Goal: Task Accomplishment & Management: Complete application form

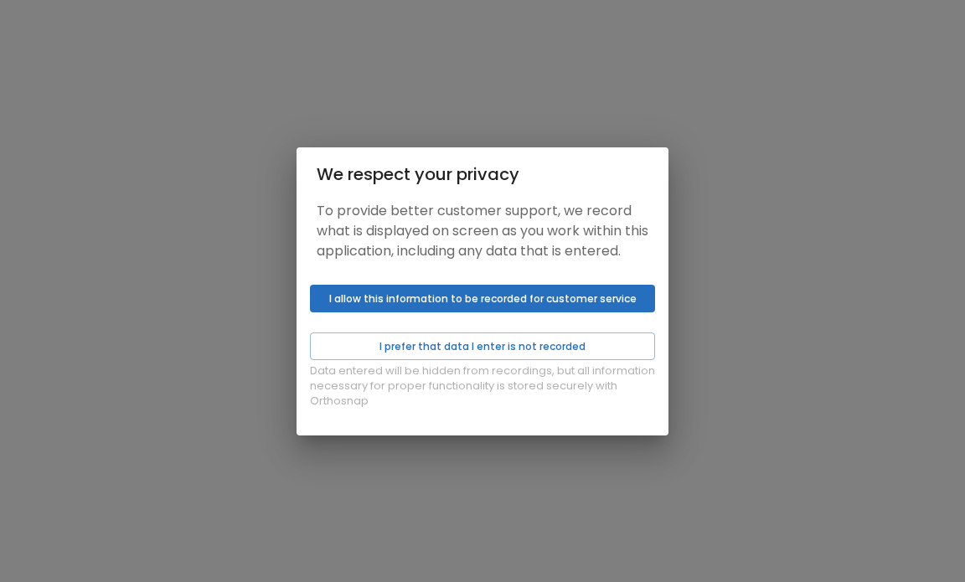
click at [458, 312] on button "I allow this information to be recorded for customer service" at bounding box center [482, 299] width 345 height 28
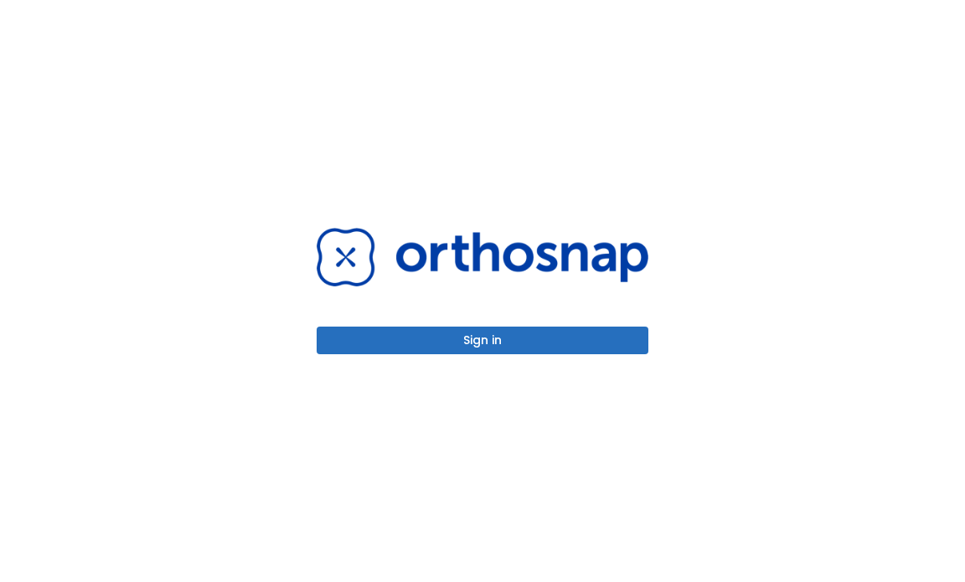
click at [463, 341] on button "Sign in" at bounding box center [483, 341] width 332 height 28
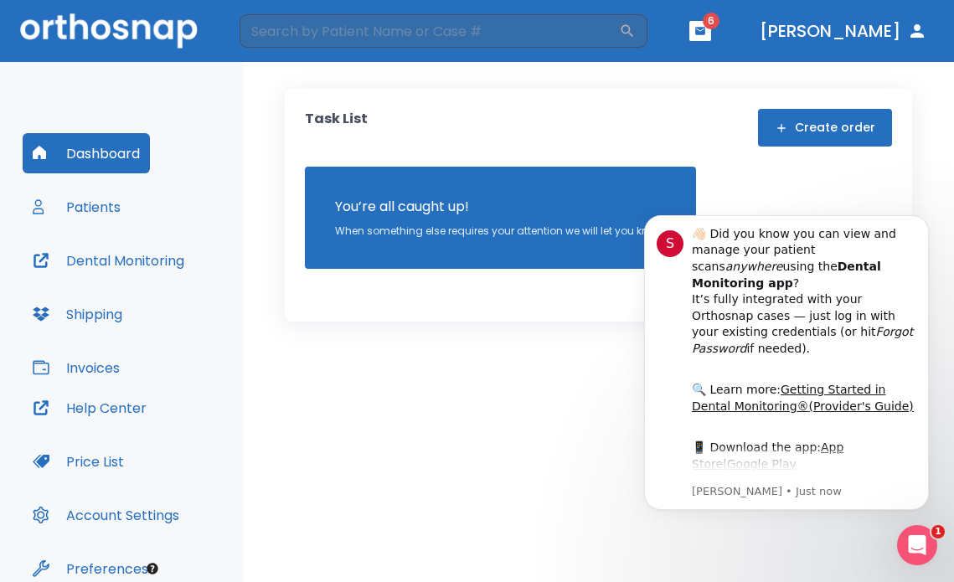
click at [90, 151] on button "Dashboard" at bounding box center [86, 153] width 127 height 40
click at [571, 406] on div "Task List Create order You’re all caught up! When something else requires your …" at bounding box center [598, 322] width 711 height 520
click at [926, 218] on icon "Dismiss notification" at bounding box center [924, 220] width 6 height 6
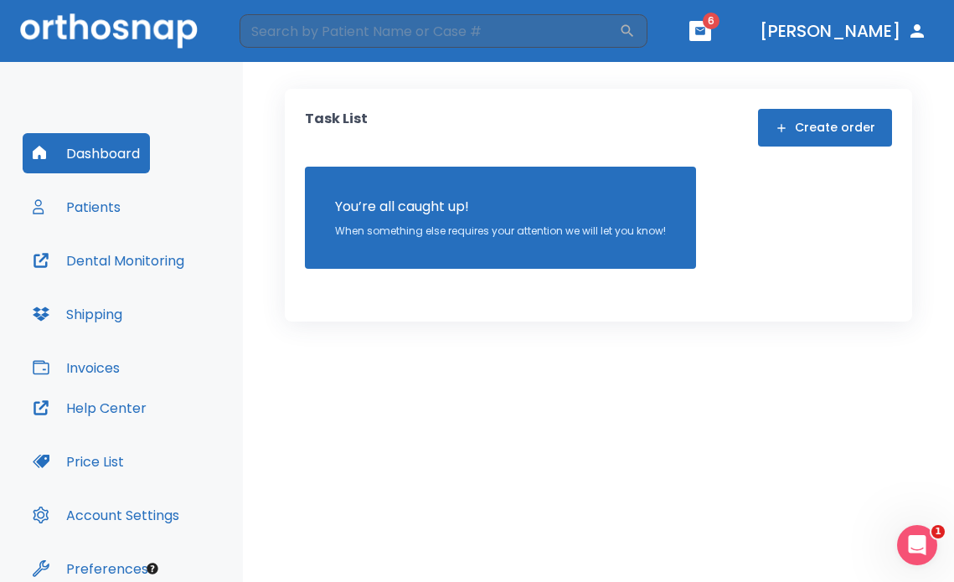
click at [839, 132] on button "Create order" at bounding box center [825, 128] width 134 height 38
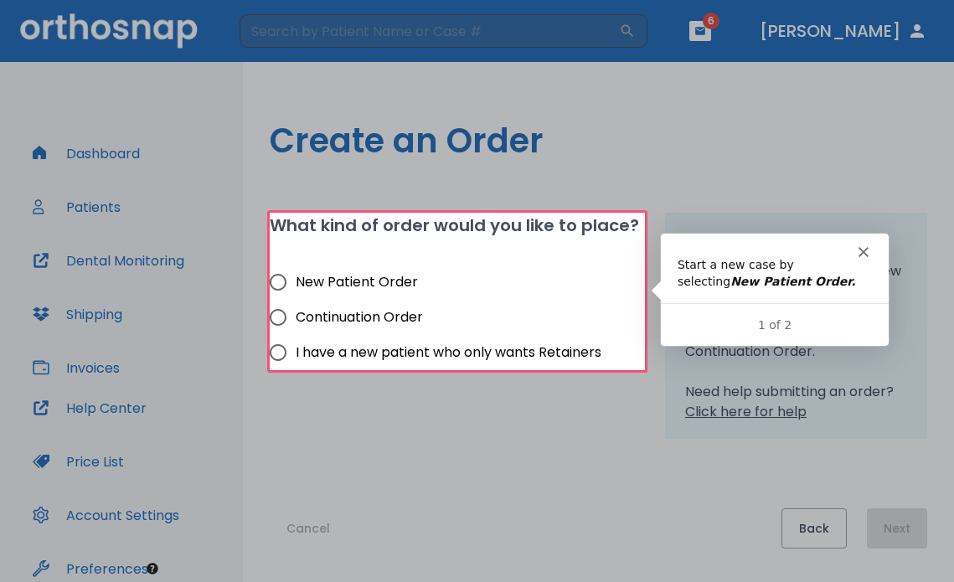
click at [320, 280] on span "New Patient Order" at bounding box center [357, 282] width 122 height 20
click at [296, 280] on input "New Patient Order" at bounding box center [278, 282] width 35 height 35
radio input "true"
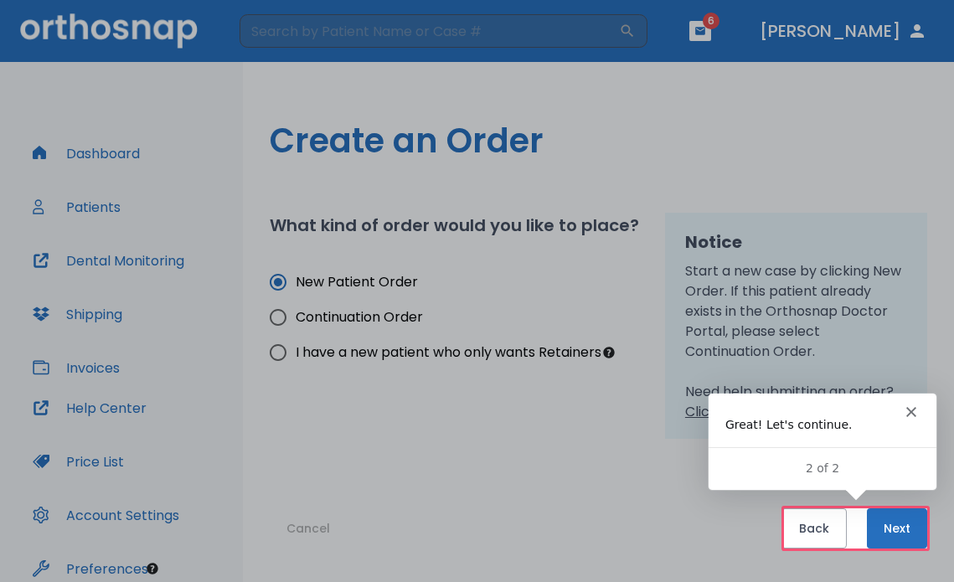
click at [911, 405] on div "Intercom messenger" at bounding box center [822, 404] width 228 height 23
click at [891, 518] on button "Next" at bounding box center [897, 529] width 60 height 40
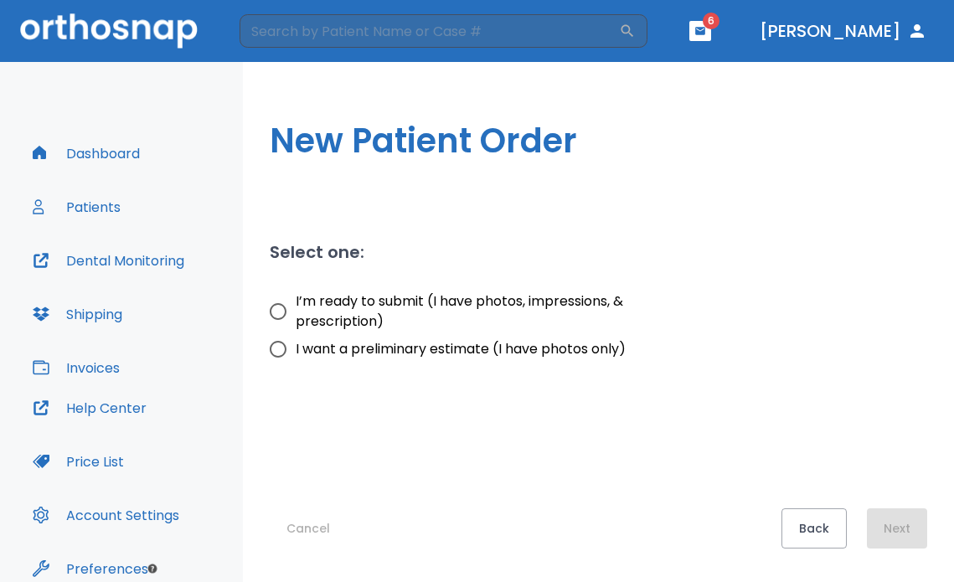
click at [280, 308] on input "I’m ready to submit (I have photos, impressions, & prescription)" at bounding box center [278, 311] width 35 height 35
radio input "true"
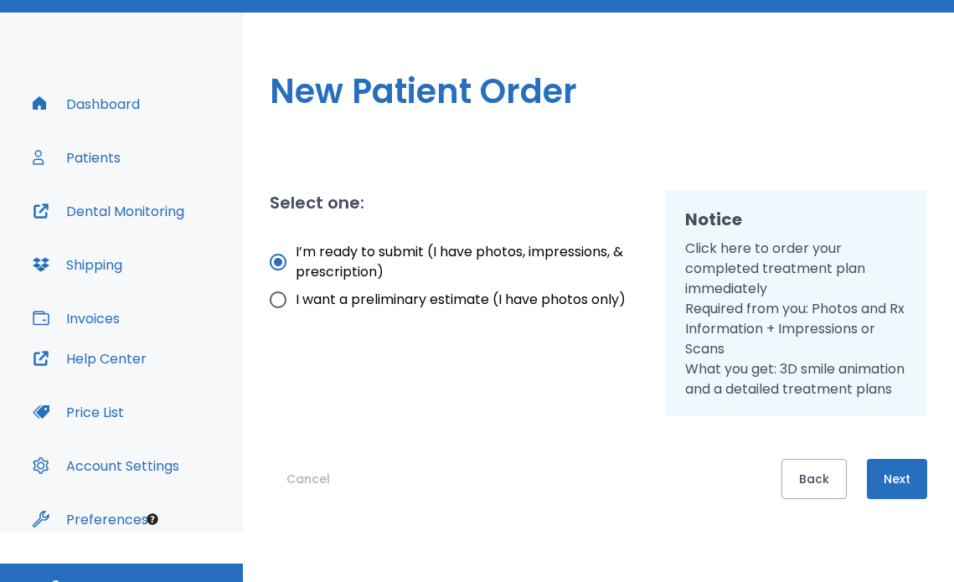
scroll to position [76, 0]
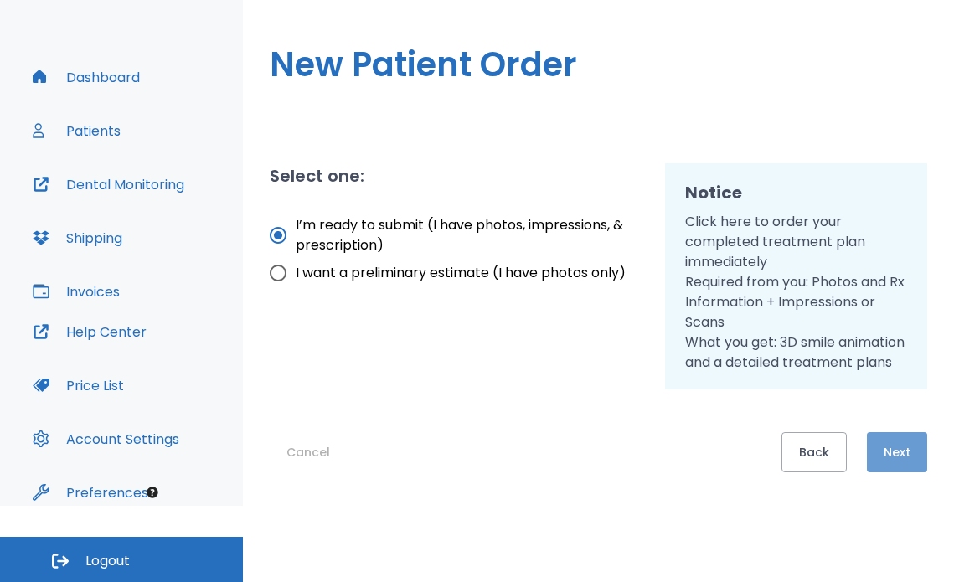
click at [899, 452] on button "Next" at bounding box center [897, 452] width 60 height 40
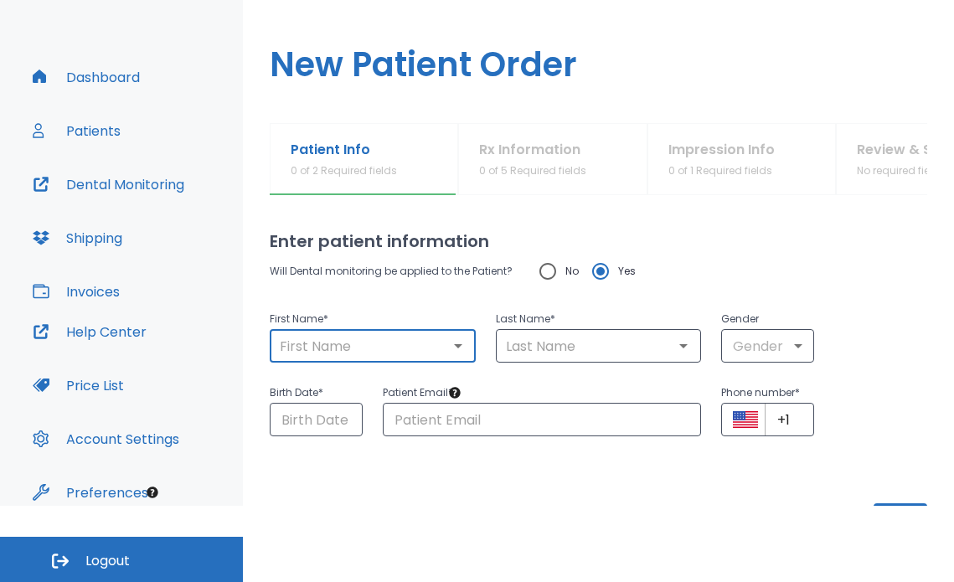
click at [408, 356] on input "text" at bounding box center [373, 345] width 196 height 23
click at [337, 354] on input "text" at bounding box center [373, 345] width 196 height 23
click at [340, 356] on input "text" at bounding box center [373, 345] width 196 height 23
click at [359, 349] on input "text" at bounding box center [373, 345] width 196 height 23
click at [344, 354] on input "text" at bounding box center [373, 345] width 196 height 23
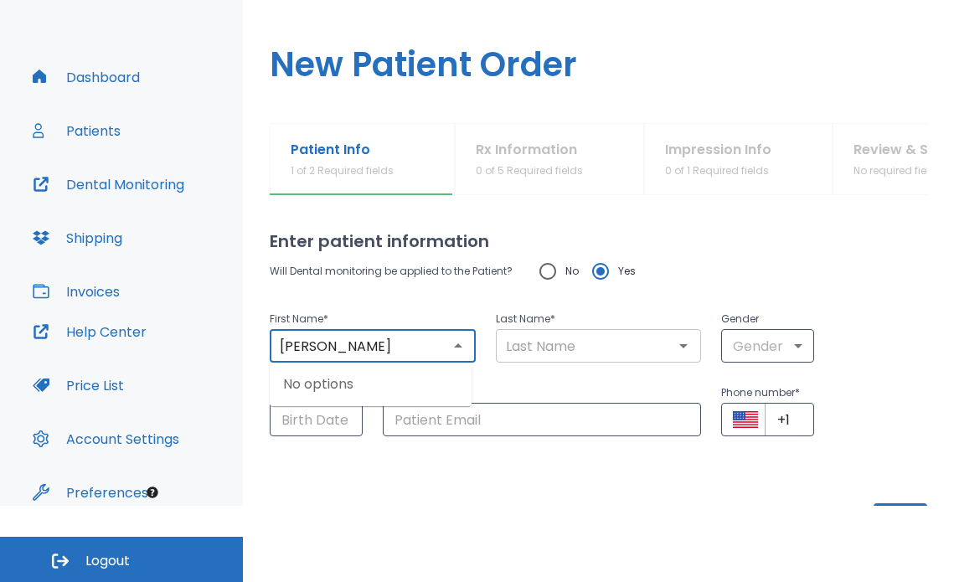
type input "[PERSON_NAME]"
click at [531, 354] on input "text" at bounding box center [599, 345] width 196 height 23
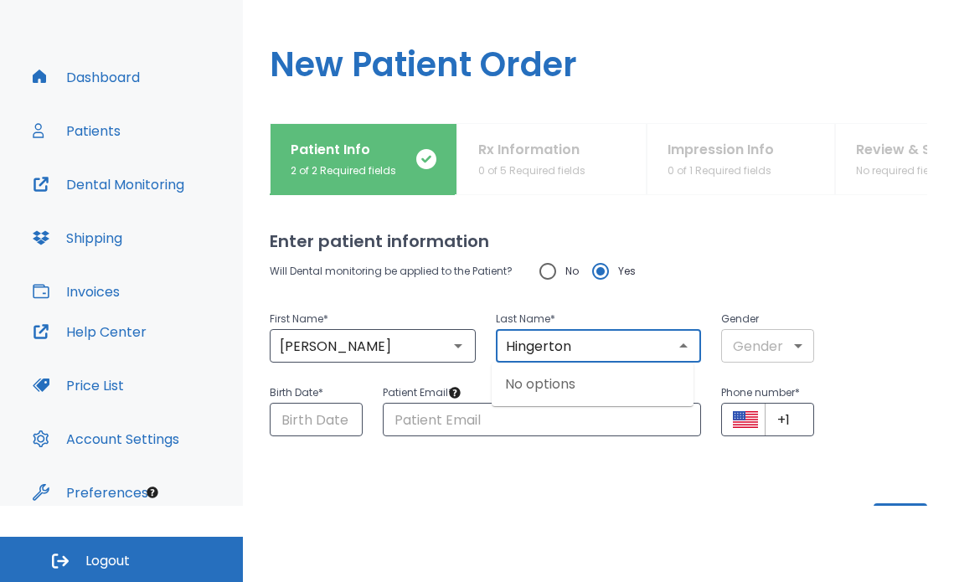
type input "Hingerton"
click at [785, 341] on body "​ 6 [PERSON_NAME] Dashboard Patients Dental Monitoring Shipping Invoices Help C…" at bounding box center [477, 215] width 954 height 582
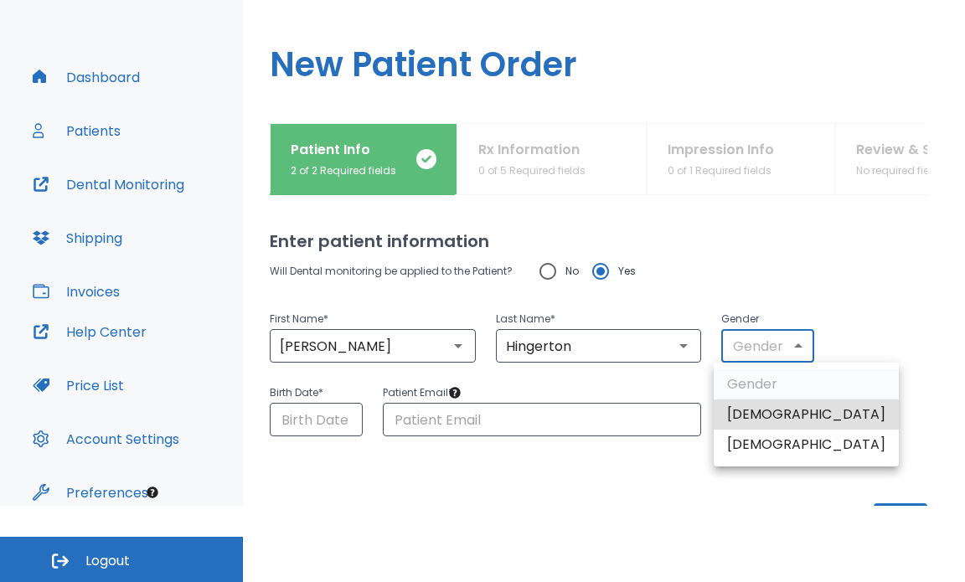
click at [772, 421] on li "[DEMOGRAPHIC_DATA]" at bounding box center [806, 415] width 185 height 30
type input "1"
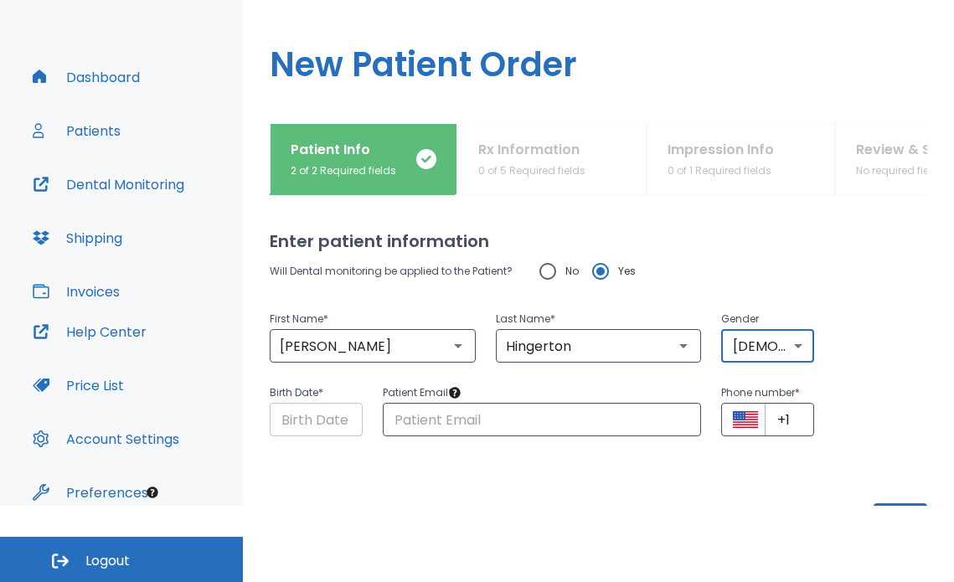
click at [324, 430] on input "Choose date" at bounding box center [316, 420] width 93 height 34
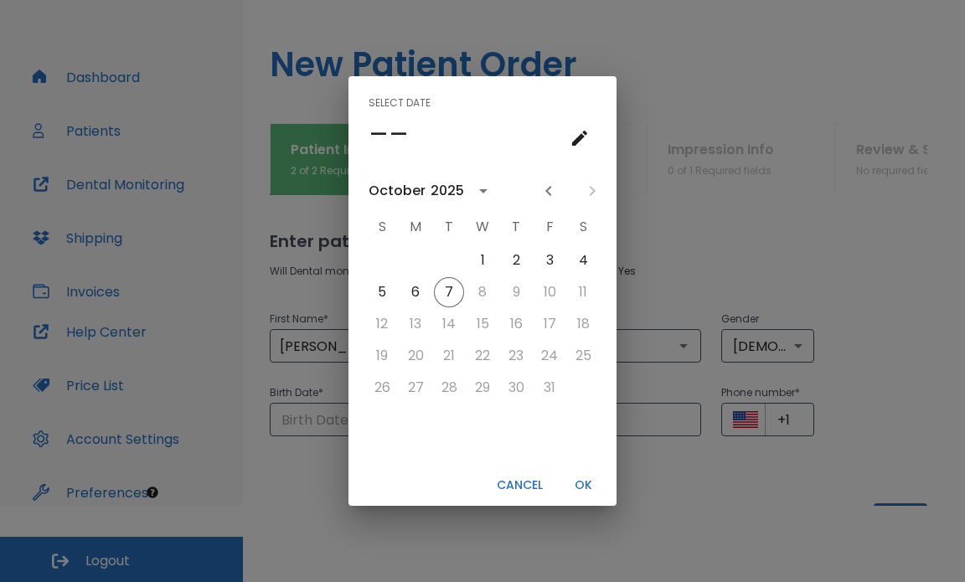
click at [536, 479] on button "Cancel" at bounding box center [519, 486] width 59 height 28
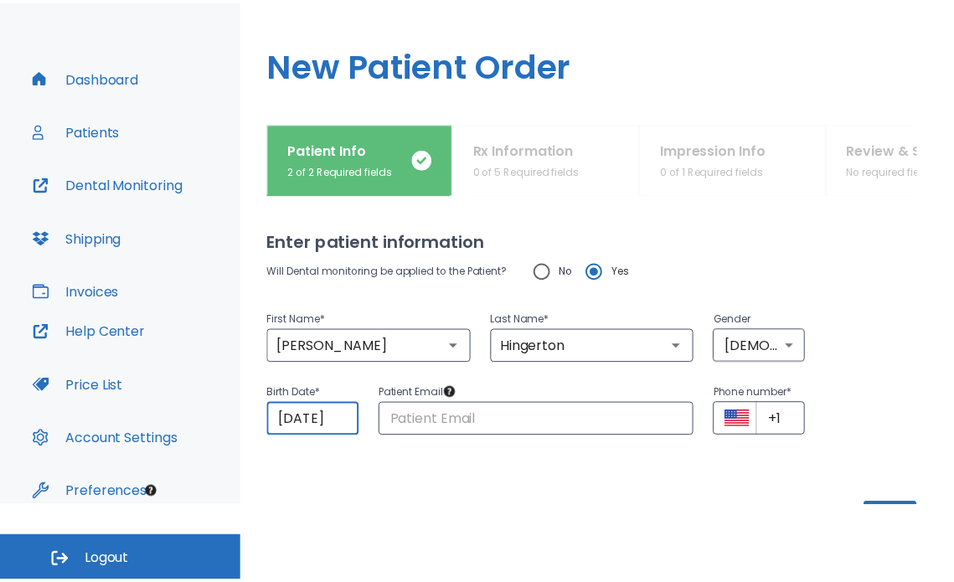
scroll to position [0, 4]
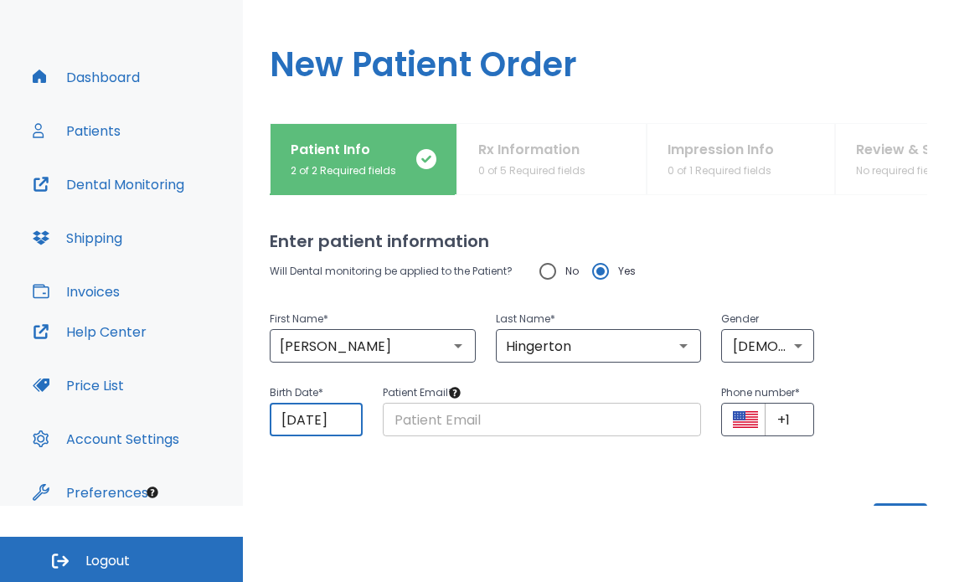
click at [422, 428] on input "text" at bounding box center [542, 420] width 319 height 34
click at [288, 420] on input "[DATE]" at bounding box center [316, 420] width 93 height 34
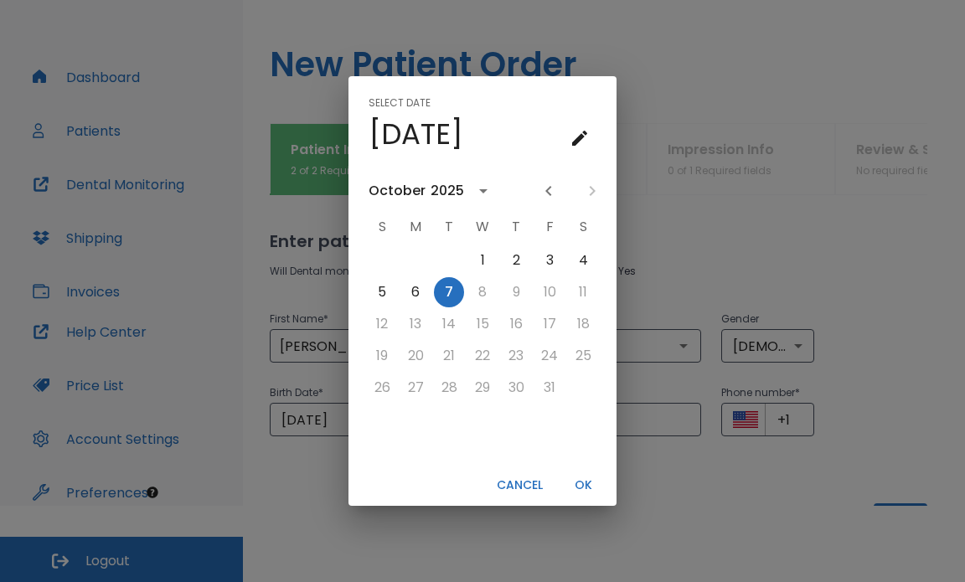
click at [536, 488] on button "Cancel" at bounding box center [519, 486] width 59 height 28
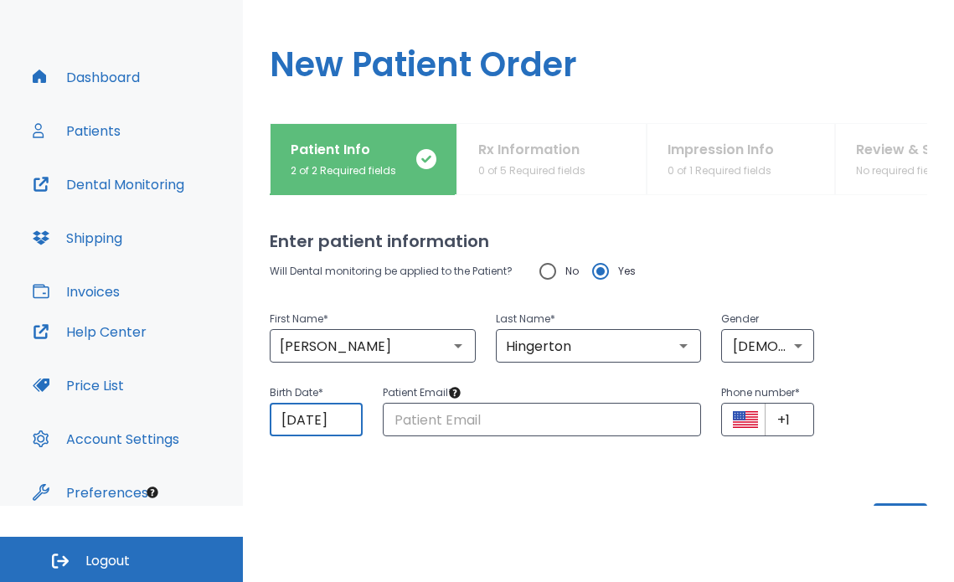
click at [322, 425] on input "[DATE]" at bounding box center [316, 420] width 93 height 34
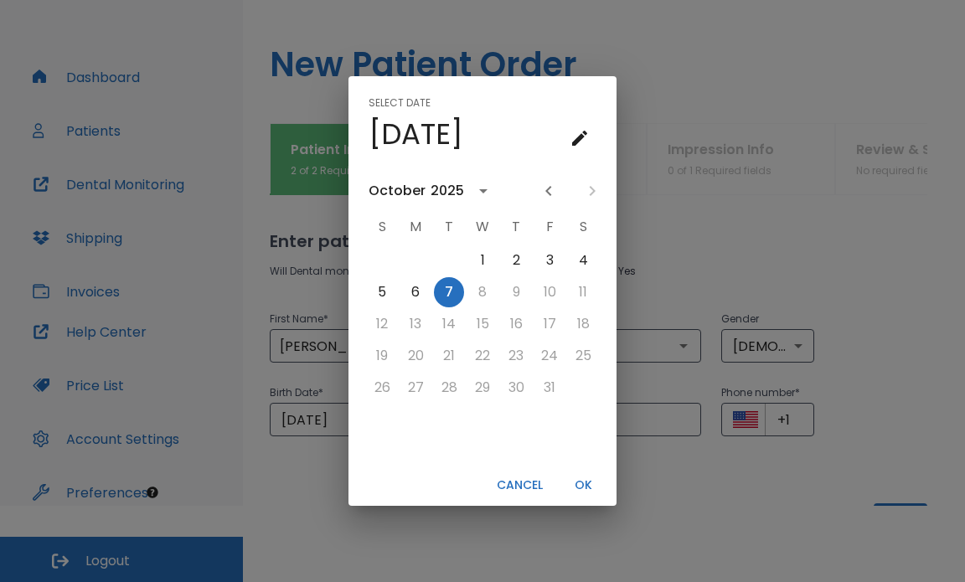
click at [425, 141] on h4 "[DATE]" at bounding box center [416, 133] width 95 height 35
click at [584, 137] on icon "calendar view is open, go to text input view" at bounding box center [580, 138] width 20 height 20
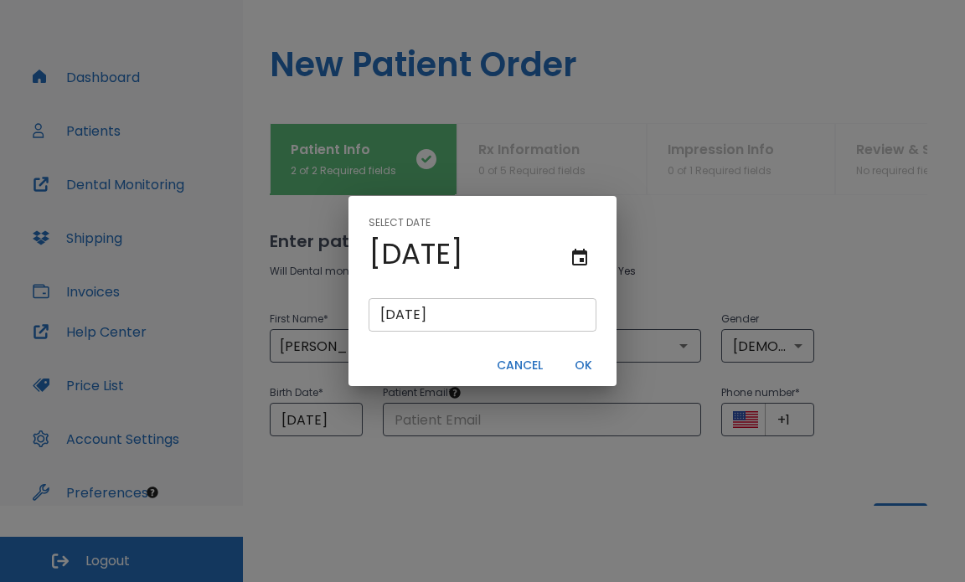
click at [381, 316] on input "[DATE]" at bounding box center [483, 315] width 228 height 34
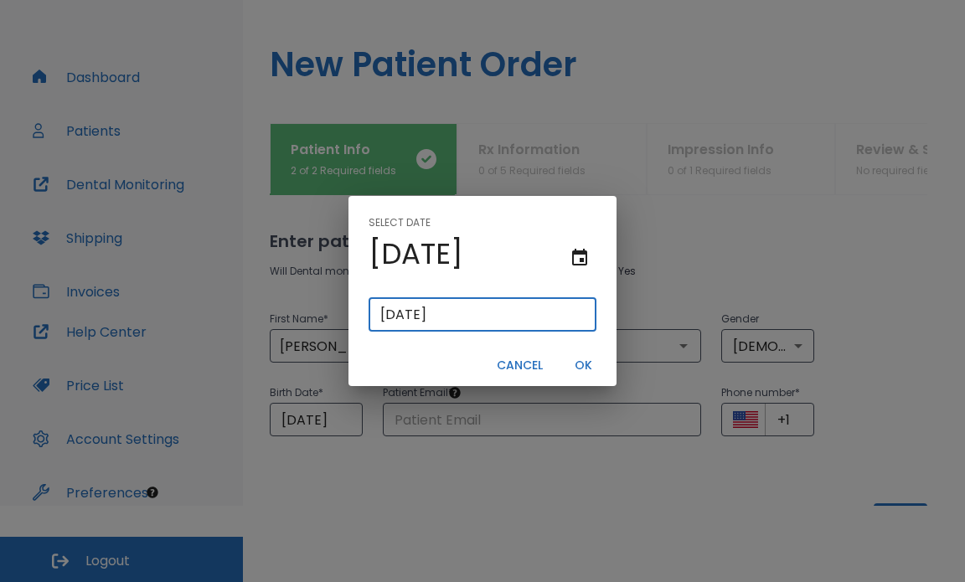
click at [386, 318] on input "[DATE]" at bounding box center [483, 315] width 228 height 34
click at [391, 316] on input "[DATE]" at bounding box center [483, 315] width 228 height 34
type input "[DATE]"
click at [491, 317] on input "11/72/025" at bounding box center [483, 315] width 228 height 34
type input "11/72/02"
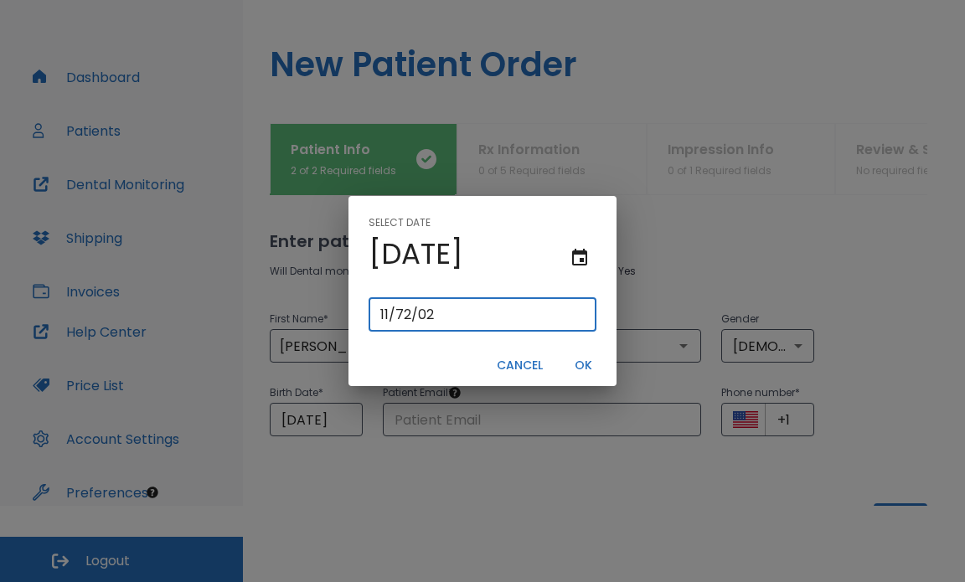
type input "01/17/0202"
type input "01/17/202"
type input "01/17/0020"
type input "[DATE]"
type input "01/17/0002"
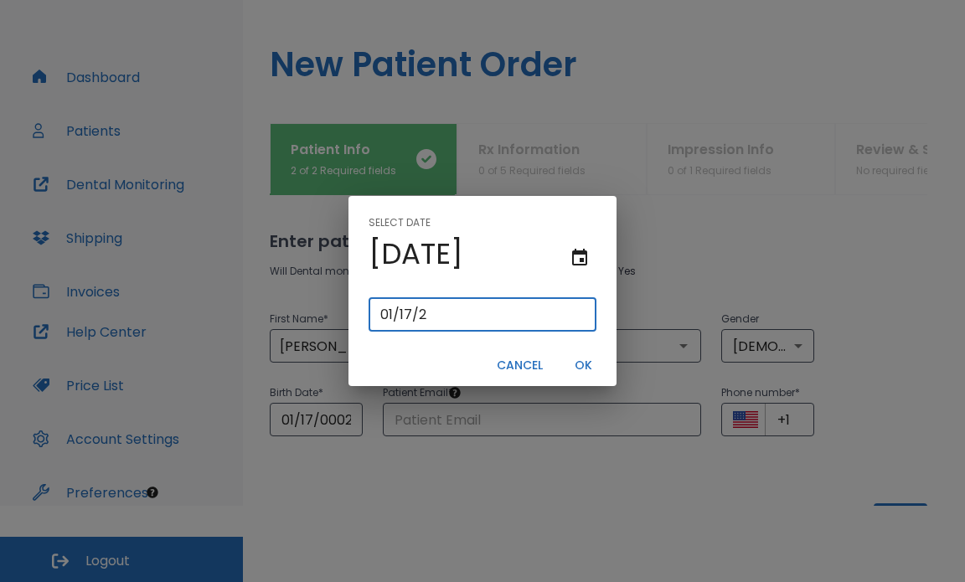
type input "01/17/"
type input "01/17/0001"
type input "01/17/1"
type input "01/17/0019"
type input "[DATE]"
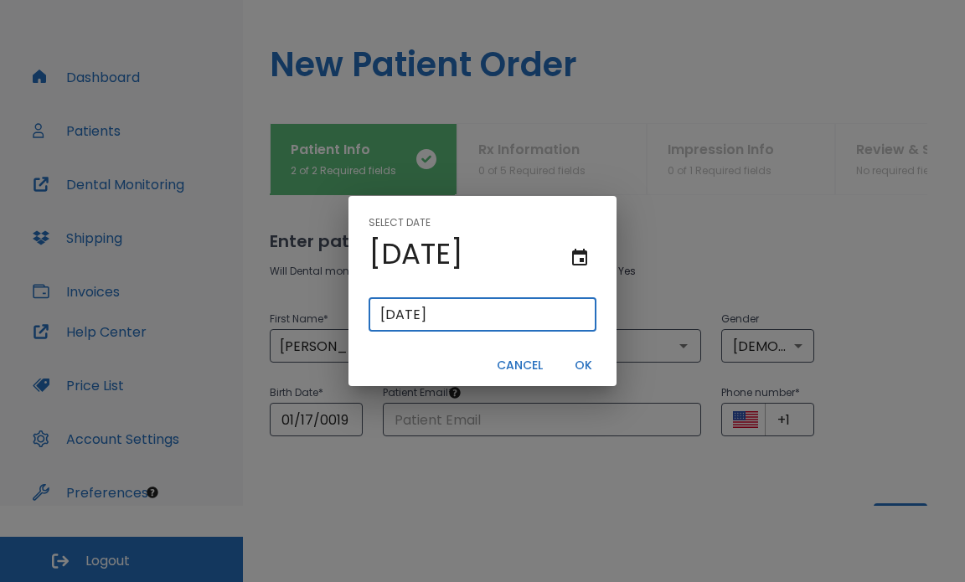
type input "01/17/0199"
type input "01/17/199"
type input "[DATE]"
click at [573, 364] on button "OK" at bounding box center [583, 366] width 54 height 28
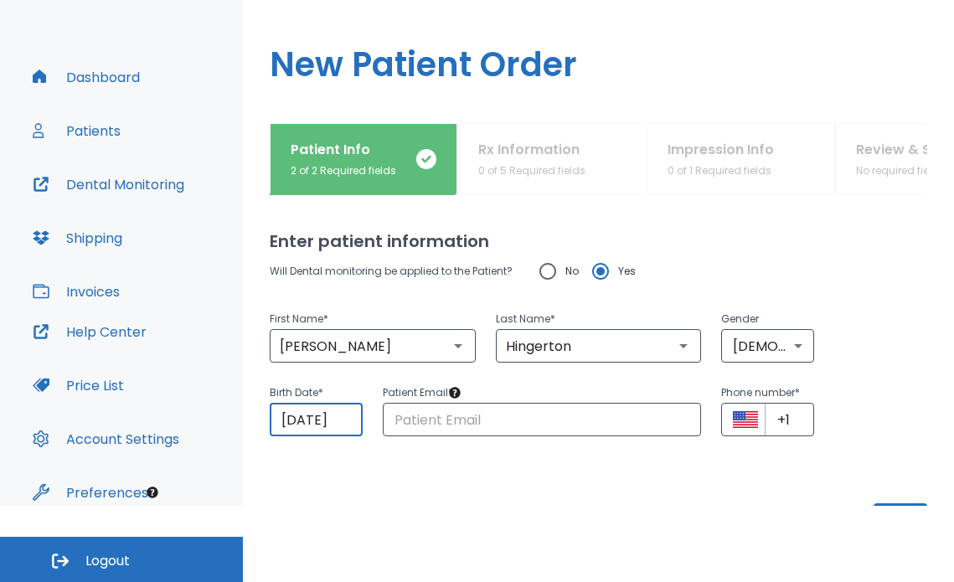
scroll to position [71, 0]
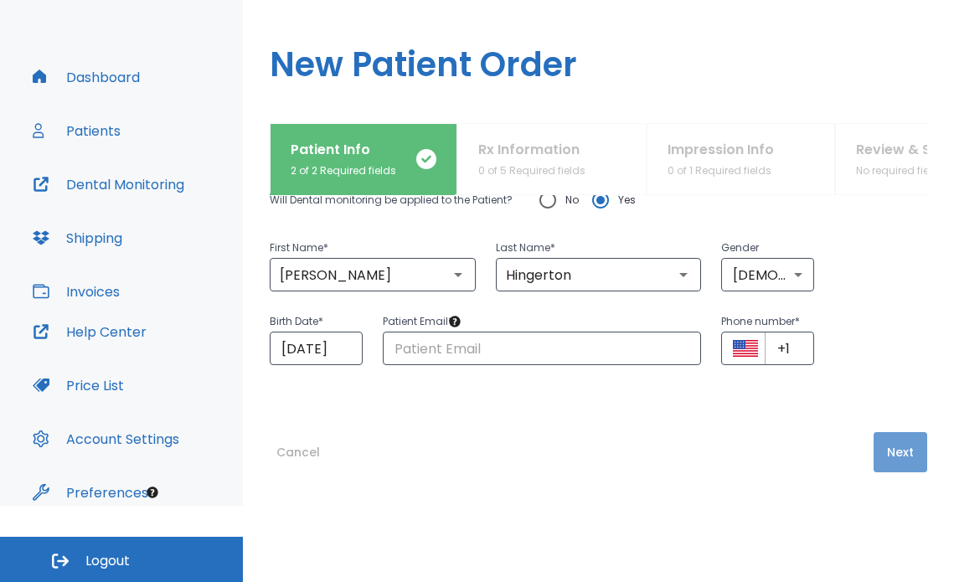
click at [893, 448] on button "Next" at bounding box center [901, 452] width 54 height 40
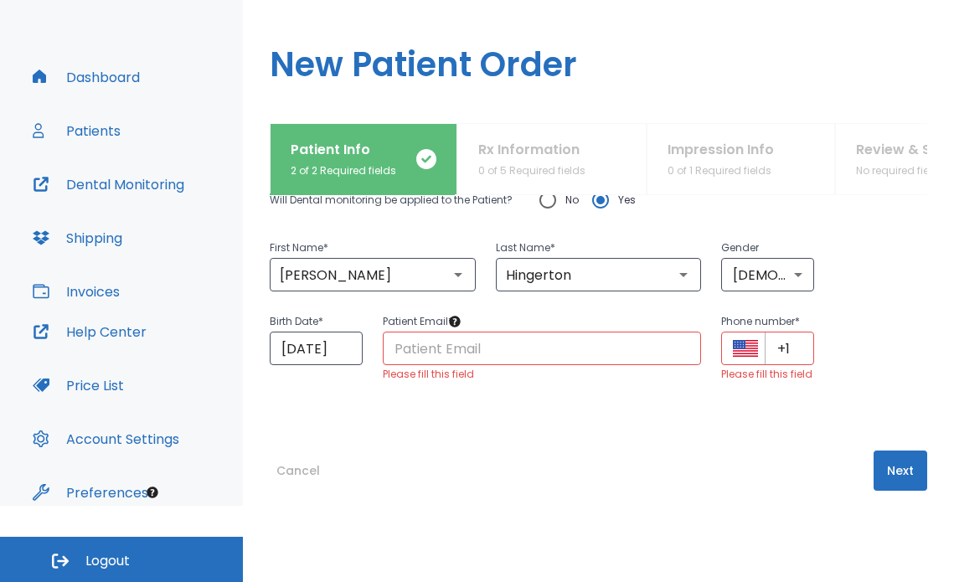
scroll to position [0, 0]
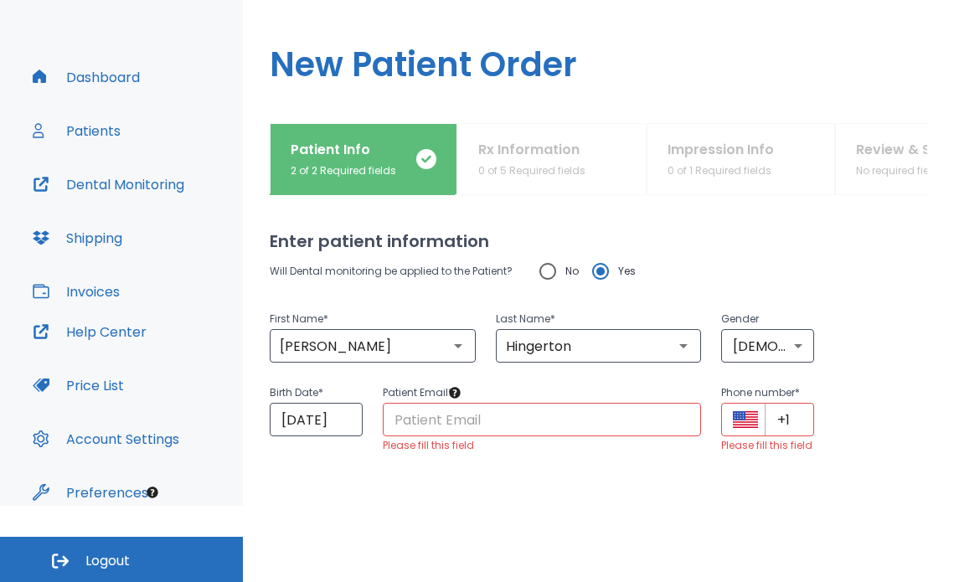
click at [612, 419] on input "text" at bounding box center [542, 420] width 319 height 34
click at [576, 442] on div "​ Please fill this field" at bounding box center [542, 429] width 319 height 52
click at [560, 417] on input "text" at bounding box center [542, 420] width 319 height 34
drag, startPoint x: 684, startPoint y: 483, endPoint x: 690, endPoint y: 478, distance: 8.9
click at [686, 481] on div "Enter patient information Will Dental monitoring be applied to the Patient? No …" at bounding box center [599, 350] width 658 height 311
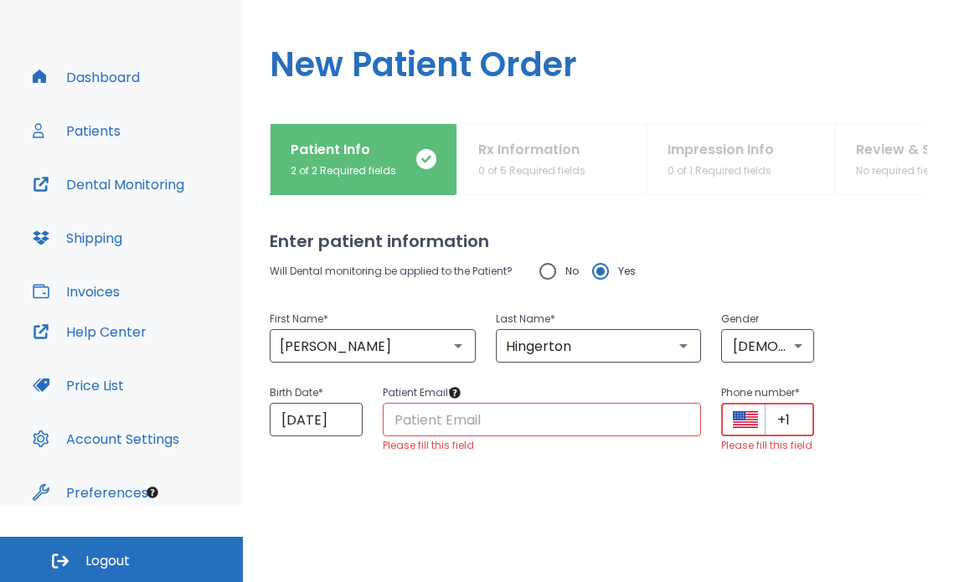
click at [784, 414] on input "+1" at bounding box center [789, 420] width 49 height 34
drag, startPoint x: 801, startPoint y: 422, endPoint x: 661, endPoint y: 429, distance: 140.1
click at [661, 429] on div "Birth Date * [DEMOGRAPHIC_DATA] ​ Patient Email * ​ Please fill this field Phon…" at bounding box center [589, 409] width 678 height 92
type input "[PHONE_NUMBER]"
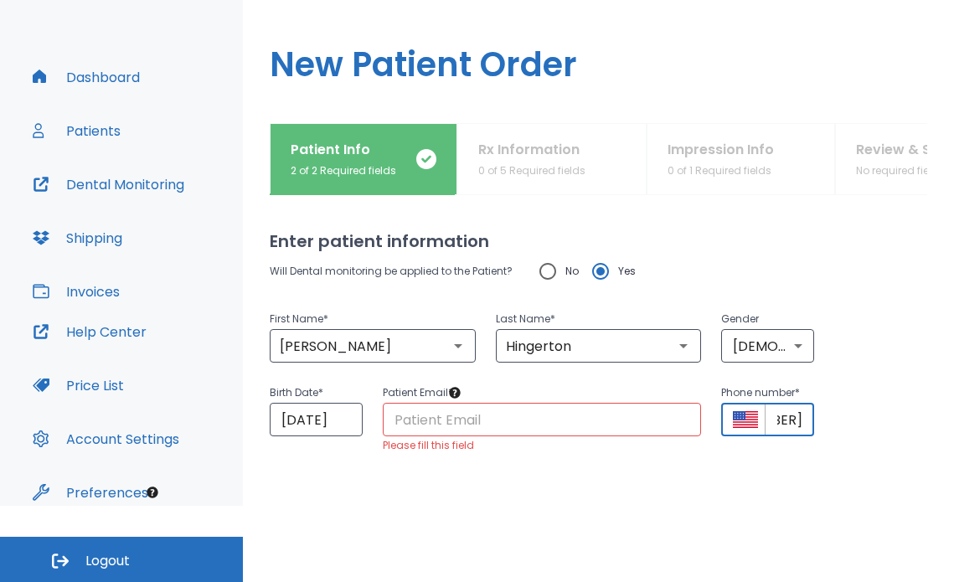
click at [796, 494] on div "Enter patient information Will Dental monitoring be applied to the Patient? No …" at bounding box center [599, 350] width 658 height 311
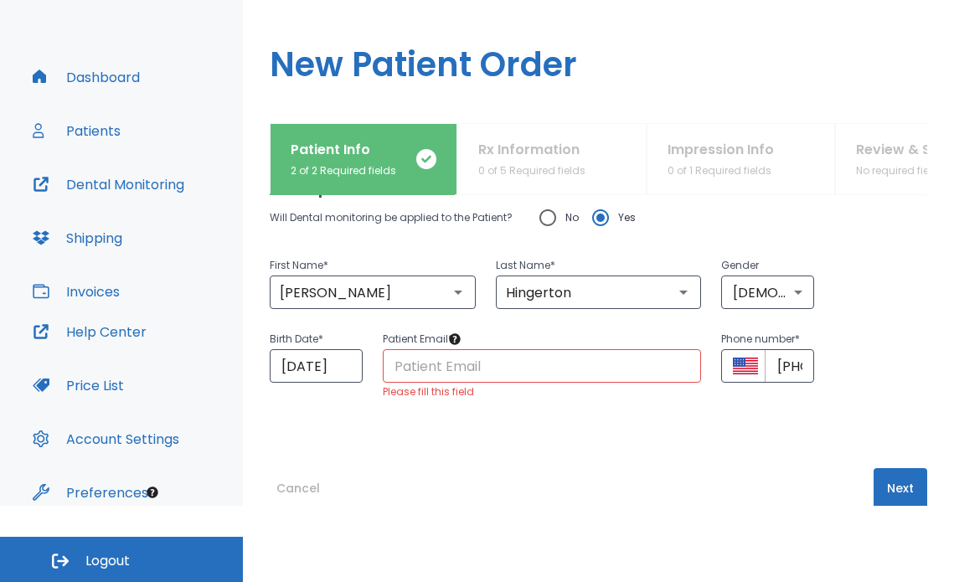
scroll to position [84, 0]
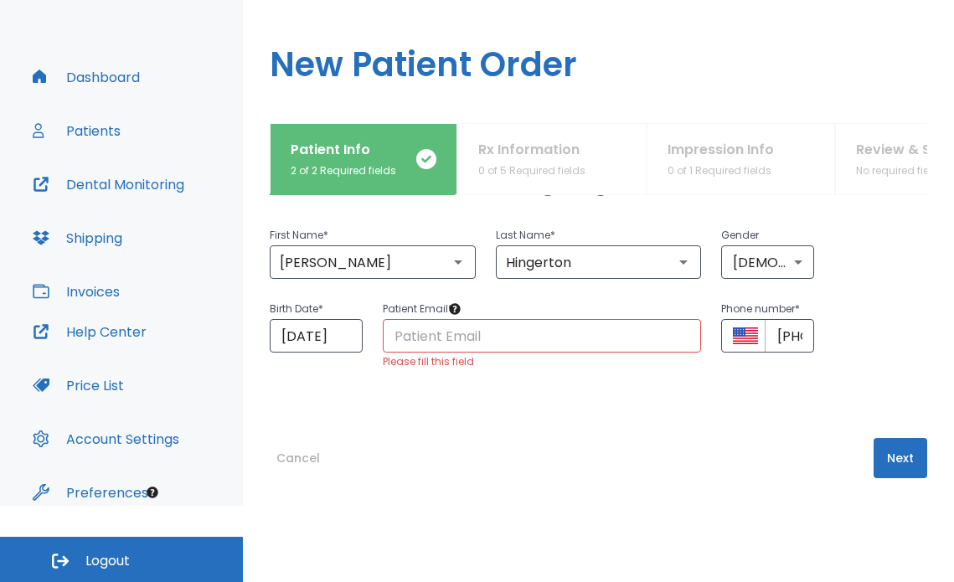
click at [895, 463] on button "Next" at bounding box center [901, 458] width 54 height 40
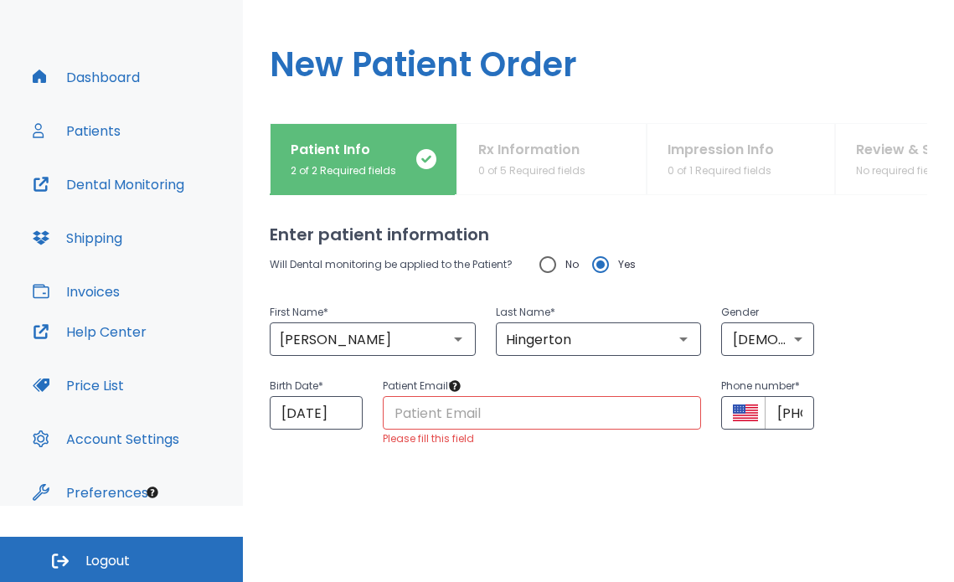
scroll to position [0, 0]
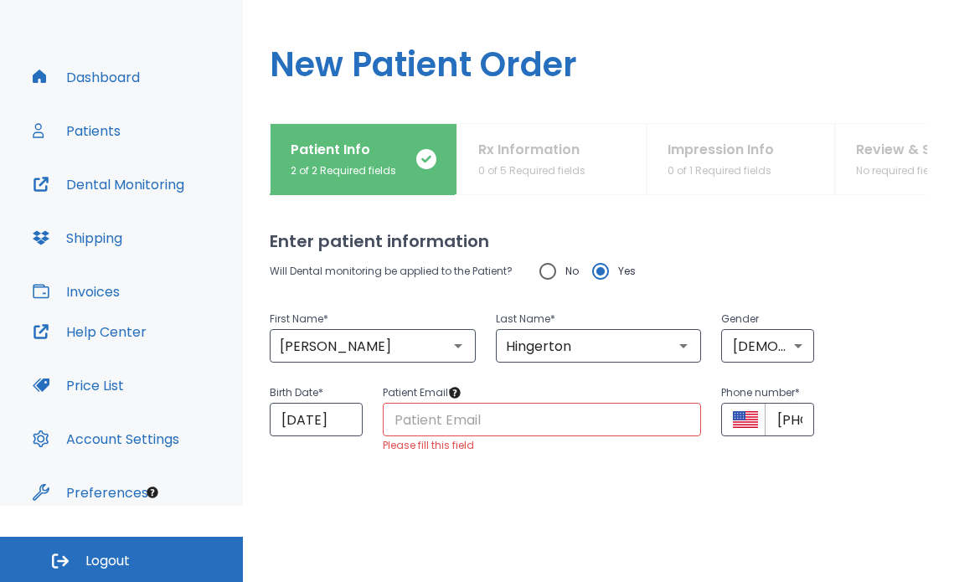
click at [510, 427] on input "text" at bounding box center [542, 420] width 319 height 34
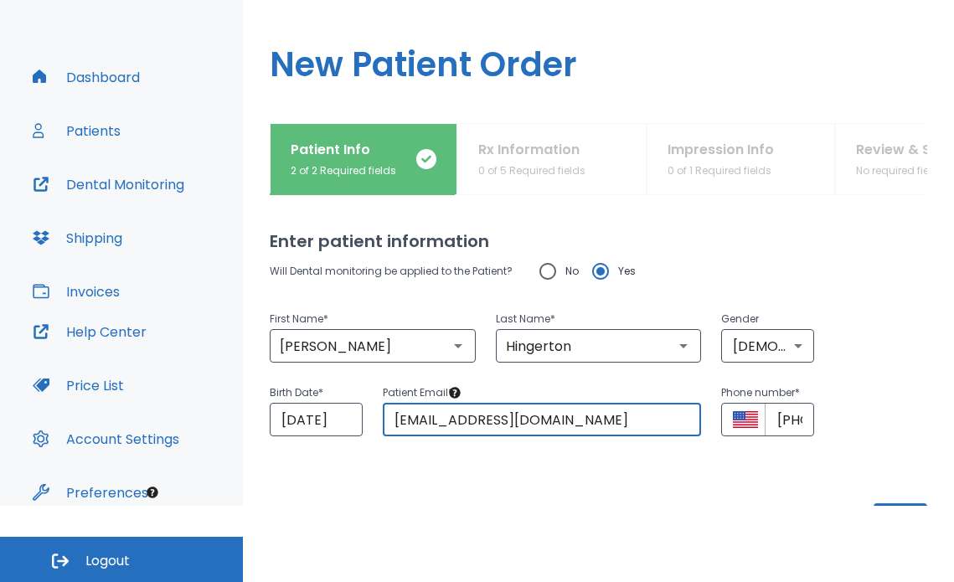
type input "[EMAIL_ADDRESS][DOMAIN_NAME]"
click at [529, 501] on div "Enter patient information Will Dental monitoring be applied to the Patient? No …" at bounding box center [599, 350] width 658 height 311
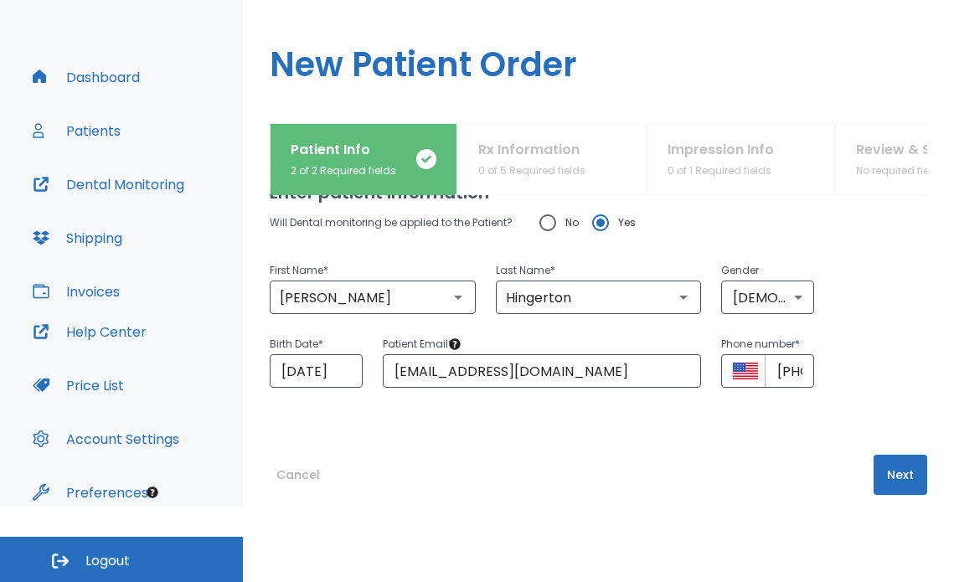
scroll to position [71, 0]
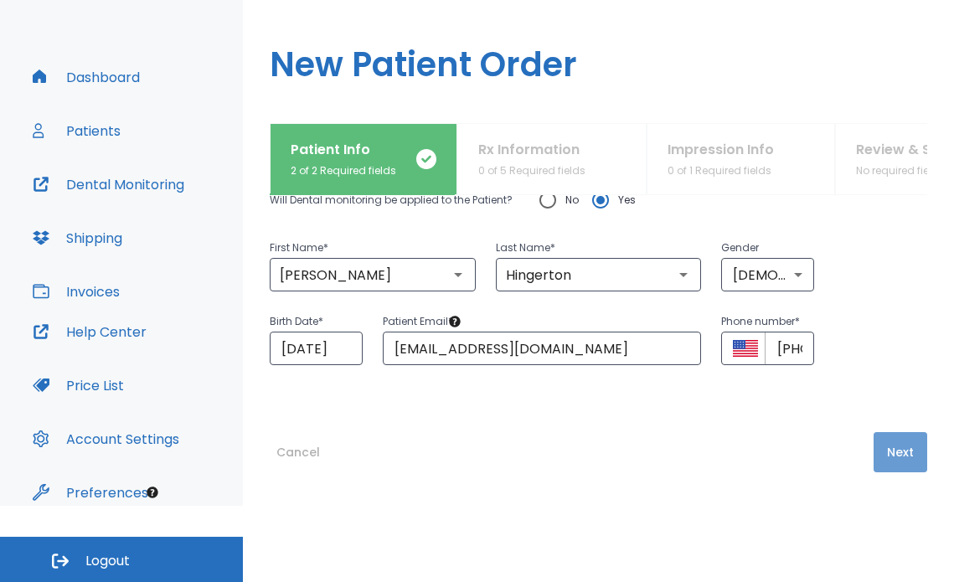
click at [903, 457] on button "Next" at bounding box center [901, 452] width 54 height 40
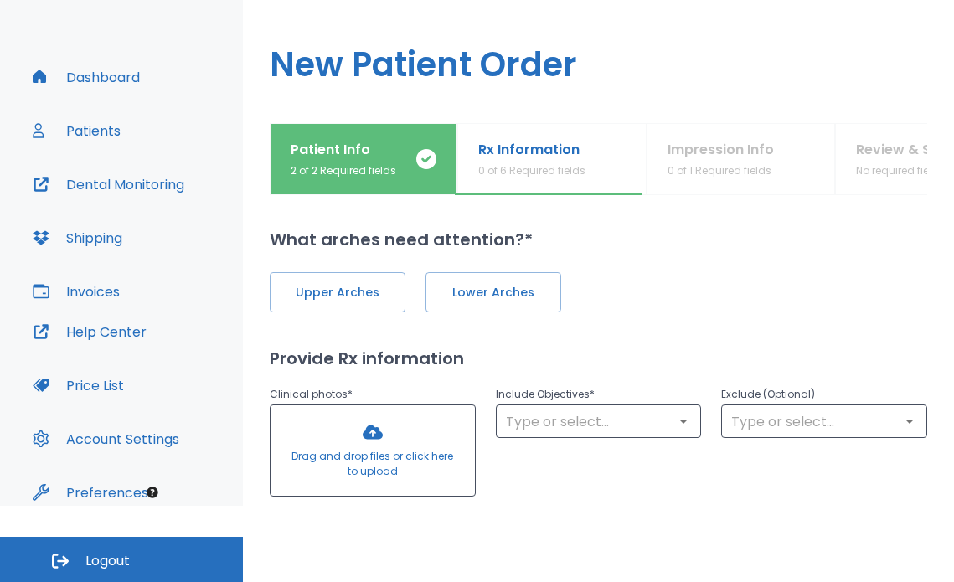
scroll to position [0, 0]
click at [346, 293] on span "Upper Arches" at bounding box center [337, 295] width 101 height 18
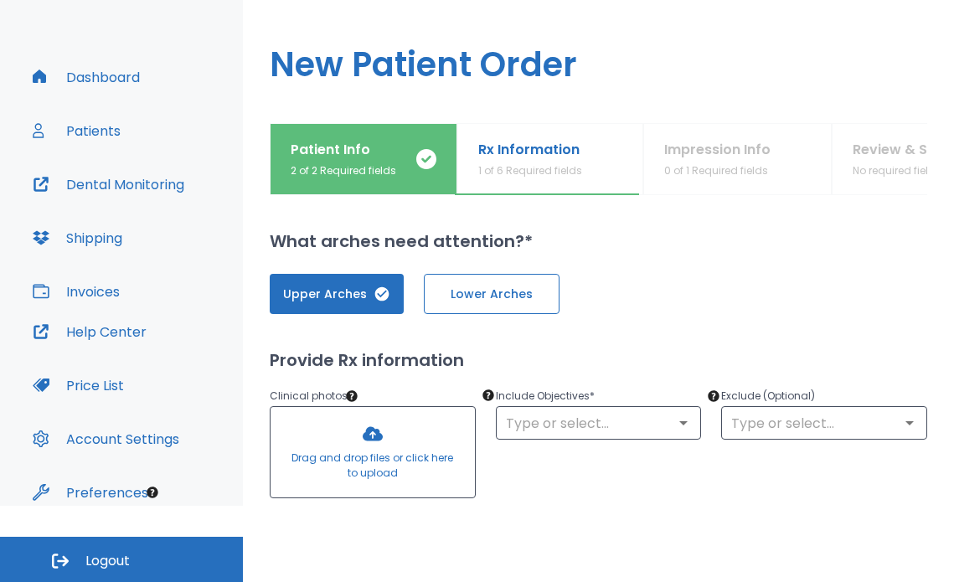
click at [506, 301] on span "Lower Arches" at bounding box center [492, 295] width 101 height 18
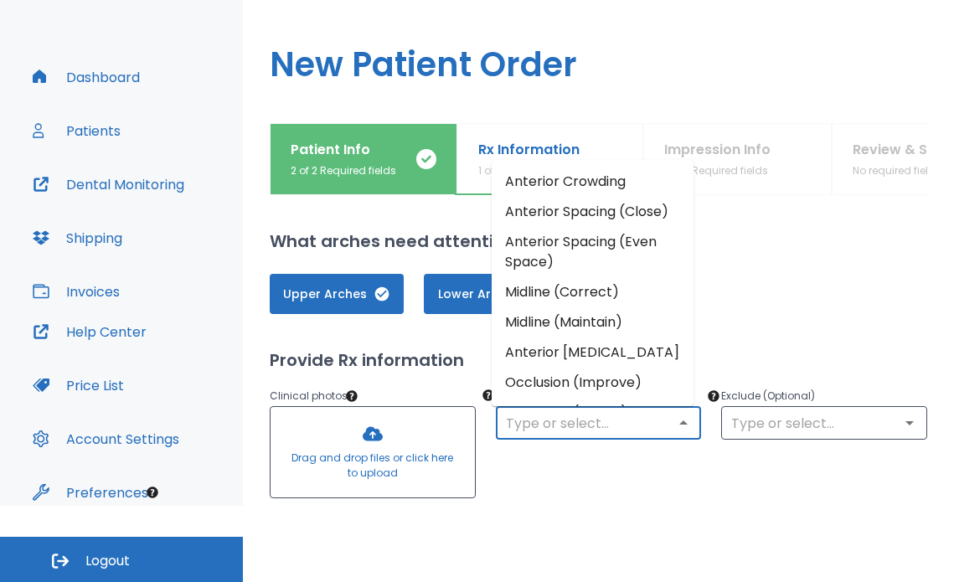
click at [566, 425] on input "text" at bounding box center [599, 422] width 196 height 23
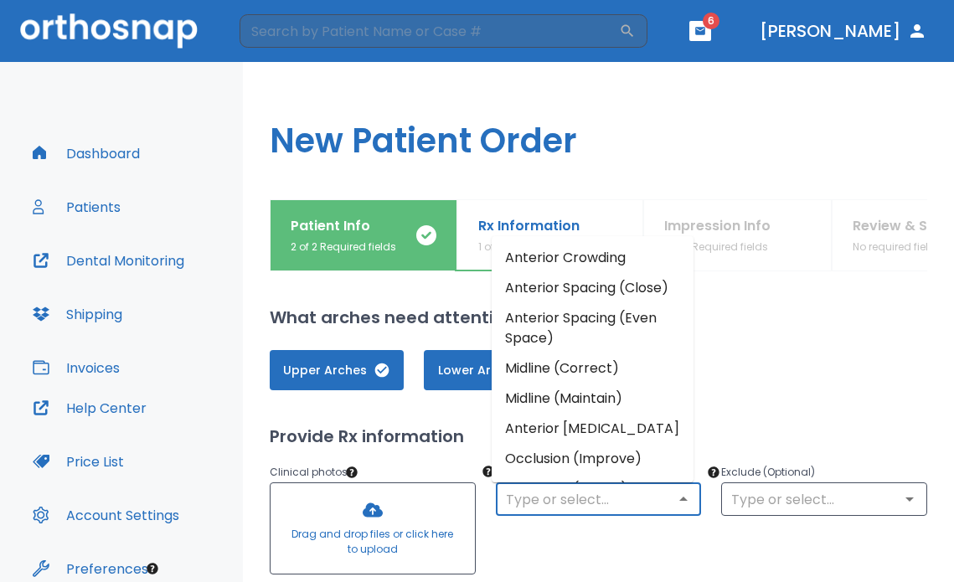
click at [568, 263] on li "Anterior Crowding" at bounding box center [593, 258] width 202 height 30
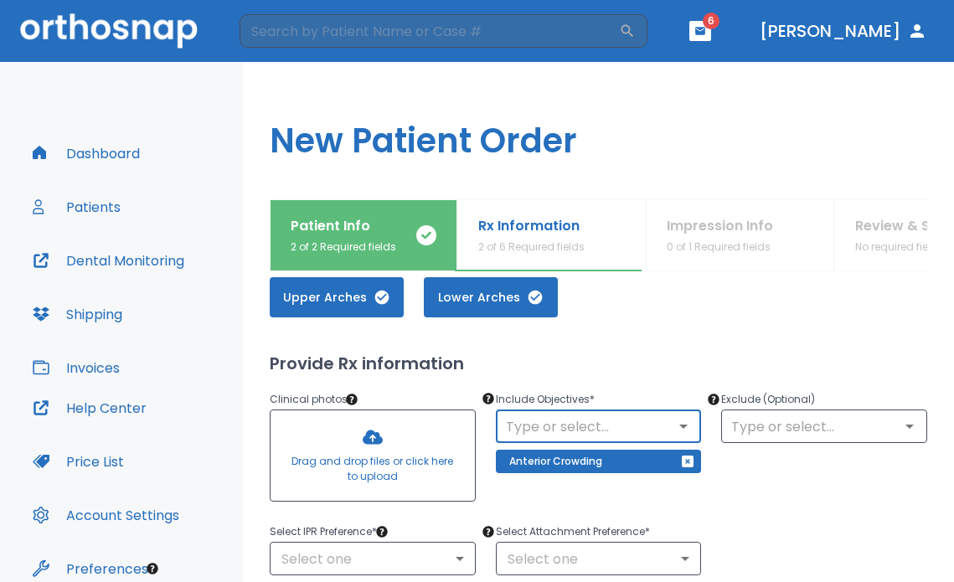
scroll to position [168, 0]
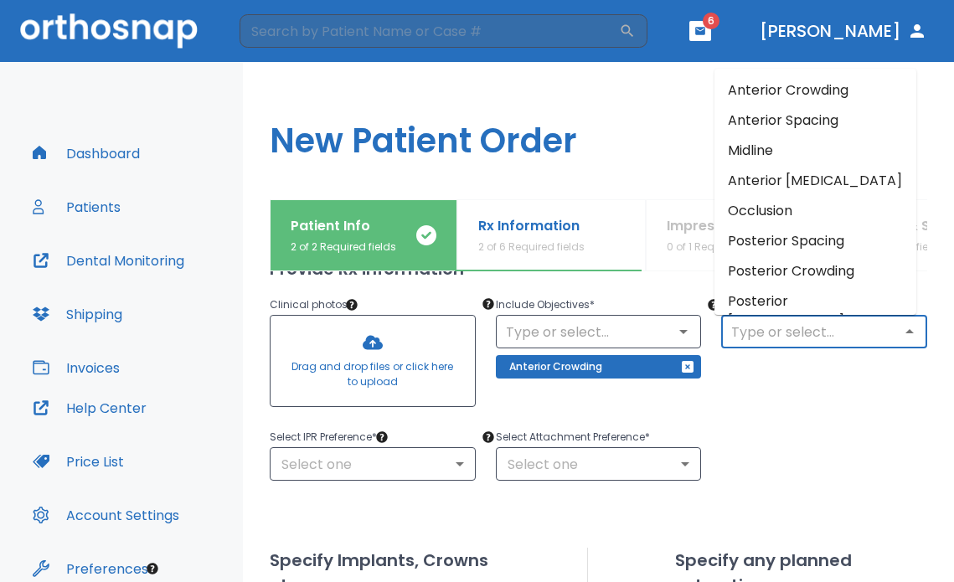
click at [760, 340] on input "text" at bounding box center [824, 331] width 196 height 23
click at [740, 100] on li "Anterior Crowding" at bounding box center [816, 90] width 202 height 30
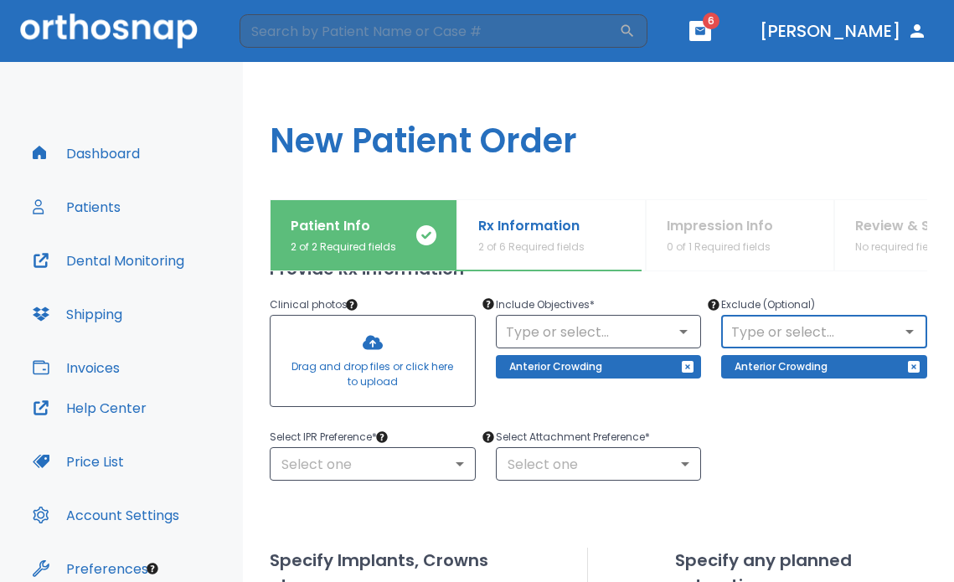
click at [798, 329] on input "text" at bounding box center [824, 331] width 196 height 23
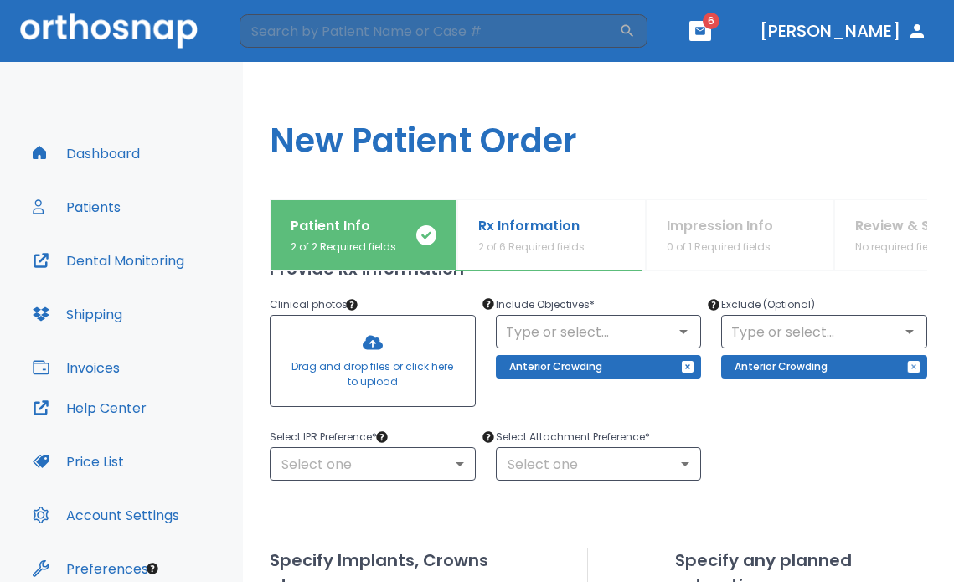
click at [908, 365] on icon "button" at bounding box center [914, 367] width 12 height 12
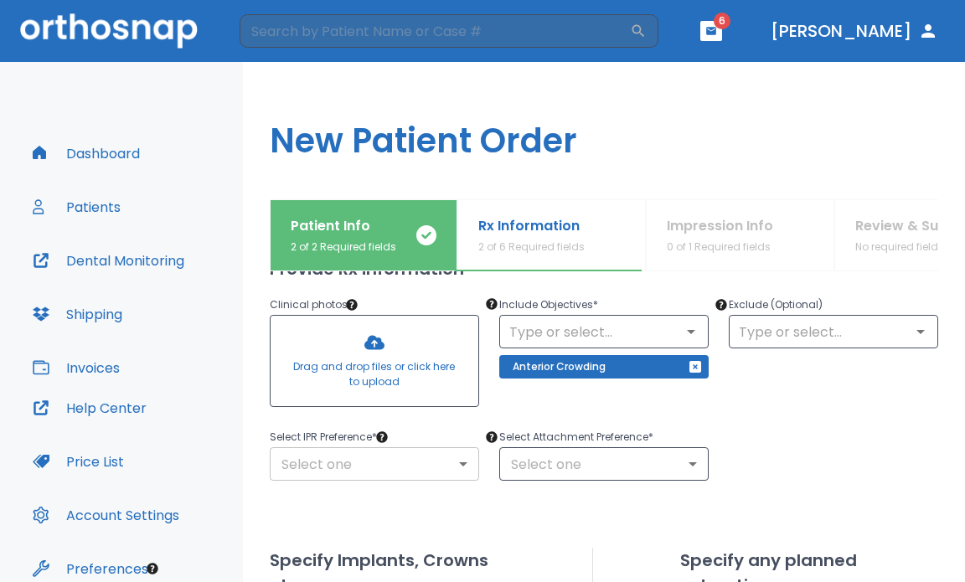
click at [435, 449] on body "​ 6 [PERSON_NAME] Dashboard Patients Dental Monitoring Shipping Invoices Help C…" at bounding box center [482, 291] width 965 height 582
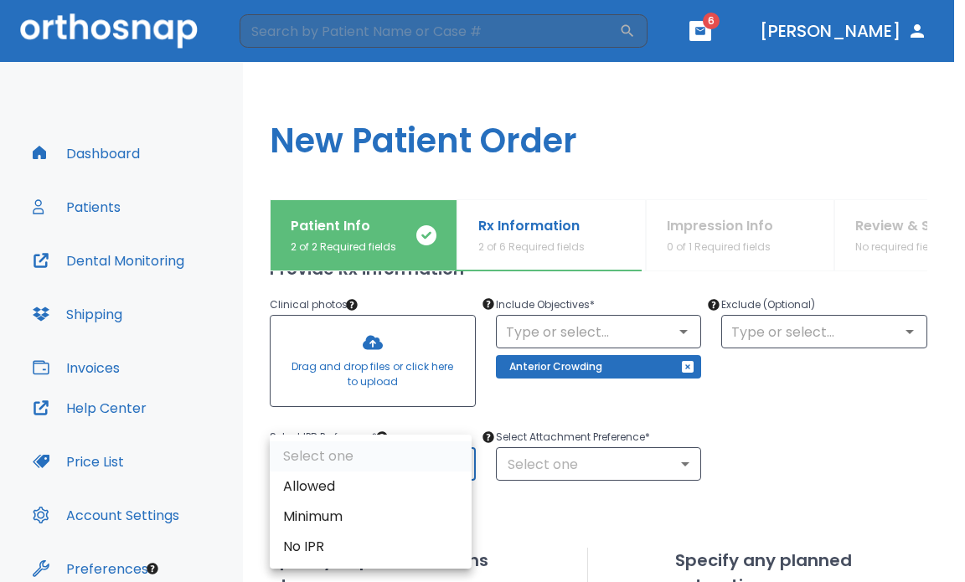
click at [366, 491] on li "Allowed" at bounding box center [371, 487] width 202 height 30
type input "1"
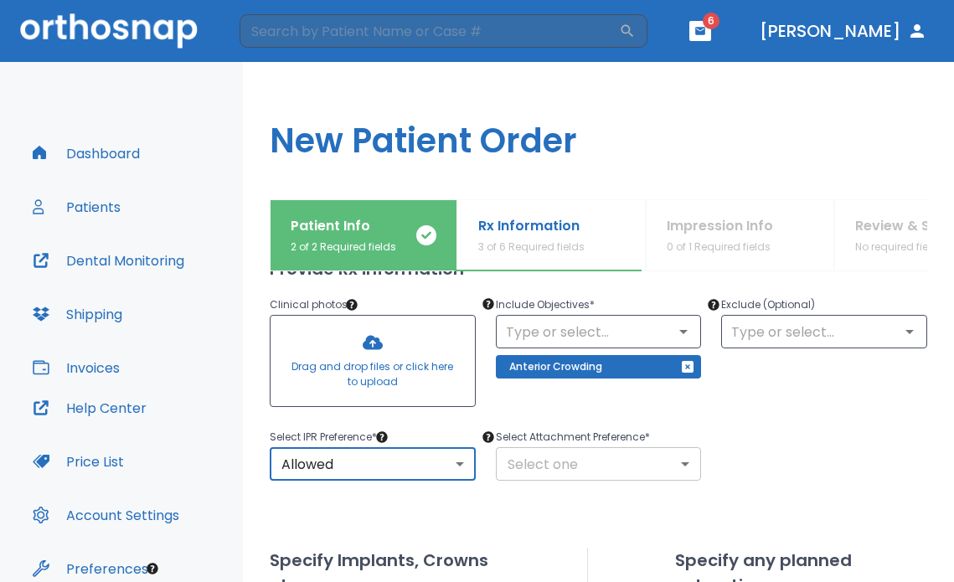
click at [550, 457] on body "​ 6 [PERSON_NAME] Dashboard Patients Dental Monitoring Shipping Invoices Help C…" at bounding box center [477, 291] width 954 height 582
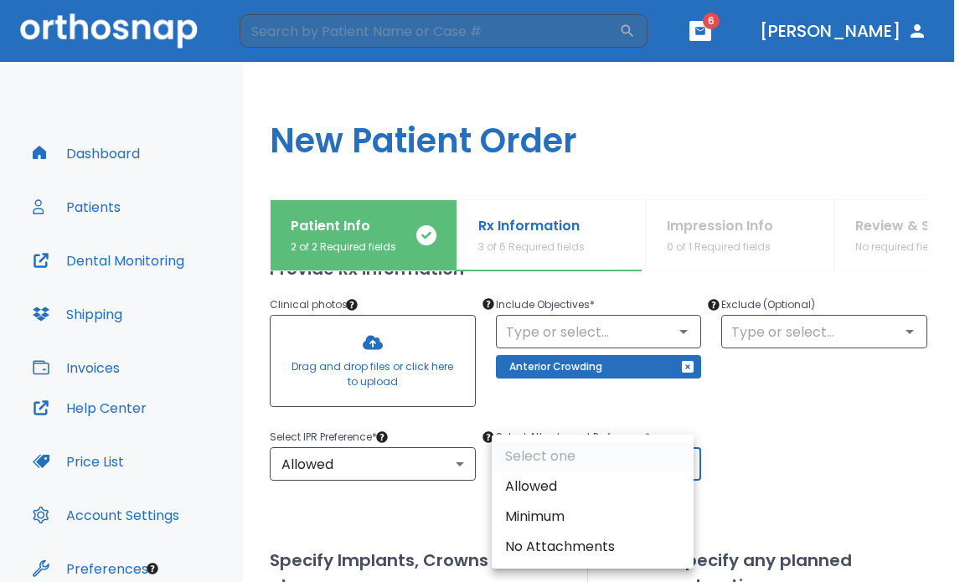
click at [818, 467] on div at bounding box center [482, 291] width 965 height 582
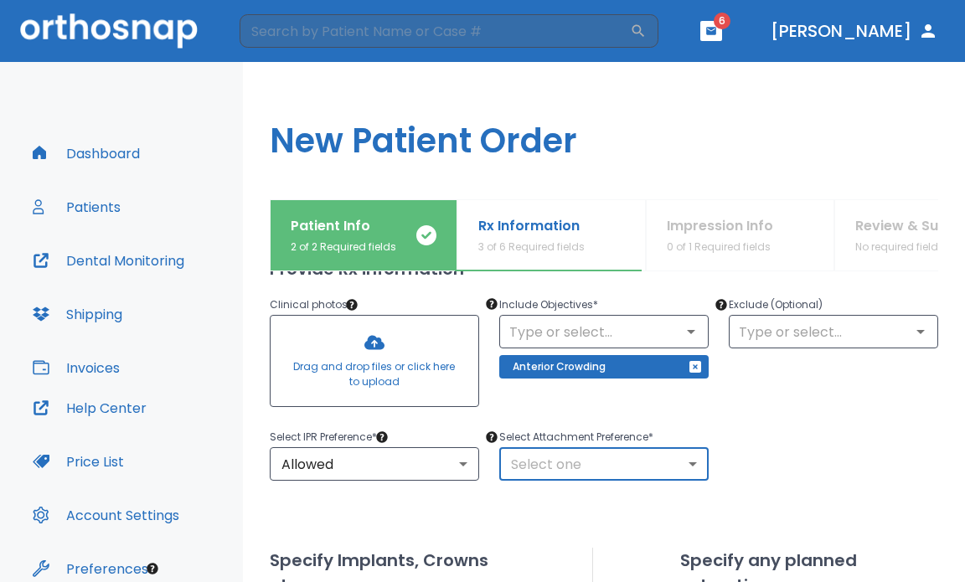
click at [660, 458] on body "​ 6 [PERSON_NAME] Dashboard Patients Dental Monitoring Shipping Invoices Help C…" at bounding box center [482, 291] width 965 height 582
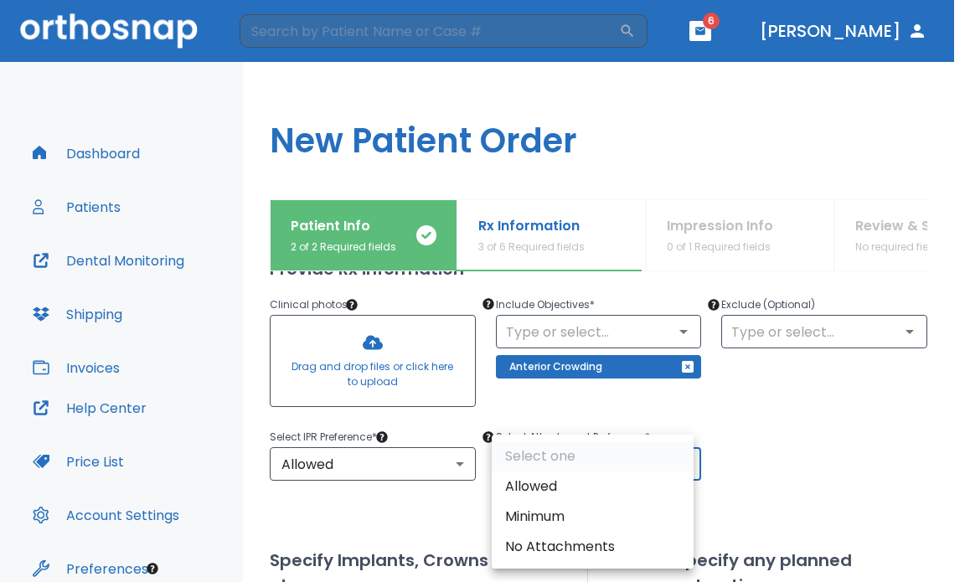
click at [555, 483] on li "Allowed" at bounding box center [593, 487] width 202 height 30
type input "1"
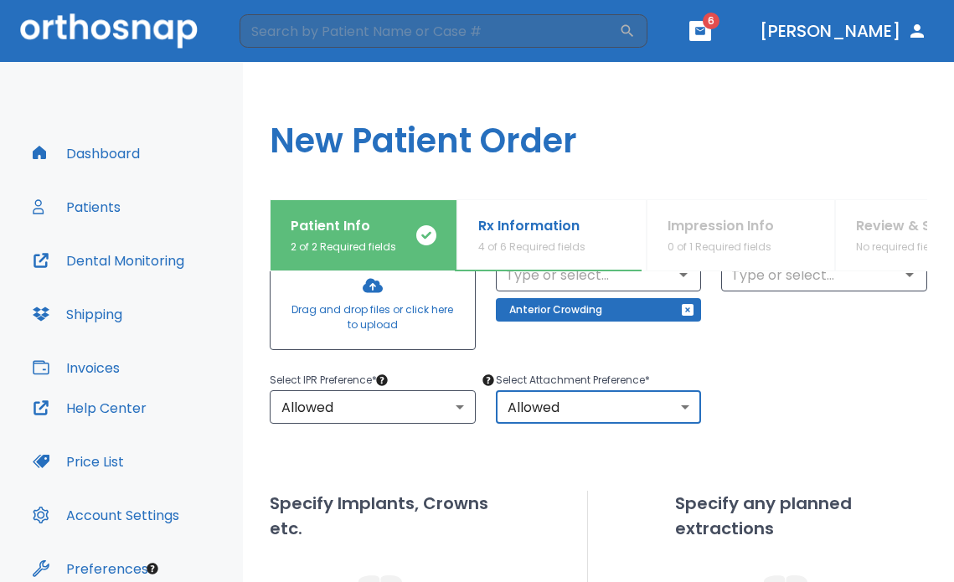
scroll to position [251, 0]
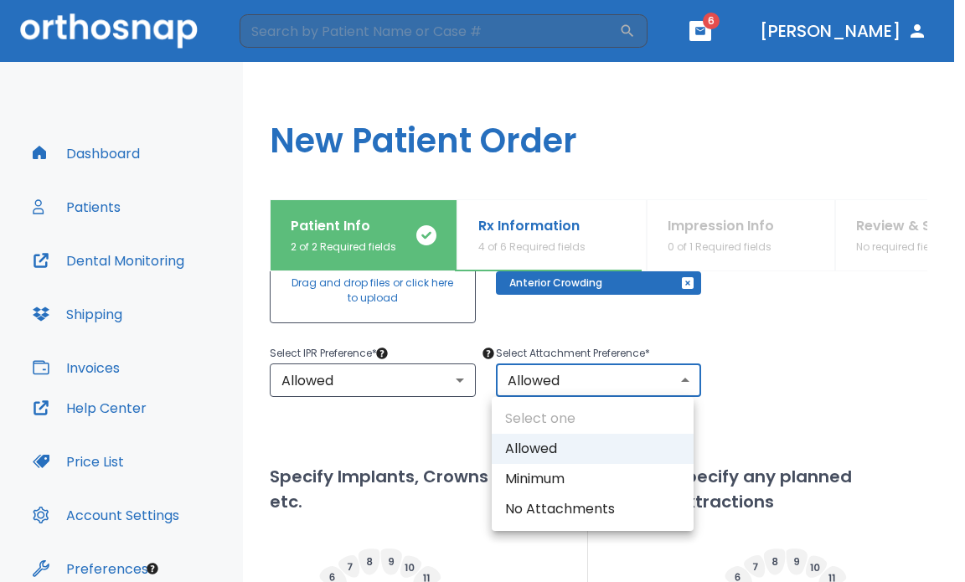
click at [577, 390] on body "​ 6 [PERSON_NAME] Dashboard Patients Dental Monitoring Shipping Invoices Help C…" at bounding box center [482, 291] width 965 height 582
click at [751, 374] on div at bounding box center [482, 291] width 965 height 582
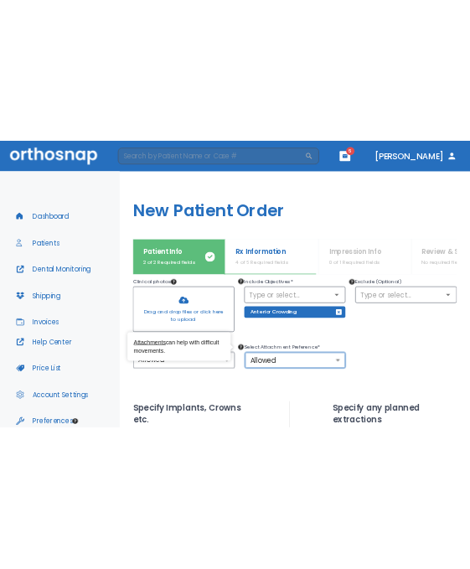
scroll to position [182, 0]
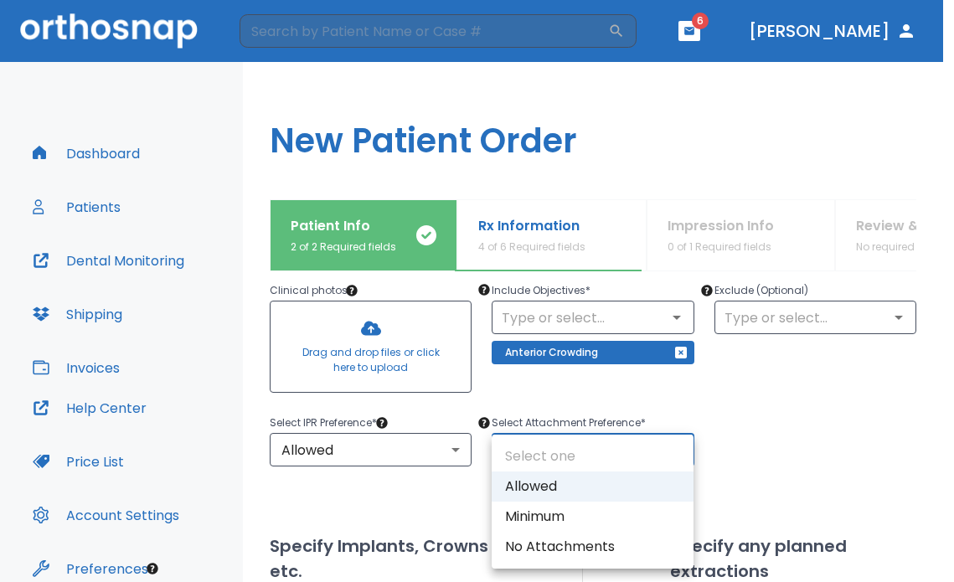
click at [576, 446] on body "​ 6 [PERSON_NAME] Dashboard Patients Dental Monitoring Shipping Invoices Help C…" at bounding box center [477, 291] width 954 height 582
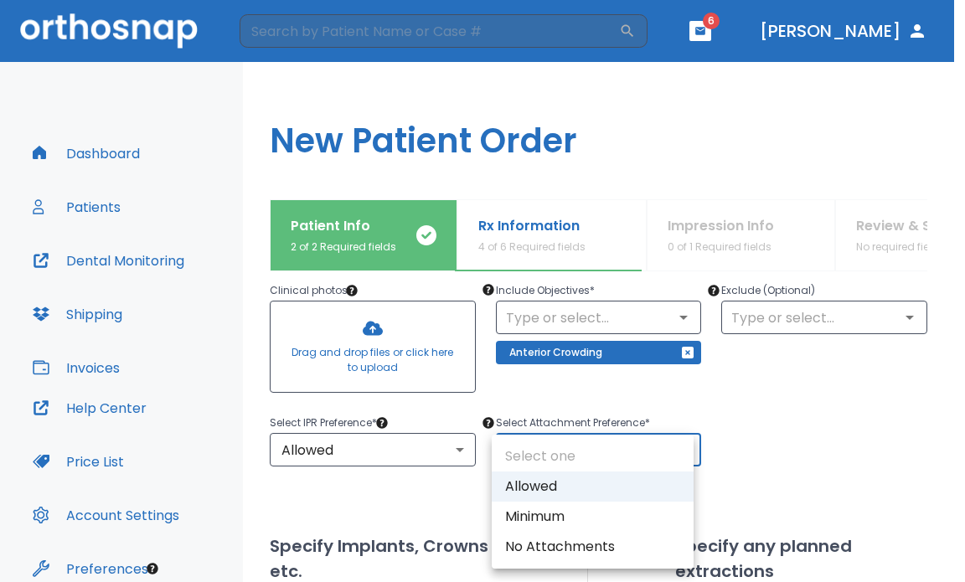
click at [755, 403] on div at bounding box center [482, 291] width 965 height 582
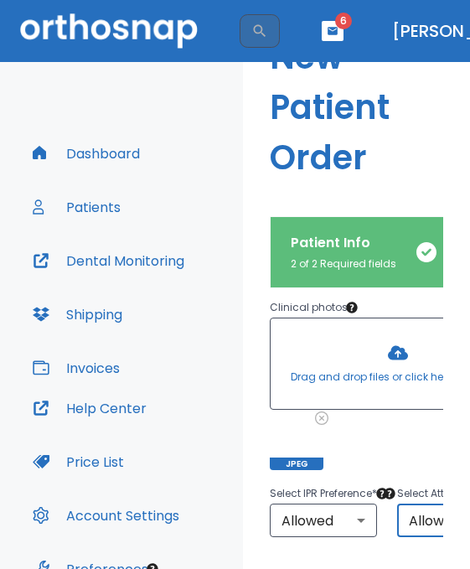
click at [391, 380] on div at bounding box center [398, 363] width 255 height 90
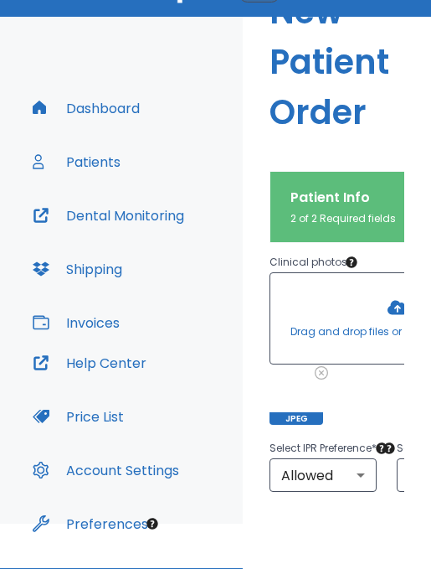
scroll to position [90, 0]
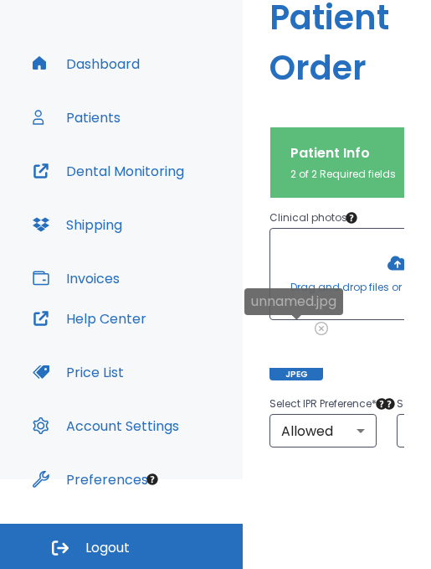
click at [322, 333] on icon at bounding box center [321, 328] width 11 height 11
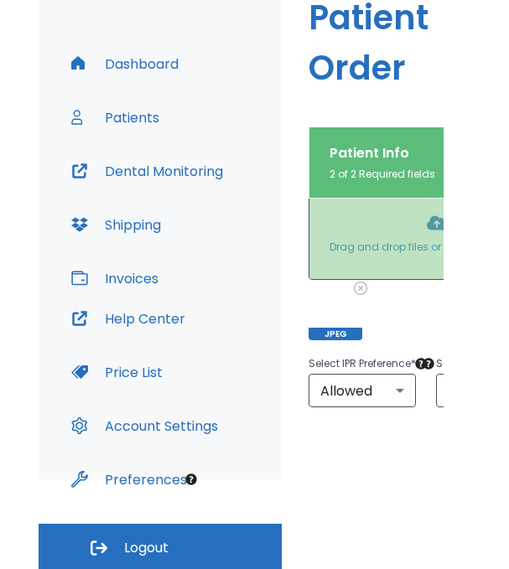
scroll to position [222, 8]
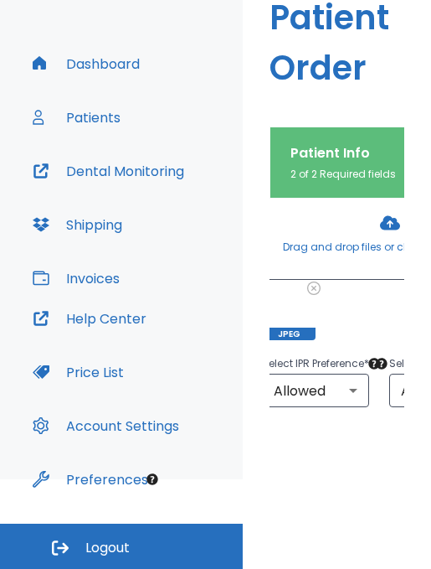
click at [343, 306] on div "JPEG" at bounding box center [390, 314] width 256 height 54
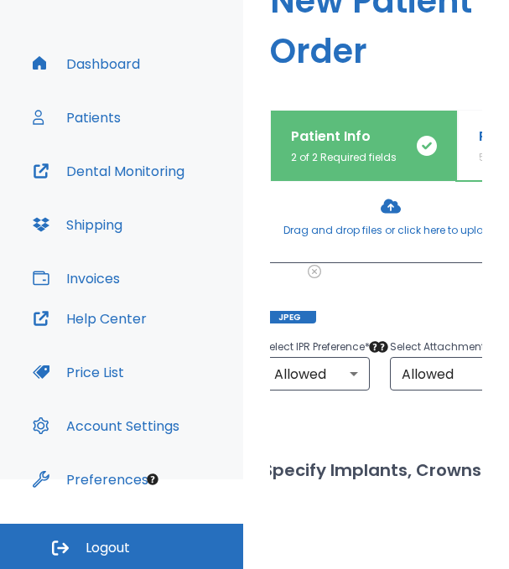
click at [355, 245] on div at bounding box center [390, 217] width 255 height 90
click at [387, 236] on div at bounding box center [390, 217] width 255 height 90
click at [312, 278] on icon at bounding box center [313, 271] width 13 height 13
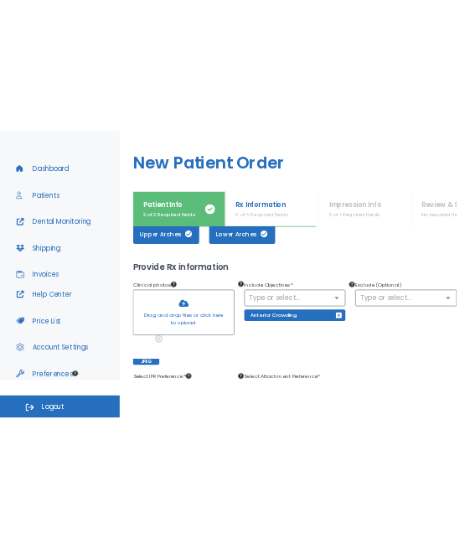
scroll to position [168, 0]
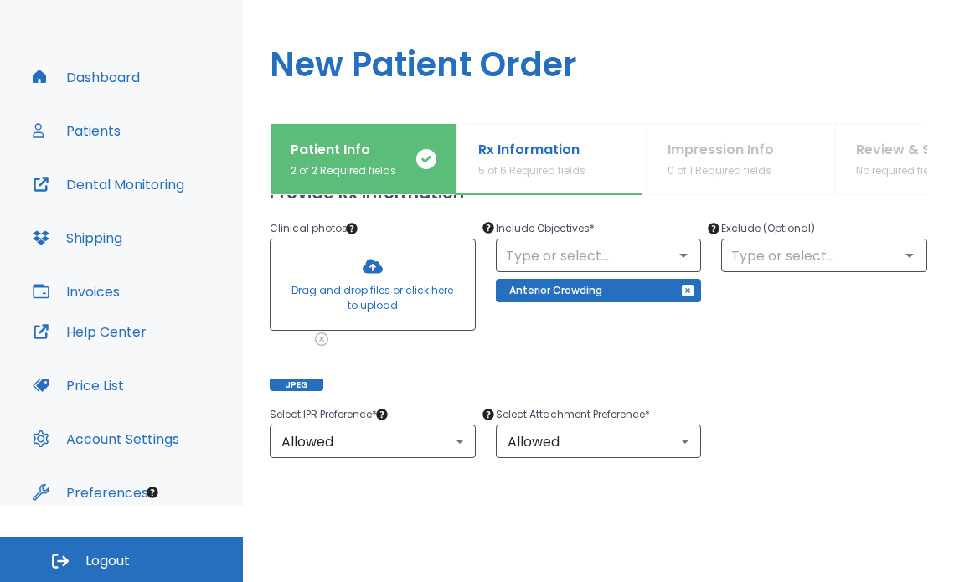
click at [362, 291] on div at bounding box center [373, 285] width 204 height 90
click at [320, 343] on icon at bounding box center [321, 338] width 11 height 11
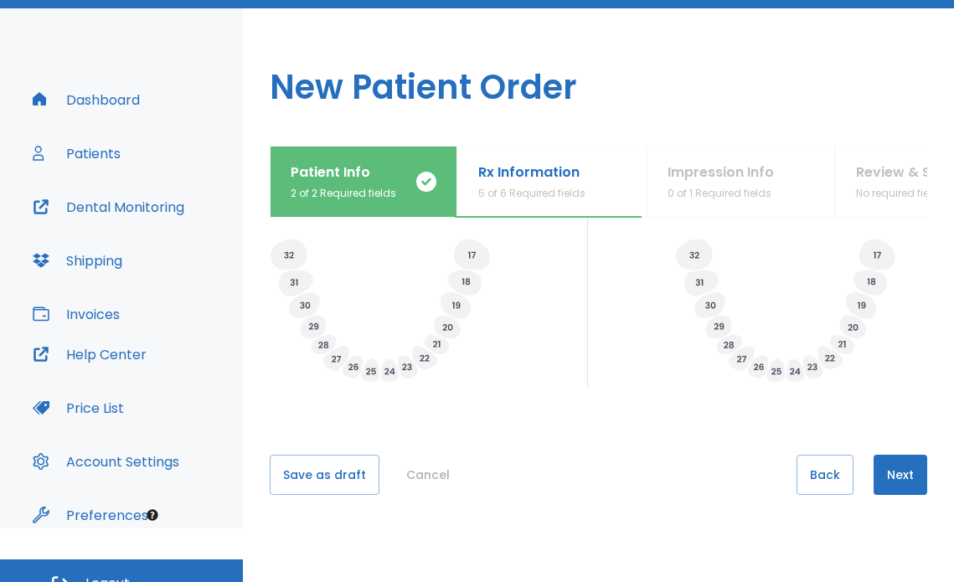
scroll to position [76, 0]
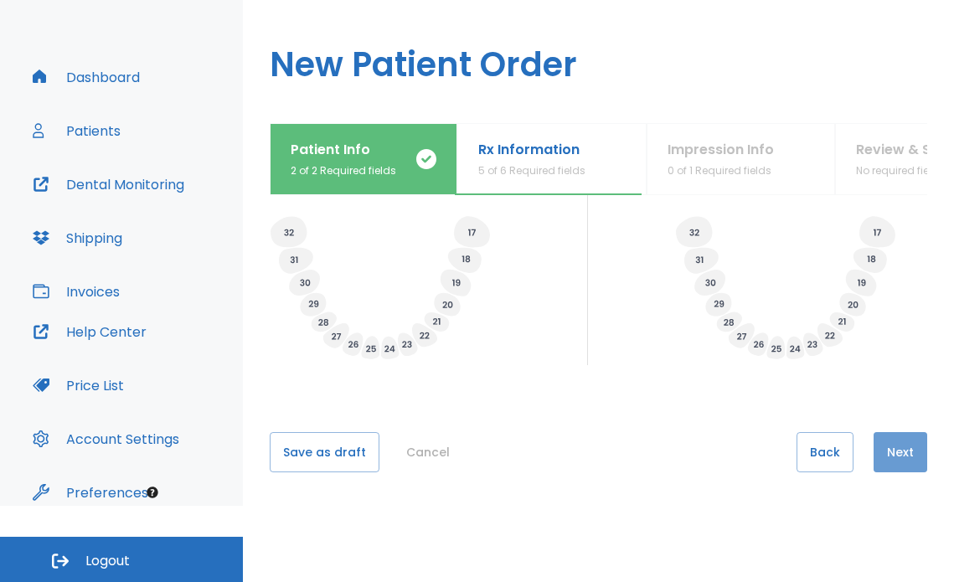
click at [884, 451] on button "Next" at bounding box center [901, 452] width 54 height 40
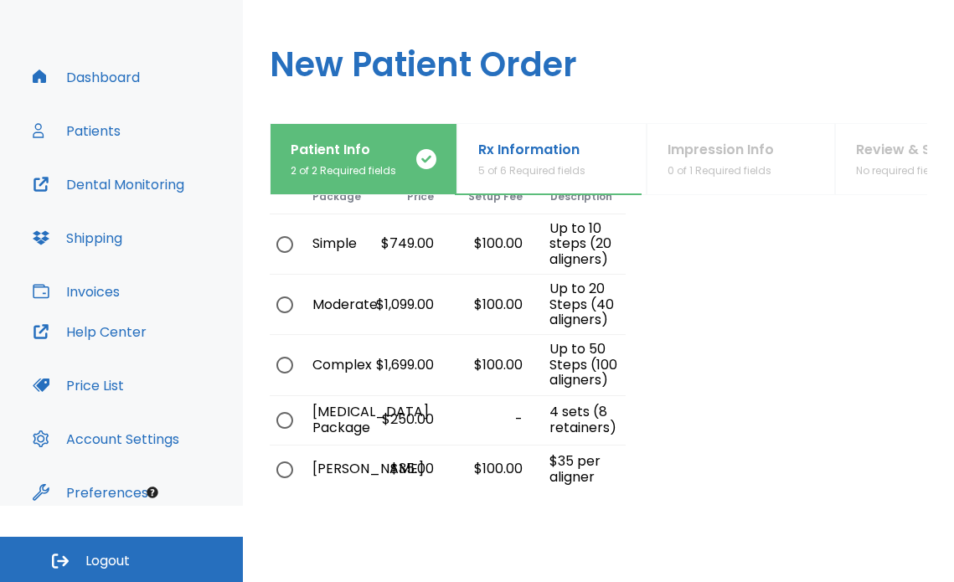
scroll to position [0, 0]
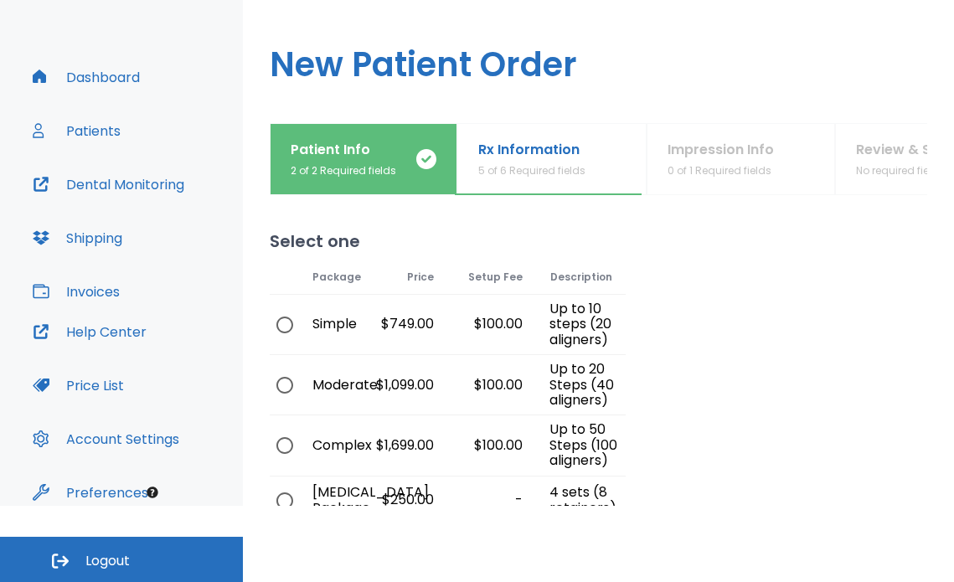
click at [287, 326] on input "radio" at bounding box center [284, 324] width 35 height 35
radio input "true"
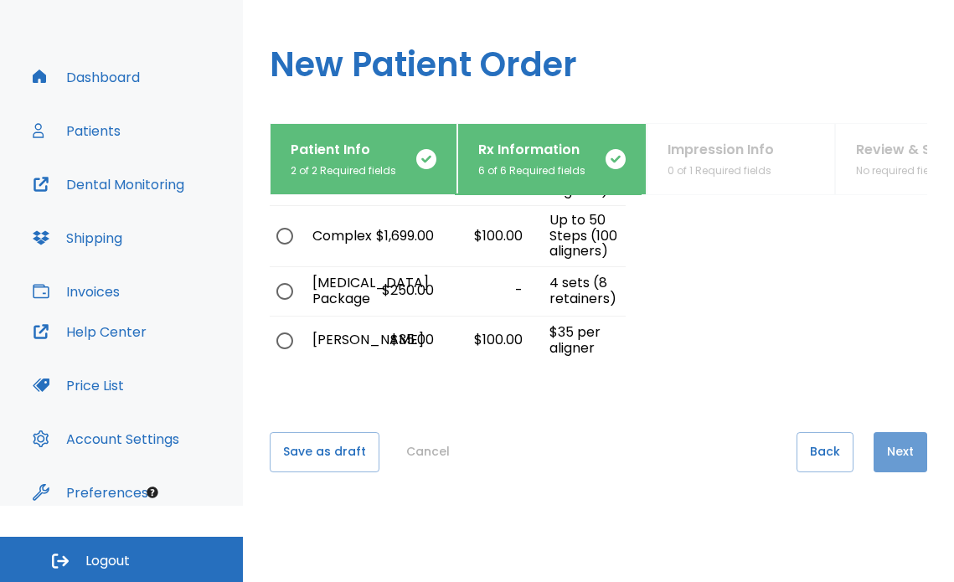
click at [874, 448] on button "Next" at bounding box center [901, 452] width 54 height 40
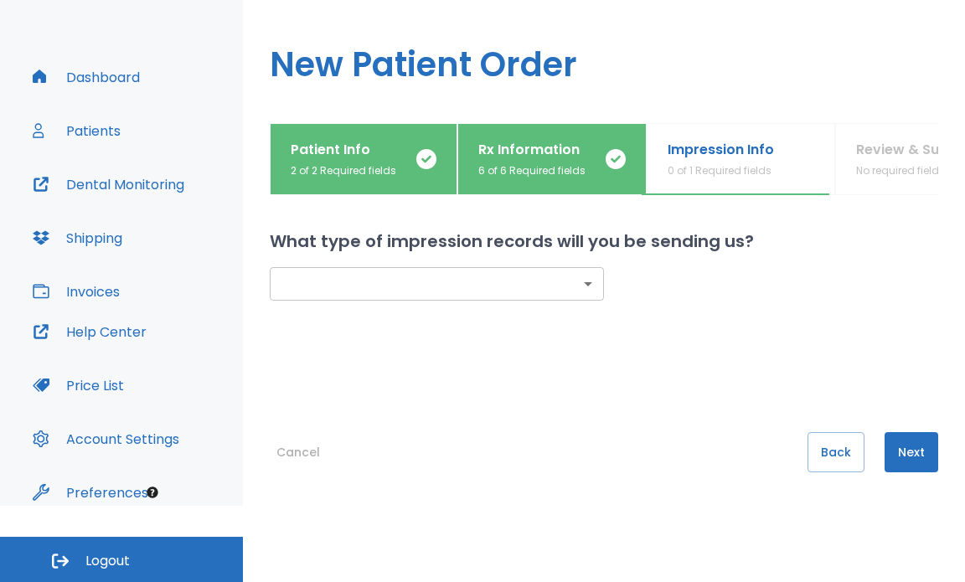
click at [577, 296] on body "​ 6 [PERSON_NAME] Dashboard Patients Dental Monitoring Shipping Invoices Help C…" at bounding box center [482, 215] width 965 height 582
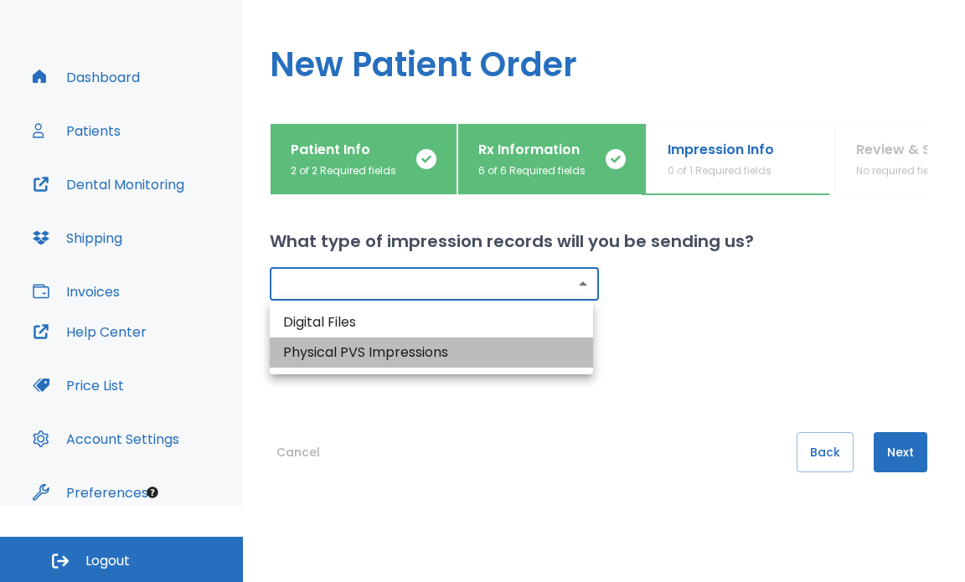
click at [527, 353] on li "Physical PVS Impressions" at bounding box center [431, 353] width 323 height 30
type input "physical"
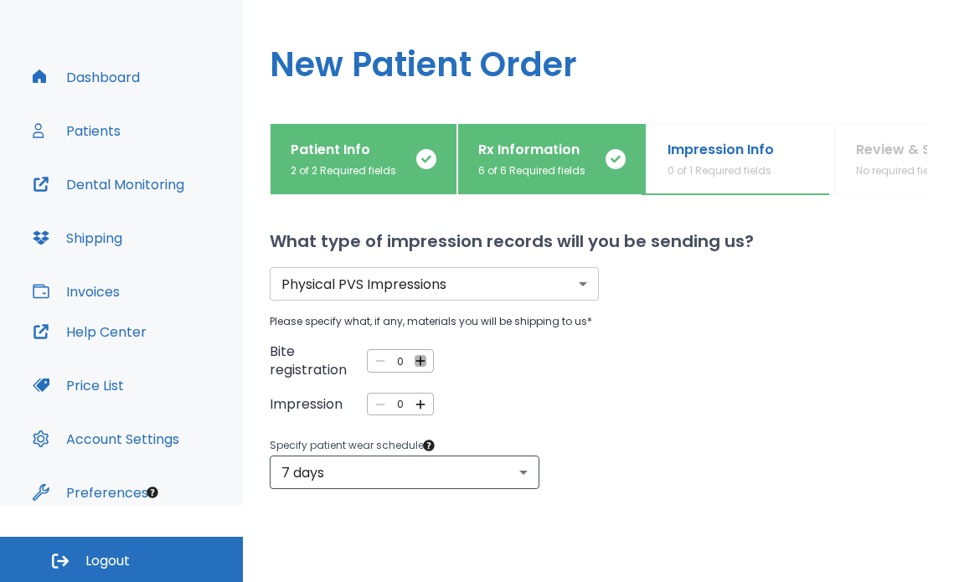
click at [418, 362] on icon "button" at bounding box center [420, 361] width 9 height 9
type input "1"
click at [425, 400] on div "0 ​" at bounding box center [400, 404] width 67 height 23
click at [423, 399] on icon "button" at bounding box center [420, 404] width 15 height 15
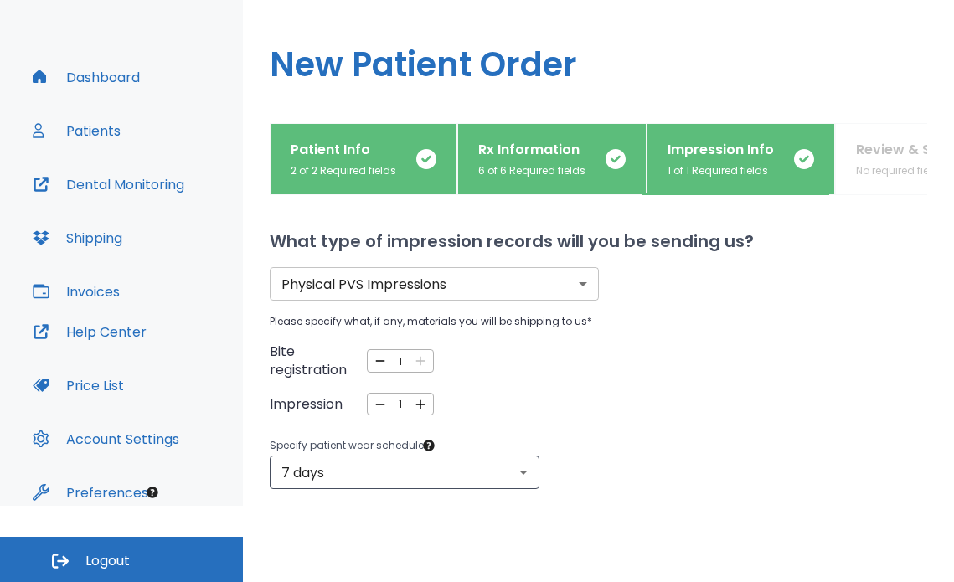
click at [423, 399] on icon "button" at bounding box center [420, 404] width 15 height 15
type input "2"
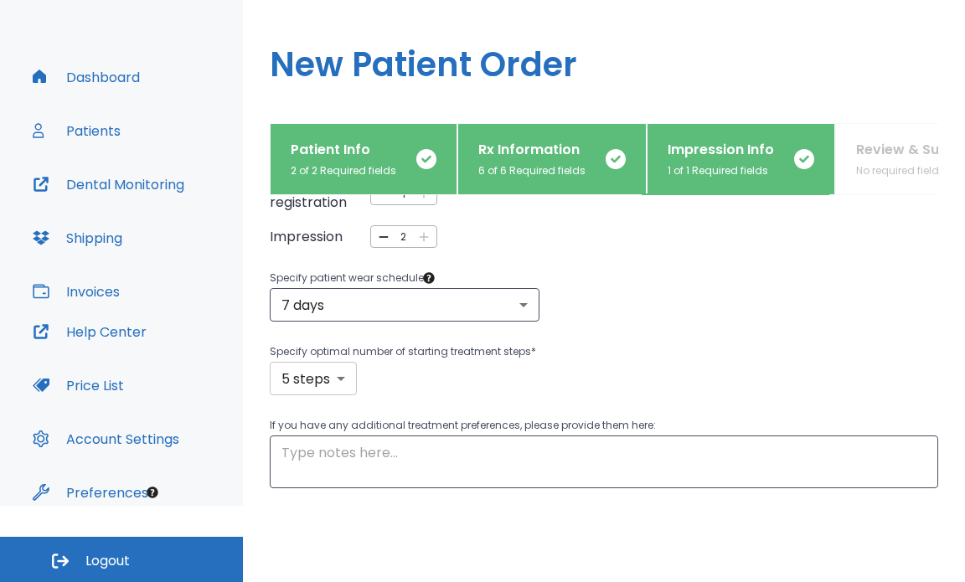
click at [351, 379] on body "​ 6 [PERSON_NAME] Dashboard Patients Dental Monitoring Shipping Invoices Help C…" at bounding box center [482, 215] width 965 height 582
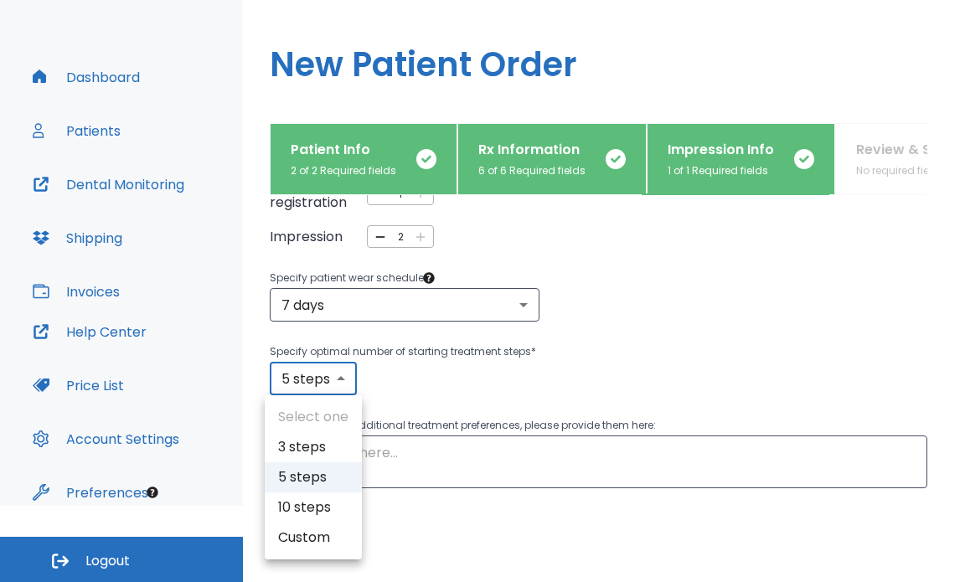
click at [309, 507] on li "10 steps" at bounding box center [313, 508] width 97 height 30
type input "10"
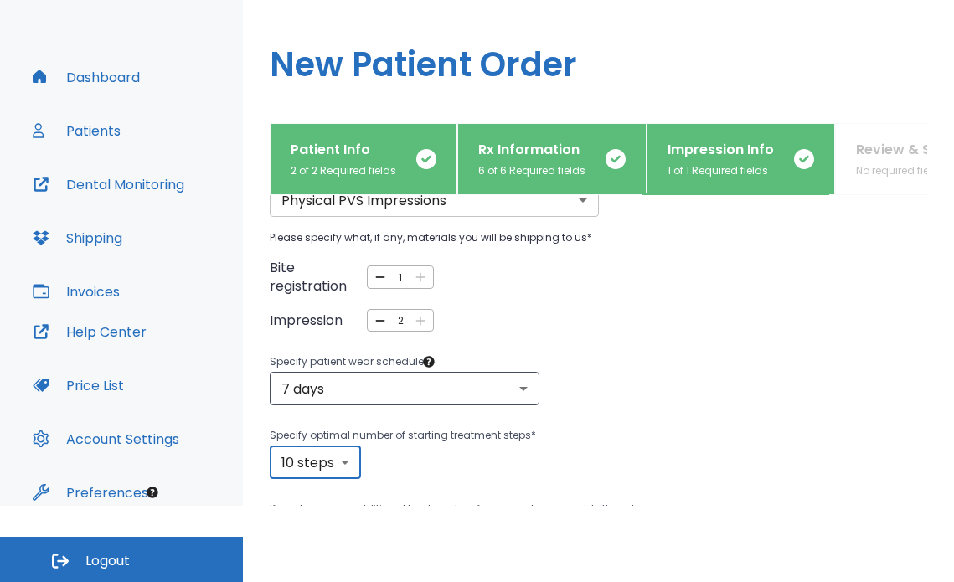
scroll to position [168, 0]
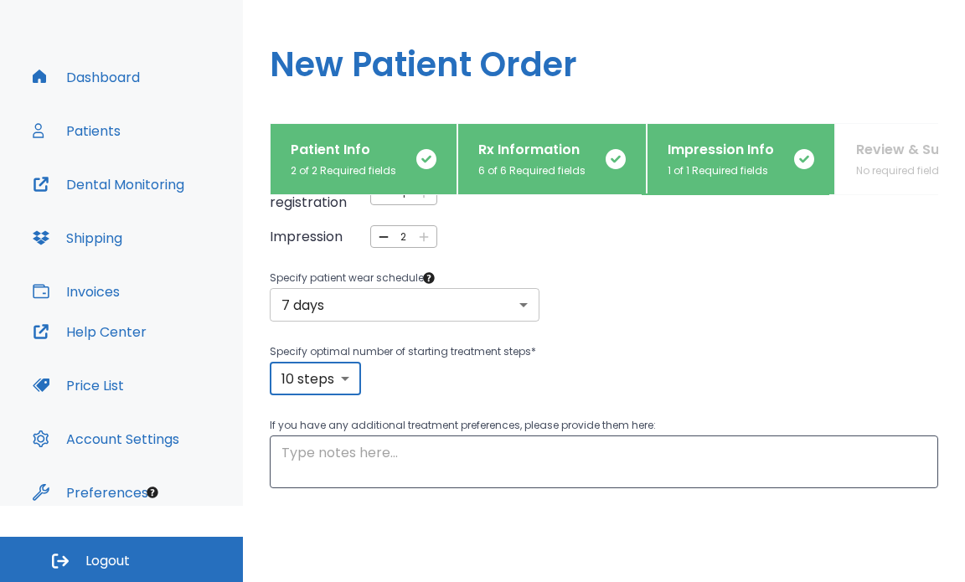
click at [503, 307] on body "​ 6 [PERSON_NAME] Dashboard Patients Dental Monitoring Shipping Invoices Help C…" at bounding box center [482, 215] width 965 height 582
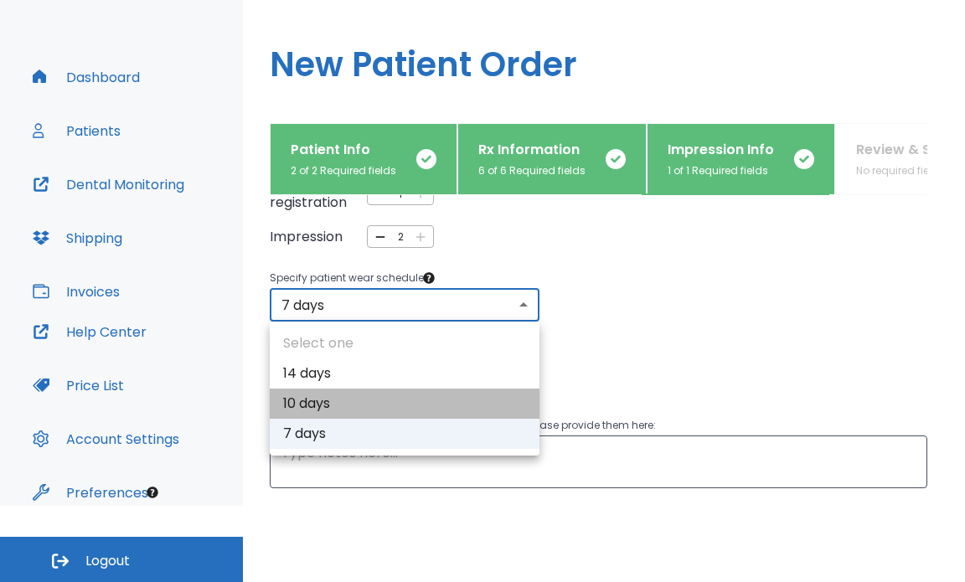
click at [416, 417] on li "10 days" at bounding box center [405, 404] width 270 height 30
type input "2"
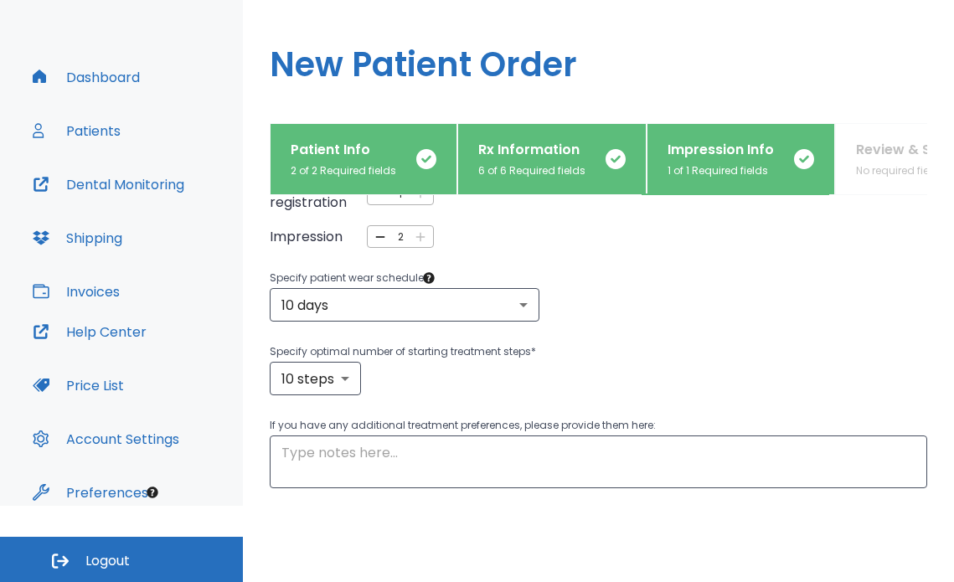
click at [689, 359] on p "Specify optimal number of starting treatment steps *" at bounding box center [599, 352] width 658 height 20
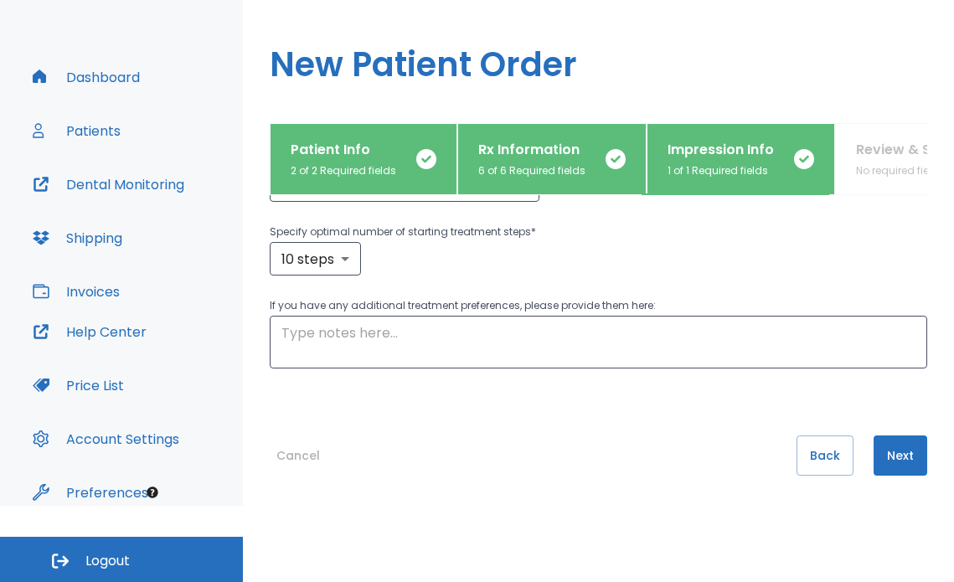
scroll to position [291, 0]
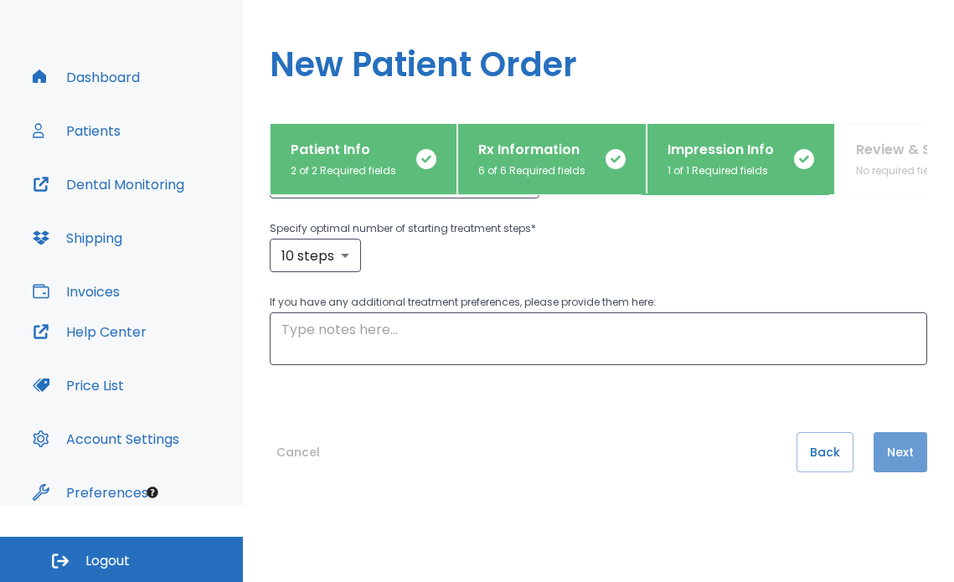
click at [875, 443] on button "Next" at bounding box center [901, 452] width 54 height 40
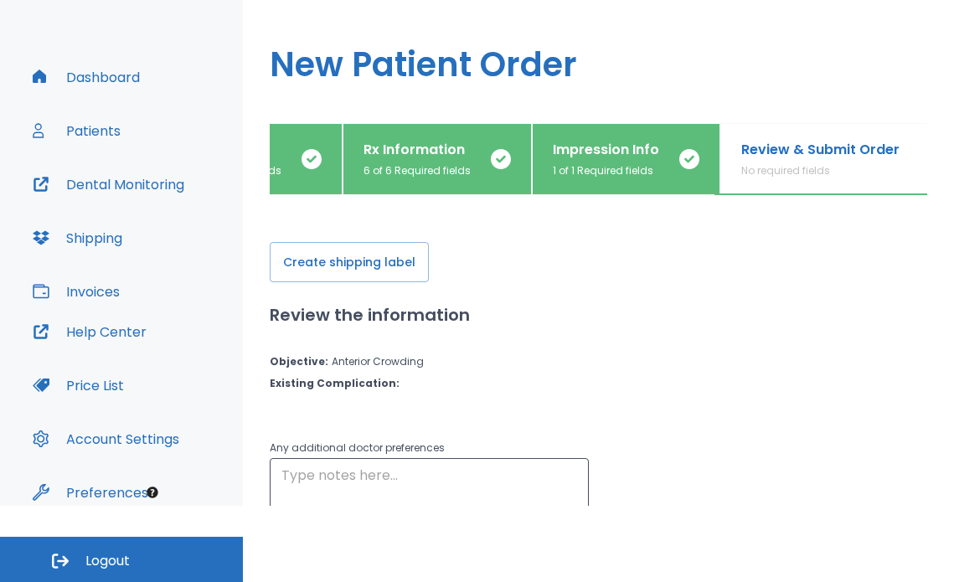
scroll to position [0, 140]
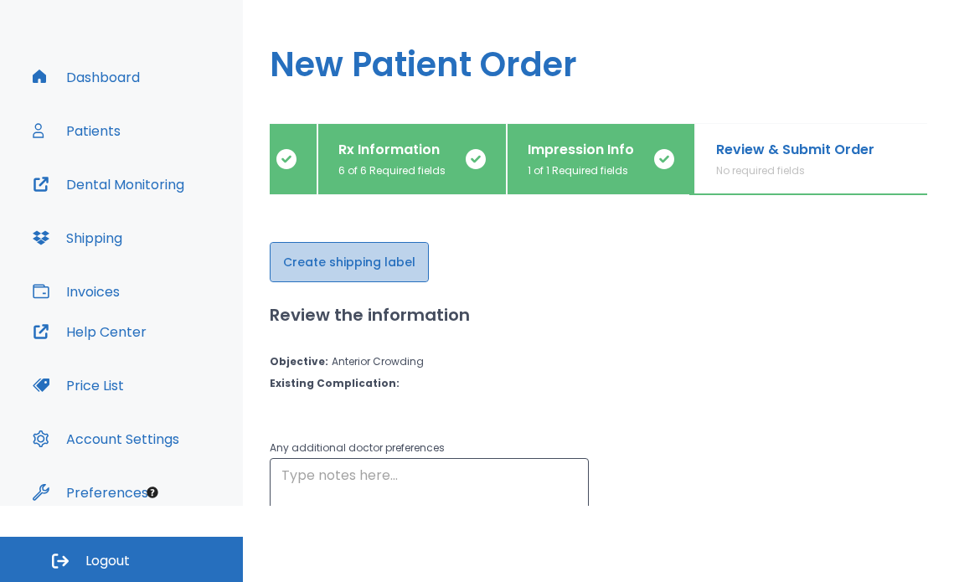
click at [390, 266] on button "Create shipping label" at bounding box center [349, 262] width 159 height 40
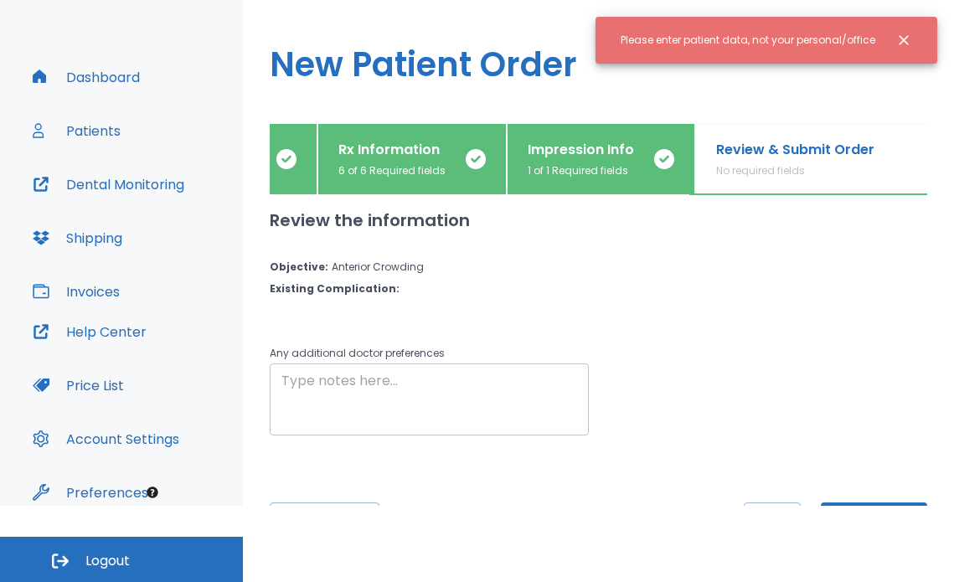
scroll to position [0, 0]
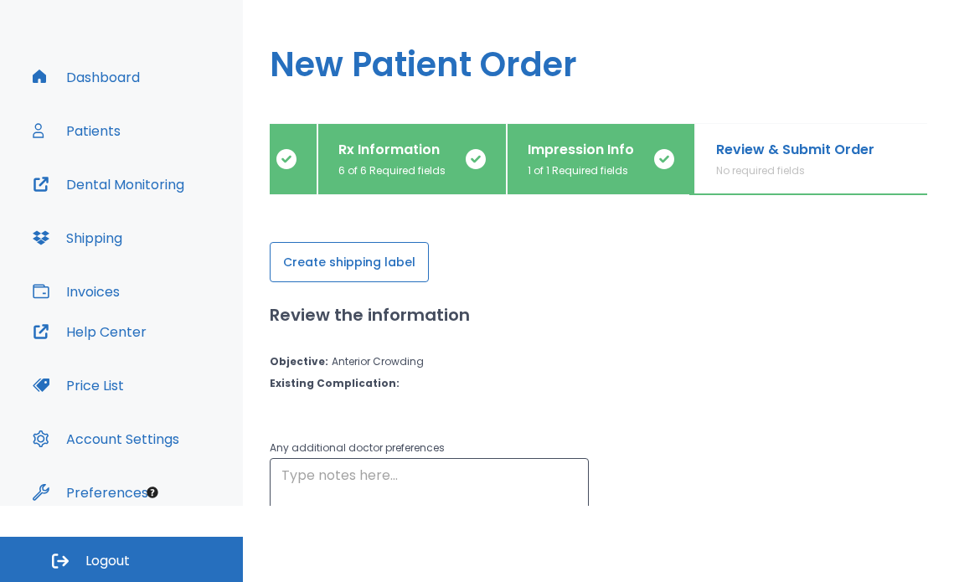
click at [377, 259] on button "Create shipping label" at bounding box center [349, 262] width 159 height 40
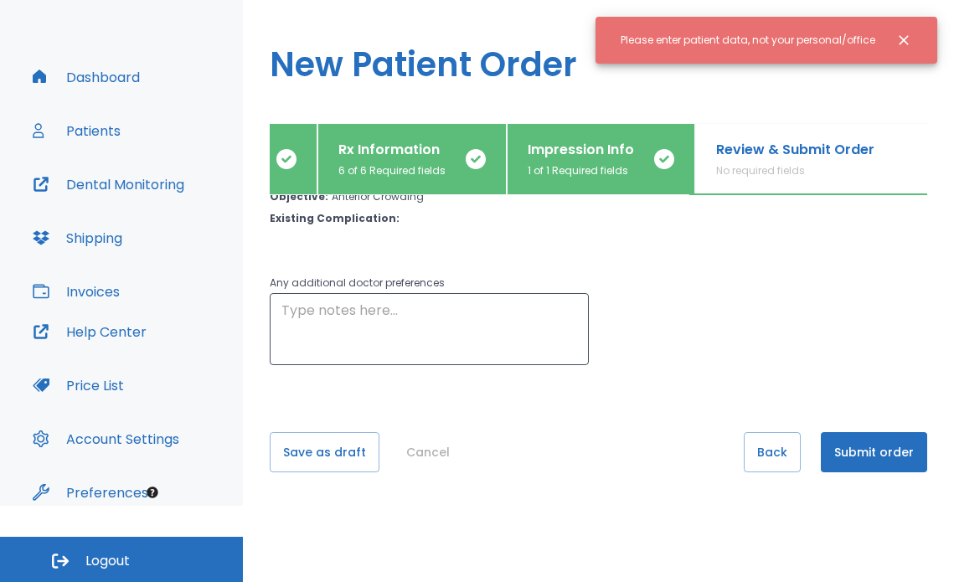
click at [868, 442] on button "Submit order" at bounding box center [874, 452] width 106 height 40
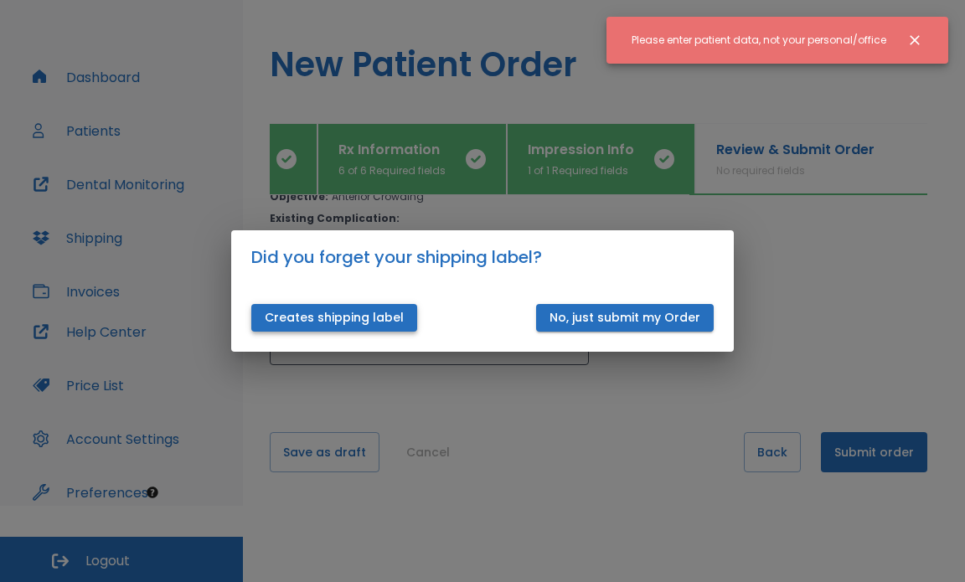
click at [369, 319] on button "Creates shipping label" at bounding box center [334, 318] width 166 height 28
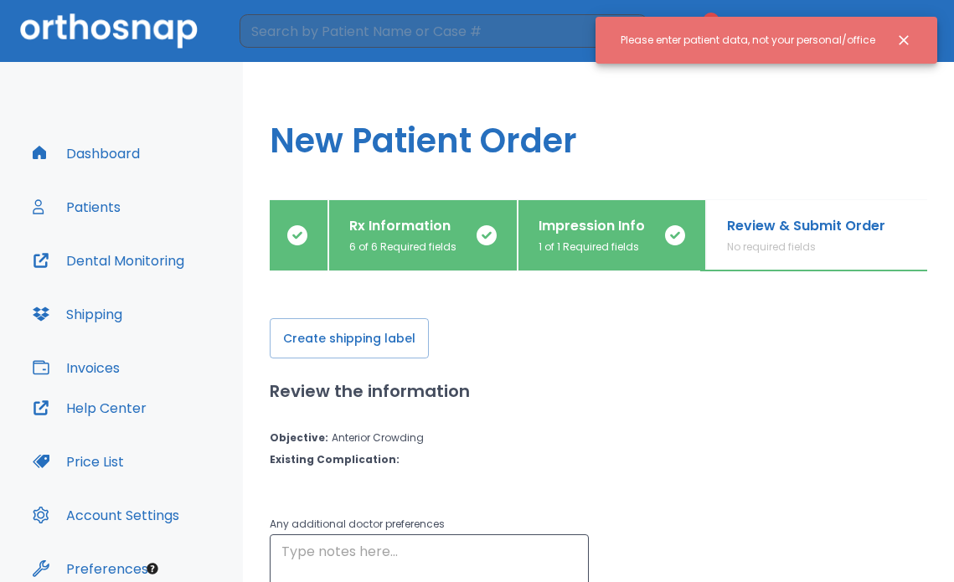
click at [784, 237] on div "Review & Submit Order No required fields" at bounding box center [806, 235] width 158 height 39
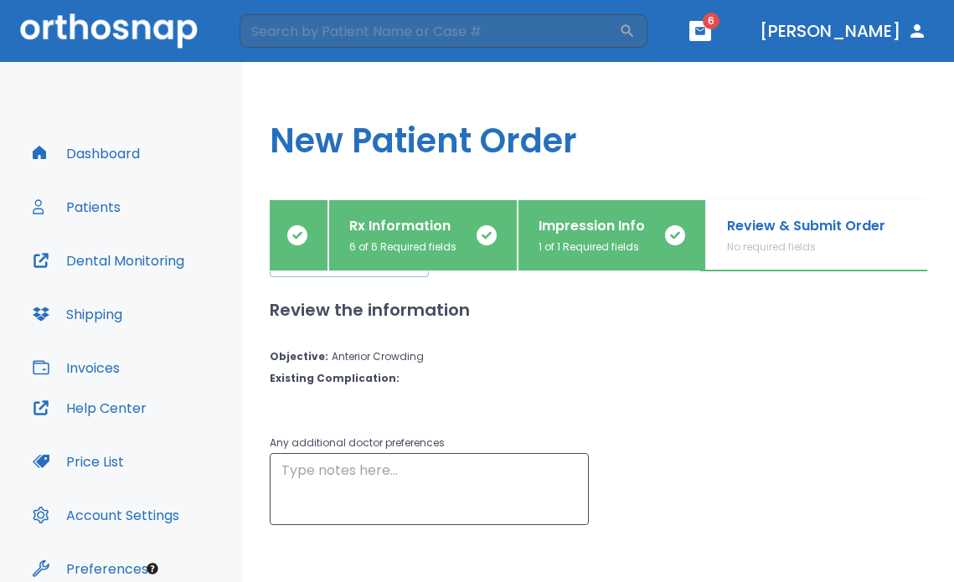
click at [368, 351] on p "Anterior Crowding" at bounding box center [378, 356] width 92 height 15
click at [396, 390] on div "Create shipping label Review the information Objective : Anterior Crowding Exis…" at bounding box center [599, 357] width 658 height 335
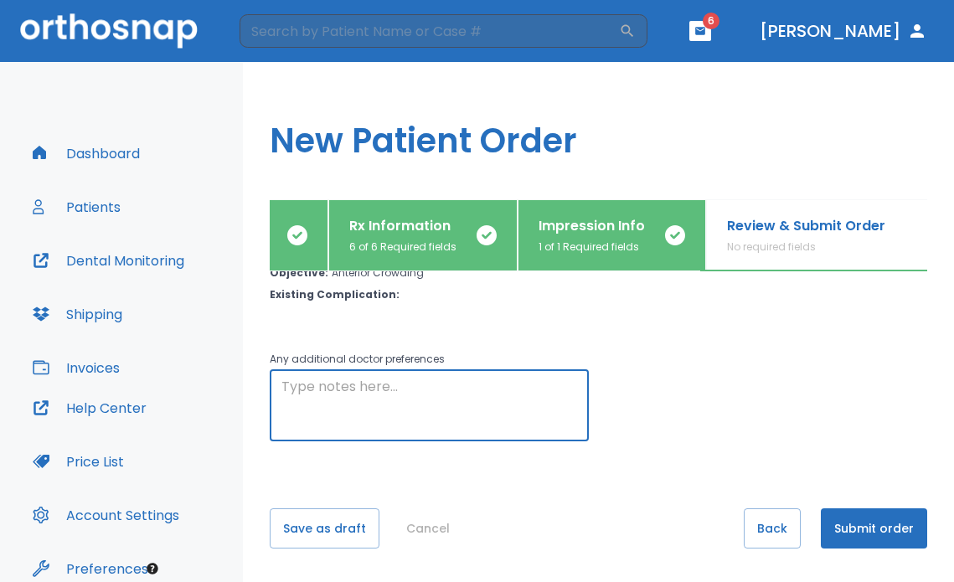
click at [395, 390] on textarea at bounding box center [429, 406] width 296 height 58
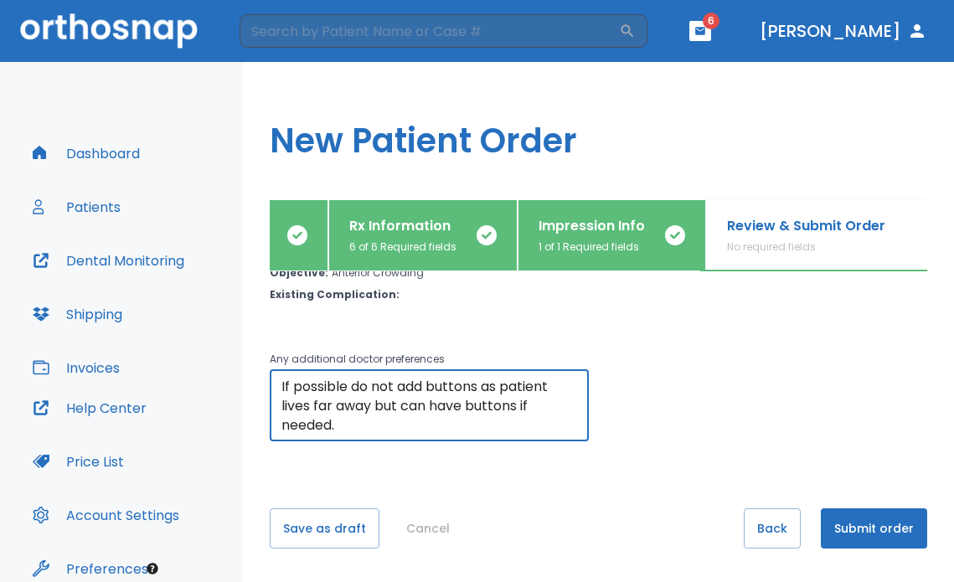
type textarea "If possible do not add buttons as patient lives far away but can have buttons i…"
click at [859, 530] on button "Submit order" at bounding box center [874, 529] width 106 height 40
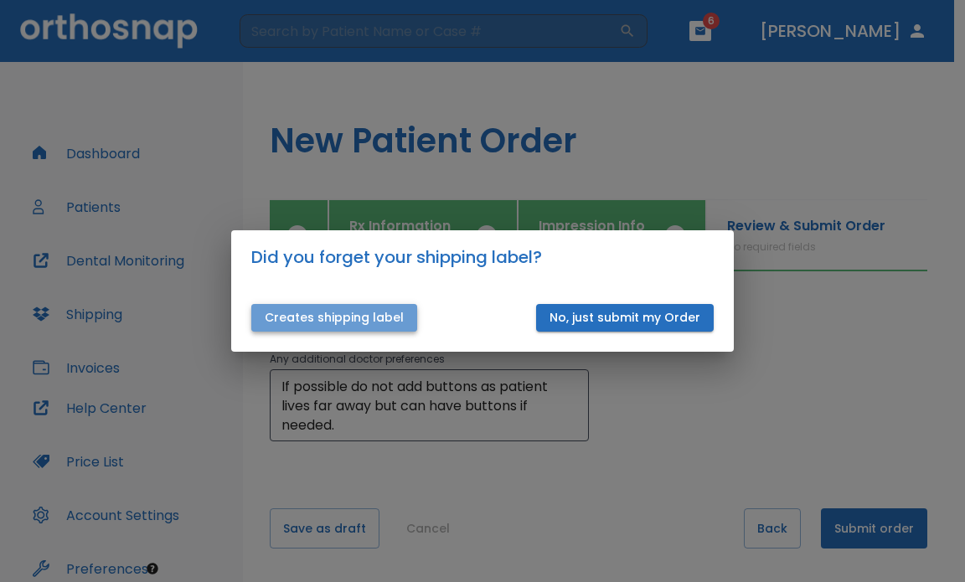
click at [373, 313] on button "Creates shipping label" at bounding box center [334, 318] width 166 height 28
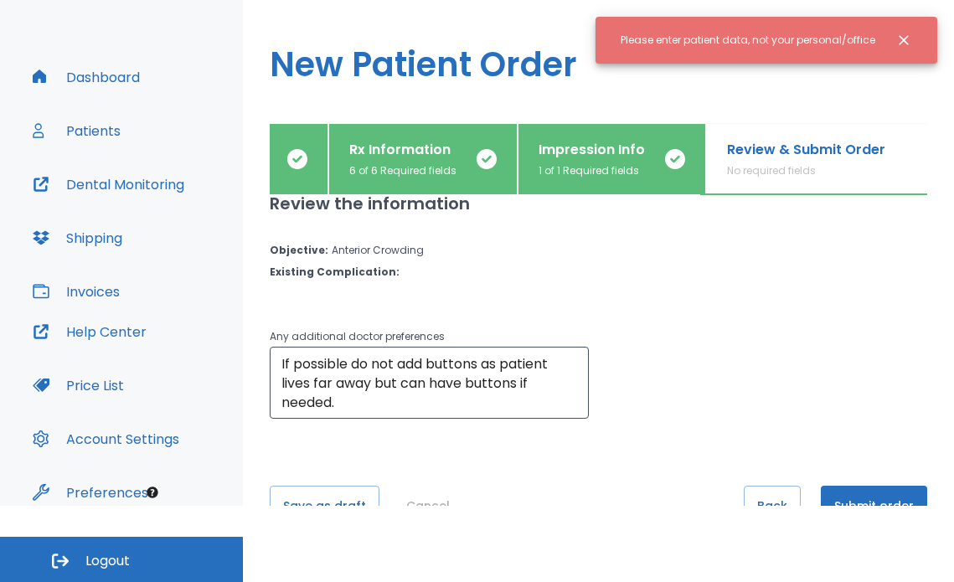
scroll to position [165, 0]
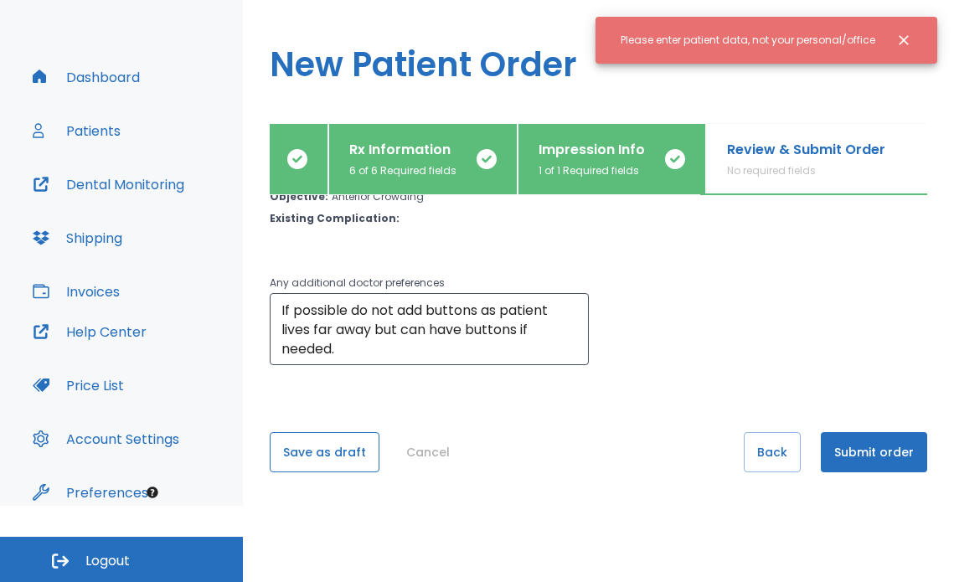
click at [330, 451] on button "Save as draft" at bounding box center [325, 452] width 110 height 40
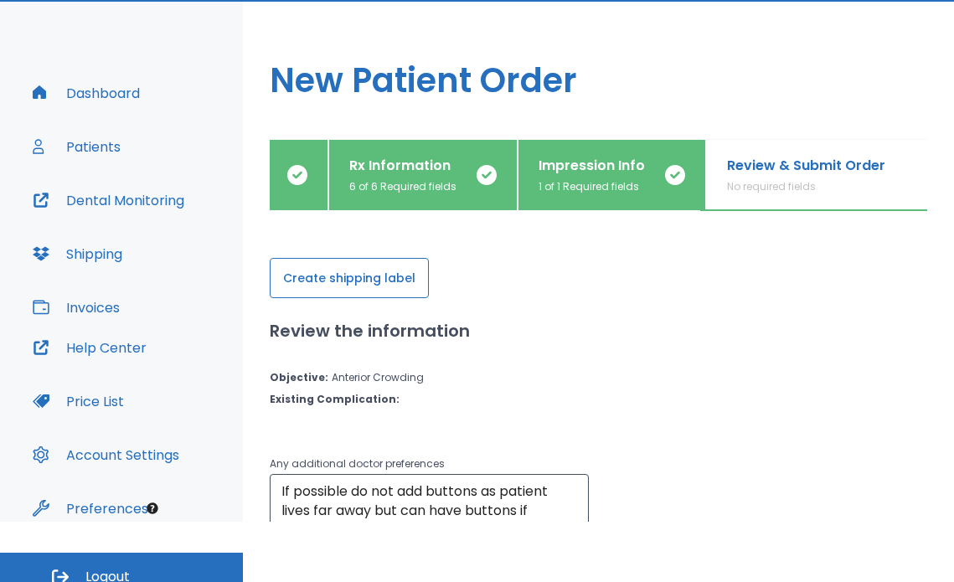
scroll to position [76, 0]
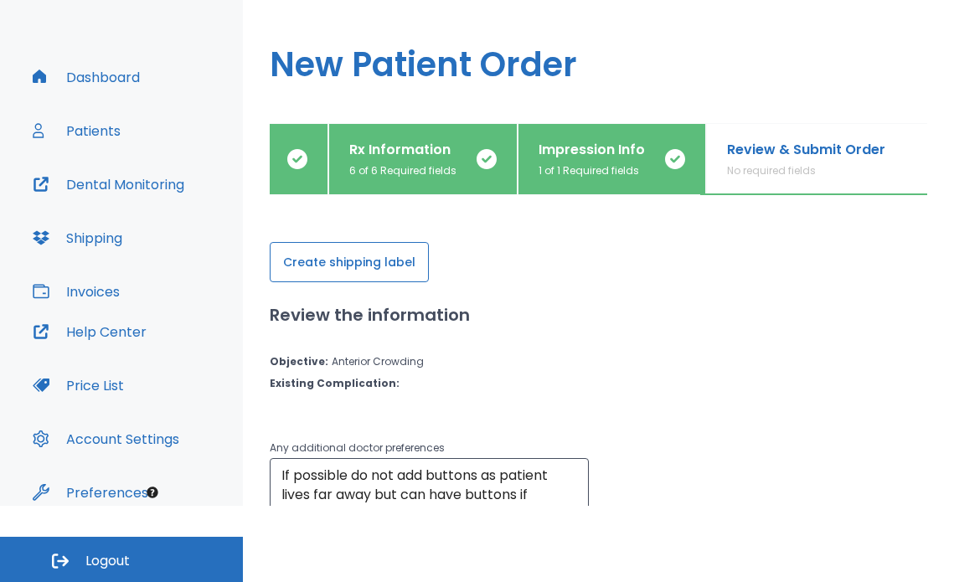
click at [389, 253] on button "Create shipping label" at bounding box center [349, 262] width 159 height 40
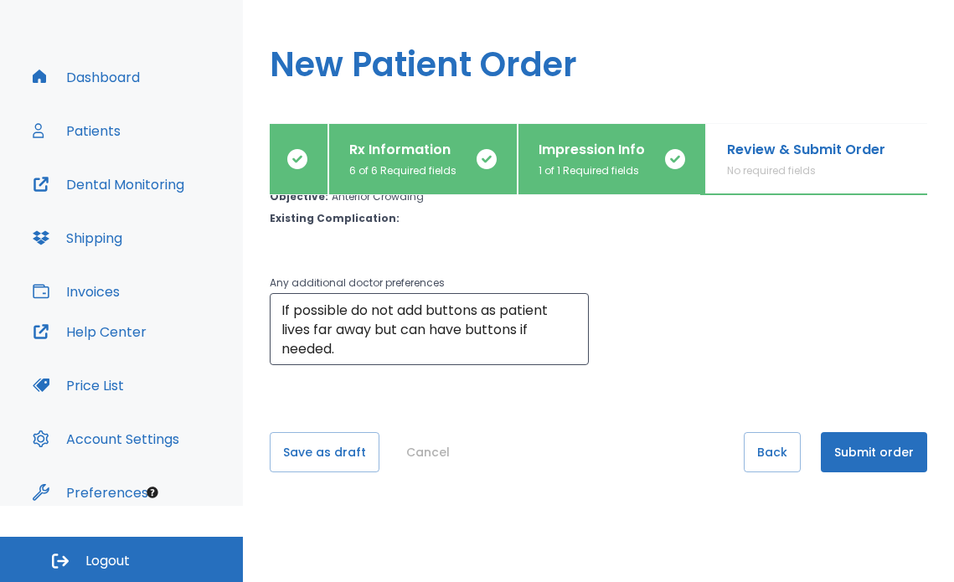
click at [848, 447] on button "Submit order" at bounding box center [874, 452] width 106 height 40
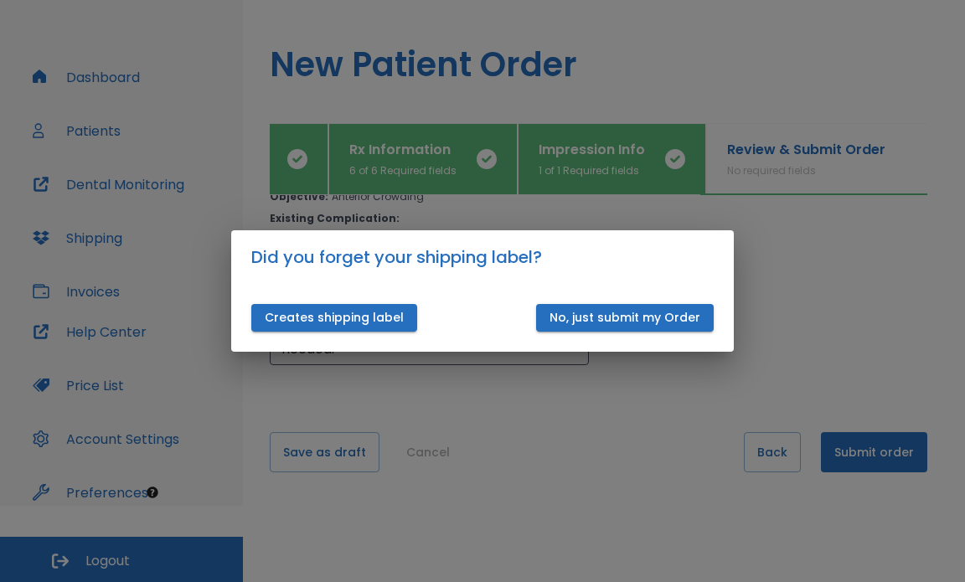
click at [612, 400] on div "Did you forget your shipping label? Creates shipping label No, just submit my O…" at bounding box center [482, 291] width 965 height 582
click at [855, 245] on div "Did you forget your shipping label? Creates shipping label No, just submit my O…" at bounding box center [482, 291] width 965 height 582
click at [354, 318] on button "Creates shipping label" at bounding box center [334, 318] width 166 height 28
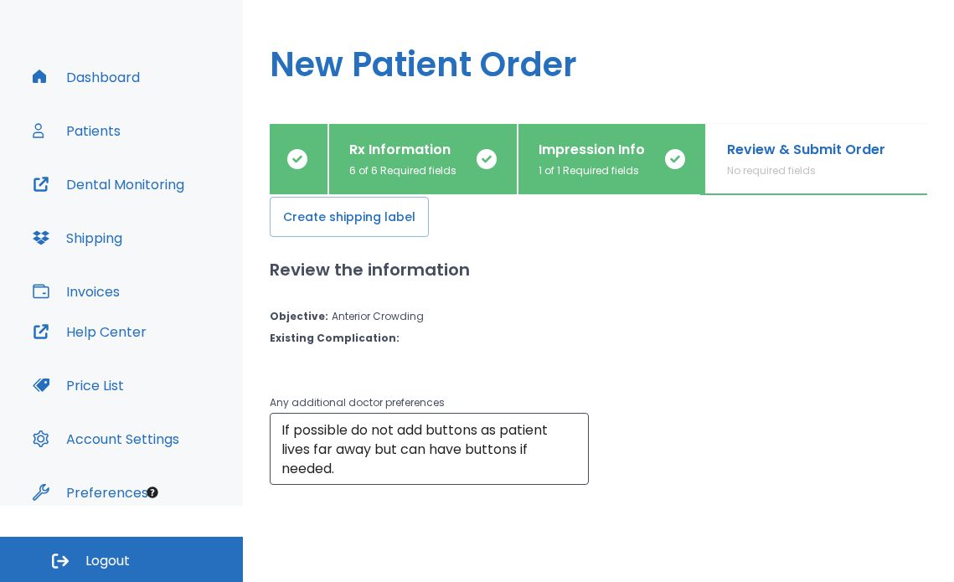
scroll to position [165, 0]
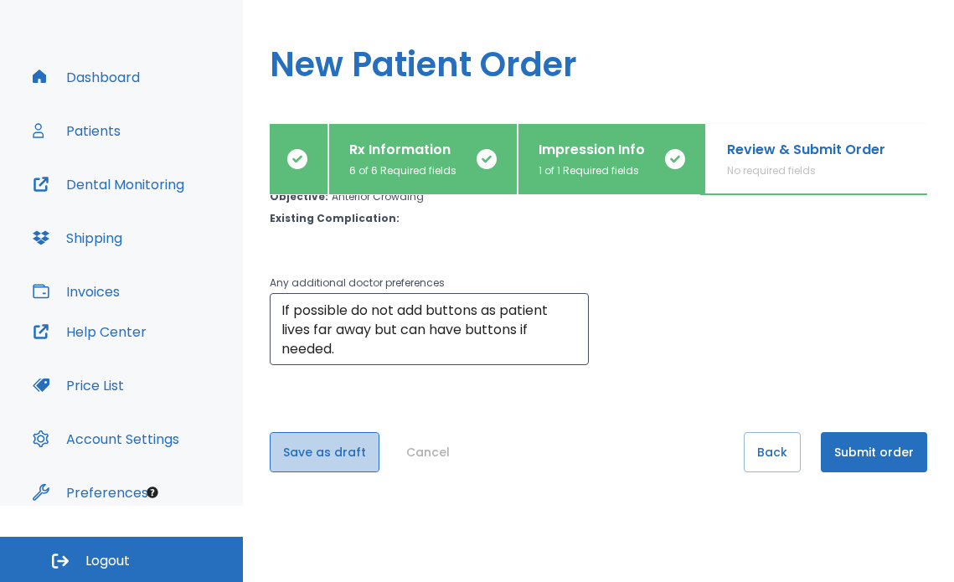
click at [347, 446] on button "Save as draft" at bounding box center [325, 452] width 110 height 40
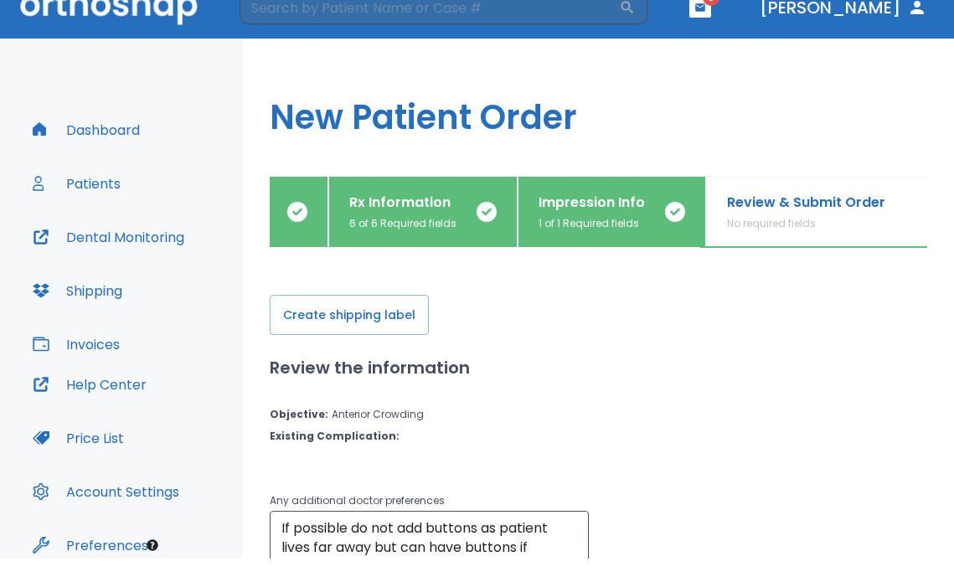
scroll to position [0, 0]
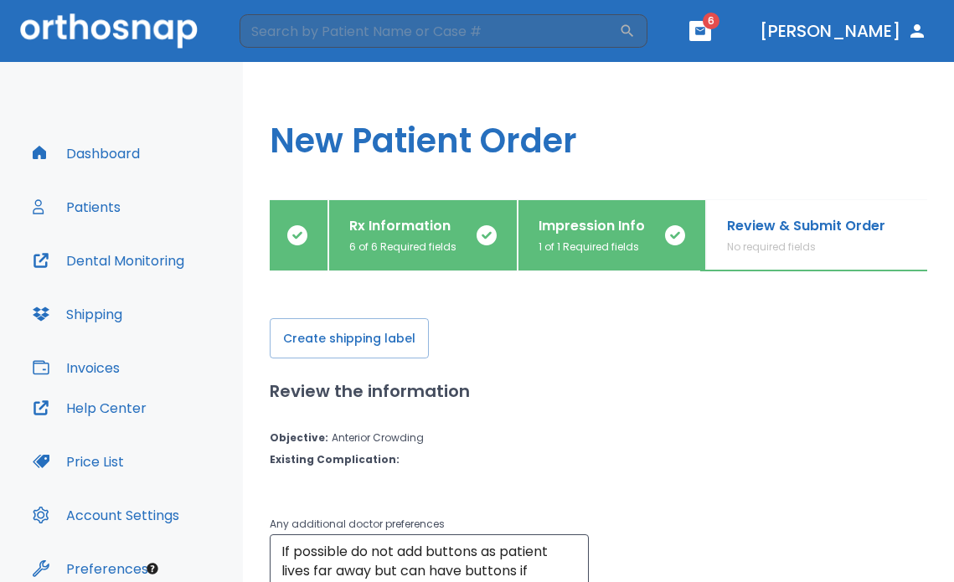
click at [101, 208] on button "Patients" at bounding box center [77, 207] width 108 height 40
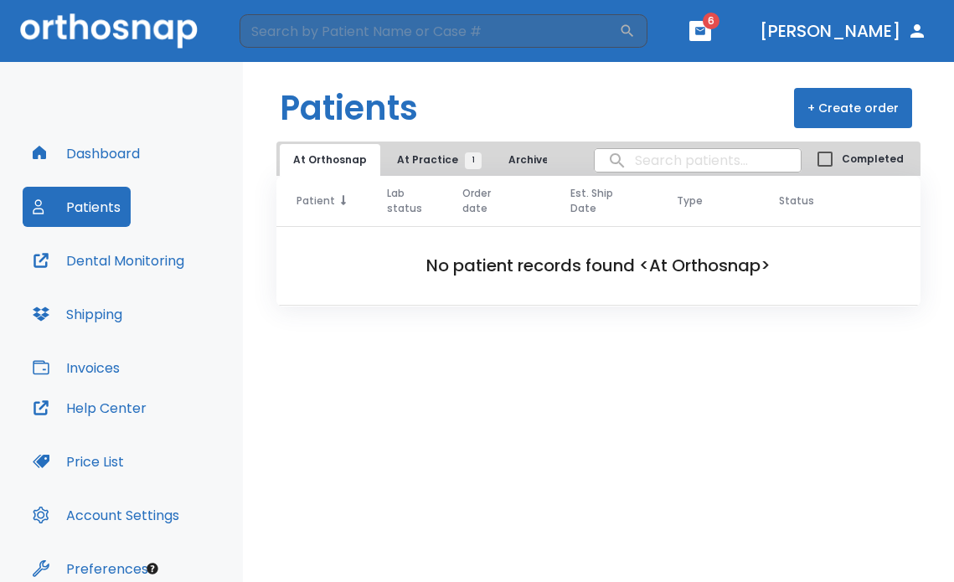
click at [309, 204] on span "Patient" at bounding box center [316, 201] width 39 height 15
click at [734, 163] on input "search" at bounding box center [698, 160] width 206 height 33
click at [688, 163] on input "search" at bounding box center [698, 160] width 206 height 33
type input "hingerton"
click at [318, 198] on span "Patient" at bounding box center [317, 201] width 40 height 15
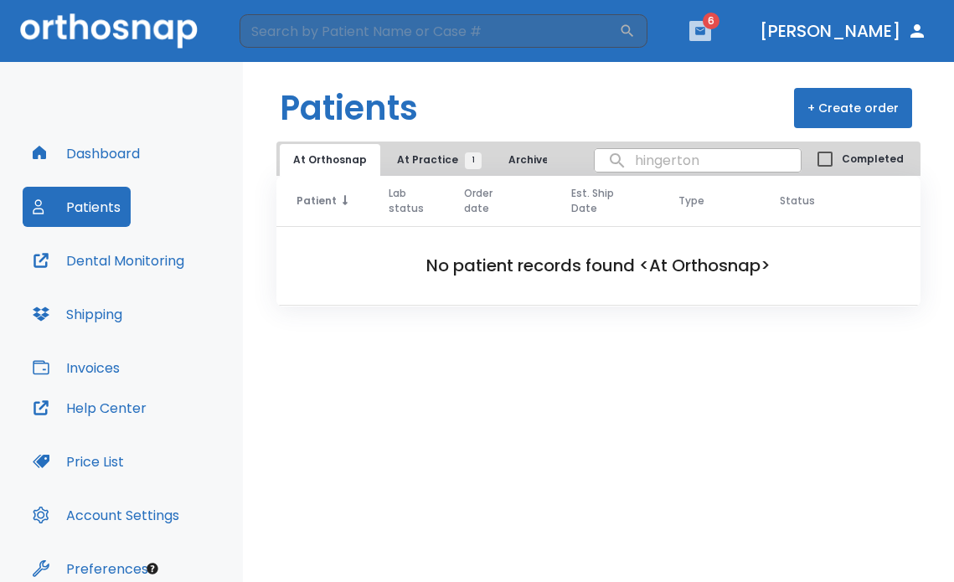
click at [705, 34] on icon "button" at bounding box center [700, 31] width 10 height 8
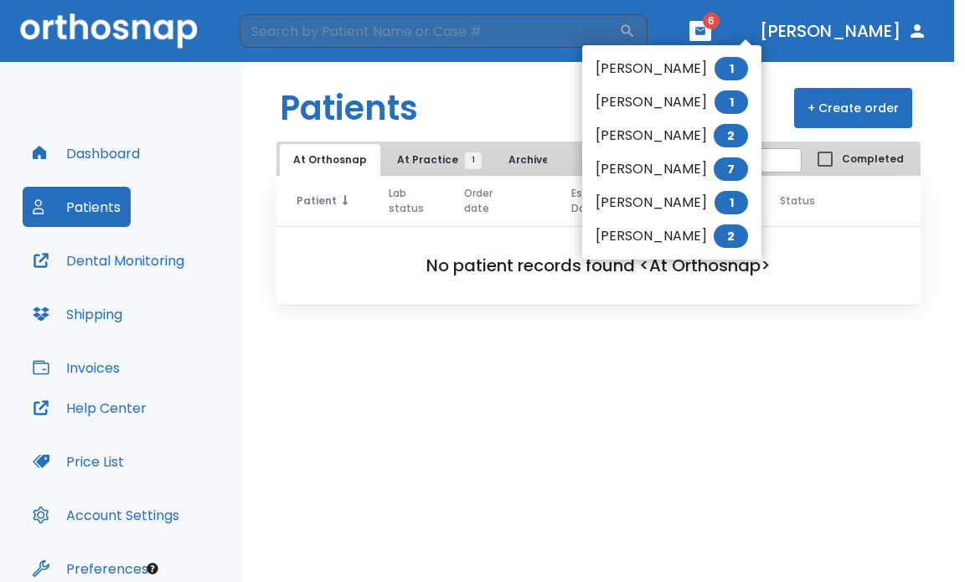
click at [329, 474] on div at bounding box center [482, 291] width 965 height 582
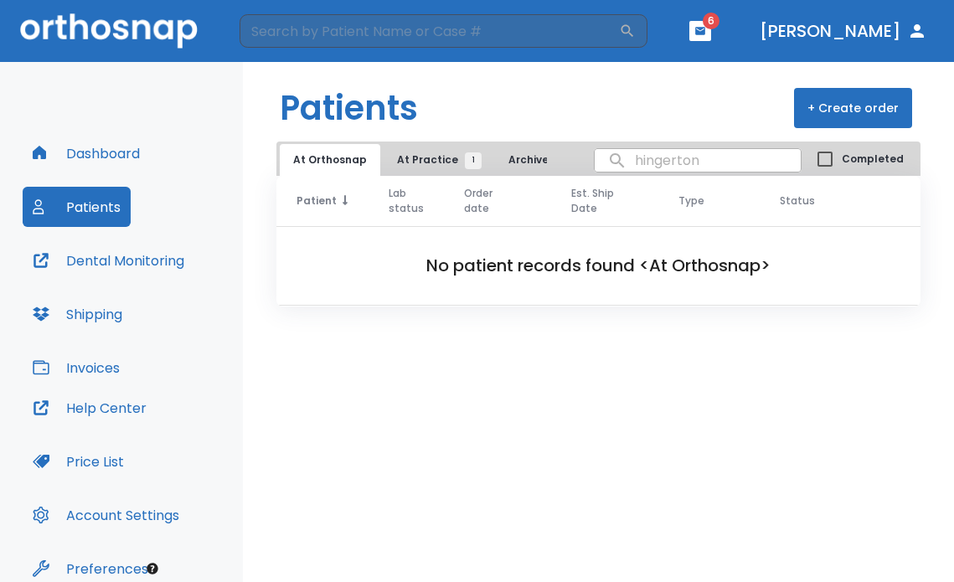
click at [847, 106] on button "+ Create order" at bounding box center [853, 108] width 118 height 40
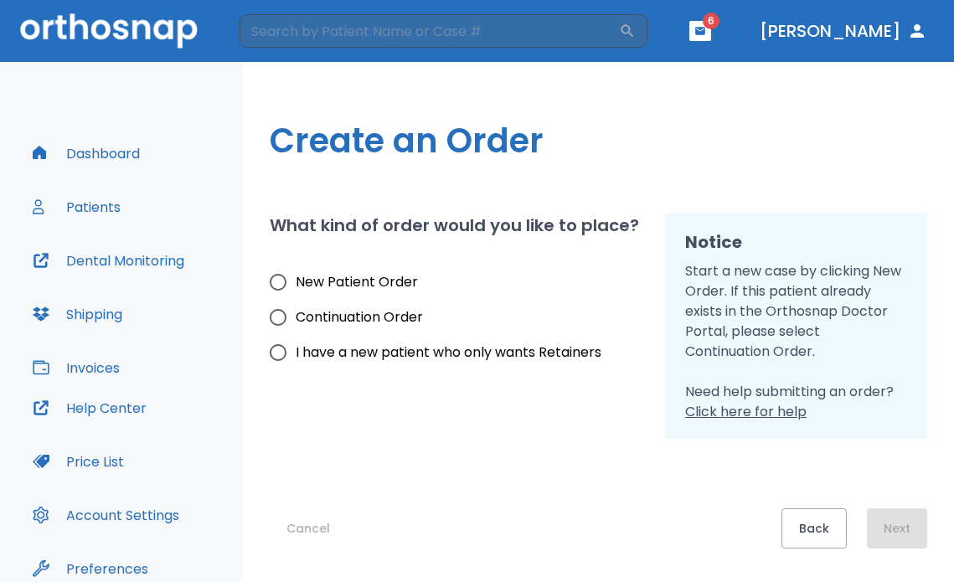
click at [271, 282] on input "New Patient Order" at bounding box center [278, 282] width 35 height 35
radio input "true"
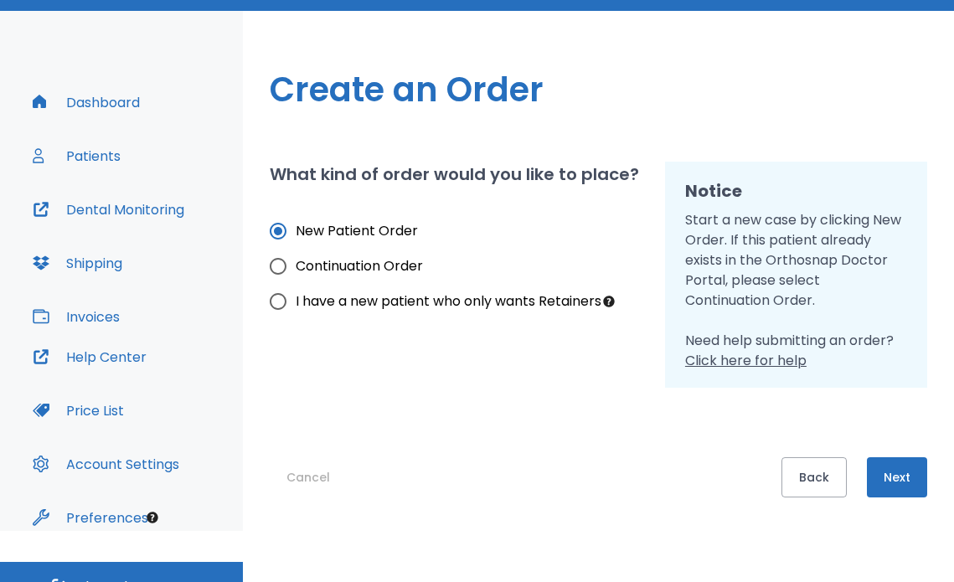
scroll to position [76, 0]
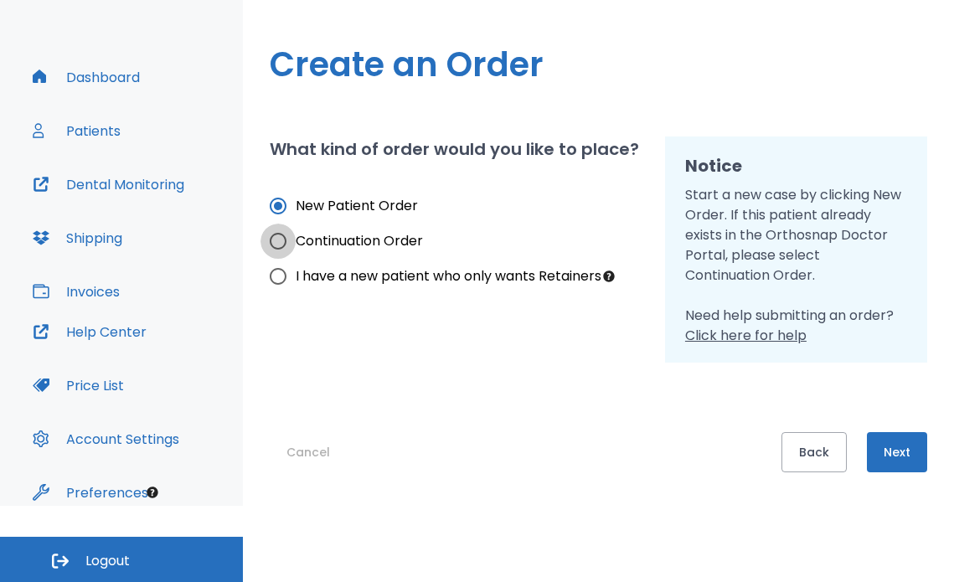
click at [277, 246] on input "Continuation Order" at bounding box center [278, 241] width 35 height 35
radio input "true"
click at [366, 197] on label "New Patient Order" at bounding box center [431, 206] width 341 height 35
click at [296, 197] on input "New Patient Order" at bounding box center [278, 206] width 35 height 35
radio input "true"
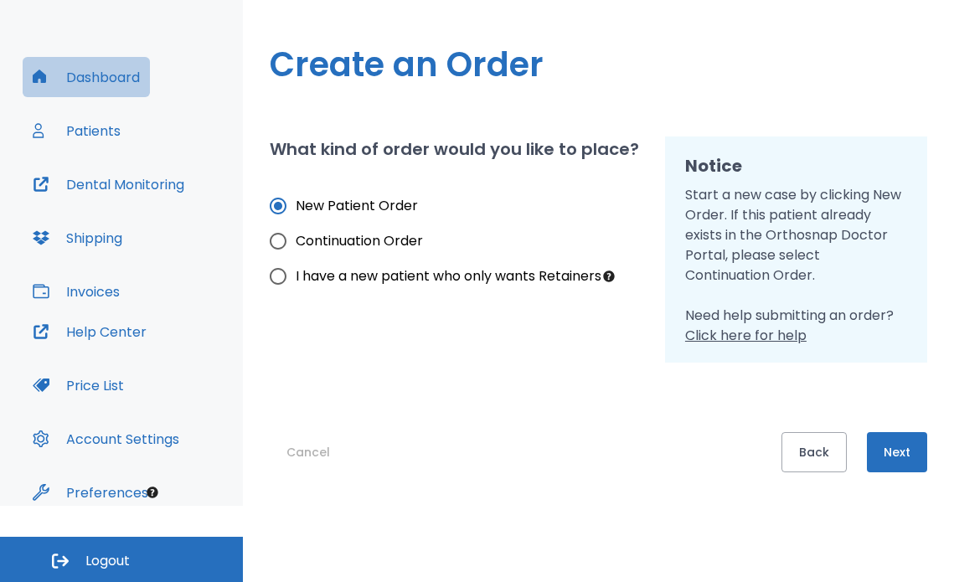
click at [106, 72] on button "Dashboard" at bounding box center [86, 77] width 127 height 40
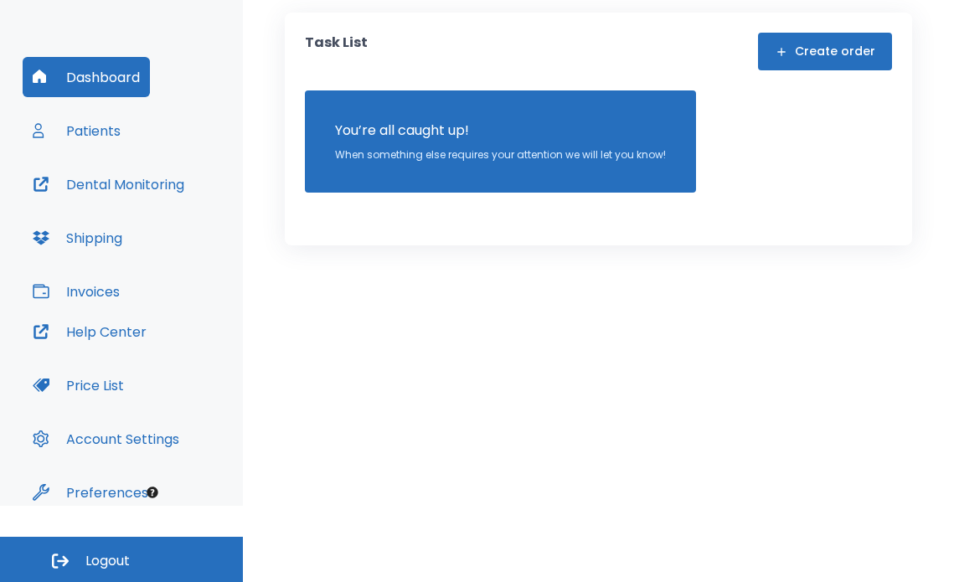
click at [95, 137] on button "Patients" at bounding box center [77, 131] width 108 height 40
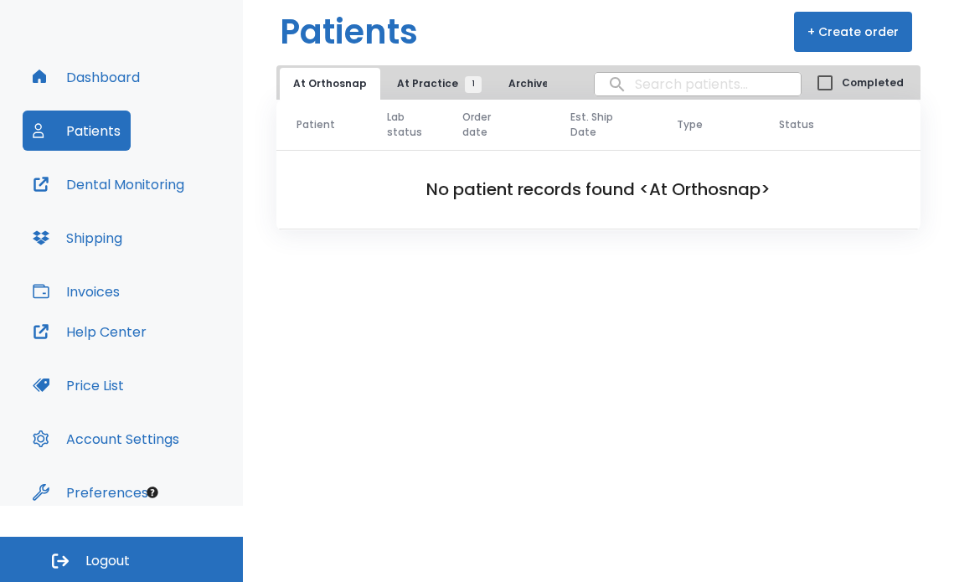
click at [638, 86] on input "search" at bounding box center [698, 84] width 206 height 33
type input "[PERSON_NAME]"
drag, startPoint x: 642, startPoint y: 129, endPoint x: 646, endPoint y: 147, distance: 18.9
click at [646, 147] on th "Est. Ship Date" at bounding box center [603, 125] width 107 height 51
click at [93, 182] on button "Dental Monitoring" at bounding box center [109, 184] width 172 height 40
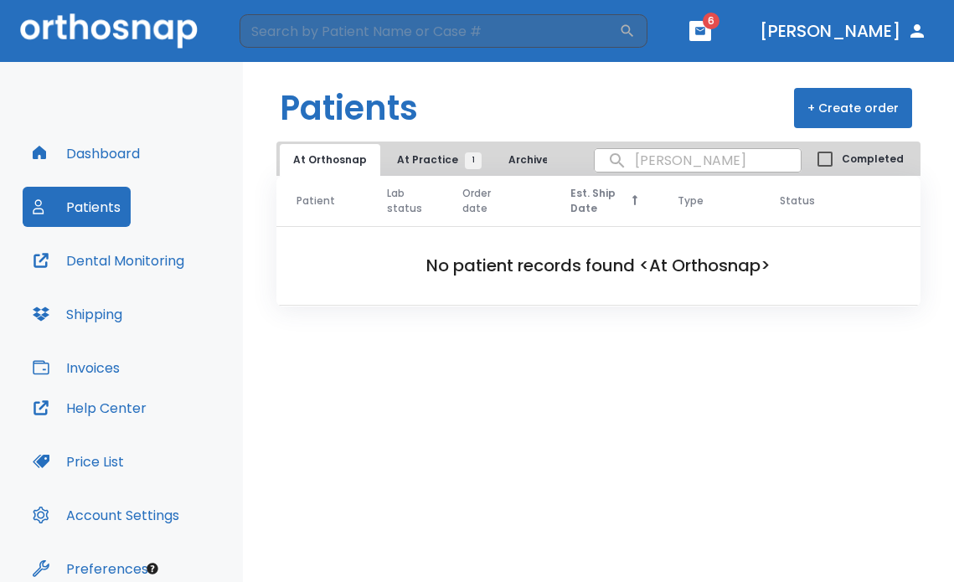
click at [110, 150] on button "Dashboard" at bounding box center [86, 153] width 127 height 40
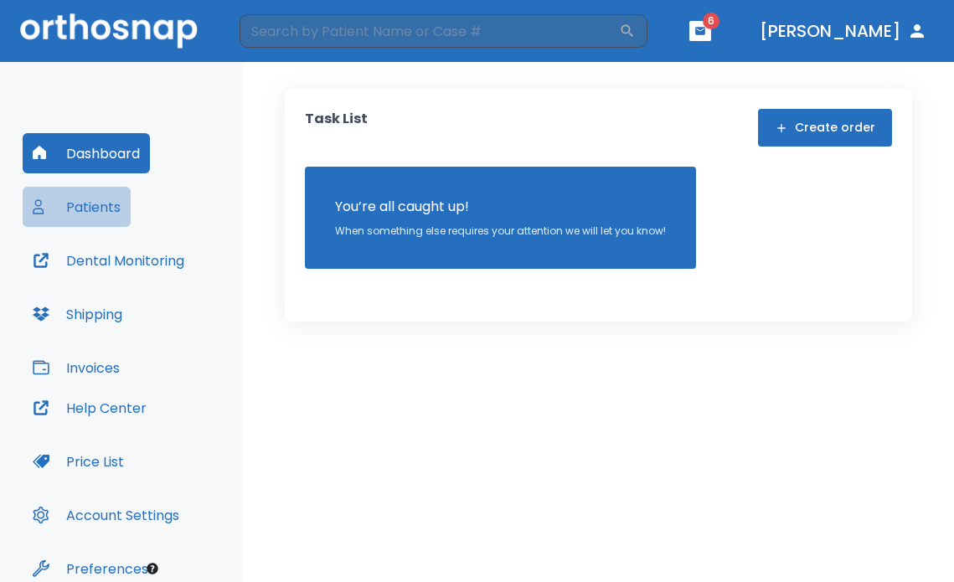
click at [116, 209] on button "Patients" at bounding box center [77, 207] width 108 height 40
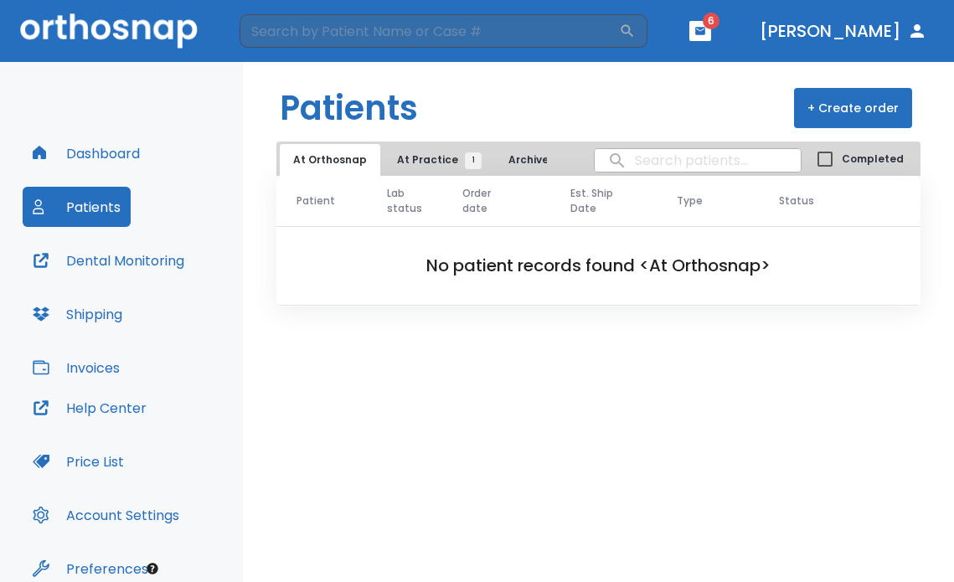
click at [645, 165] on input "search" at bounding box center [698, 160] width 206 height 33
click at [857, 104] on button "+ Create order" at bounding box center [853, 108] width 118 height 40
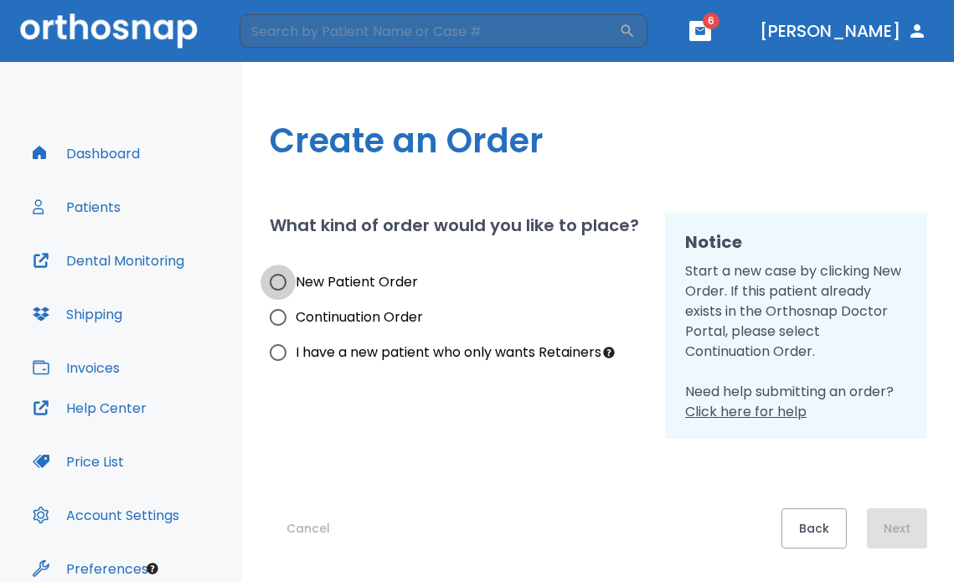
click at [275, 285] on input "New Patient Order" at bounding box center [278, 282] width 35 height 35
radio input "true"
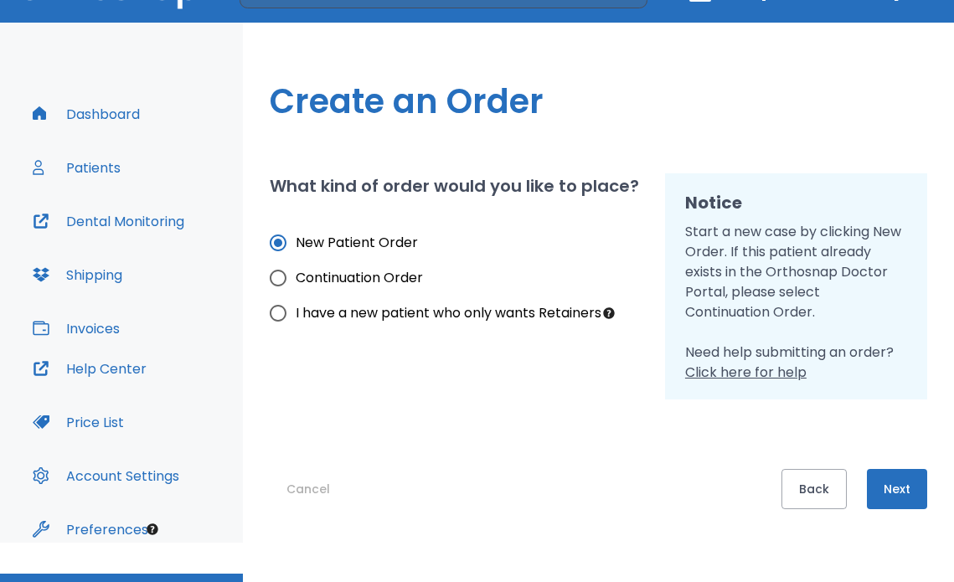
scroll to position [76, 0]
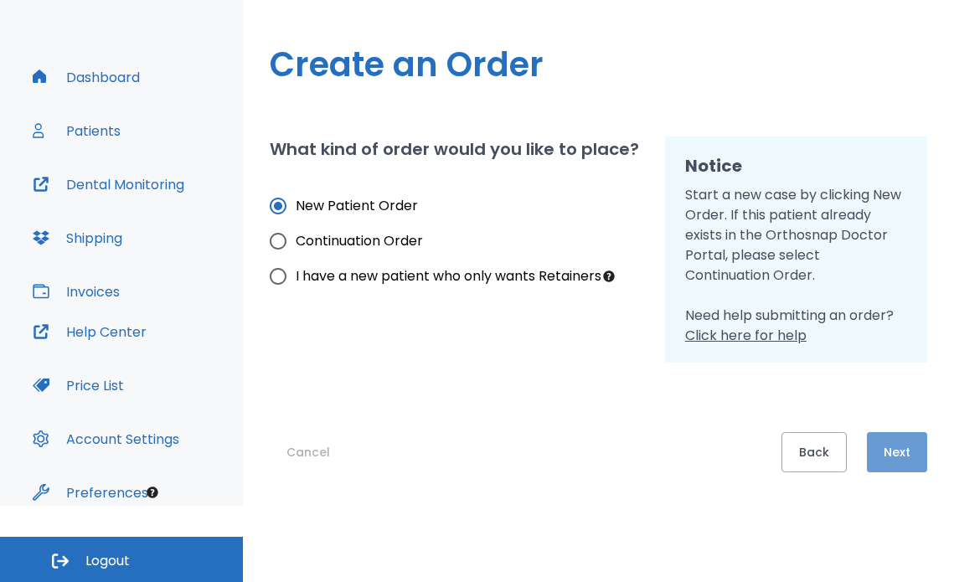
click at [906, 447] on button "Next" at bounding box center [897, 452] width 60 height 40
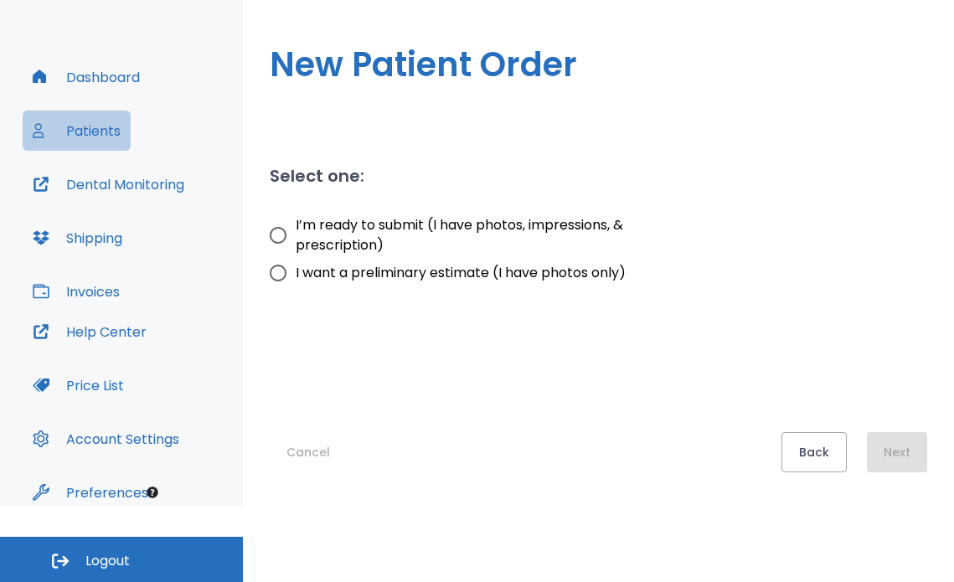
click at [95, 132] on button "Patients" at bounding box center [77, 131] width 108 height 40
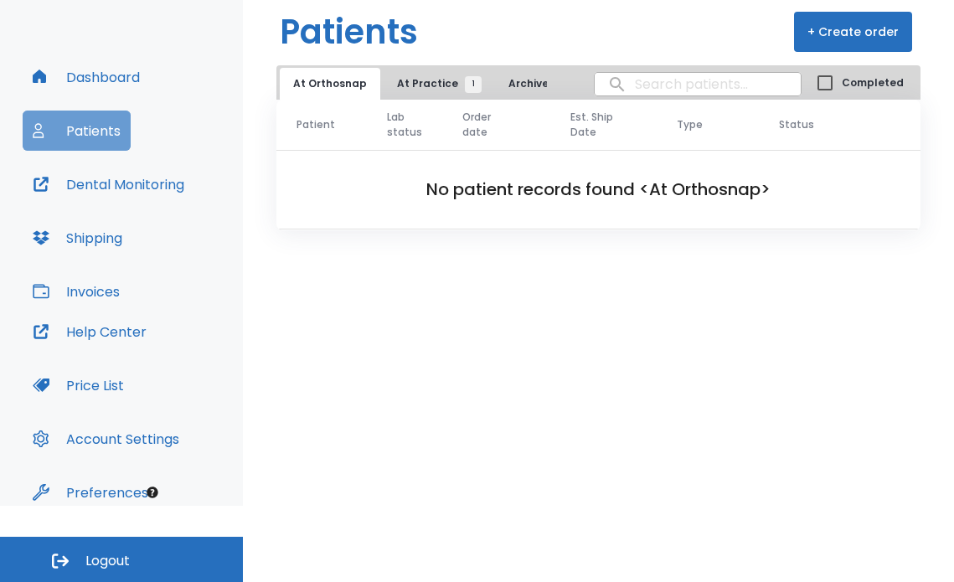
click at [96, 133] on button "Patients" at bounding box center [77, 131] width 108 height 40
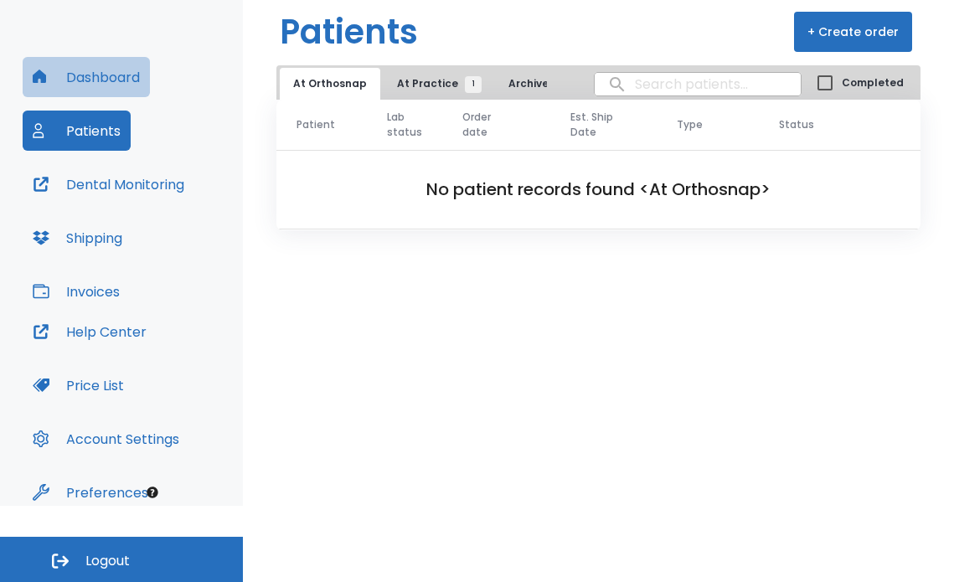
click at [125, 88] on button "Dashboard" at bounding box center [86, 77] width 127 height 40
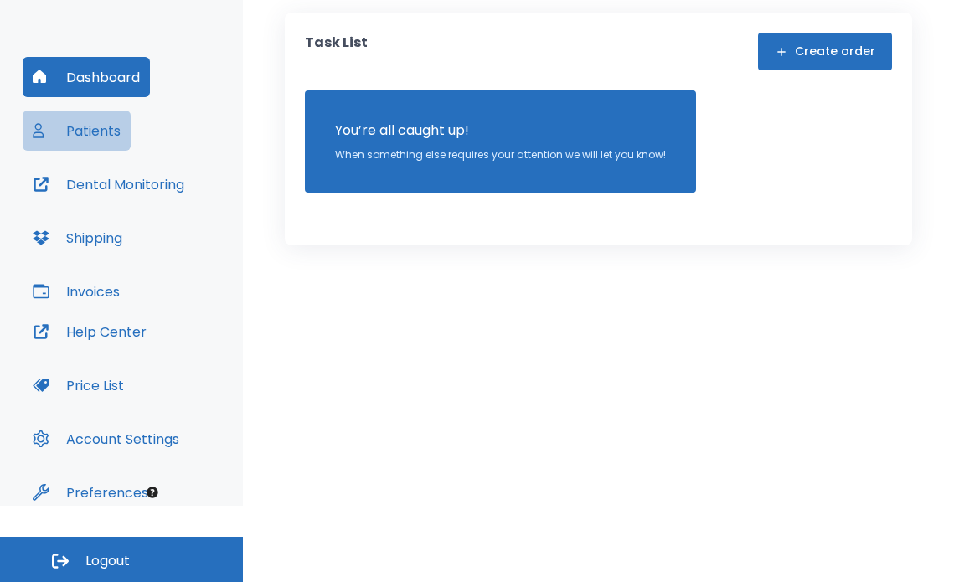
click at [111, 126] on button "Patients" at bounding box center [77, 131] width 108 height 40
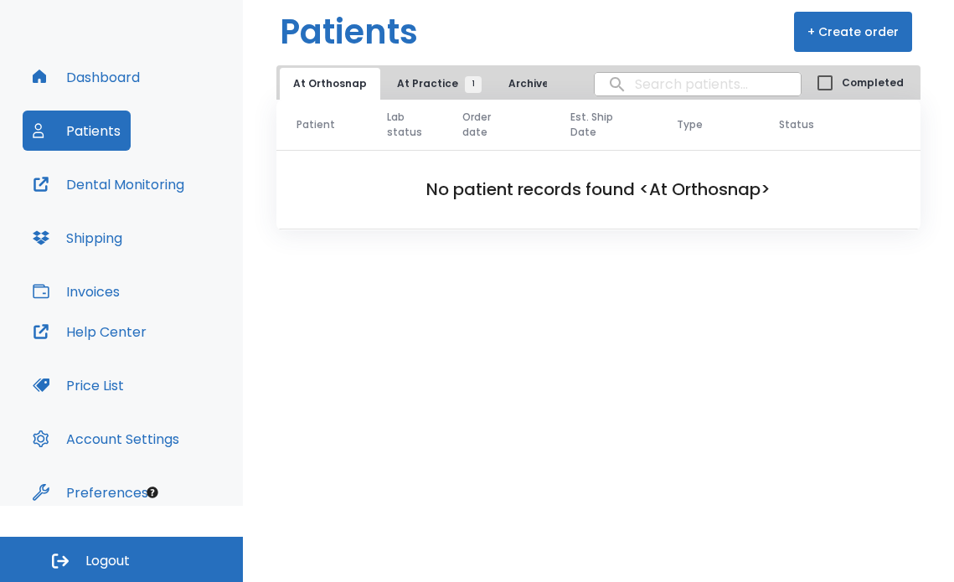
click at [659, 90] on input "search" at bounding box center [698, 84] width 206 height 33
click at [76, 295] on button "Invoices" at bounding box center [76, 291] width 107 height 40
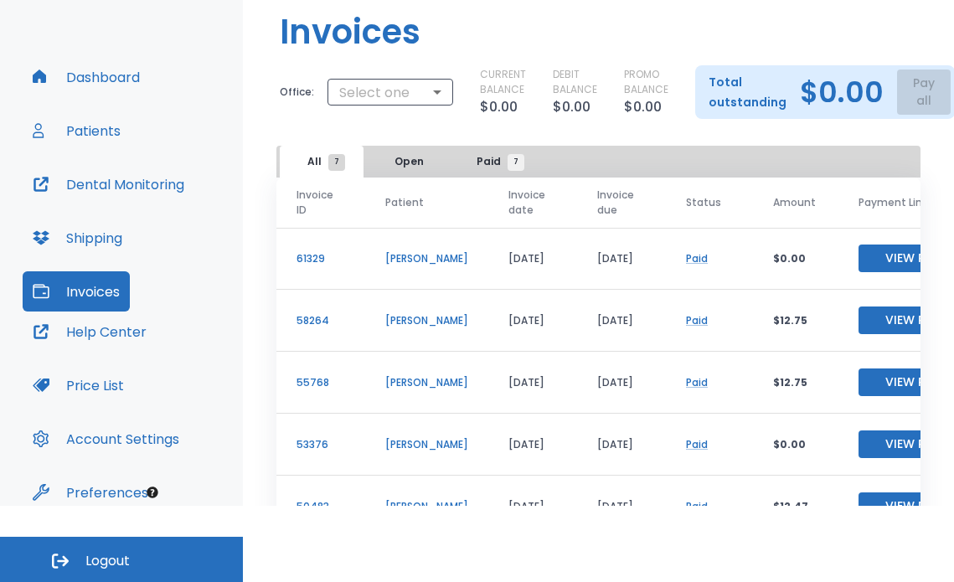
click at [90, 240] on button "Shipping" at bounding box center [78, 238] width 110 height 40
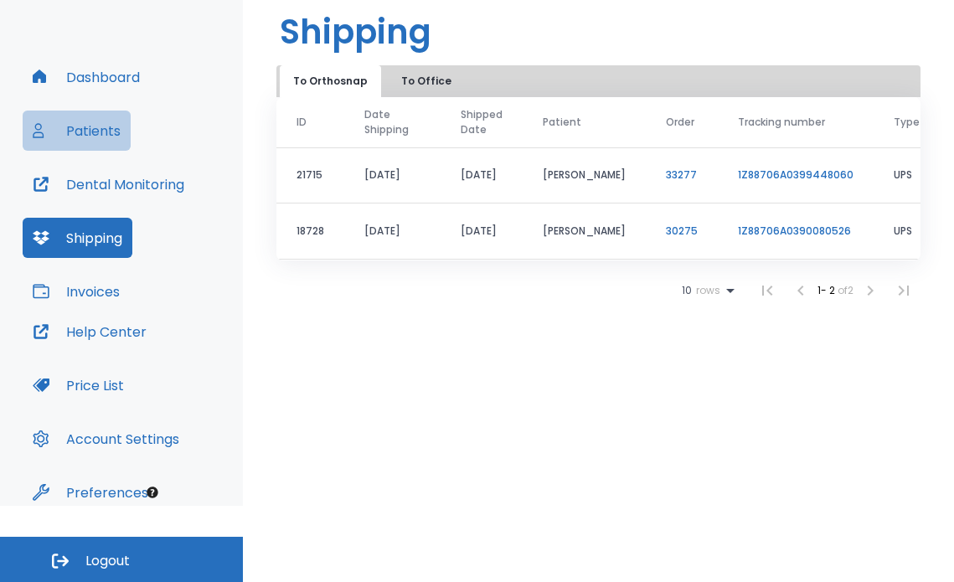
click at [91, 132] on button "Patients" at bounding box center [77, 131] width 108 height 40
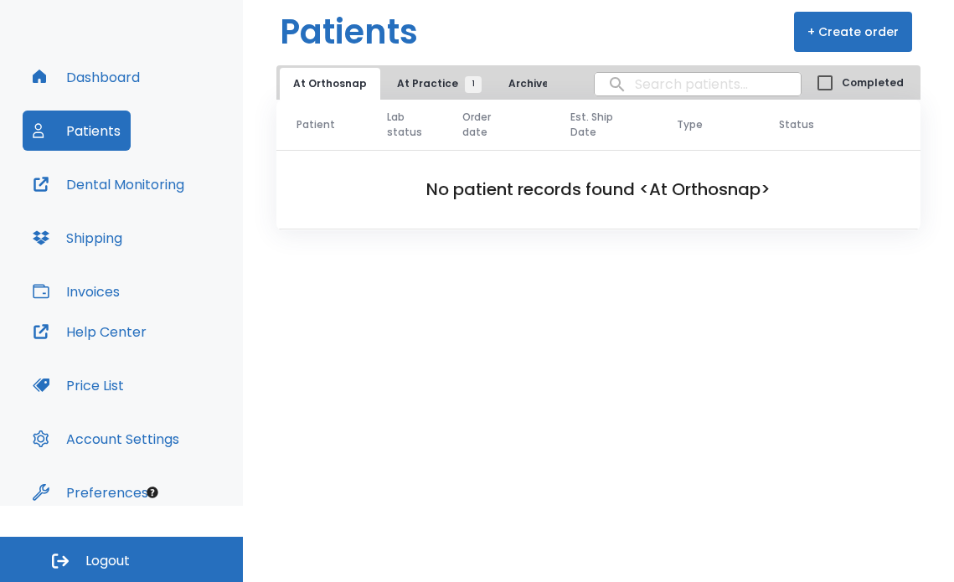
click at [643, 95] on input "search" at bounding box center [698, 84] width 206 height 33
type input "B"
click at [422, 85] on span "At Practice 1" at bounding box center [435, 83] width 76 height 15
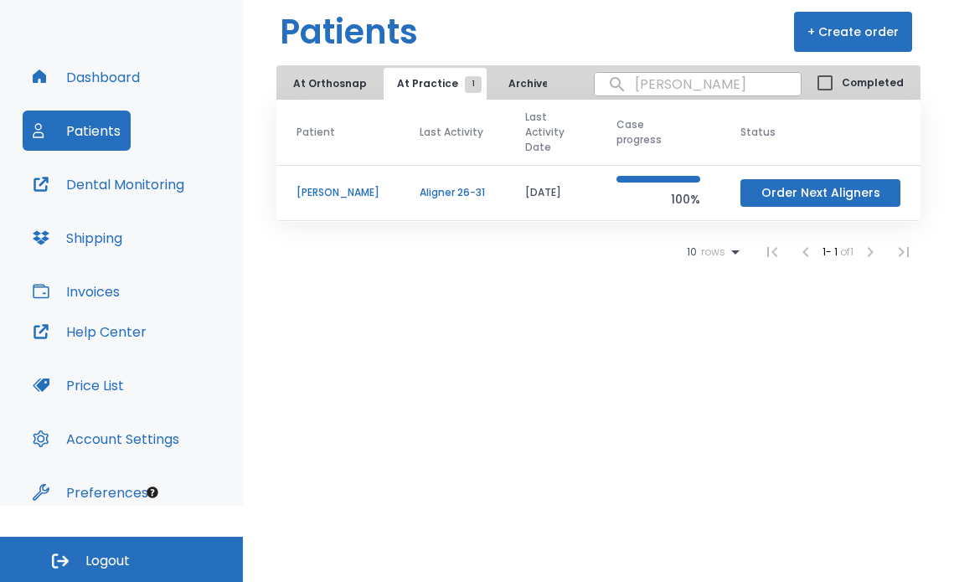
click at [697, 85] on input "[PERSON_NAME]" at bounding box center [698, 84] width 206 height 33
type input "R"
click at [77, 77] on button "Dashboard" at bounding box center [86, 77] width 127 height 40
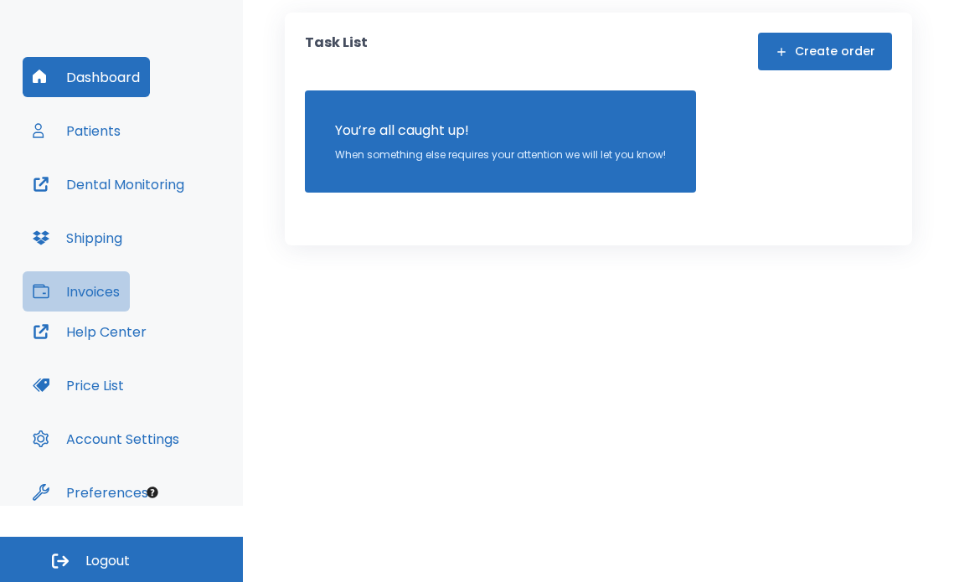
click at [100, 289] on button "Invoices" at bounding box center [76, 291] width 107 height 40
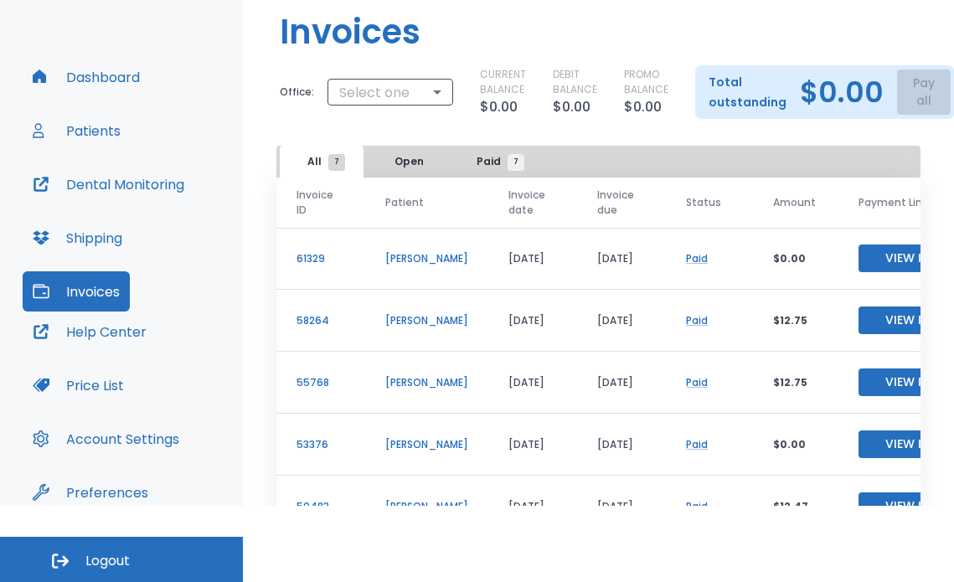
click at [111, 235] on button "Shipping" at bounding box center [78, 238] width 110 height 40
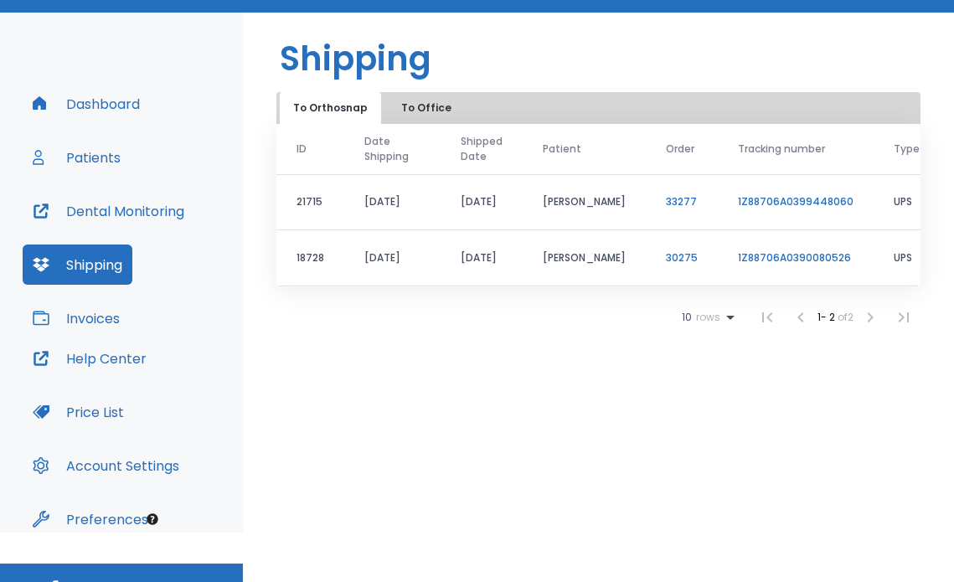
scroll to position [76, 0]
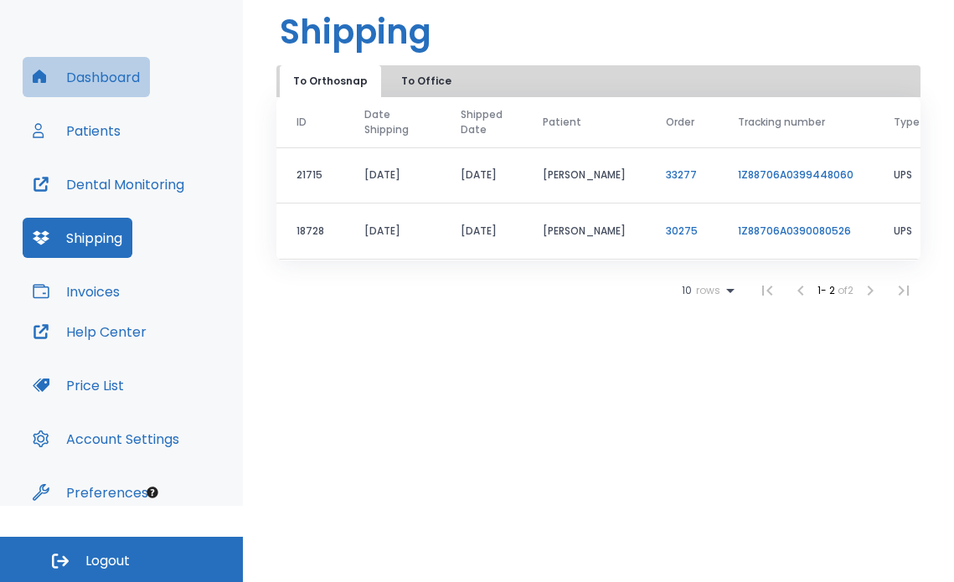
click at [123, 70] on button "Dashboard" at bounding box center [86, 77] width 127 height 40
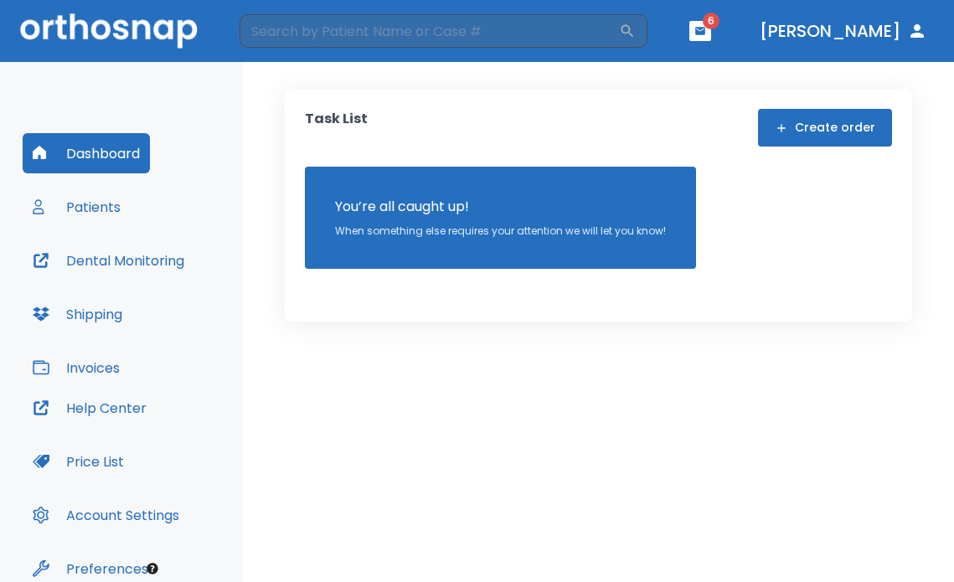
click at [101, 209] on button "Patients" at bounding box center [77, 207] width 108 height 40
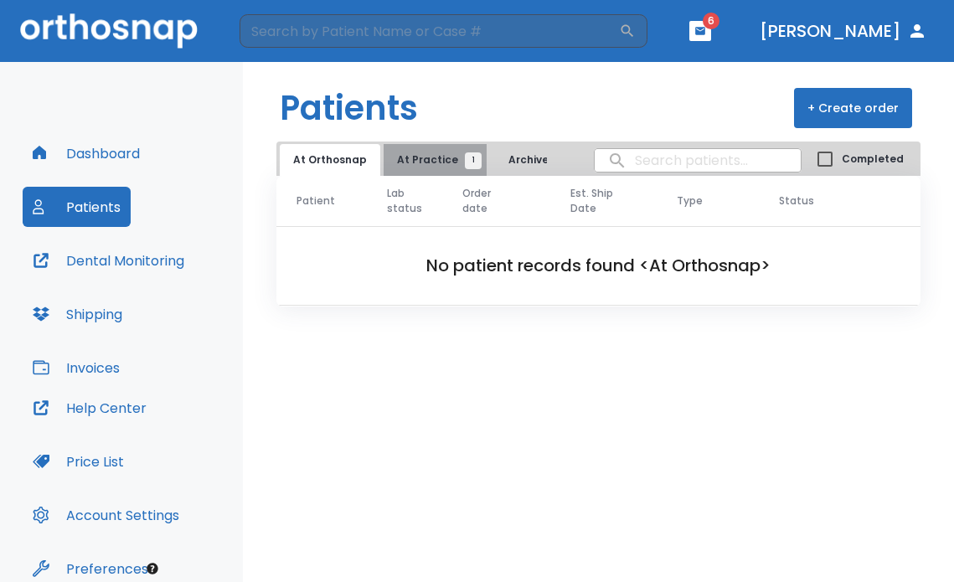
click at [465, 158] on span "1" at bounding box center [473, 160] width 17 height 17
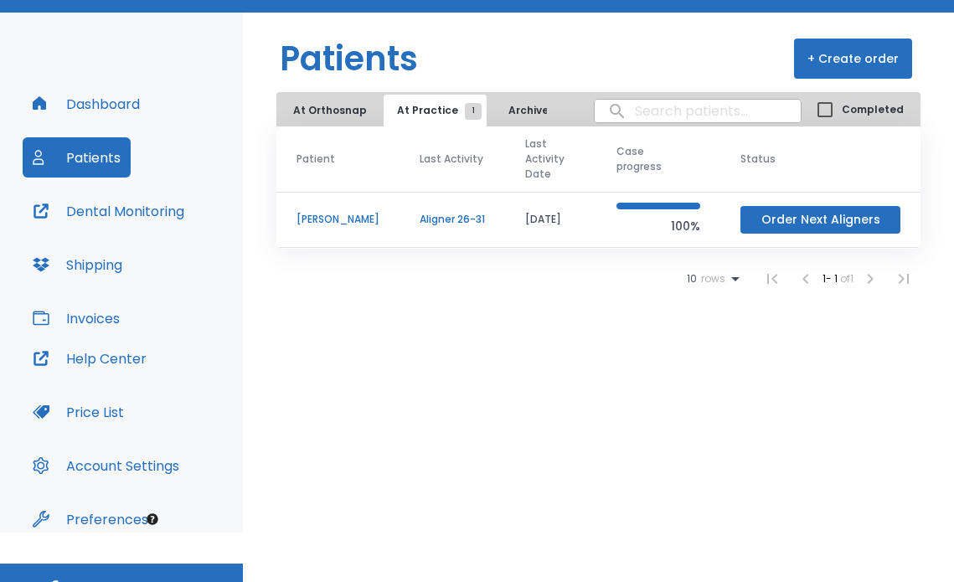
scroll to position [76, 0]
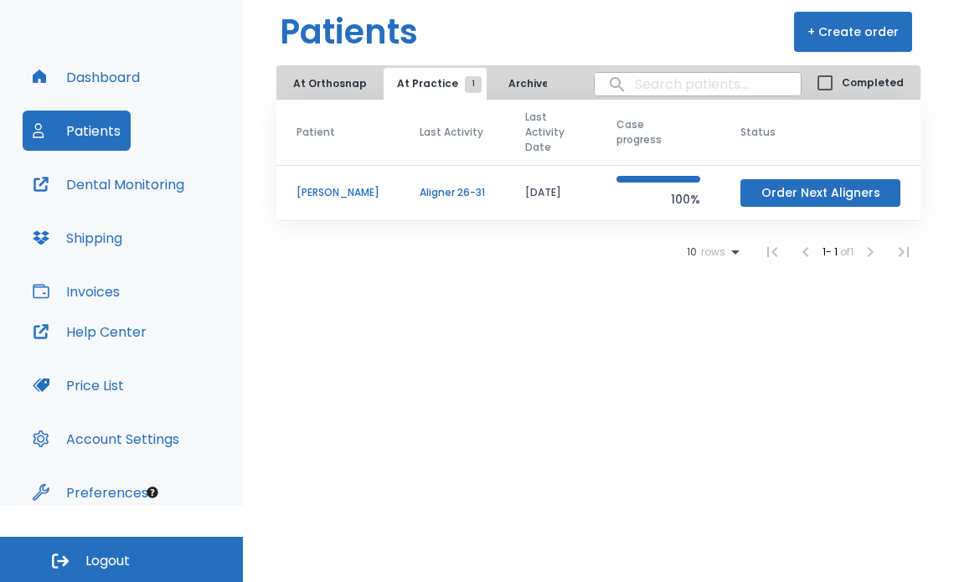
click at [90, 223] on button "Shipping" at bounding box center [78, 238] width 110 height 40
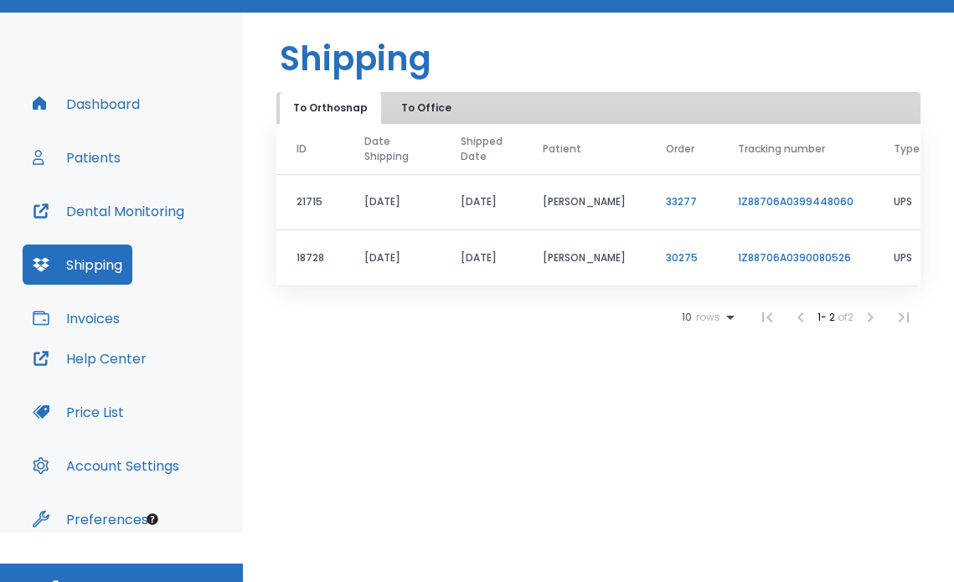
scroll to position [76, 0]
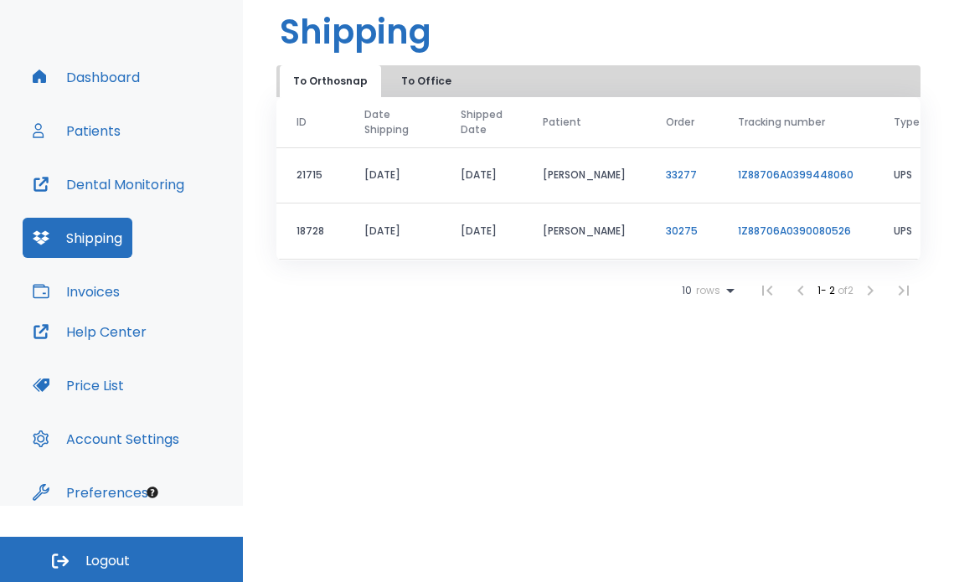
click at [59, 293] on button "Invoices" at bounding box center [76, 291] width 107 height 40
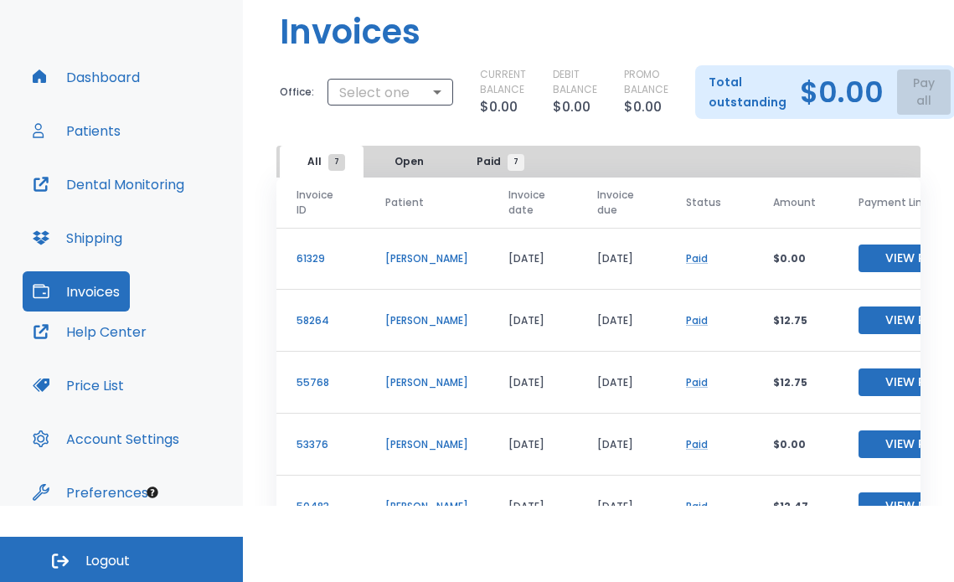
click at [110, 177] on button "Dental Monitoring" at bounding box center [109, 184] width 172 height 40
click at [90, 238] on button "Shipping" at bounding box center [78, 238] width 110 height 40
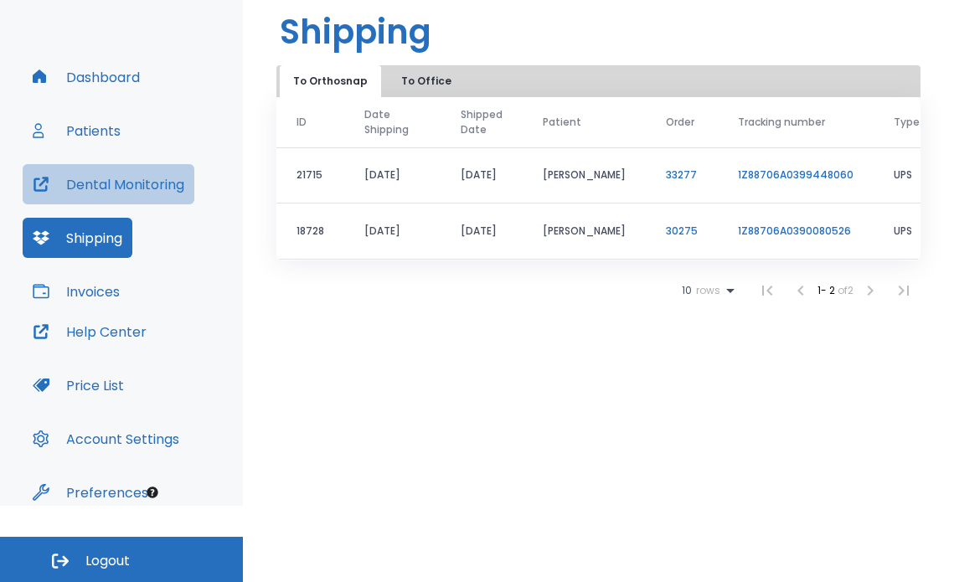
click at [112, 178] on button "Dental Monitoring" at bounding box center [109, 184] width 172 height 40
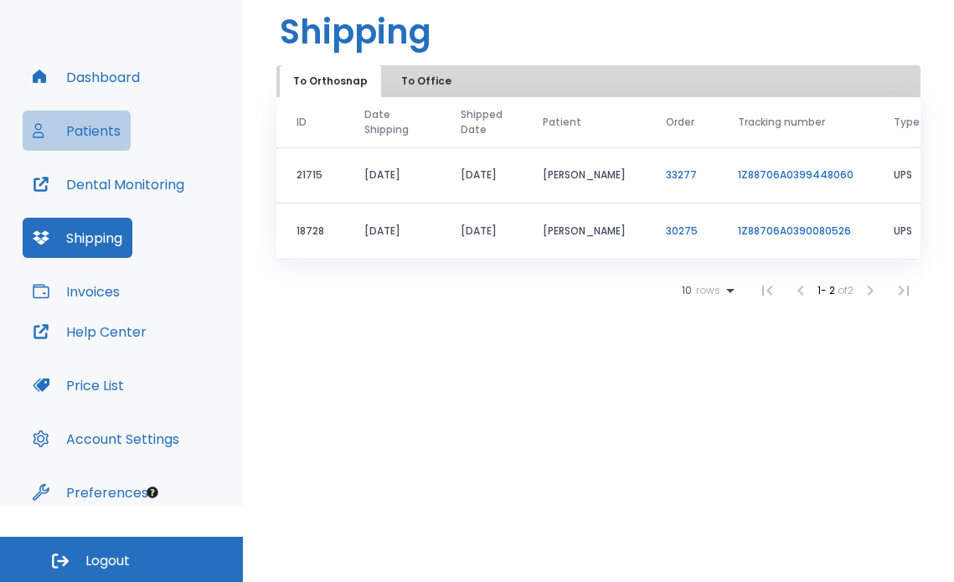
click at [95, 138] on button "Patients" at bounding box center [77, 131] width 108 height 40
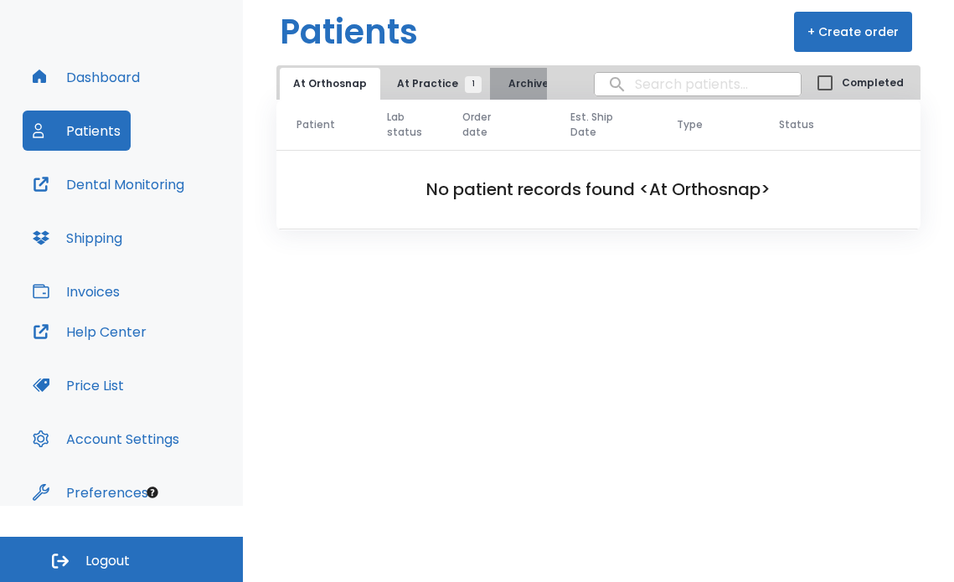
click at [535, 79] on button "Archived" at bounding box center [532, 84] width 84 height 32
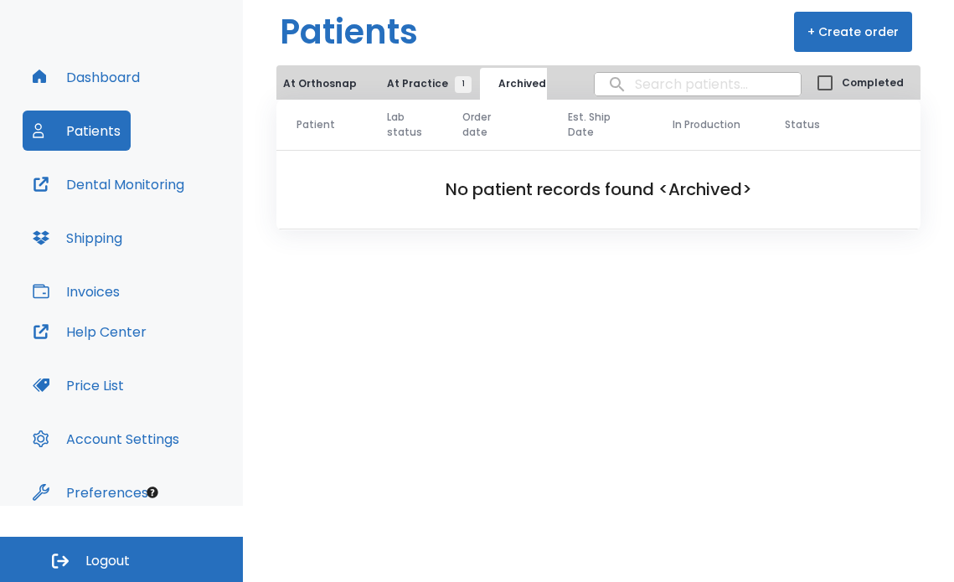
scroll to position [0, 11]
click at [423, 85] on span "At Practice 1" at bounding box center [424, 83] width 76 height 15
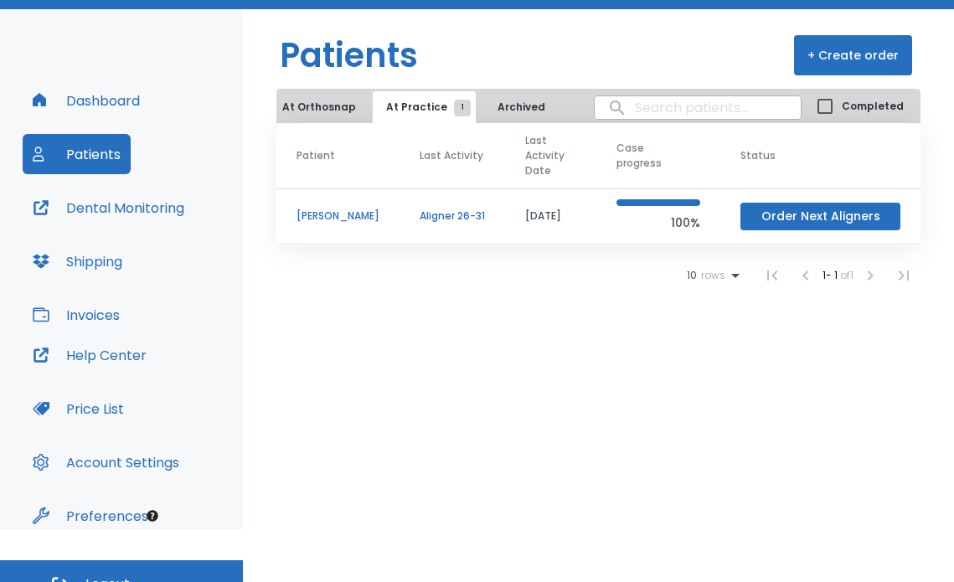
scroll to position [76, 0]
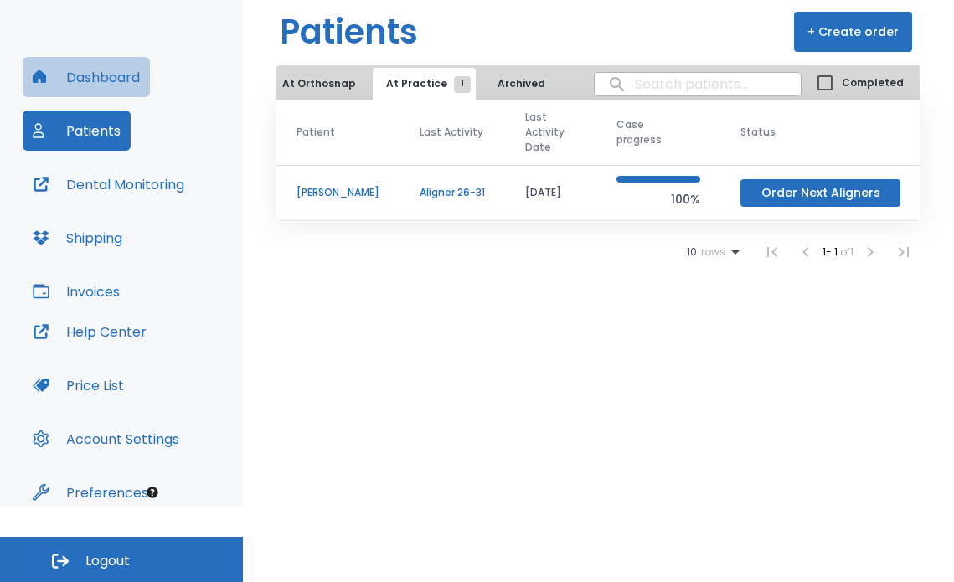
click at [102, 80] on button "Dashboard" at bounding box center [86, 77] width 127 height 40
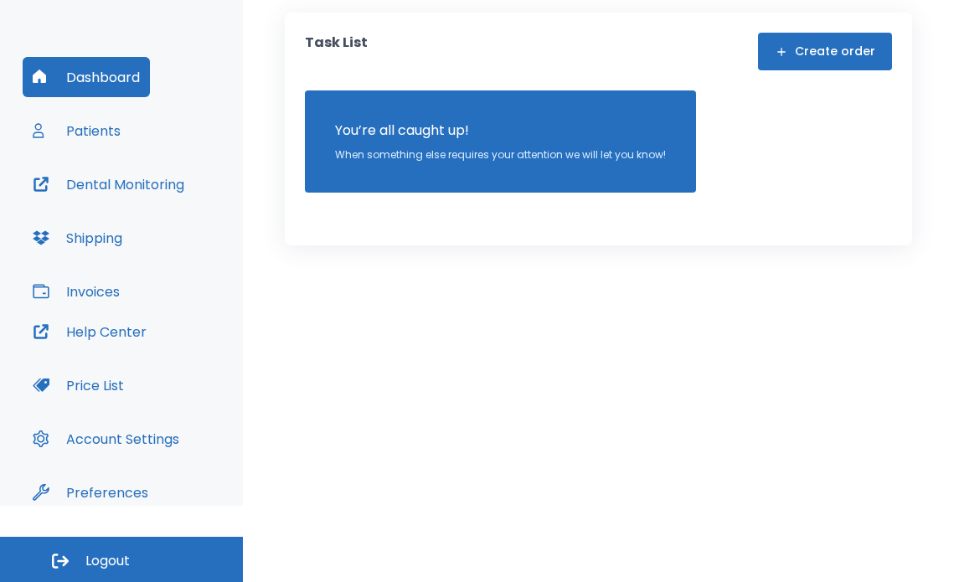
drag, startPoint x: 464, startPoint y: 453, endPoint x: 192, endPoint y: 230, distance: 352.4
click at [462, 446] on div "Task List Create order You’re all caught up! When something else requires your …" at bounding box center [598, 246] width 711 height 520
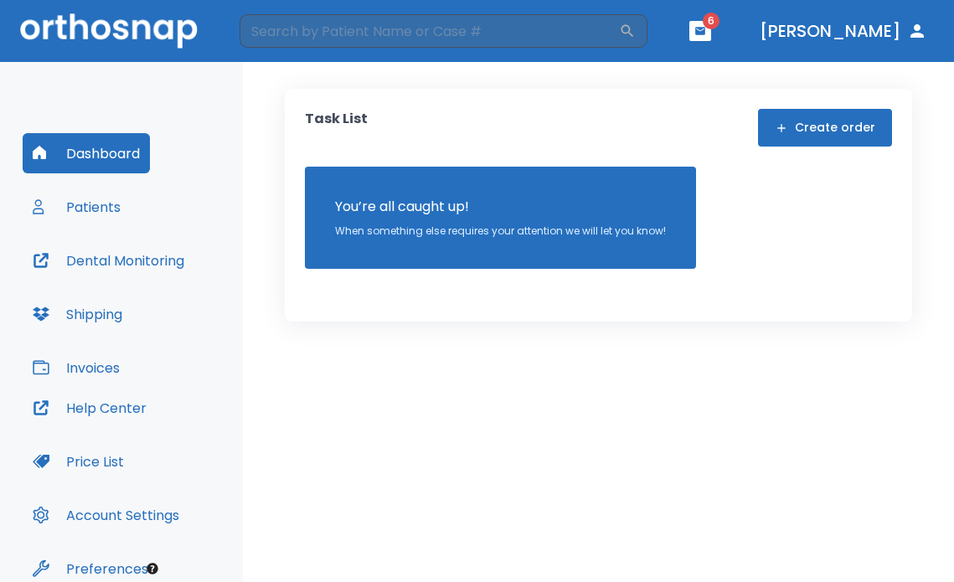
click at [749, 18] on header "​ 6 [PERSON_NAME]" at bounding box center [477, 31] width 954 height 62
click at [705, 28] on icon "button" at bounding box center [700, 31] width 10 height 8
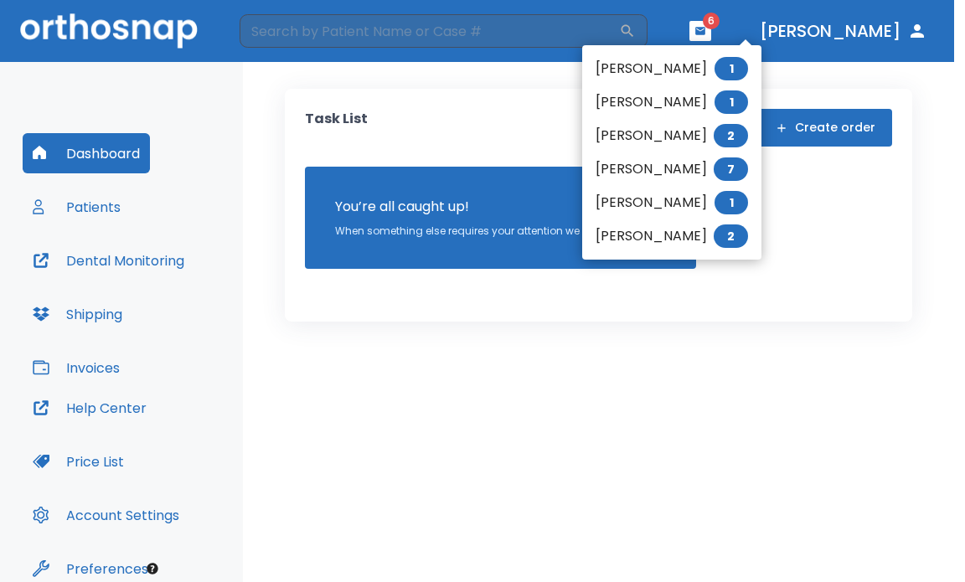
drag, startPoint x: 860, startPoint y: 418, endPoint x: 812, endPoint y: 70, distance: 350.9
click at [860, 400] on div at bounding box center [482, 291] width 965 height 582
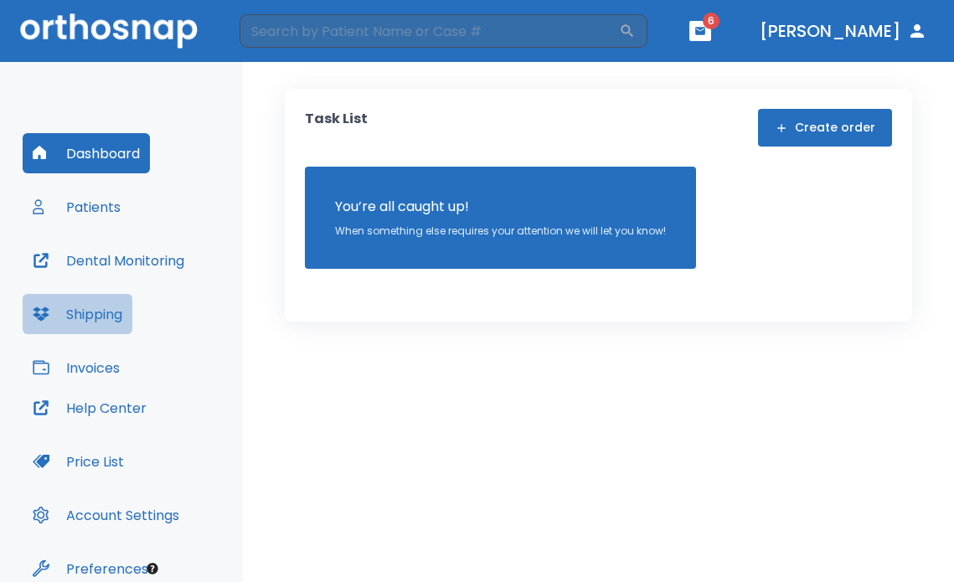
click at [105, 328] on button "Shipping" at bounding box center [78, 314] width 110 height 40
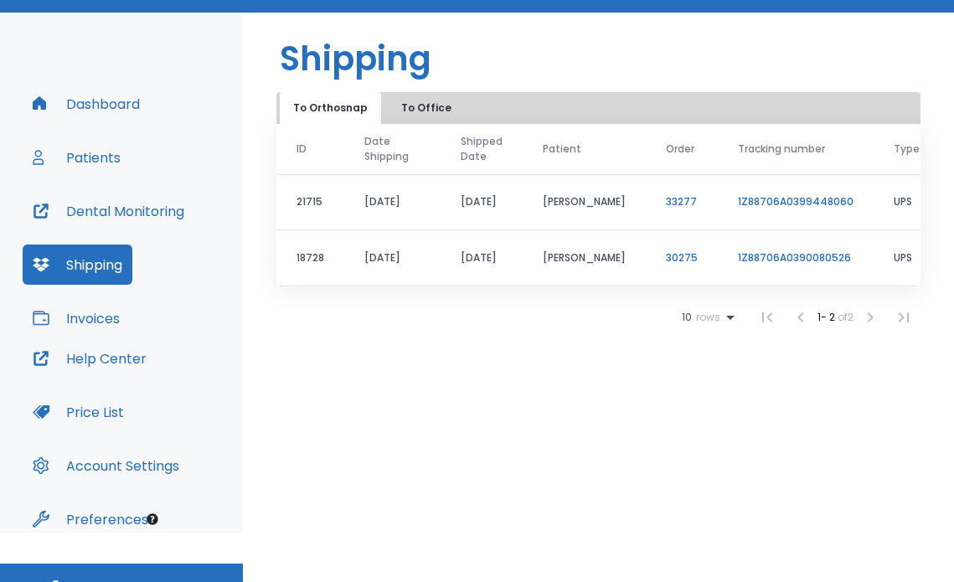
scroll to position [76, 0]
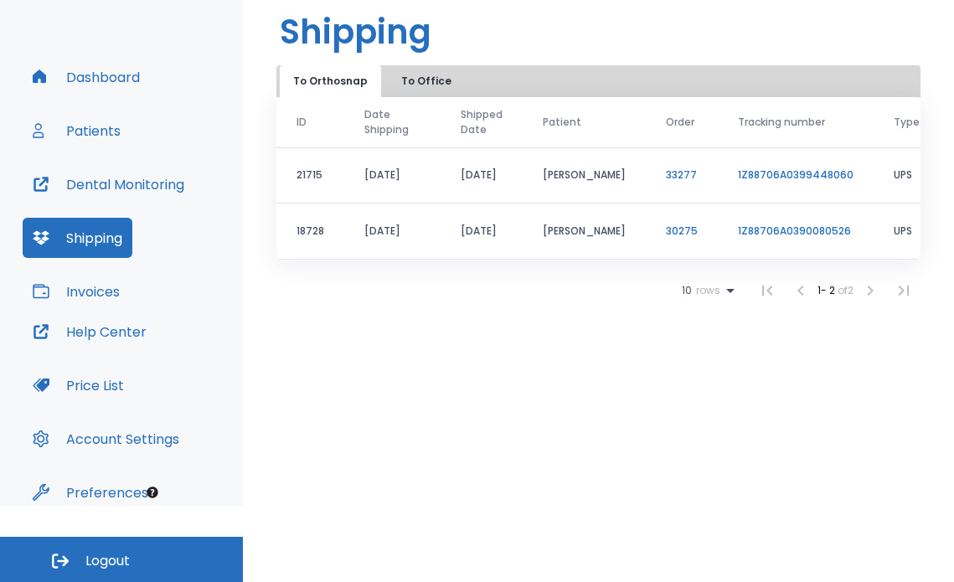
click at [85, 297] on button "Invoices" at bounding box center [76, 291] width 107 height 40
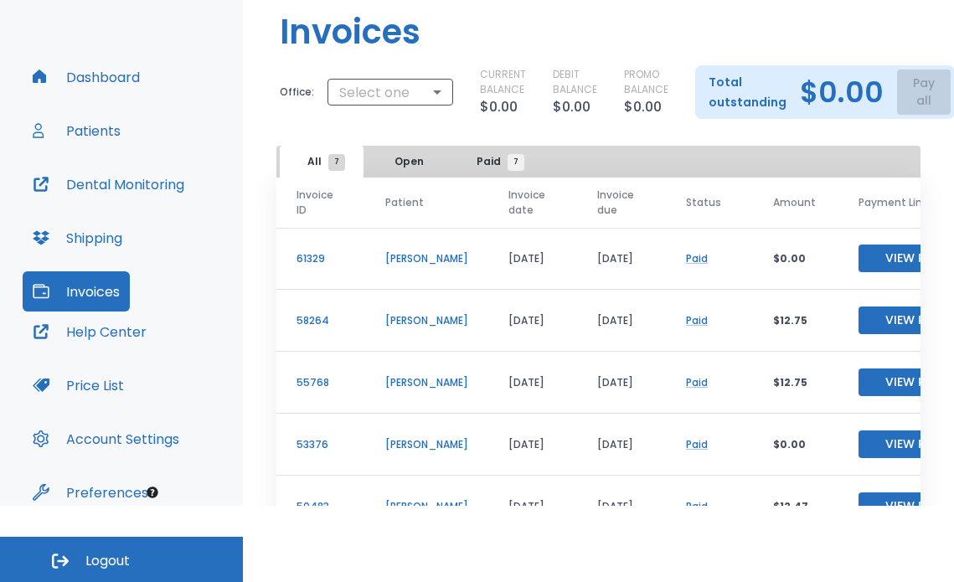
click at [91, 324] on button "Help Center" at bounding box center [90, 332] width 134 height 40
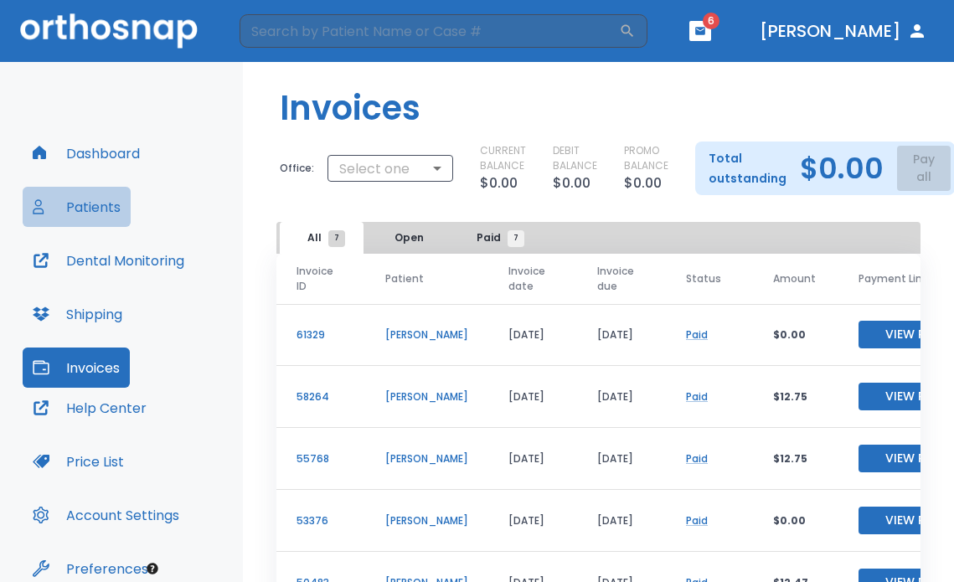
click at [90, 200] on button "Patients" at bounding box center [77, 207] width 108 height 40
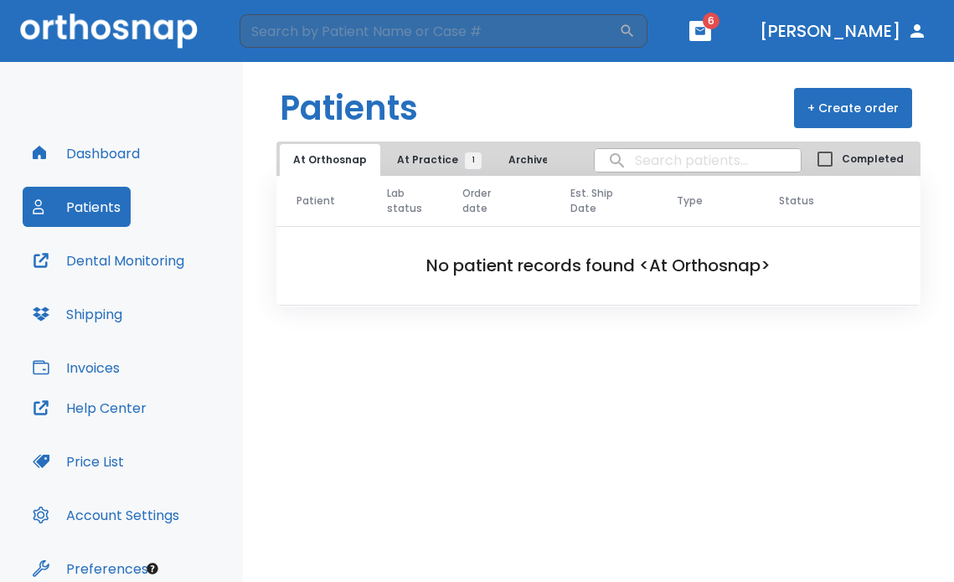
click at [114, 163] on button "Dashboard" at bounding box center [86, 153] width 127 height 40
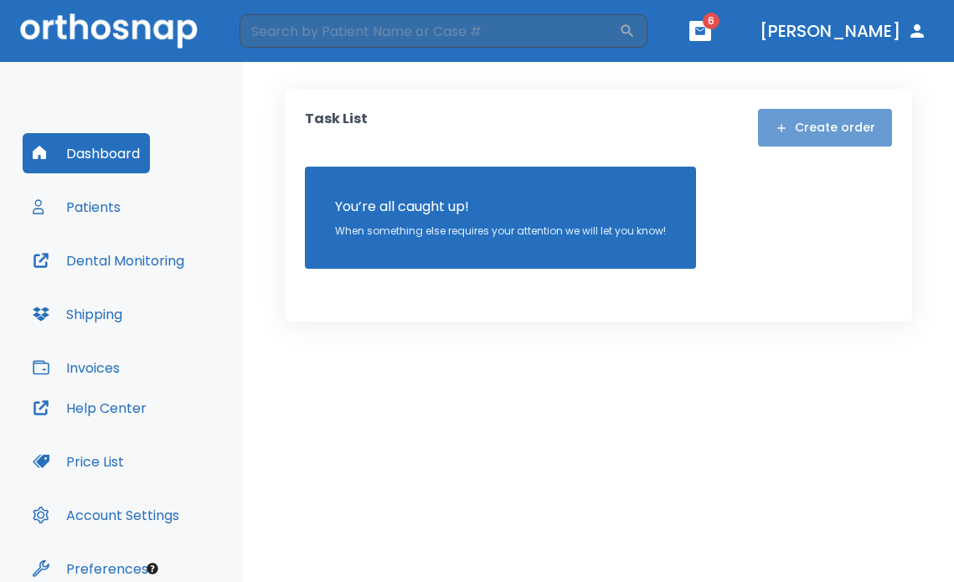
click at [836, 127] on button "Create order" at bounding box center [825, 128] width 134 height 38
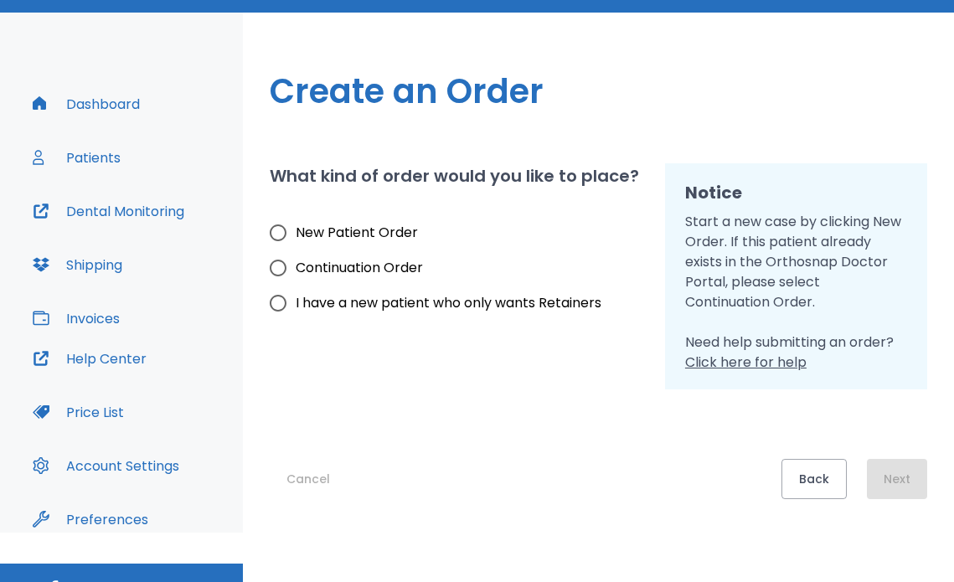
scroll to position [76, 0]
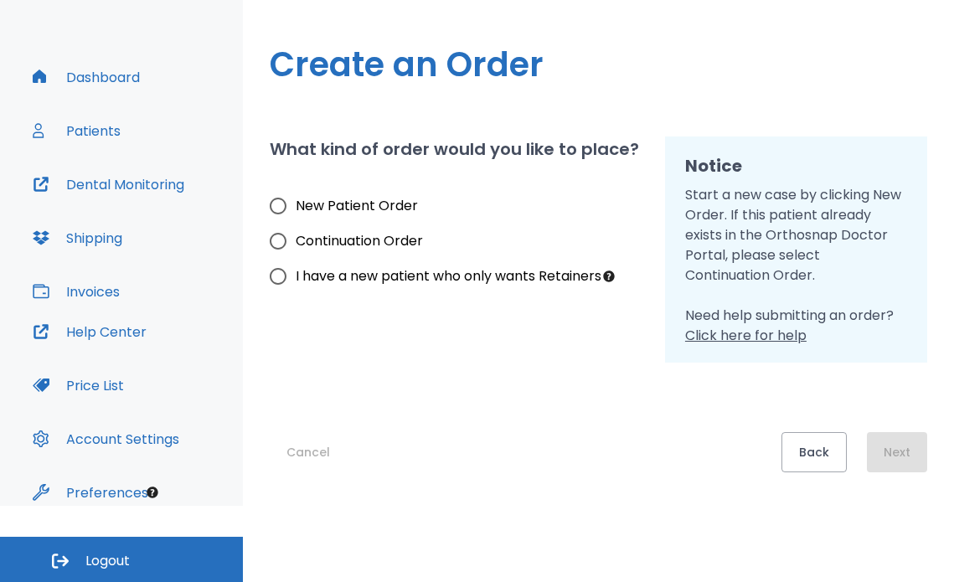
click at [296, 238] on span "Continuation Order" at bounding box center [359, 241] width 127 height 20
click at [296, 238] on input "Continuation Order" at bounding box center [278, 241] width 35 height 35
radio input "true"
click at [899, 450] on button "Next" at bounding box center [897, 452] width 60 height 40
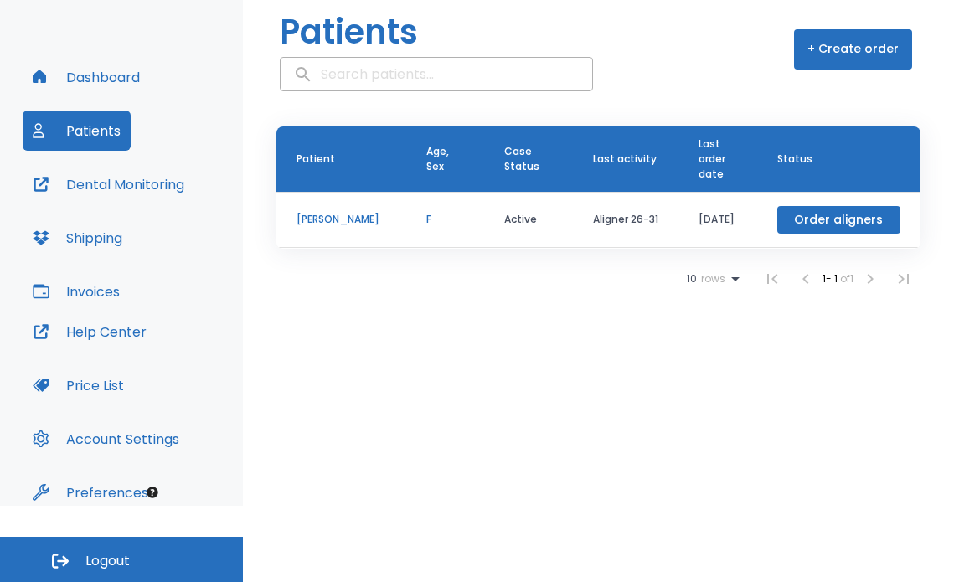
drag, startPoint x: 479, startPoint y: 227, endPoint x: 383, endPoint y: 281, distance: 110.3
click at [383, 281] on div "10 rows 1 - 1 of 1" at bounding box center [598, 279] width 644 height 34
click at [84, 78] on button "Dashboard" at bounding box center [86, 77] width 127 height 40
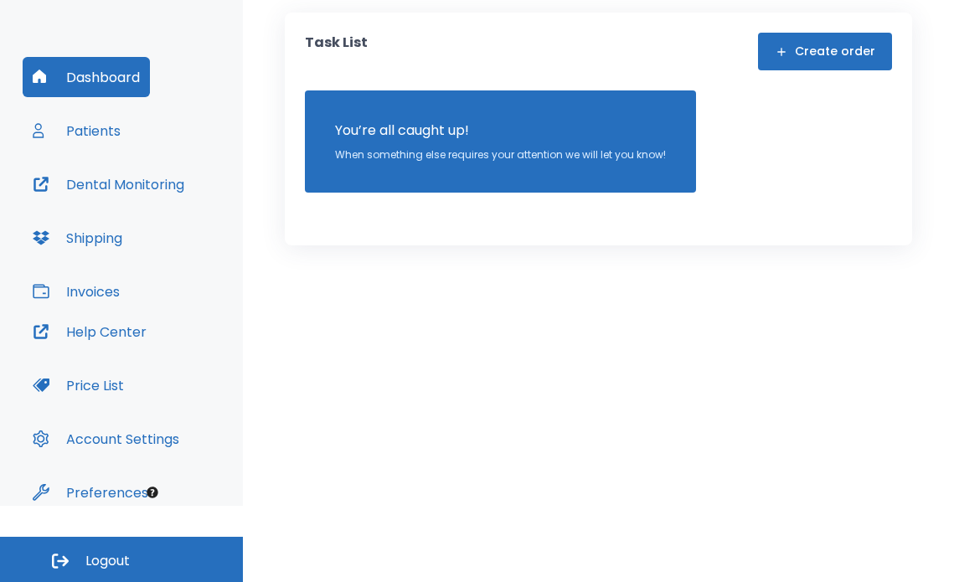
click at [876, 47] on button "Create order" at bounding box center [825, 52] width 134 height 38
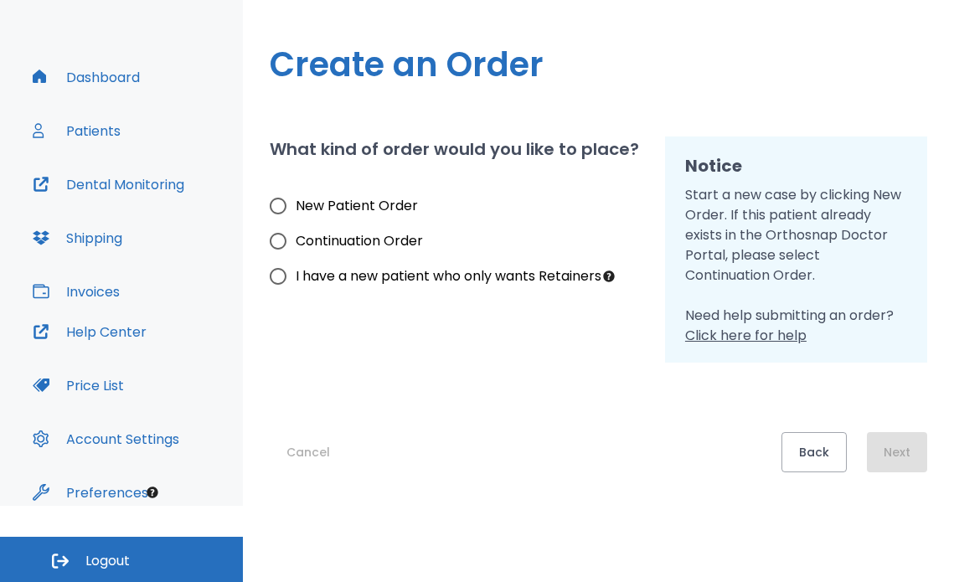
click at [285, 210] on input "New Patient Order" at bounding box center [278, 206] width 35 height 35
radio input "true"
click at [919, 442] on button "Next" at bounding box center [897, 452] width 60 height 40
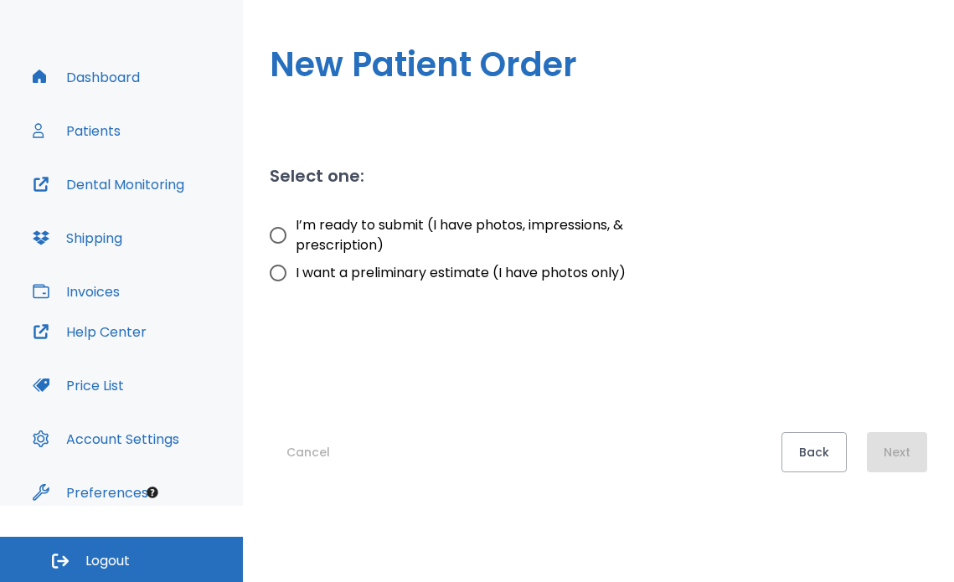
click at [332, 225] on span "I’m ready to submit (I have photos, impressions, & prescription)" at bounding box center [464, 235] width 336 height 40
click at [296, 225] on input "I’m ready to submit (I have photos, impressions, & prescription)" at bounding box center [278, 235] width 35 height 35
radio input "true"
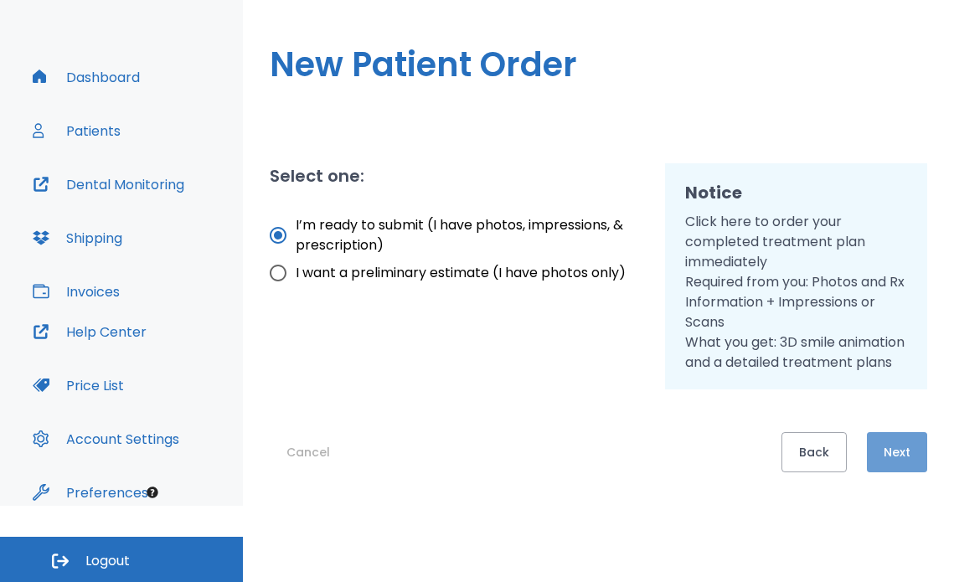
click at [906, 442] on button "Next" at bounding box center [897, 452] width 60 height 40
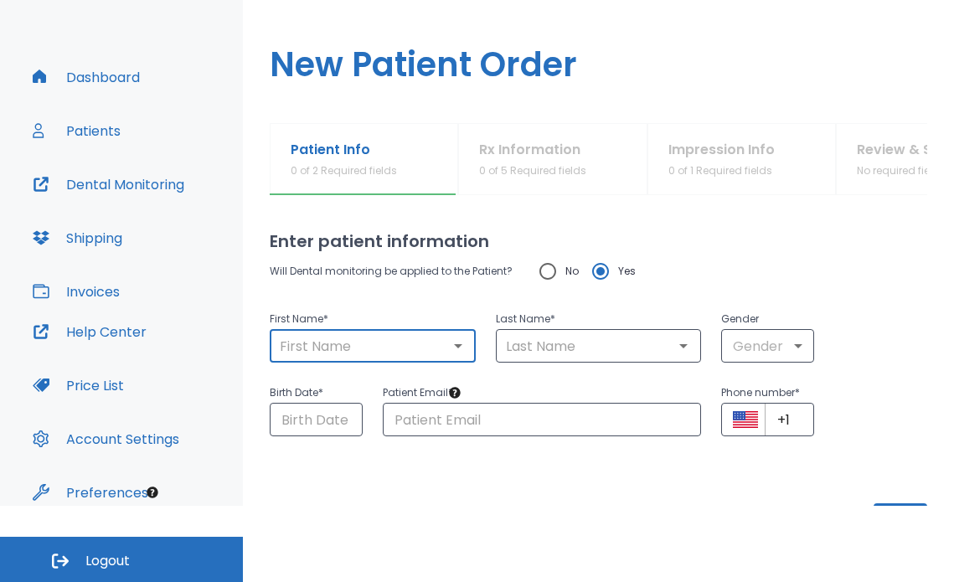
click at [404, 353] on input "text" at bounding box center [373, 345] width 196 height 23
click at [401, 349] on input "text" at bounding box center [373, 345] width 196 height 23
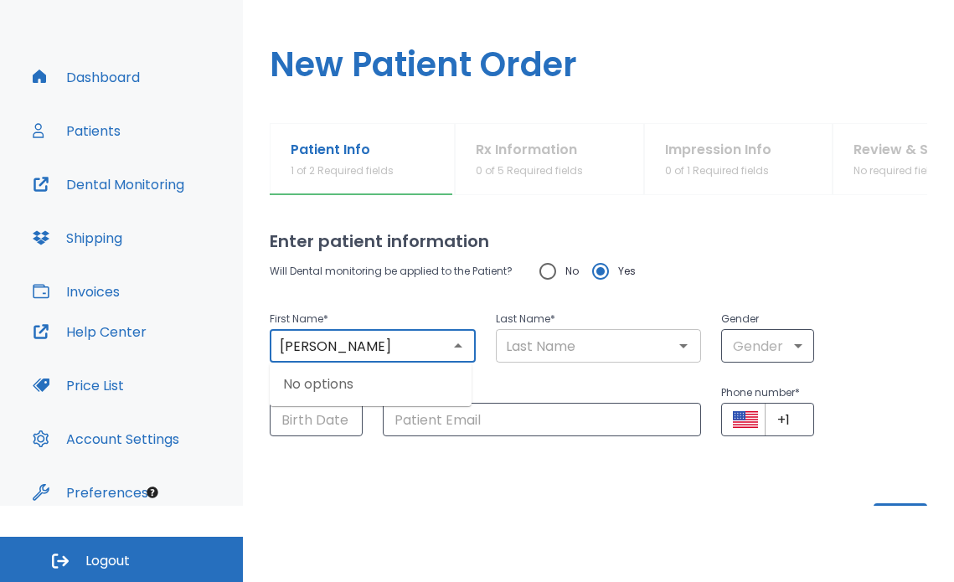
type input "[PERSON_NAME]"
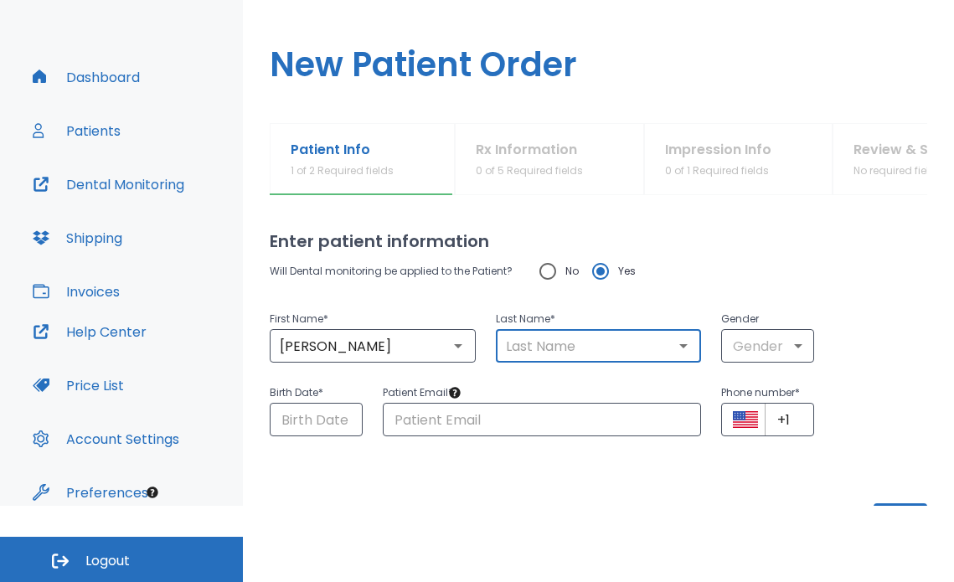
click at [548, 354] on input "text" at bounding box center [599, 345] width 196 height 23
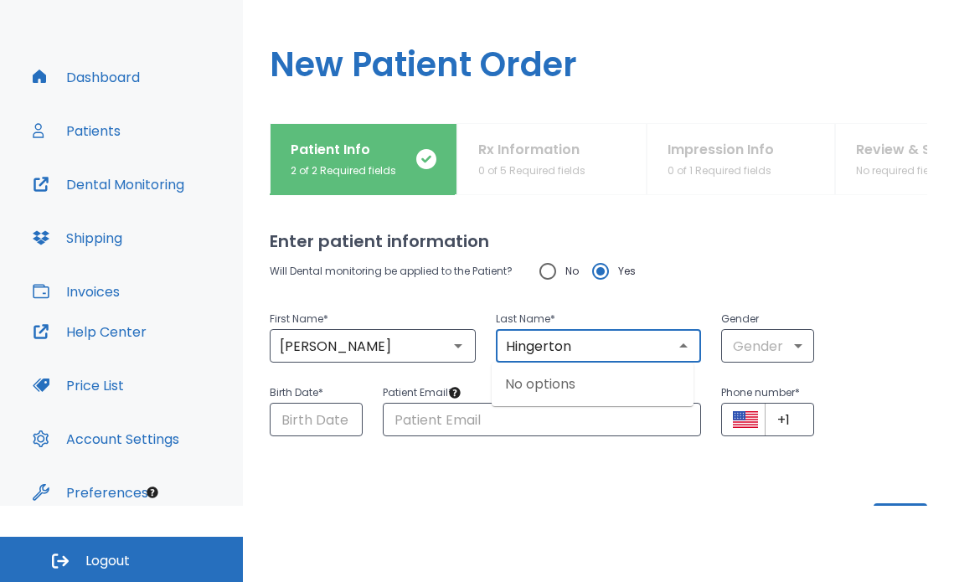
type input "Hingerton"
drag, startPoint x: 423, startPoint y: 514, endPoint x: 322, endPoint y: 466, distance: 112.4
click at [423, 506] on html "​ 6 [PERSON_NAME] Dashboard Patients Dental Monitoring Shipping Invoices Help C…" at bounding box center [477, 215] width 954 height 582
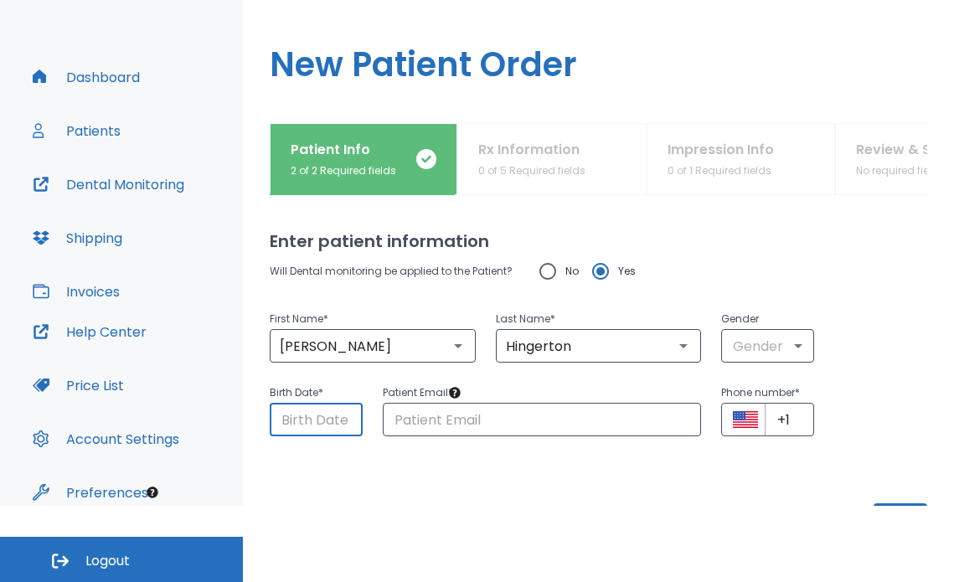
click at [312, 421] on input "Choose date" at bounding box center [316, 420] width 93 height 34
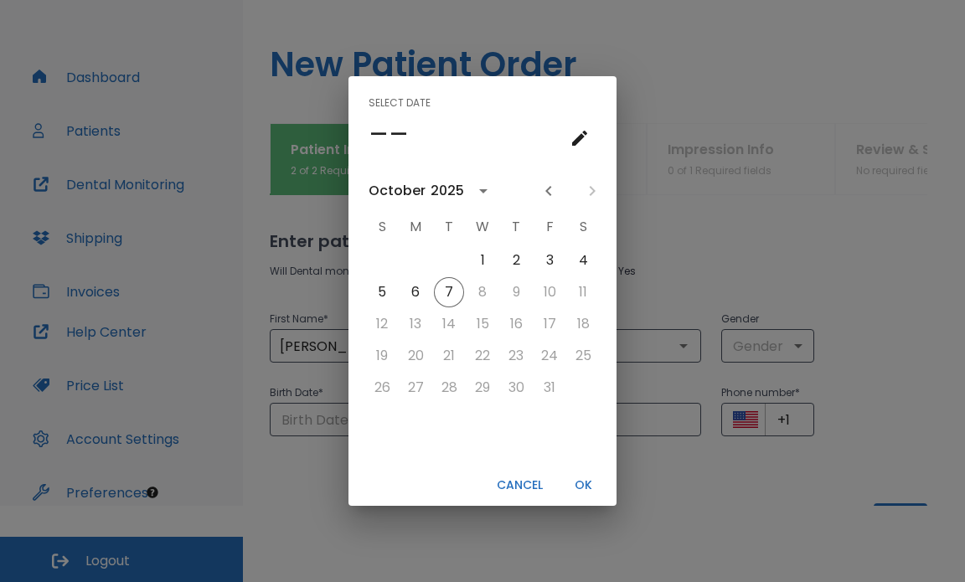
click at [531, 484] on button "Cancel" at bounding box center [519, 486] width 59 height 28
type input "[DATE]"
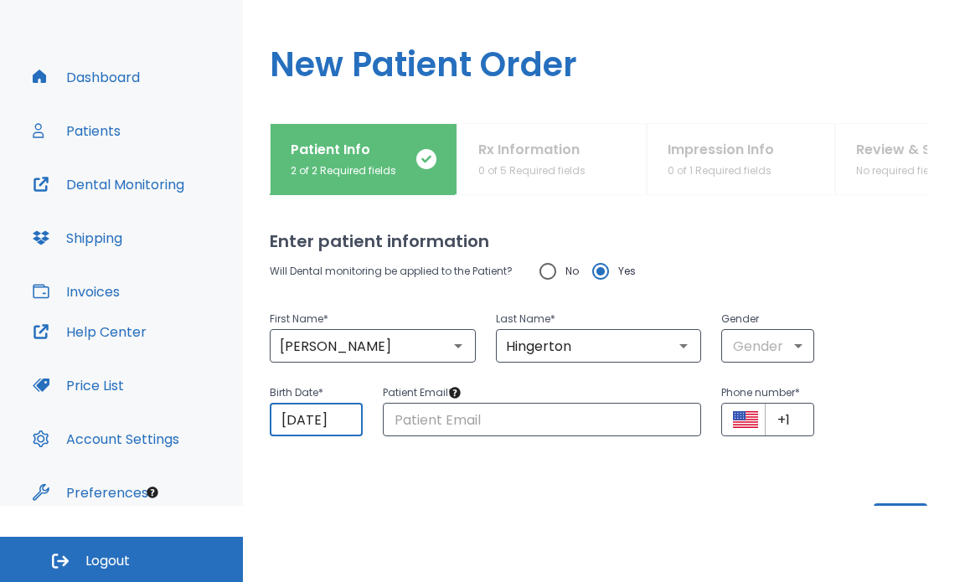
scroll to position [0, 4]
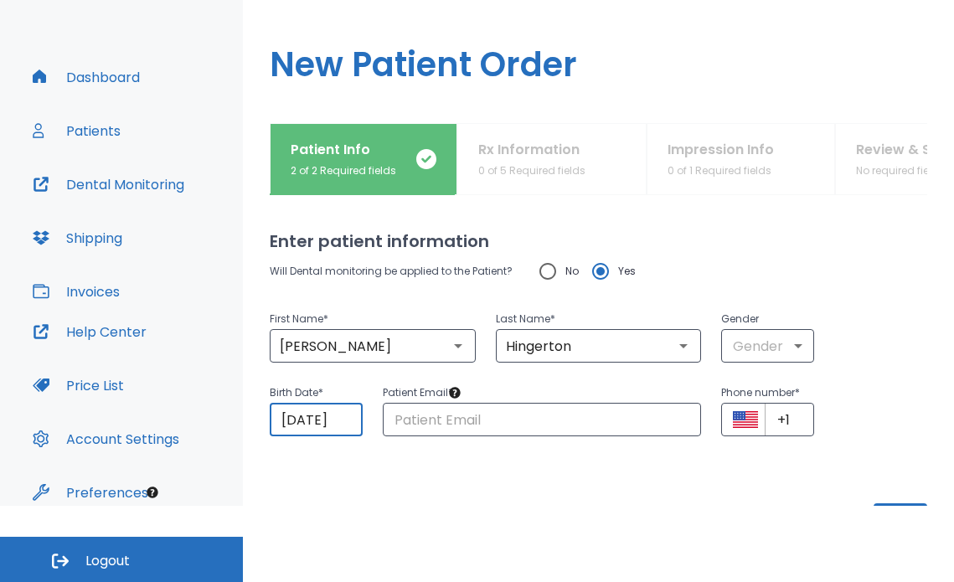
click at [283, 421] on input "[DATE]" at bounding box center [316, 420] width 93 height 34
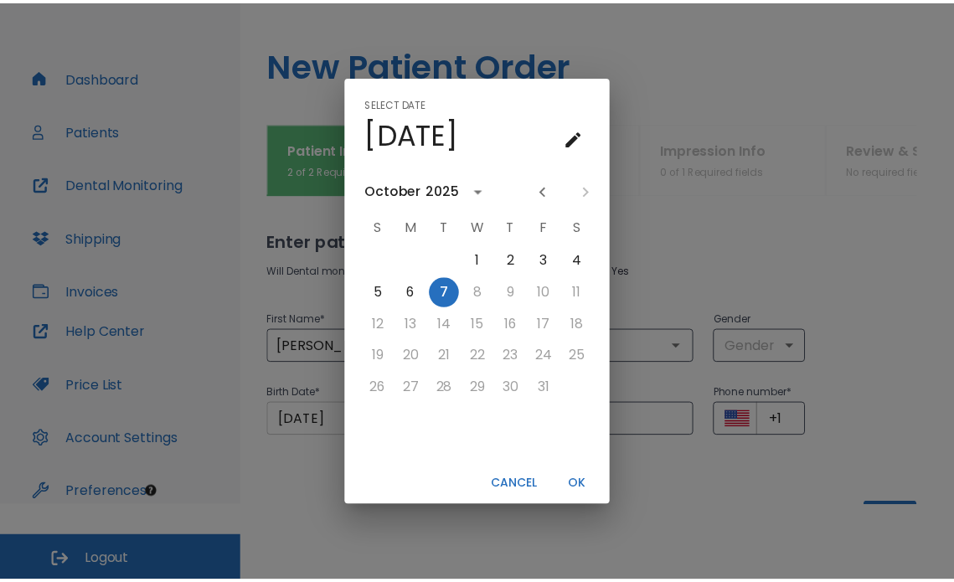
scroll to position [0, 0]
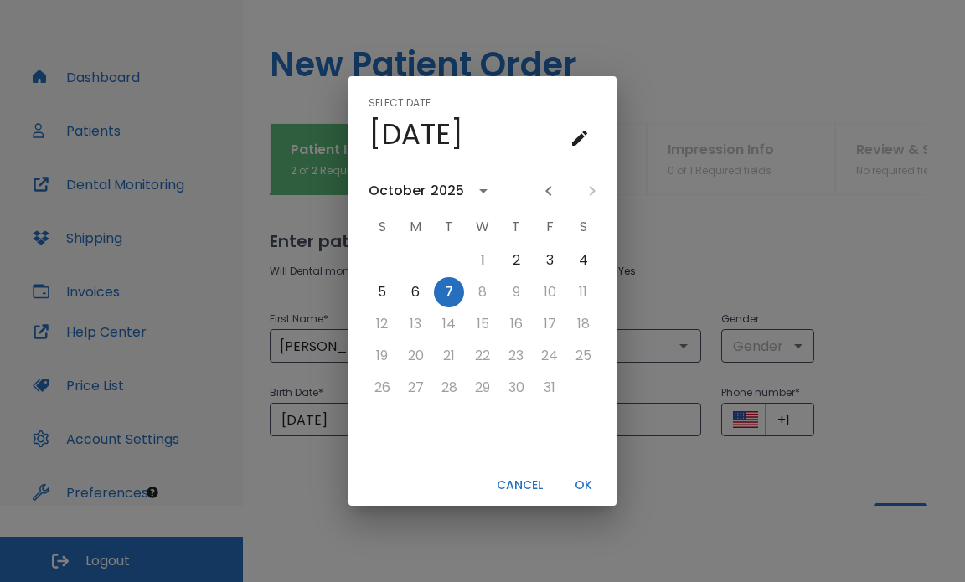
click at [406, 142] on h4 "[DATE]" at bounding box center [416, 133] width 95 height 35
click at [571, 137] on icon "calendar view is open, go to text input view" at bounding box center [580, 138] width 20 height 20
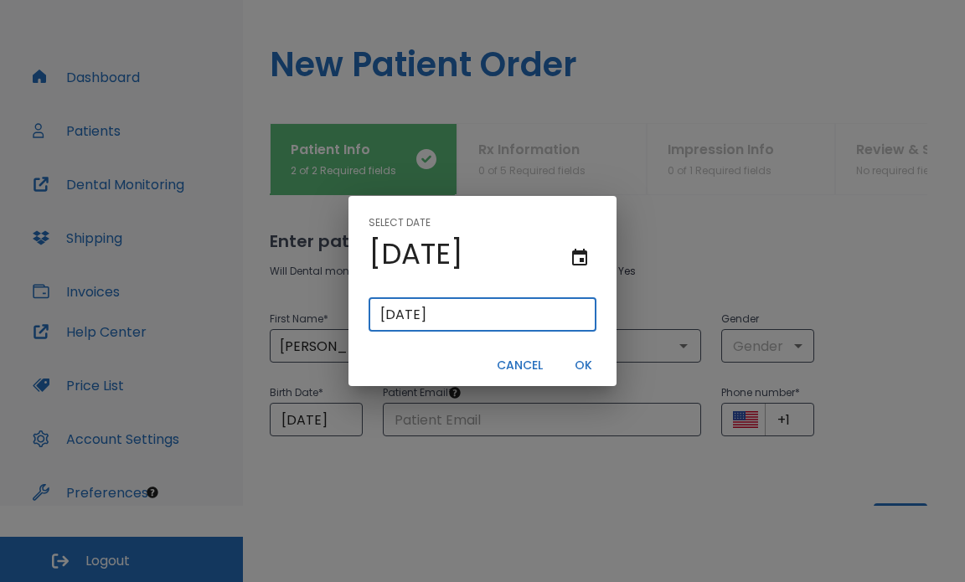
click at [378, 318] on input "[DATE]" at bounding box center [483, 315] width 228 height 34
type input "0/72/025"
type input "07/20/0025"
type input "[DATE]"
type input "02/02/0005"
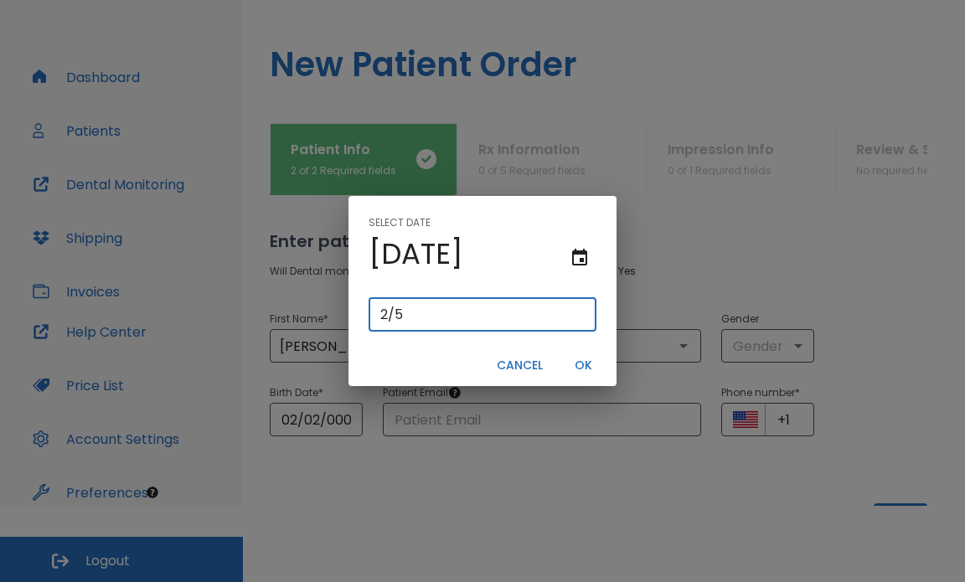
type input "5"
type input "01/17/"
type input "01/17/0001"
type input "01/17/1"
type input "01/17/0019"
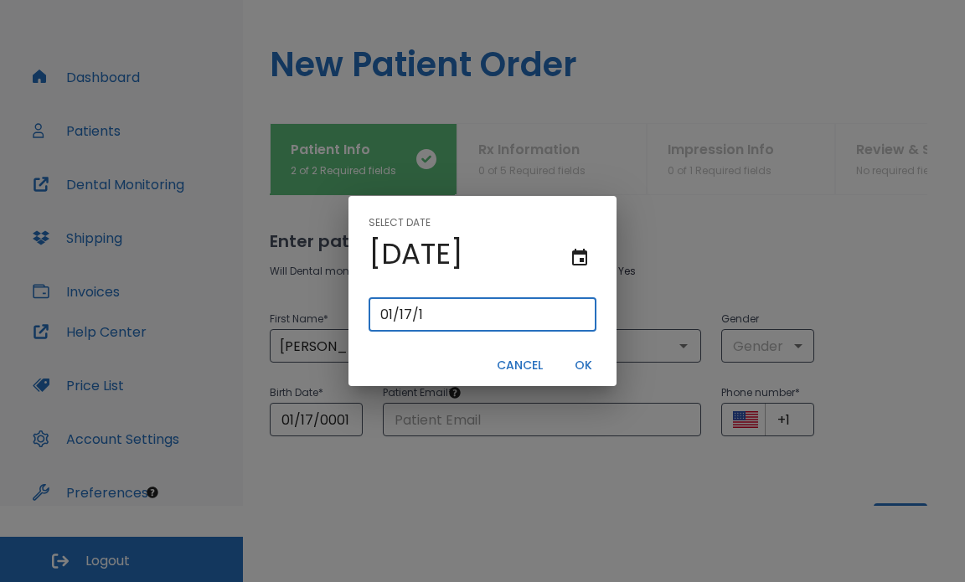
type input "[DATE]"
type input "01/17/0199"
type input "01/17/199"
type input "[DATE]"
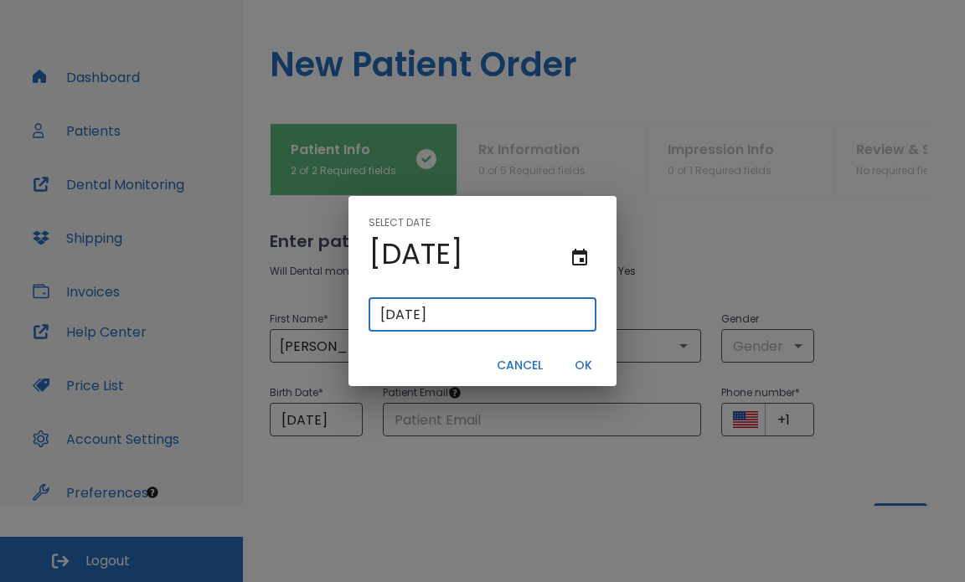
click at [584, 365] on button "OK" at bounding box center [583, 366] width 54 height 28
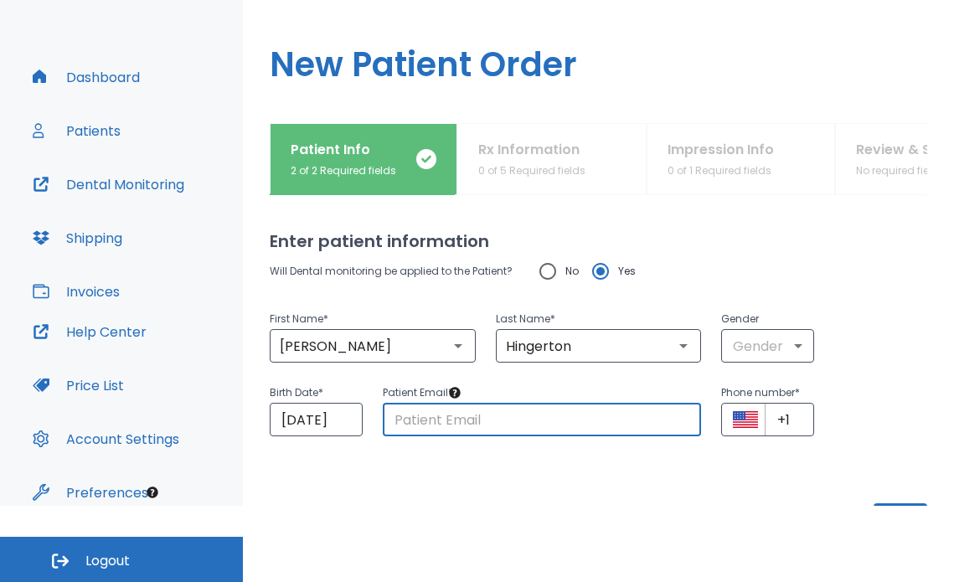
click at [527, 421] on input "text" at bounding box center [542, 420] width 319 height 34
type input "[EMAIL_ADDRESS][DOMAIN_NAME]"
click at [603, 466] on div "Enter patient information Will Dental monitoring be applied to the Patient? No …" at bounding box center [599, 350] width 658 height 311
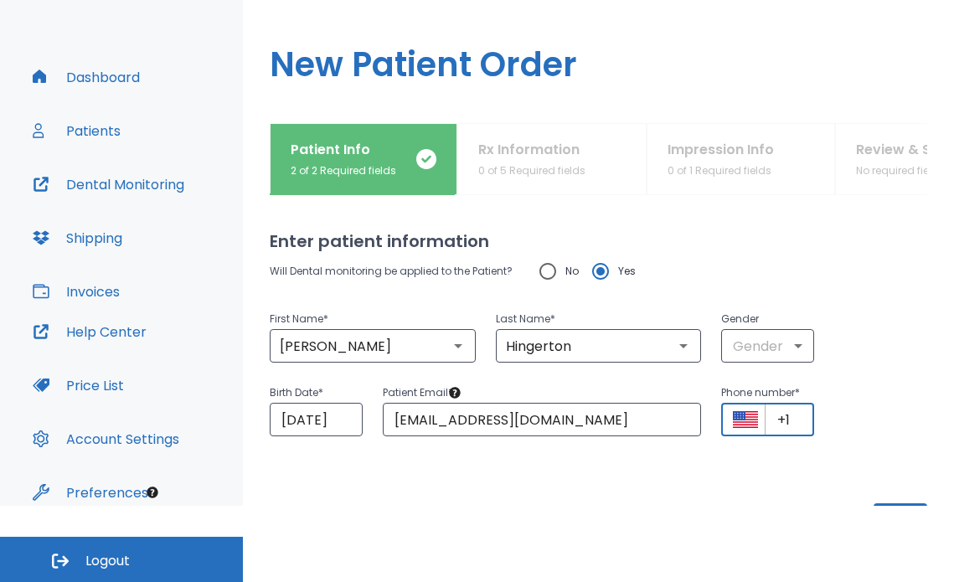
click at [795, 411] on input "+1" at bounding box center [789, 420] width 49 height 34
type input "[PHONE_NUMBER]"
drag, startPoint x: 753, startPoint y: 500, endPoint x: 760, endPoint y: 486, distance: 15.7
click at [752, 498] on div "Enter patient information Will Dental monitoring be applied to the Patient? No …" at bounding box center [599, 350] width 658 height 311
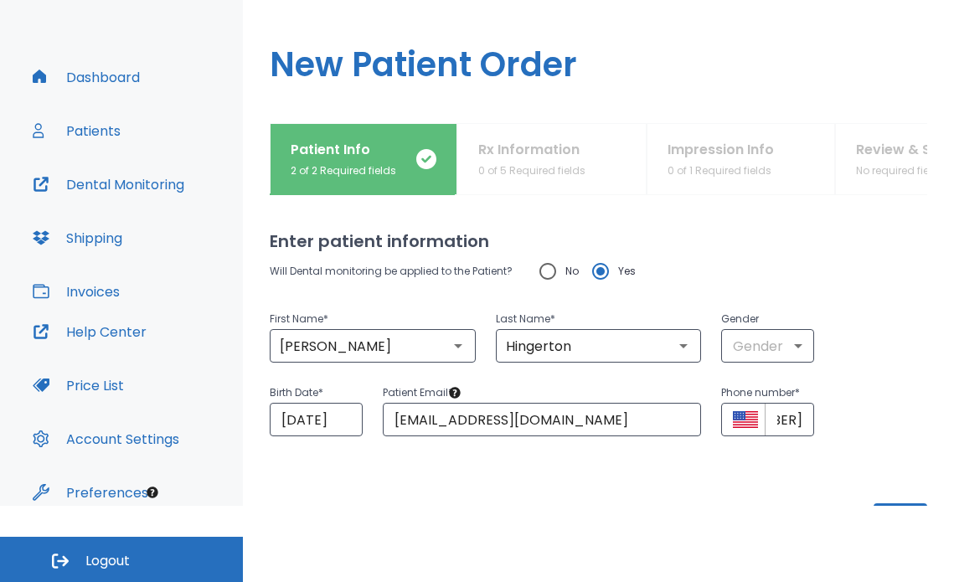
scroll to position [0, 0]
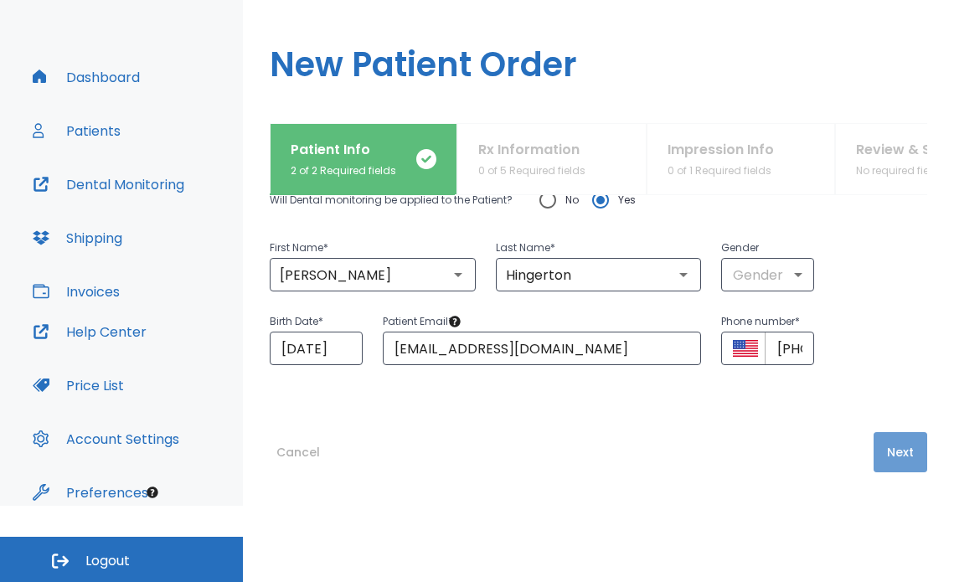
click at [881, 449] on button "Next" at bounding box center [901, 452] width 54 height 40
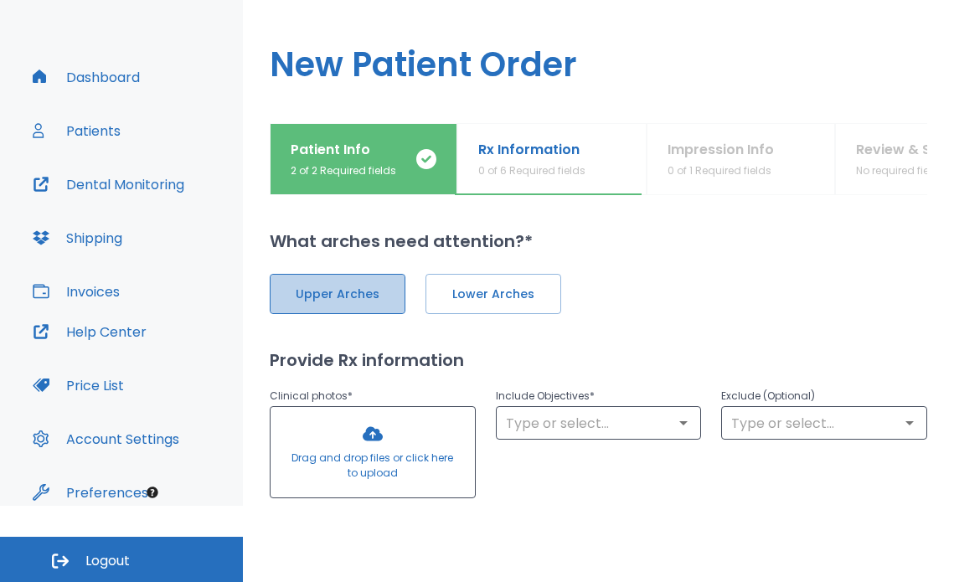
click at [361, 286] on span "Upper Arches" at bounding box center [337, 295] width 101 height 18
click at [460, 288] on span "Lower Arches" at bounding box center [492, 295] width 101 height 18
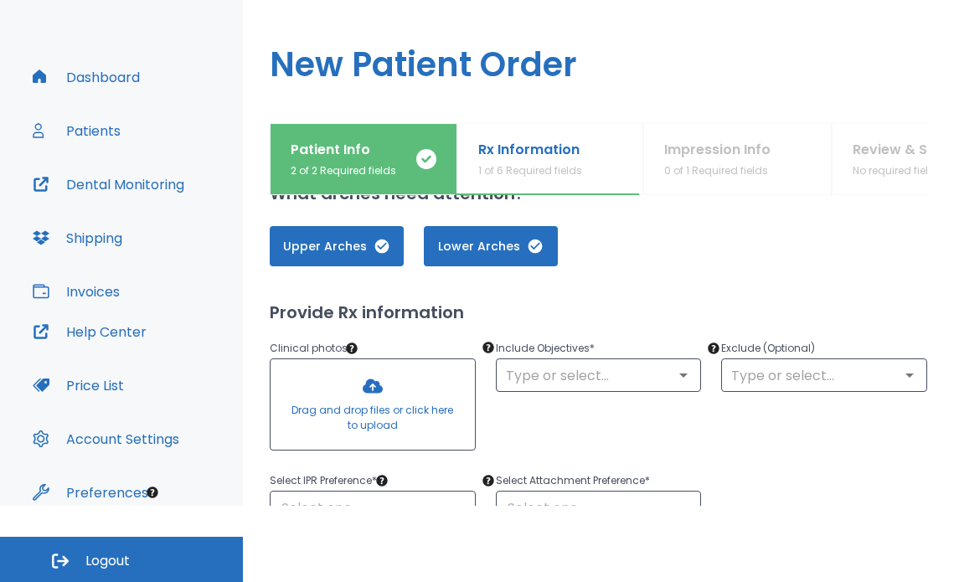
scroll to position [84, 0]
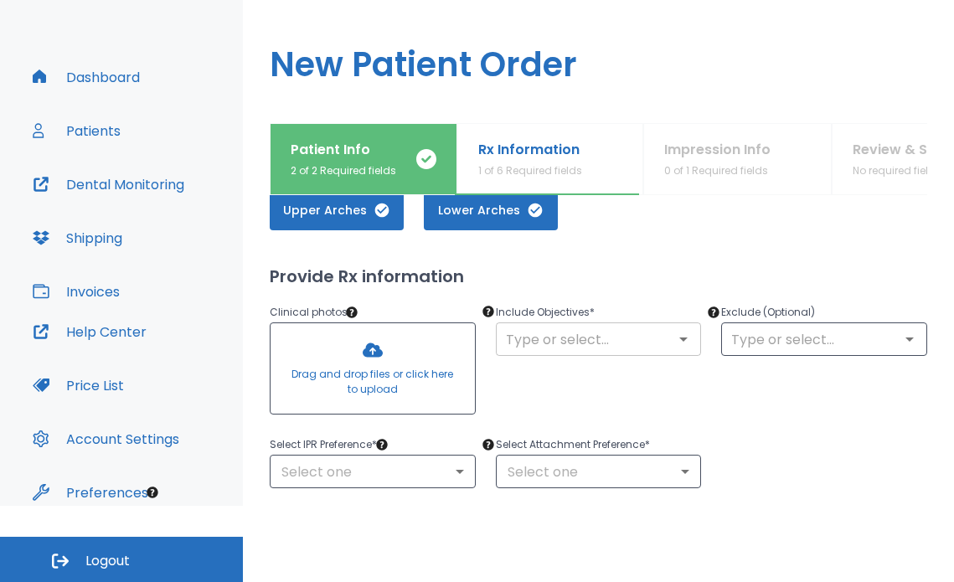
click at [633, 347] on input "text" at bounding box center [599, 339] width 196 height 23
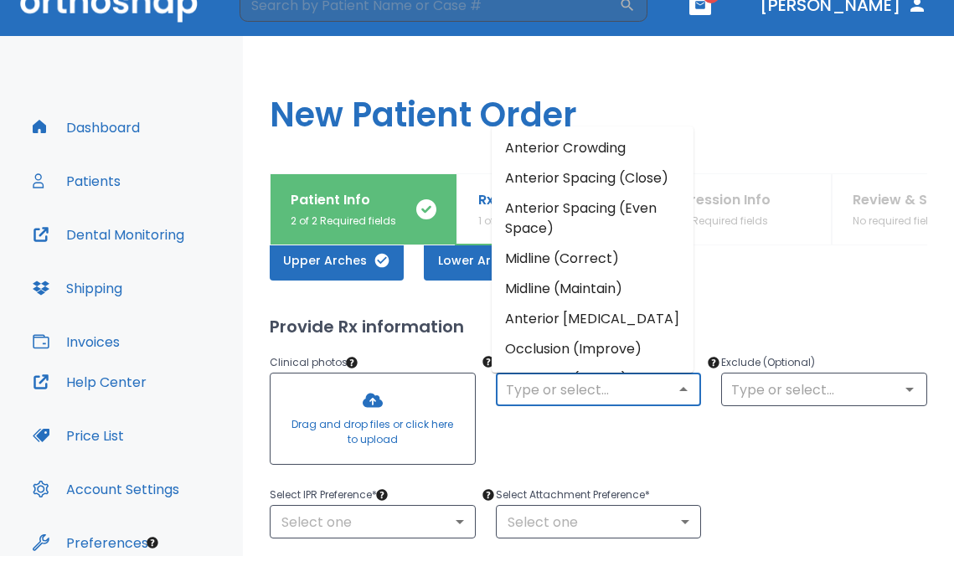
scroll to position [0, 0]
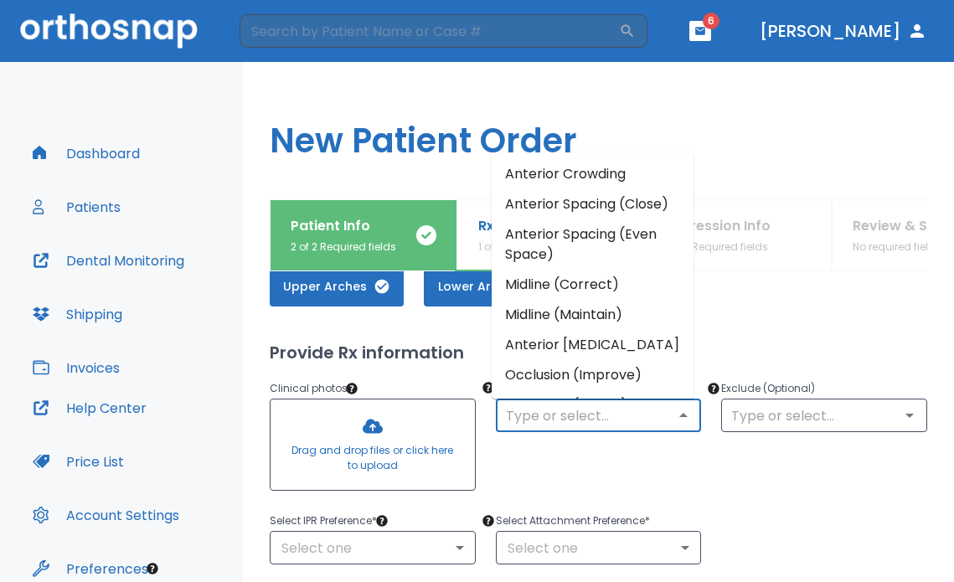
click at [569, 162] on li "Anterior Crowding" at bounding box center [593, 174] width 202 height 30
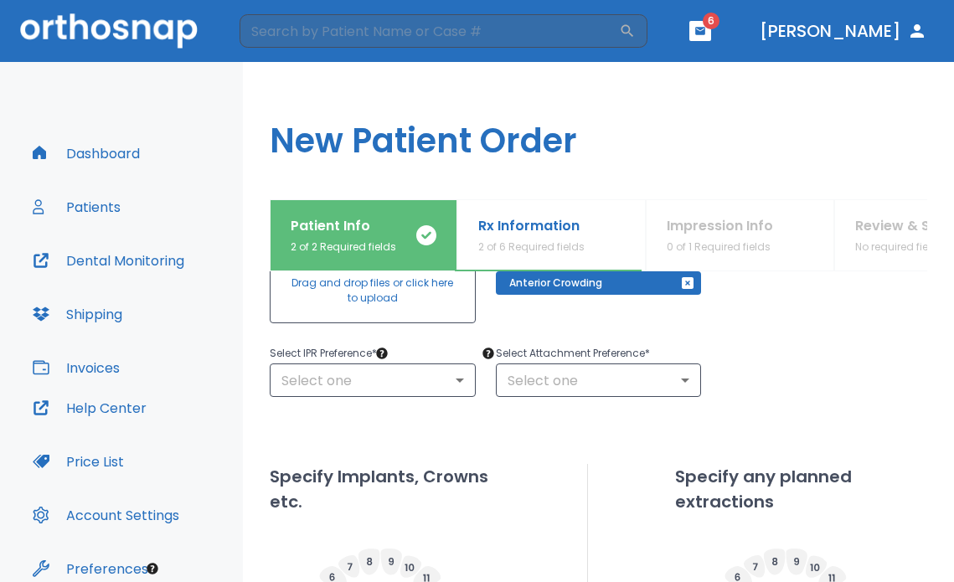
scroll to position [168, 0]
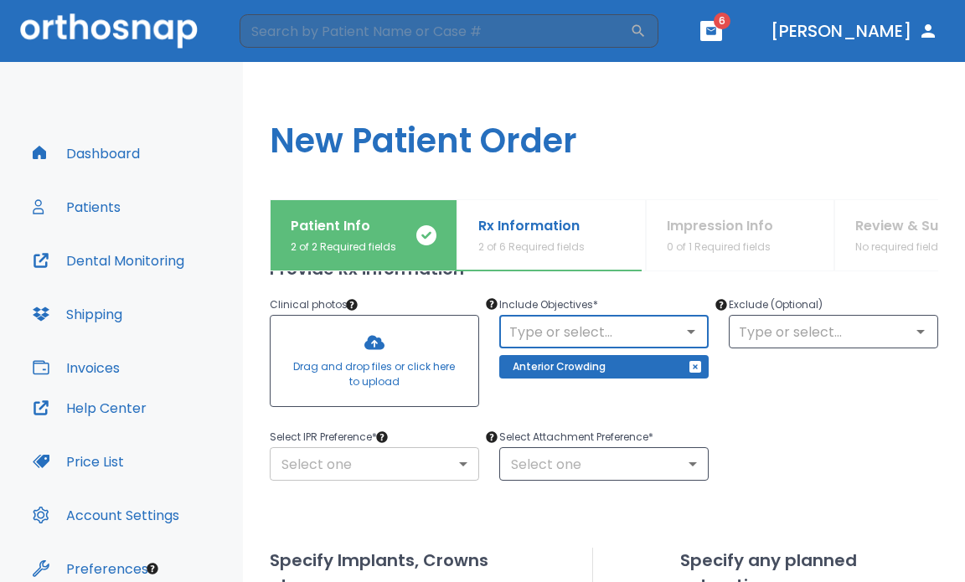
click at [424, 467] on body "​ 6 [PERSON_NAME] Dashboard Patients Dental Monitoring Shipping Invoices Help C…" at bounding box center [482, 291] width 965 height 582
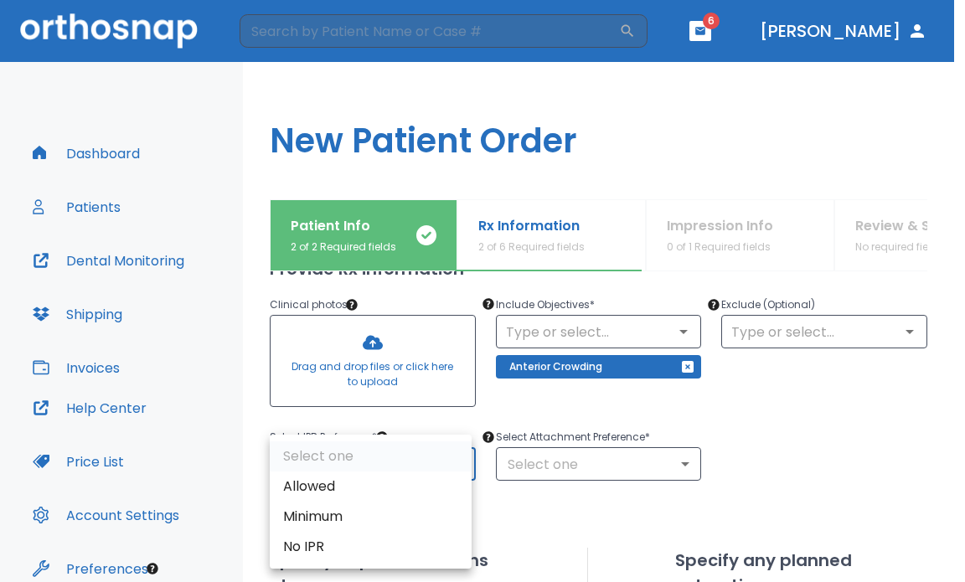
click at [373, 485] on li "Allowed" at bounding box center [371, 487] width 202 height 30
type input "1"
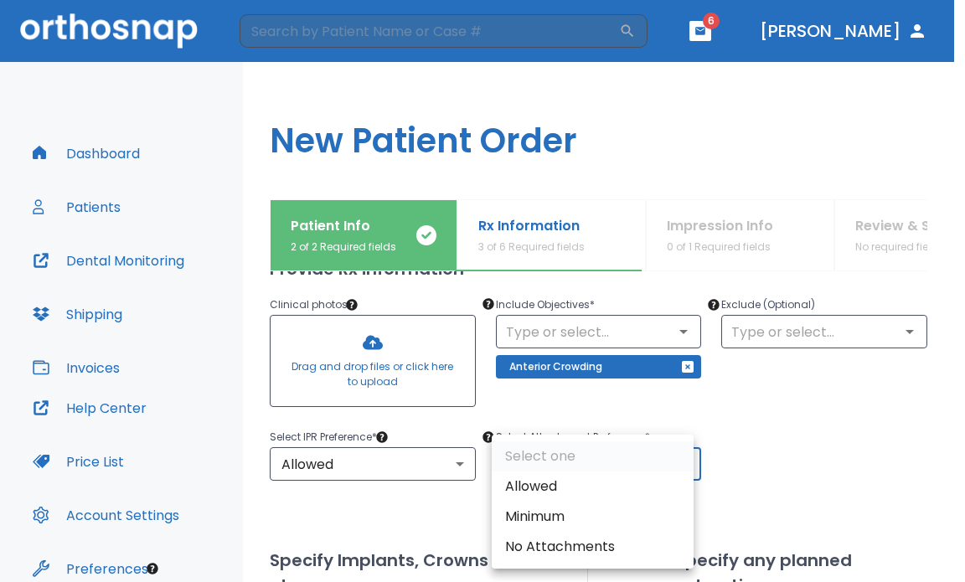
click at [583, 455] on body "​ 6 [PERSON_NAME] Dashboard Patients Dental Monitoring Shipping Invoices Help C…" at bounding box center [482, 291] width 965 height 582
click at [576, 496] on li "Allowed" at bounding box center [593, 487] width 202 height 30
type input "1"
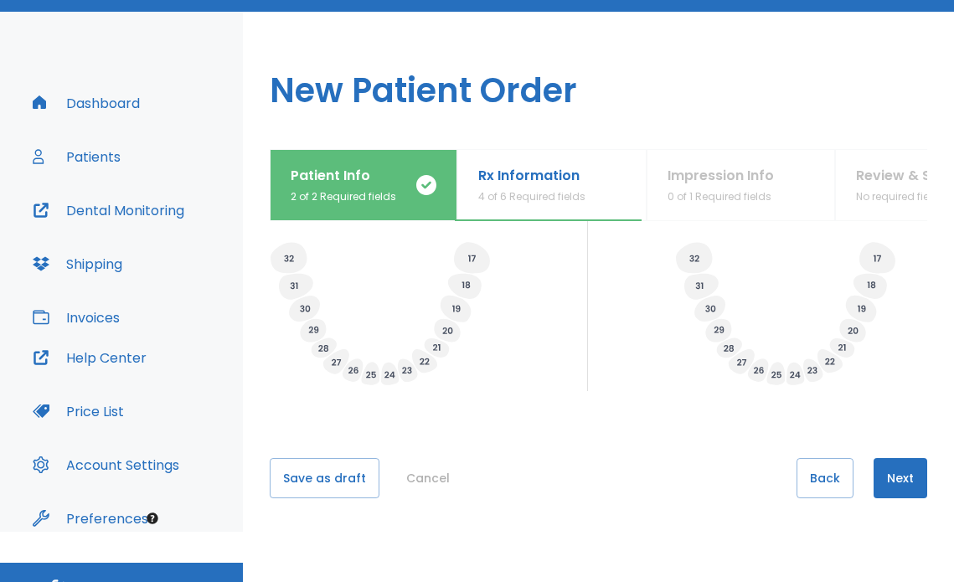
scroll to position [76, 0]
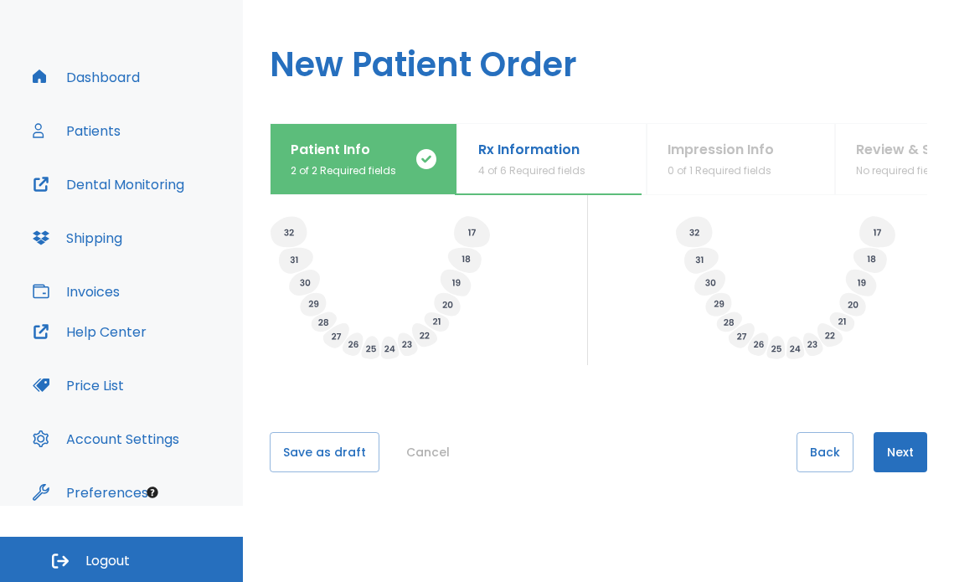
click at [892, 440] on button "Next" at bounding box center [901, 452] width 54 height 40
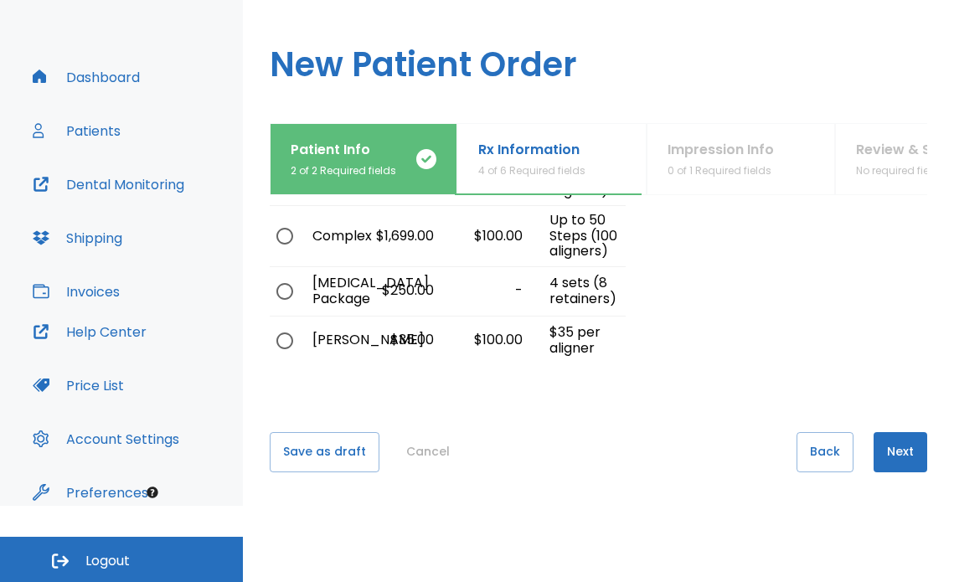
scroll to position [0, 0]
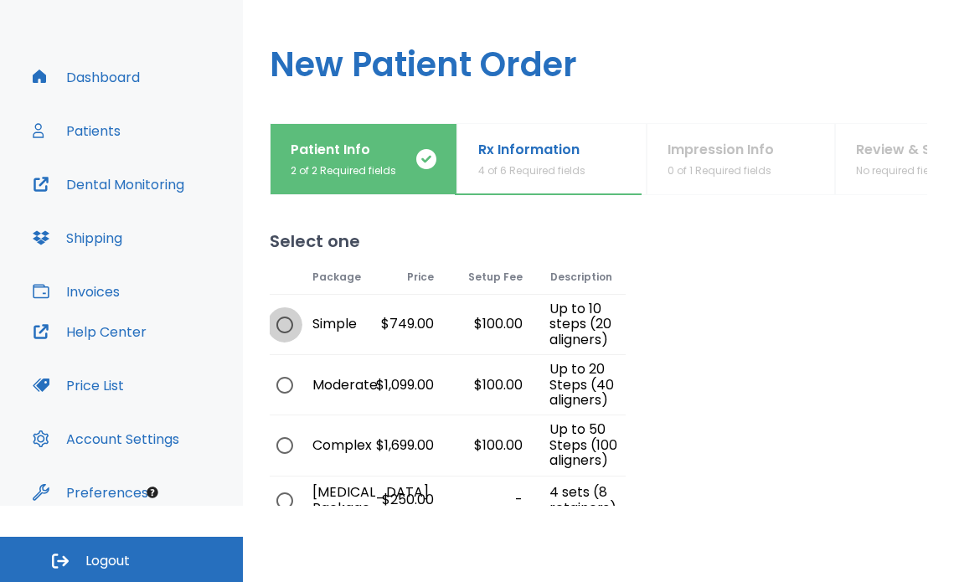
click at [283, 327] on input "radio" at bounding box center [284, 324] width 35 height 35
radio input "true"
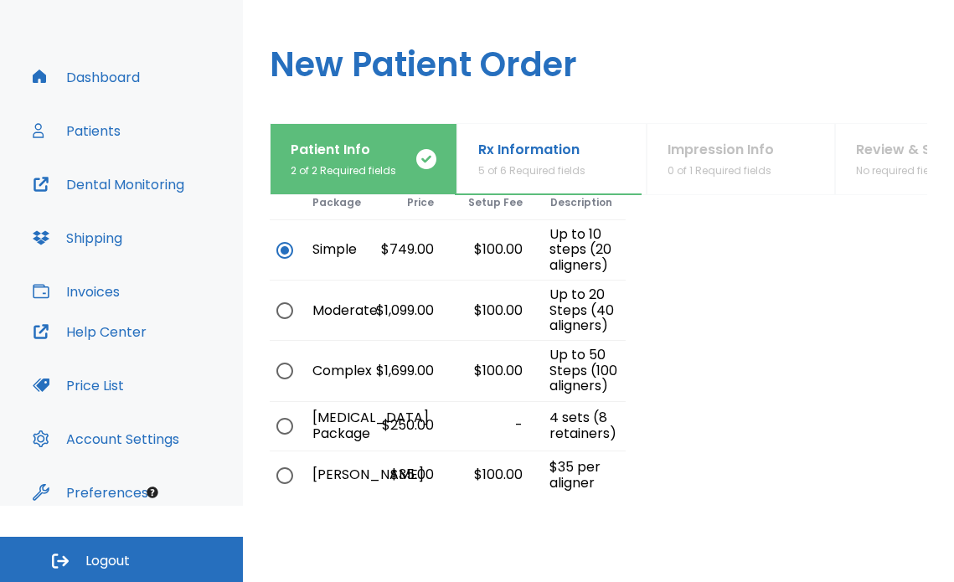
scroll to position [209, 0]
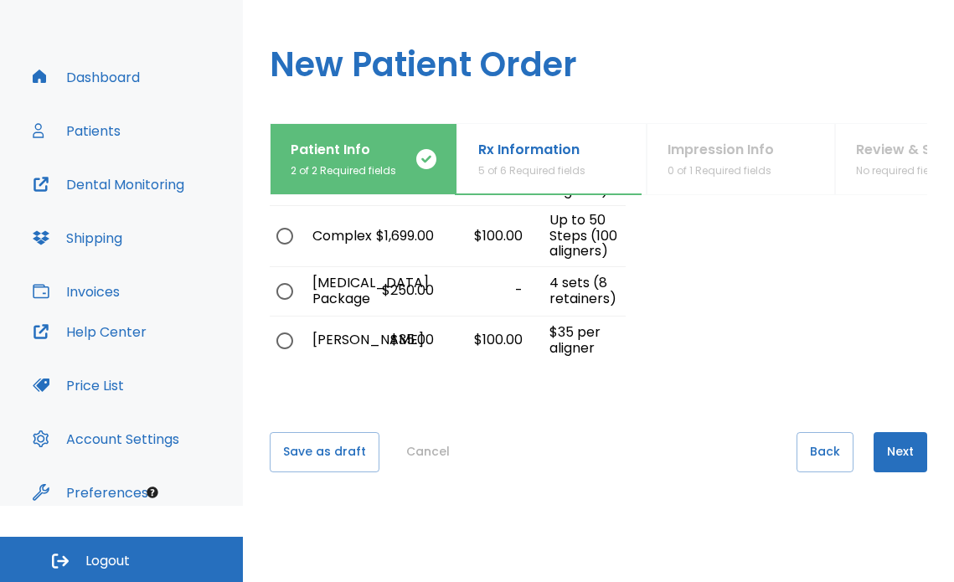
click at [874, 441] on button "Next" at bounding box center [901, 452] width 54 height 40
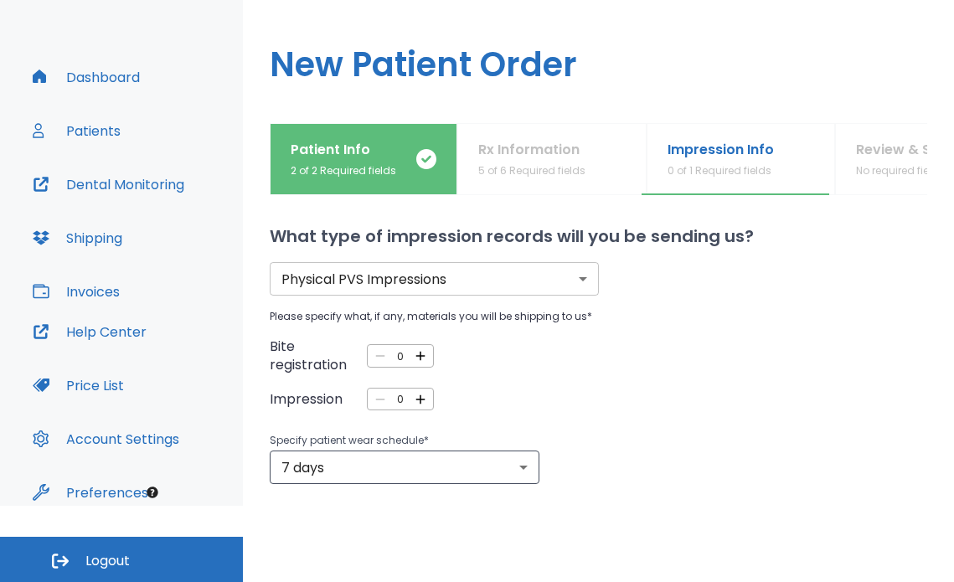
scroll to position [0, 0]
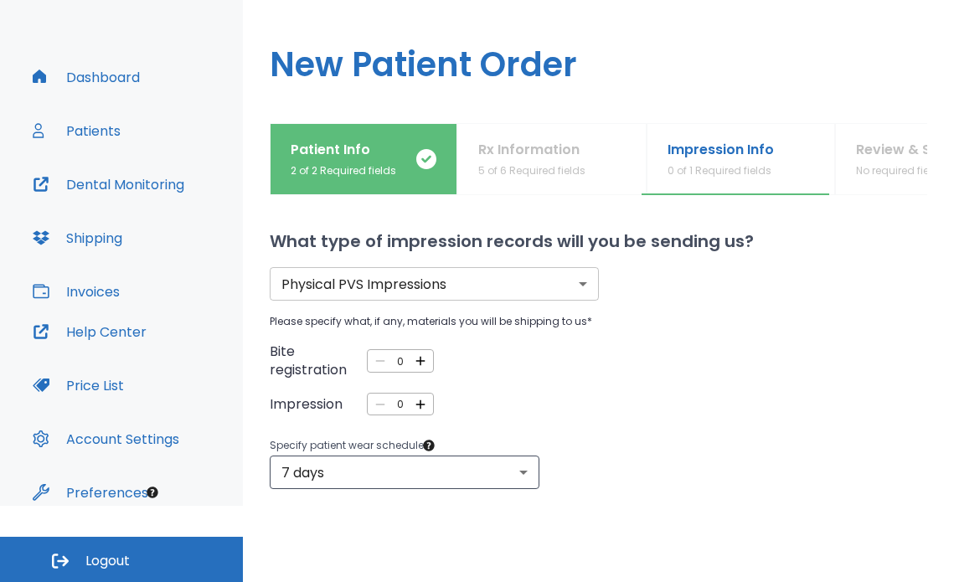
click at [416, 358] on icon "button" at bounding box center [420, 361] width 15 height 15
type input "1"
click at [421, 408] on icon "button" at bounding box center [420, 404] width 15 height 15
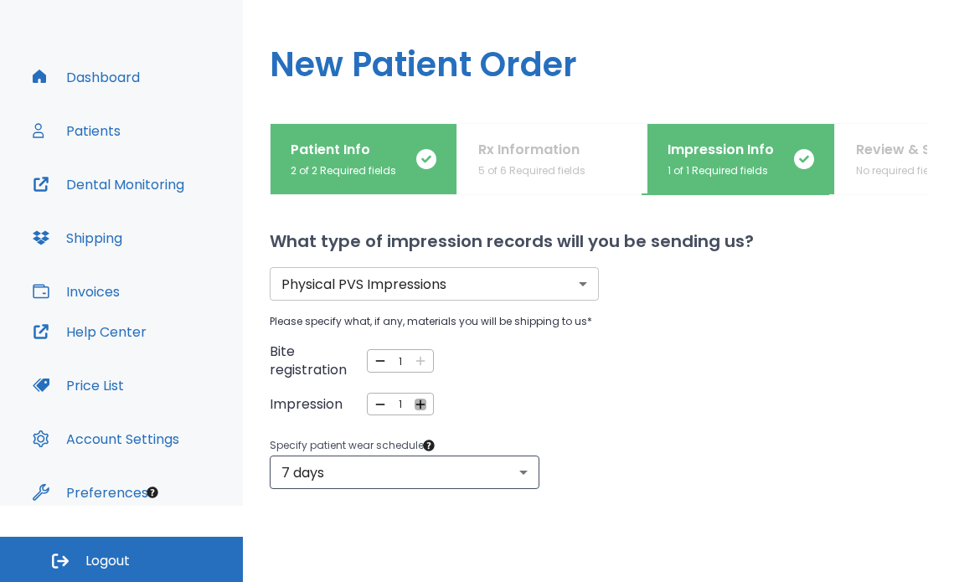
click at [421, 408] on icon "button" at bounding box center [420, 404] width 15 height 15
type input "2"
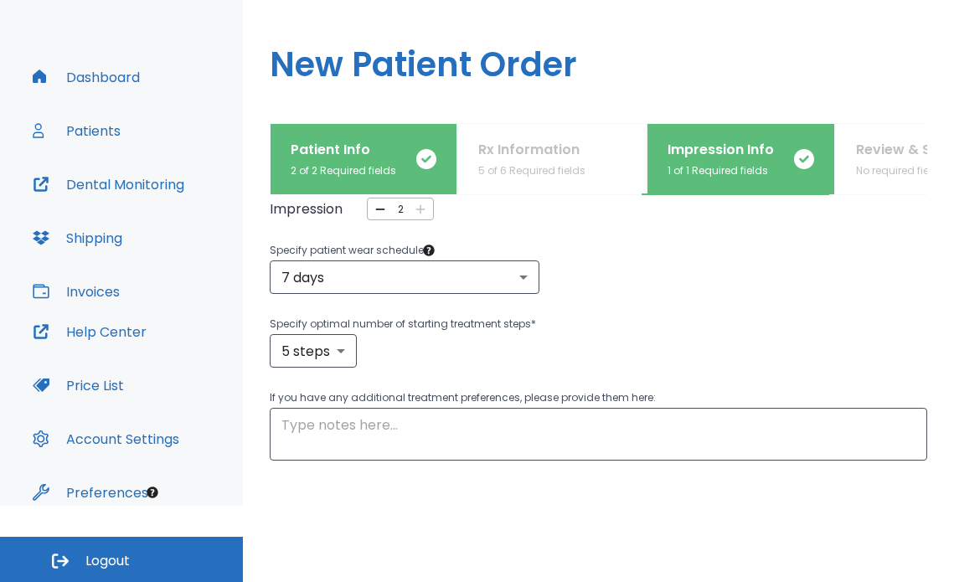
scroll to position [168, 0]
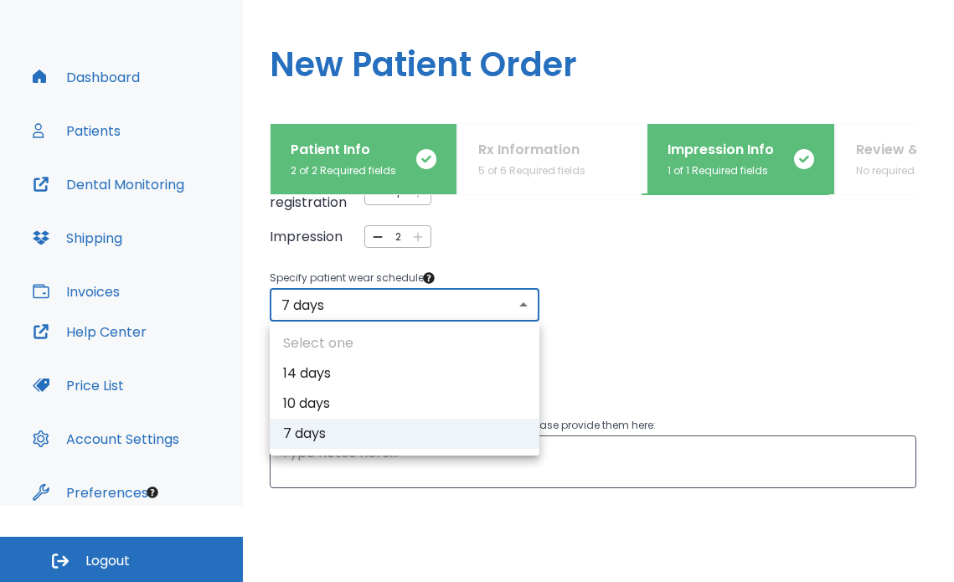
click at [493, 310] on body "​ 6 [PERSON_NAME] Dashboard Patients Dental Monitoring Shipping Invoices Help C…" at bounding box center [477, 215] width 954 height 582
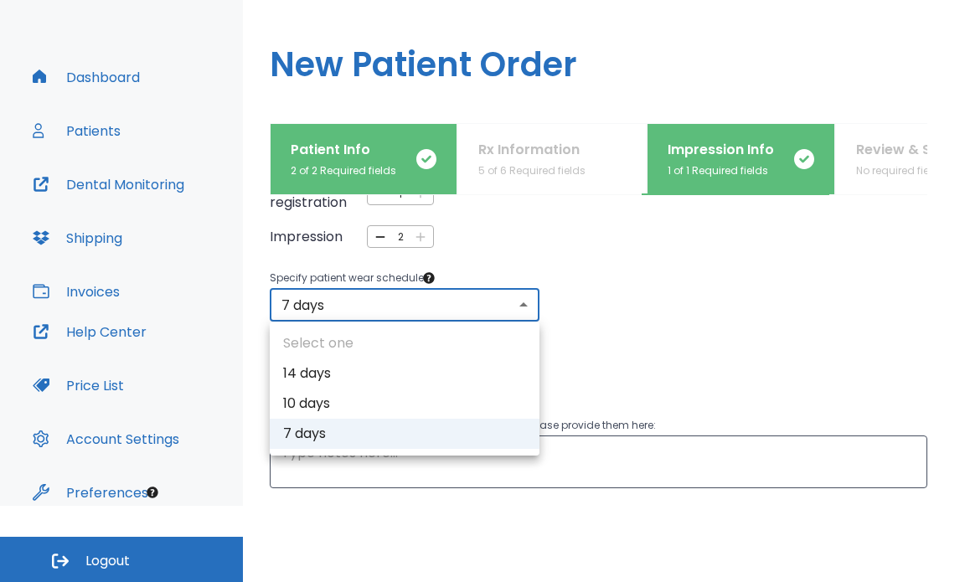
click at [431, 415] on li "10 days" at bounding box center [405, 404] width 270 height 30
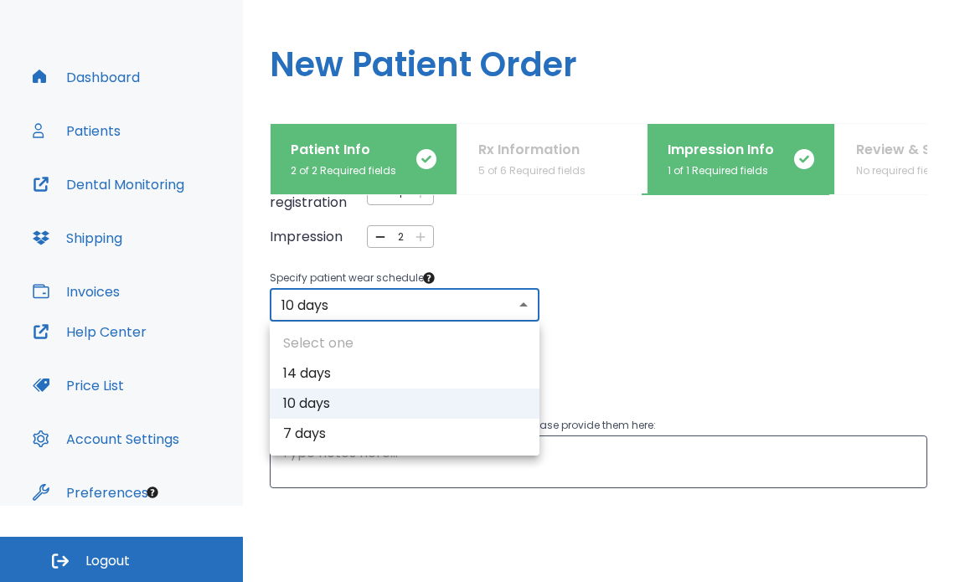
click at [442, 310] on body "​ 6 [PERSON_NAME] Dashboard Patients Dental Monitoring Shipping Invoices Help C…" at bounding box center [482, 215] width 965 height 582
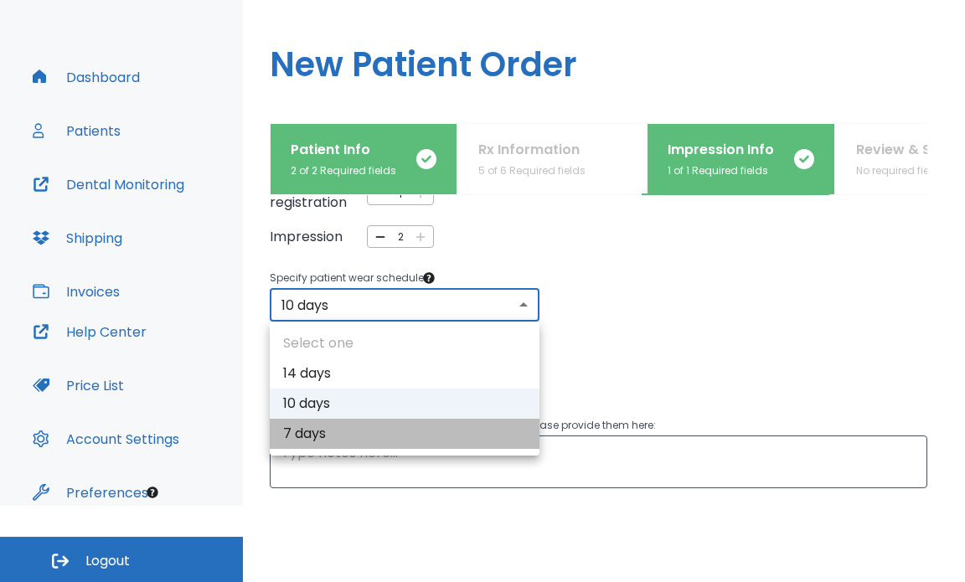
click at [462, 433] on li "7 days" at bounding box center [405, 434] width 270 height 30
type input "7"
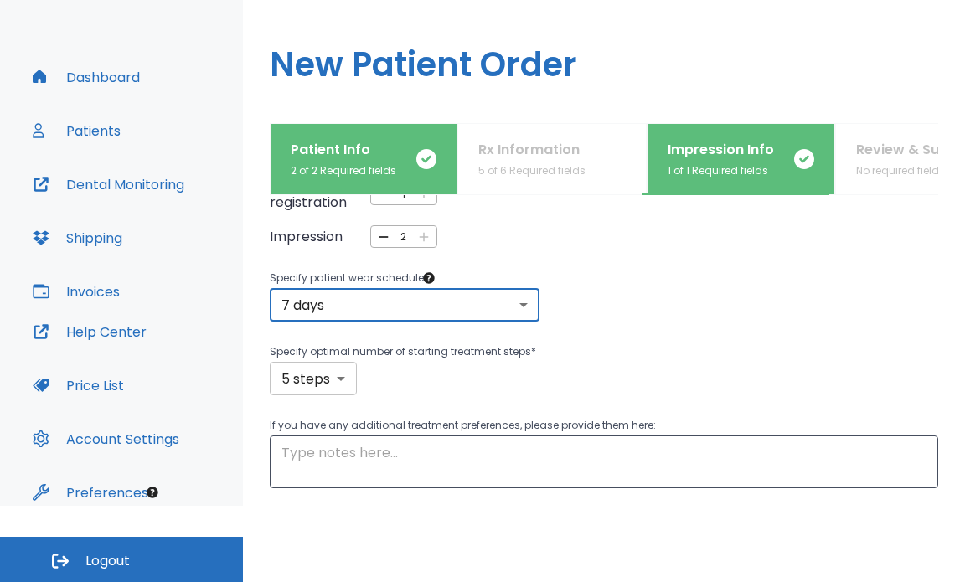
click at [342, 379] on body "​ 6 [PERSON_NAME] Dashboard Patients Dental Monitoring Shipping Invoices Help C…" at bounding box center [482, 215] width 965 height 582
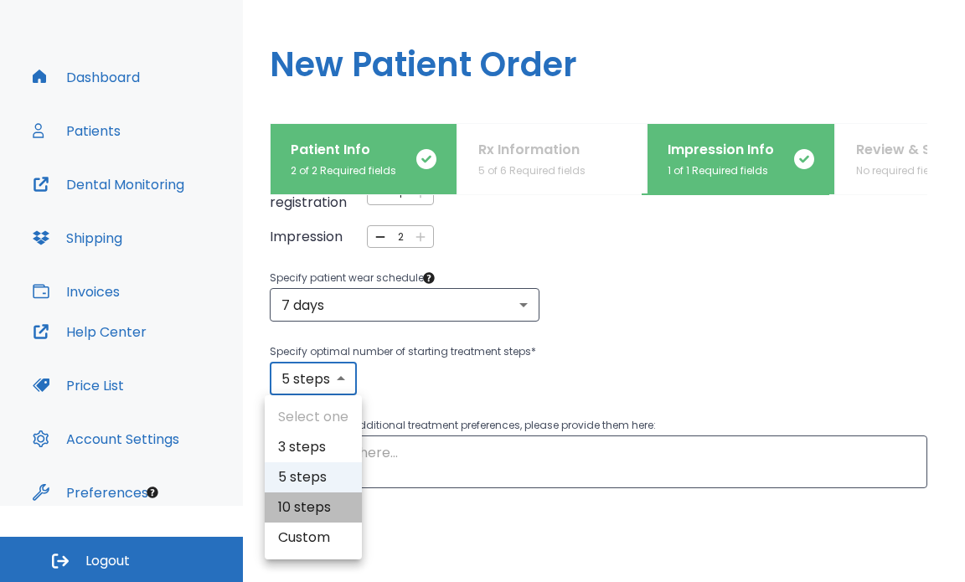
drag, startPoint x: 313, startPoint y: 508, endPoint x: 388, endPoint y: 428, distance: 109.1
click at [312, 508] on li "10 steps" at bounding box center [313, 508] width 97 height 30
type input "10"
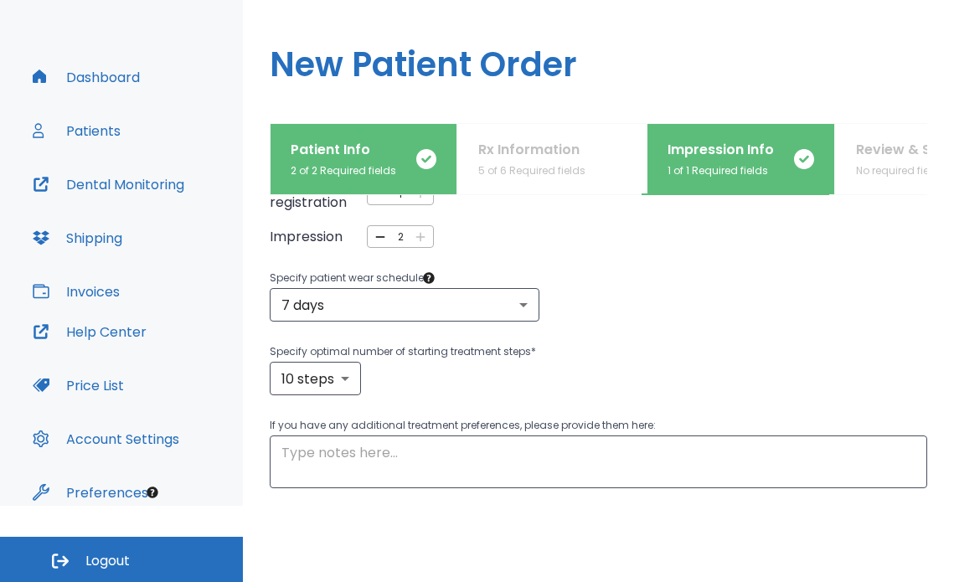
click at [511, 368] on div "10 steps 10 ​" at bounding box center [599, 379] width 658 height 34
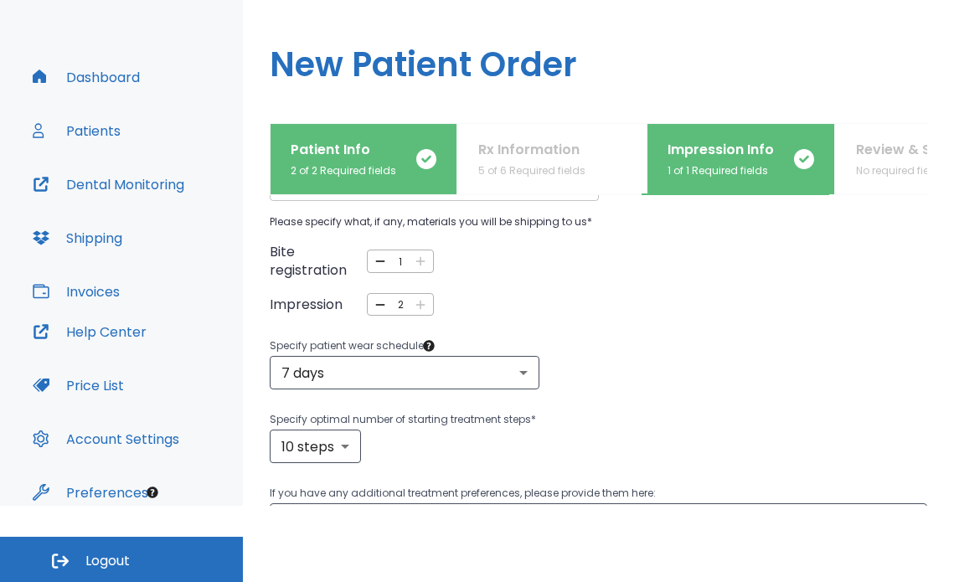
scroll to position [291, 0]
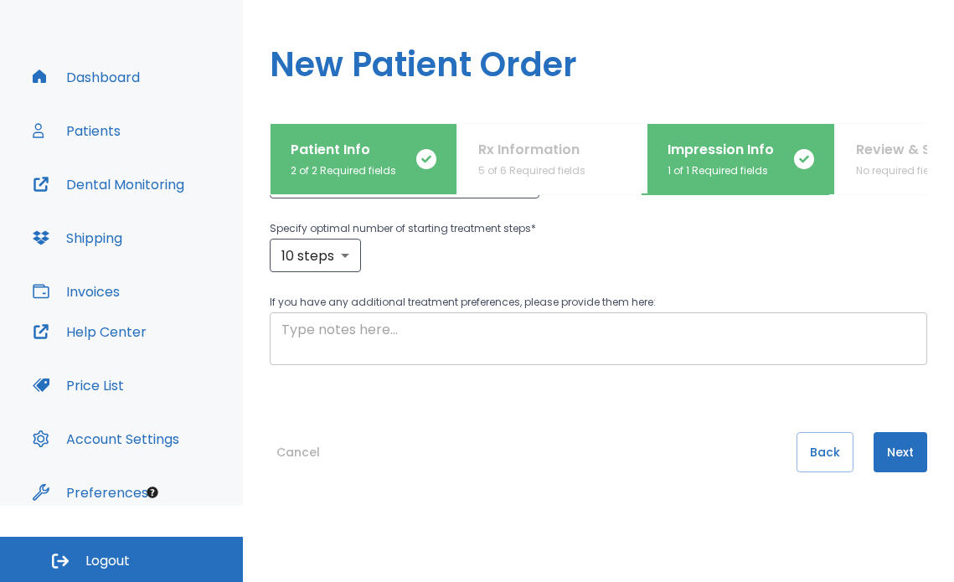
click at [528, 333] on textarea at bounding box center [598, 339] width 634 height 39
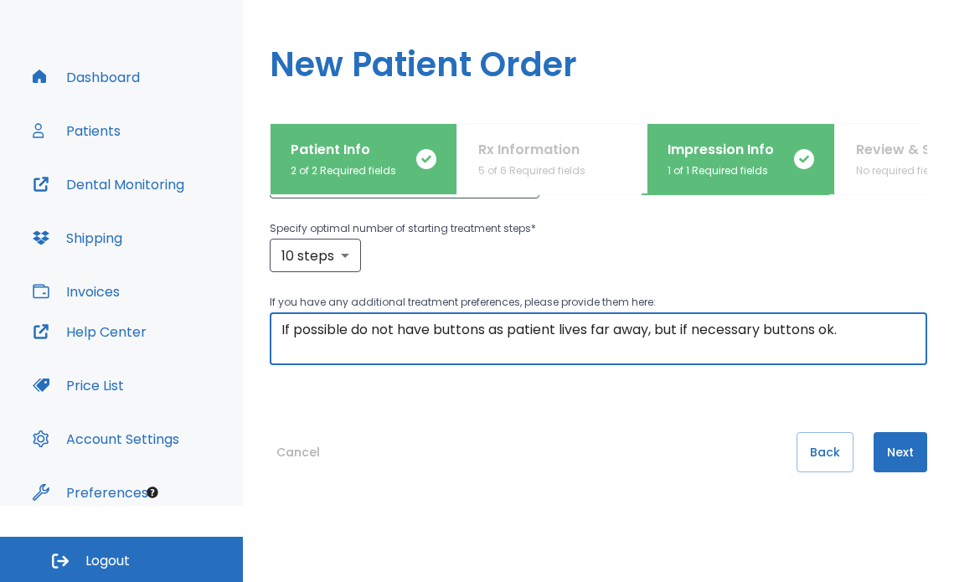
type textarea "If possible do not have buttons as patient lives far away, but if necessary but…"
click at [896, 447] on button "Next" at bounding box center [901, 452] width 54 height 40
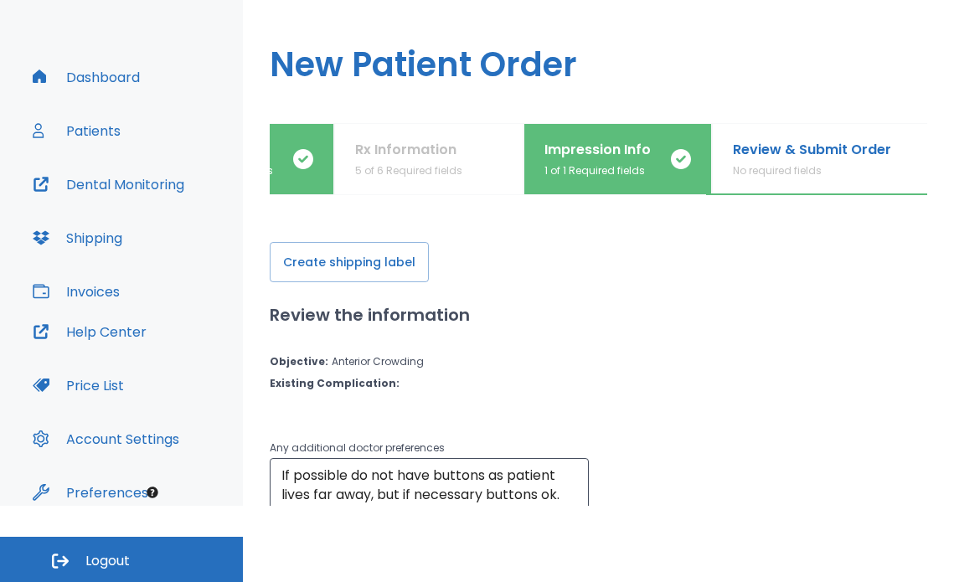
scroll to position [0, 140]
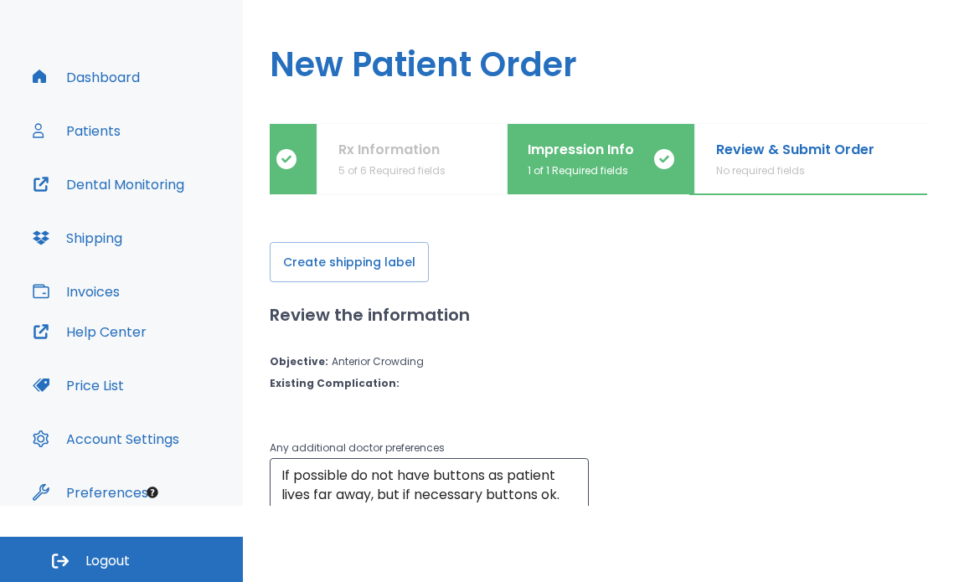
click at [371, 147] on p "Rx Information" at bounding box center [391, 150] width 107 height 20
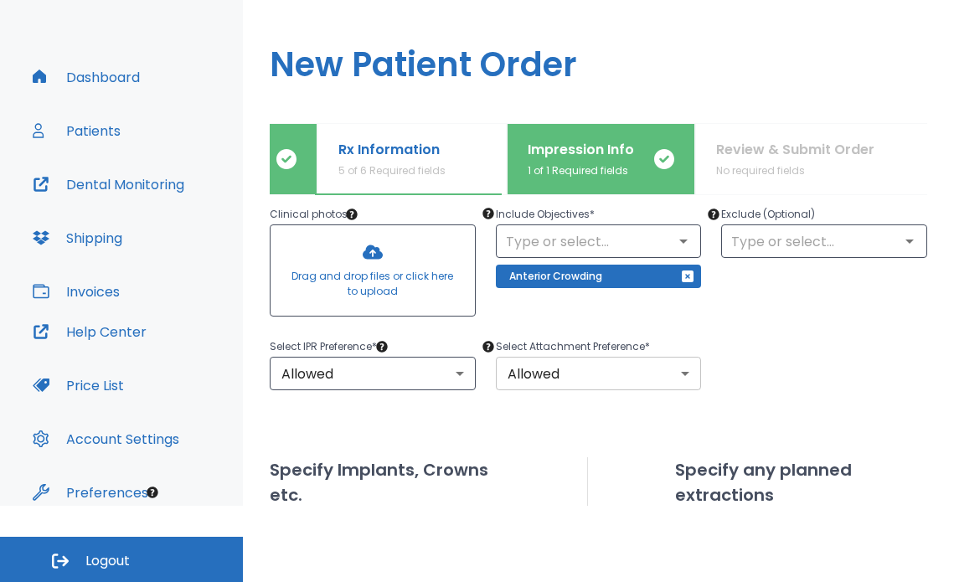
scroll to position [98, 0]
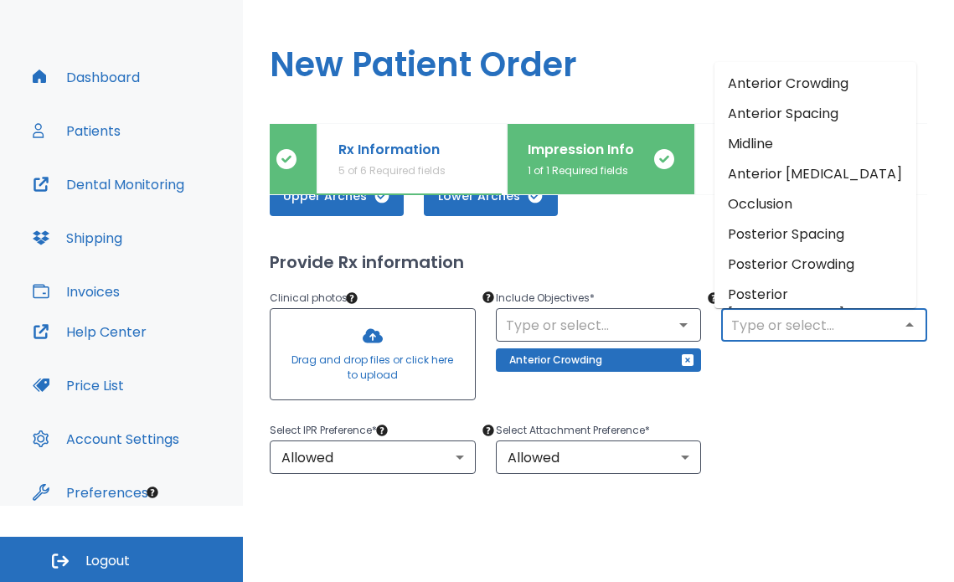
click at [800, 330] on input "text" at bounding box center [824, 324] width 196 height 23
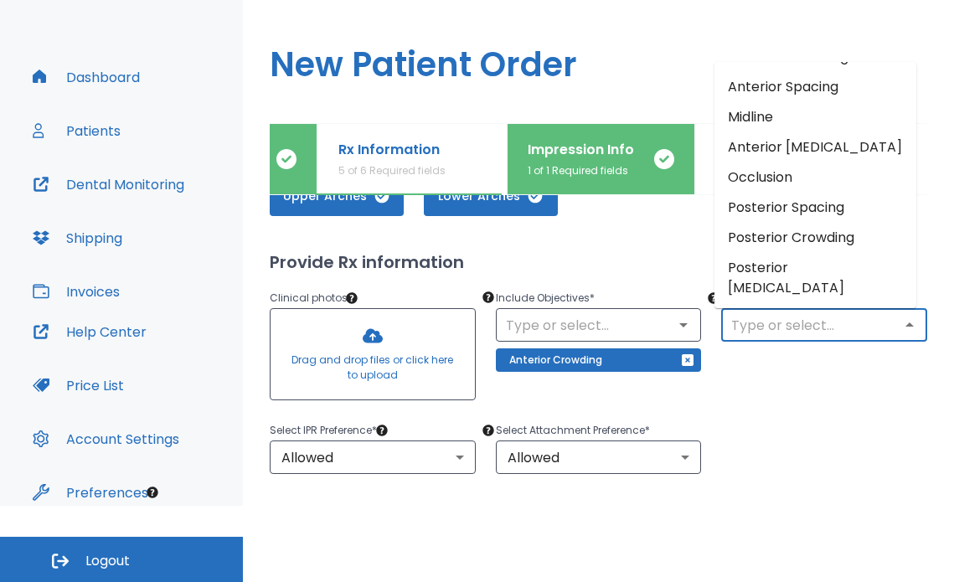
scroll to position [39, 0]
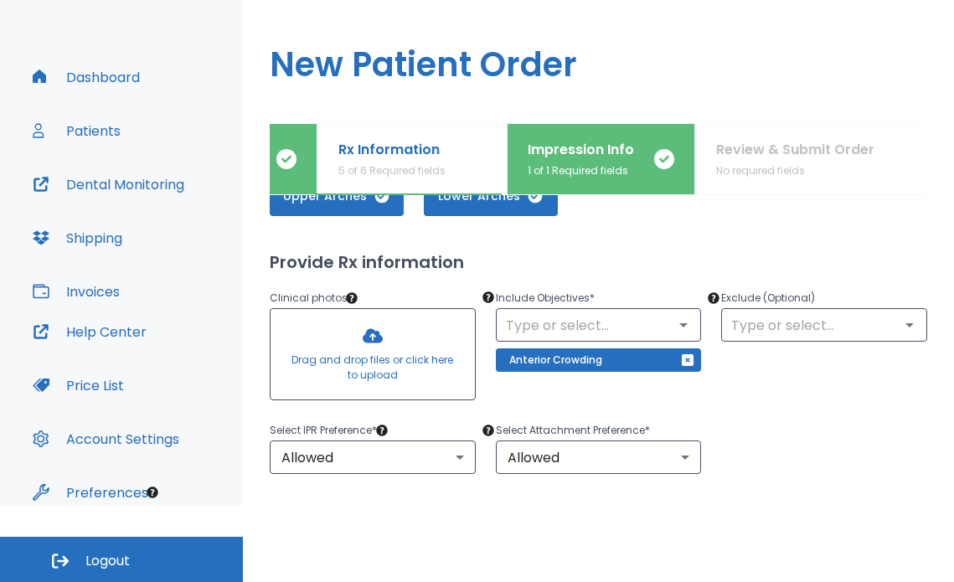
click at [825, 424] on div "Select IPR Preference * Allowed 1 ​ Select Attachment Preference * Allowed 1 ​" at bounding box center [589, 437] width 678 height 74
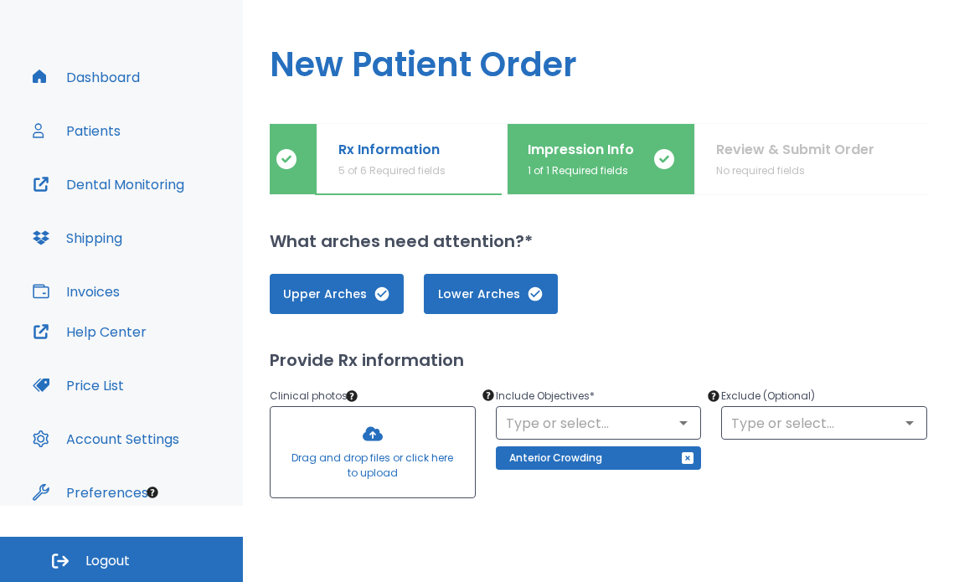
scroll to position [0, 0]
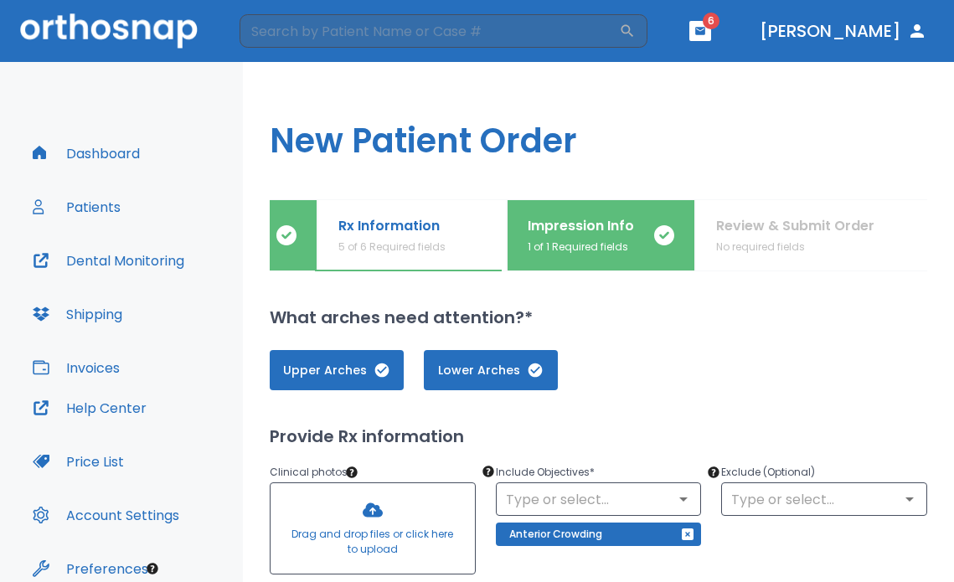
click at [412, 244] on p "5 of 6 Required fields" at bounding box center [391, 247] width 107 height 15
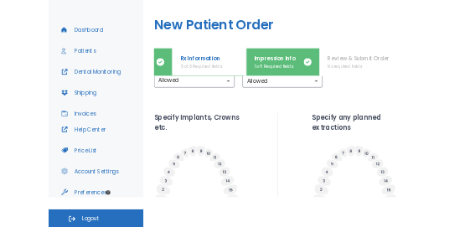
scroll to position [14, 0]
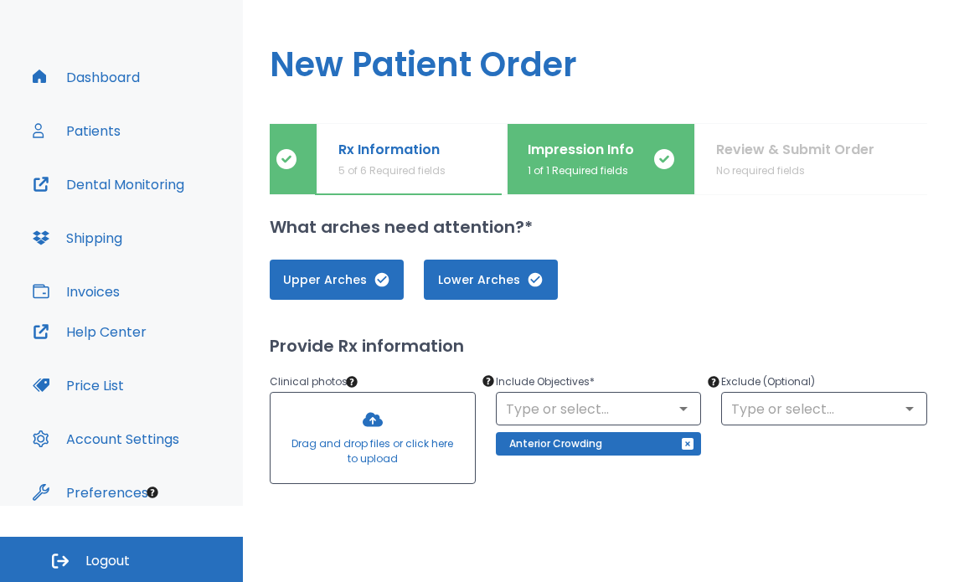
click at [385, 422] on div at bounding box center [373, 438] width 204 height 90
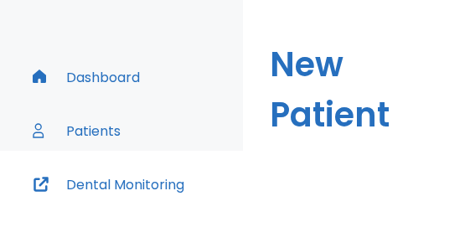
click at [363, 66] on h1 "New Patient Order" at bounding box center [356, 105] width 227 height 238
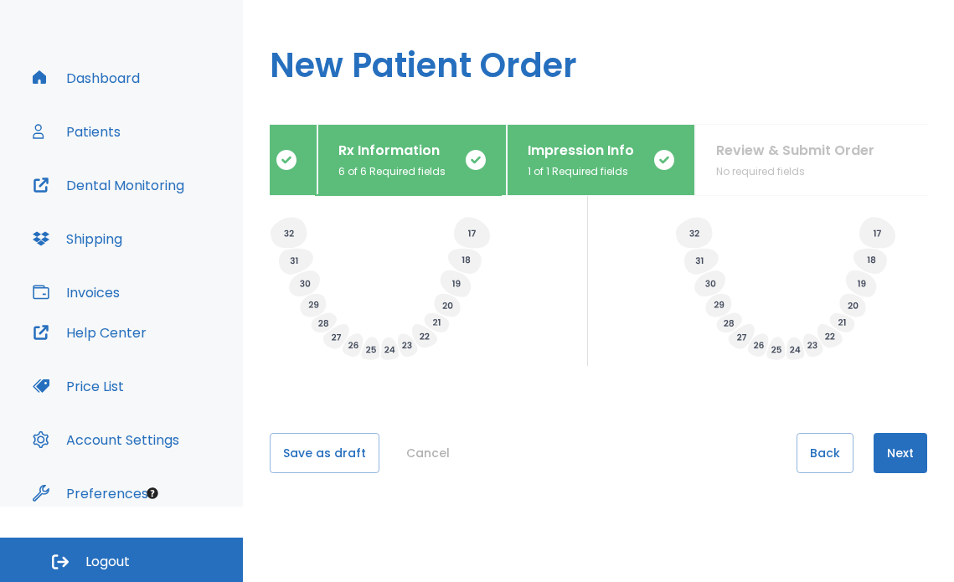
scroll to position [76, 0]
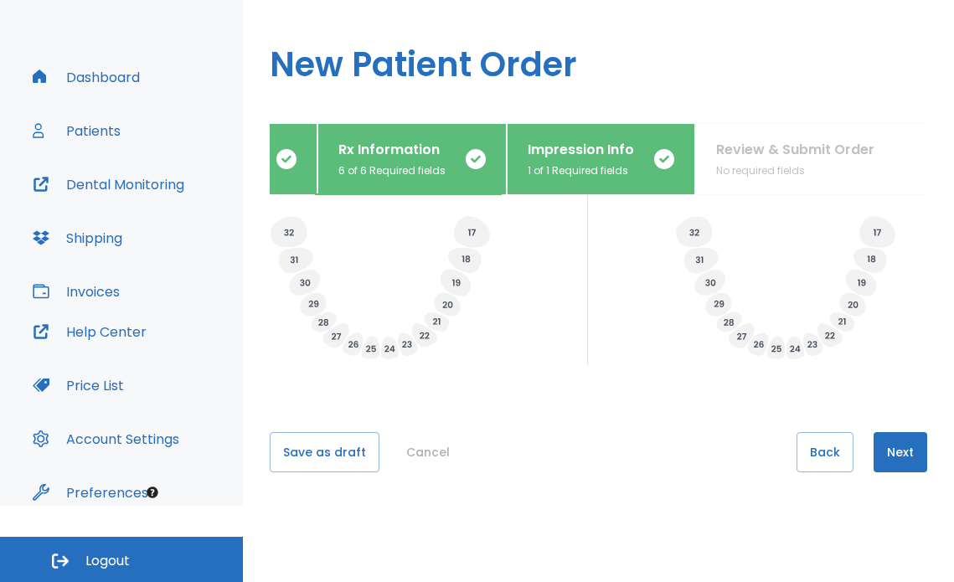
click at [883, 447] on button "Next" at bounding box center [901, 452] width 54 height 40
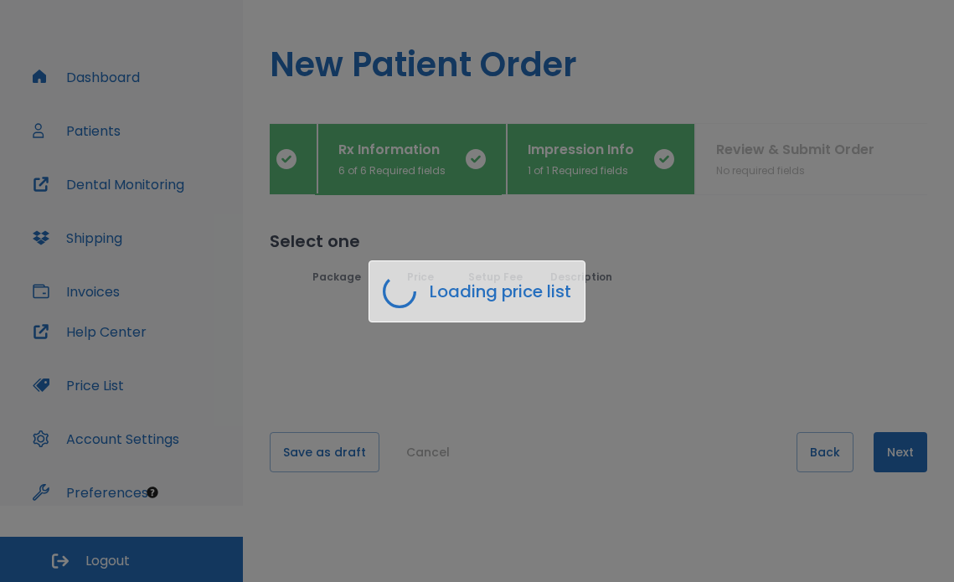
scroll to position [0, 0]
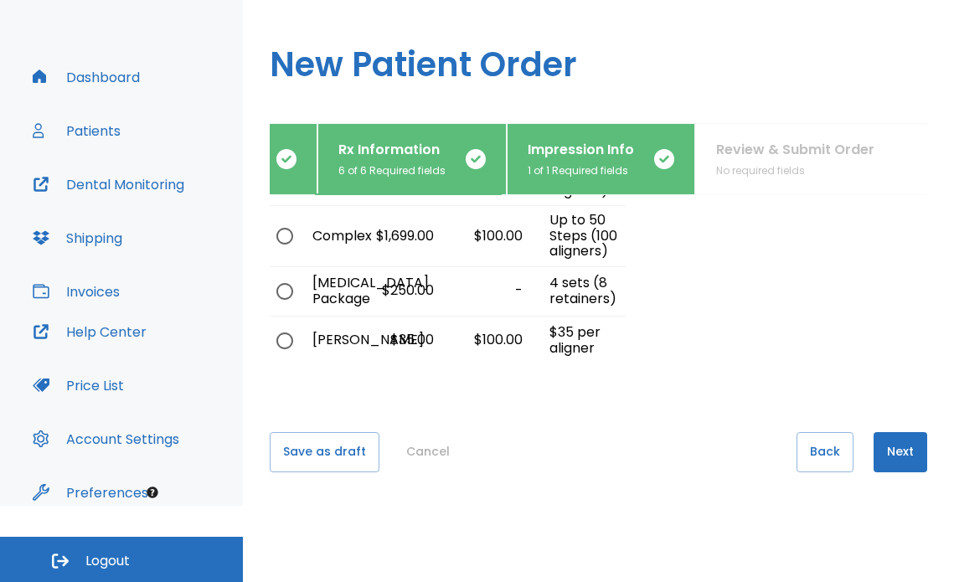
click at [887, 447] on button "Next" at bounding box center [901, 452] width 54 height 40
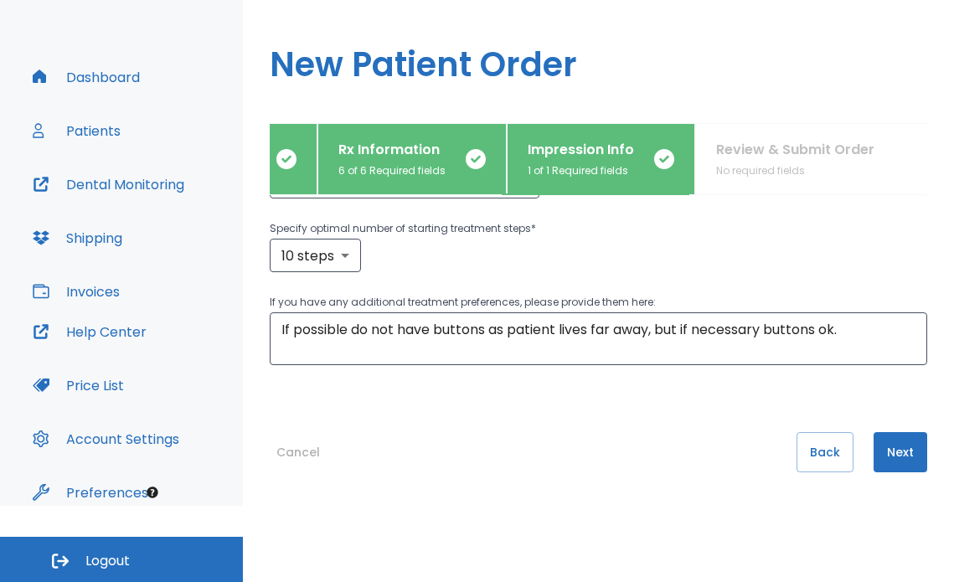
click at [884, 441] on button "Next" at bounding box center [901, 452] width 54 height 40
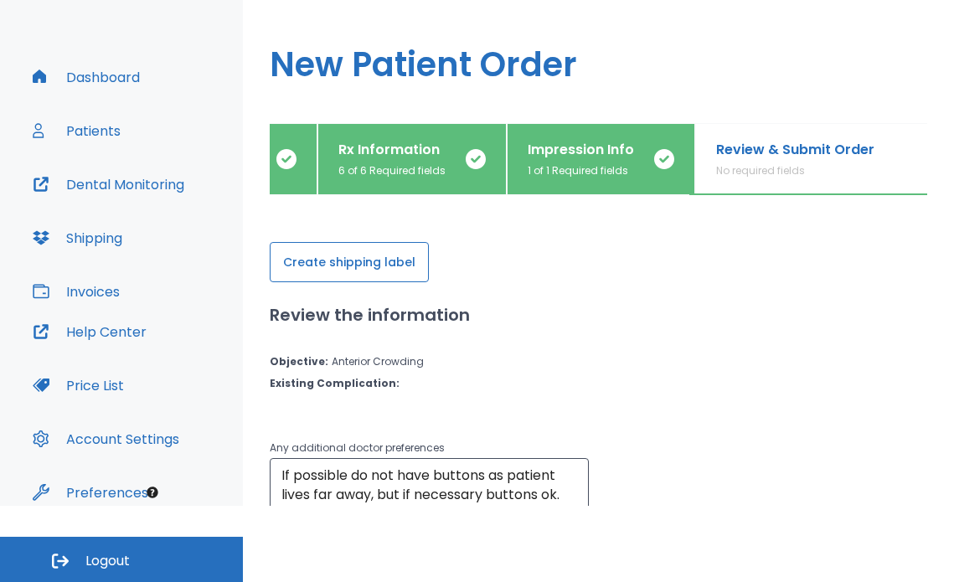
click at [300, 263] on button "Create shipping label" at bounding box center [349, 262] width 159 height 40
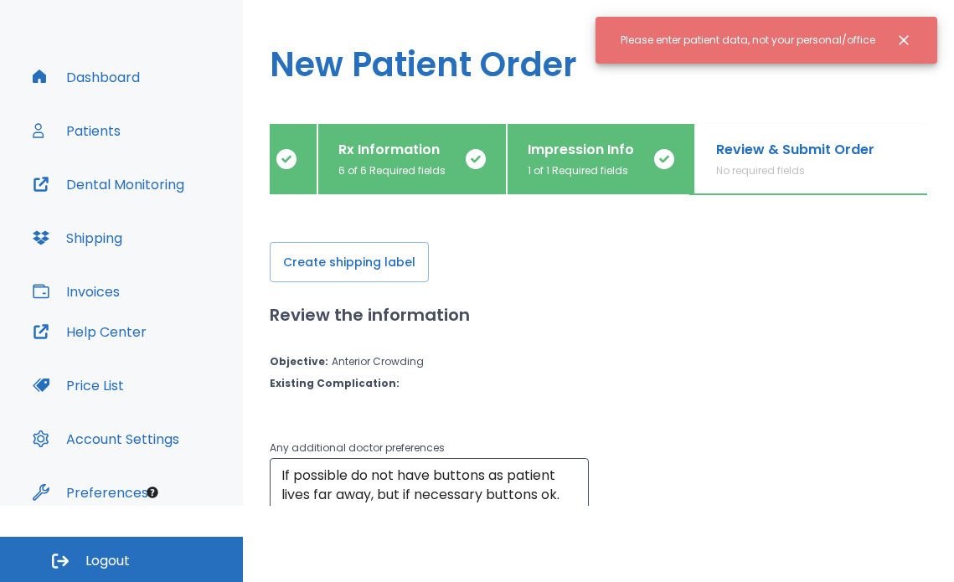
click at [757, 48] on div "Please enter patient data, not your personal/office" at bounding box center [748, 40] width 255 height 28
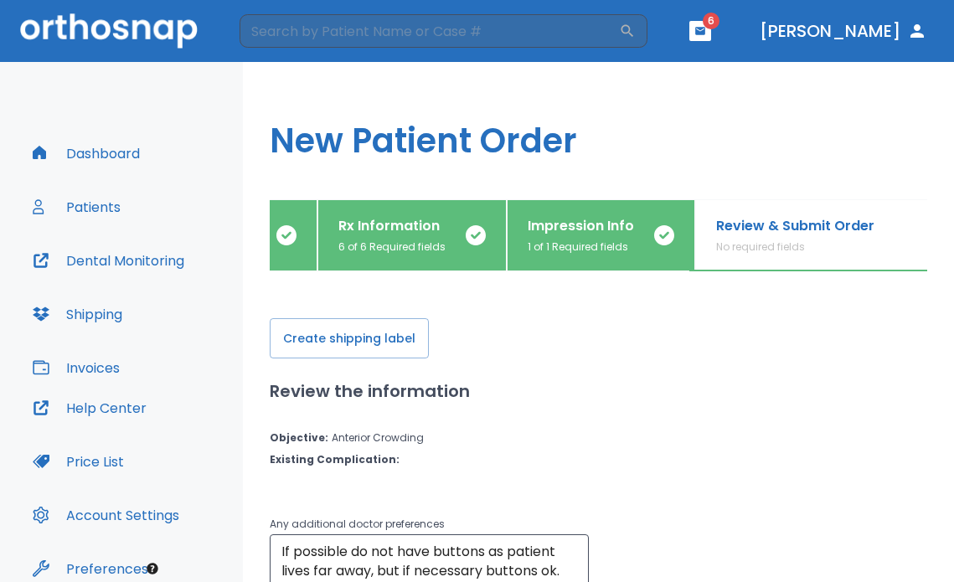
click at [392, 227] on p "Rx Information" at bounding box center [391, 226] width 107 height 20
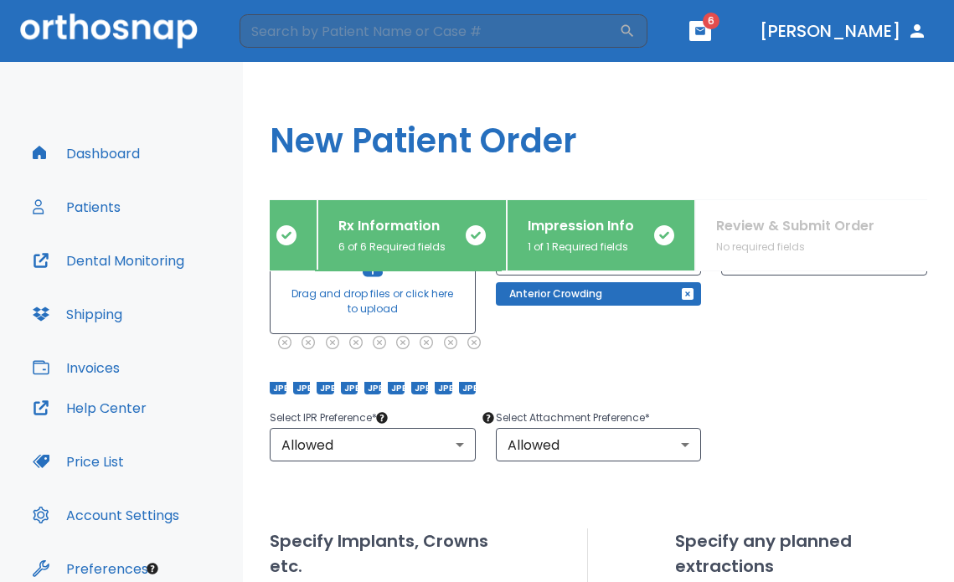
scroll to position [168, 0]
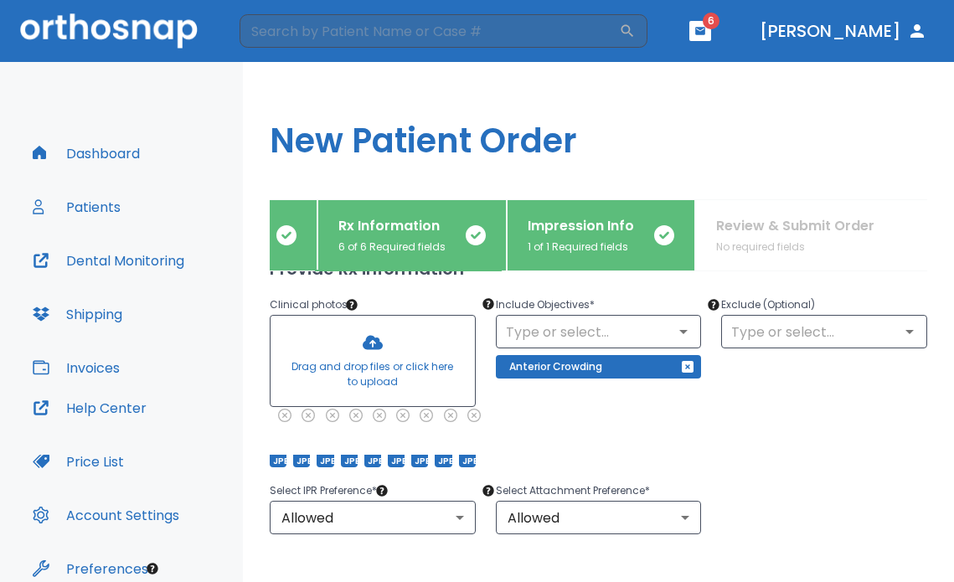
click at [277, 235] on icon "button" at bounding box center [286, 235] width 20 height 20
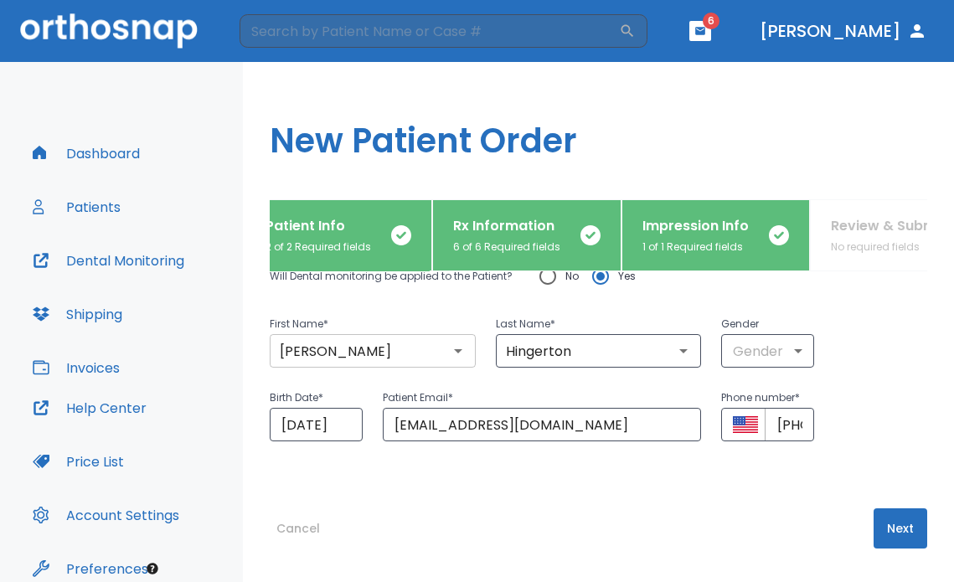
scroll to position [0, 0]
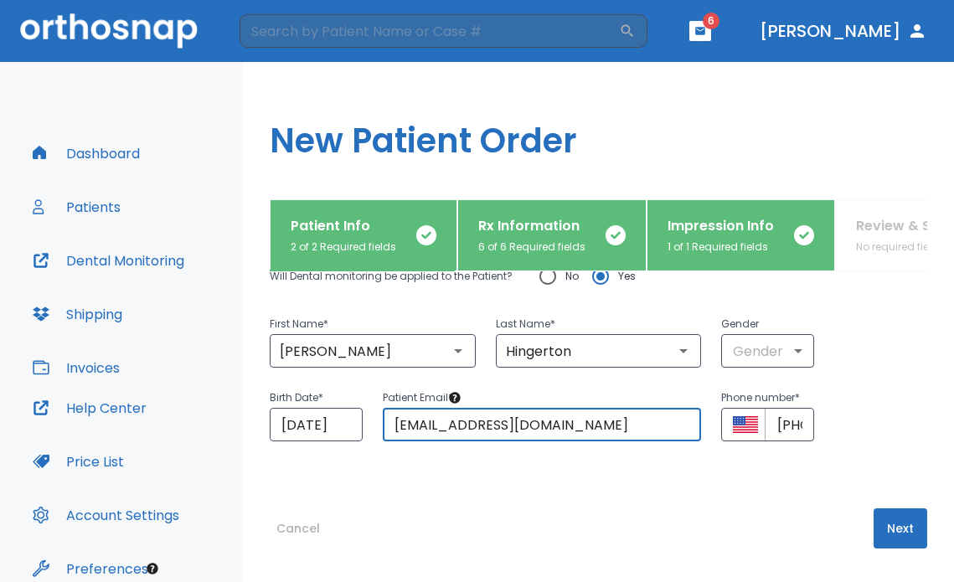
drag, startPoint x: 607, startPoint y: 429, endPoint x: 379, endPoint y: 431, distance: 227.9
click at [379, 431] on div "Patient Email * [EMAIL_ADDRESS][DOMAIN_NAME] ​" at bounding box center [532, 405] width 339 height 74
click at [452, 432] on input "text" at bounding box center [542, 425] width 319 height 34
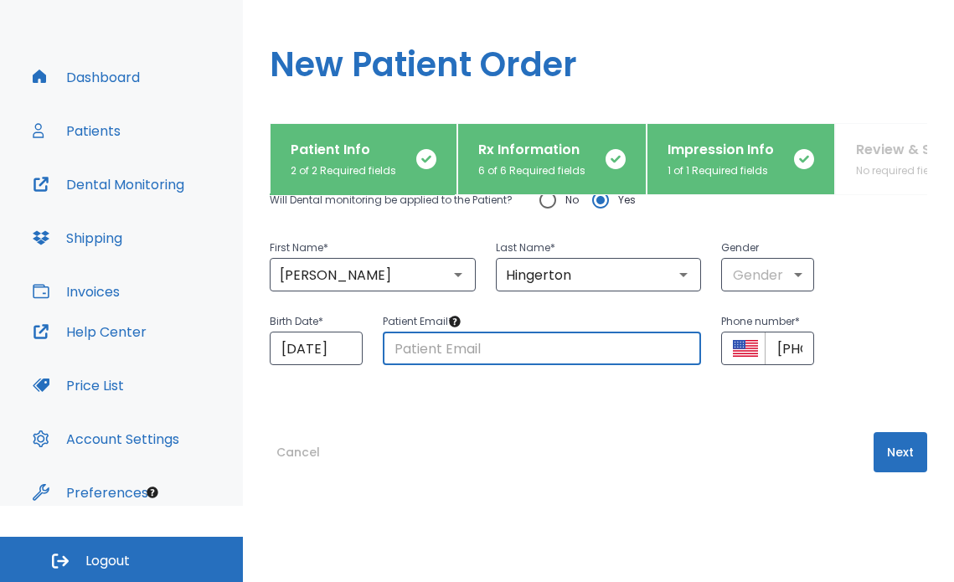
click at [473, 353] on input "text" at bounding box center [542, 349] width 319 height 34
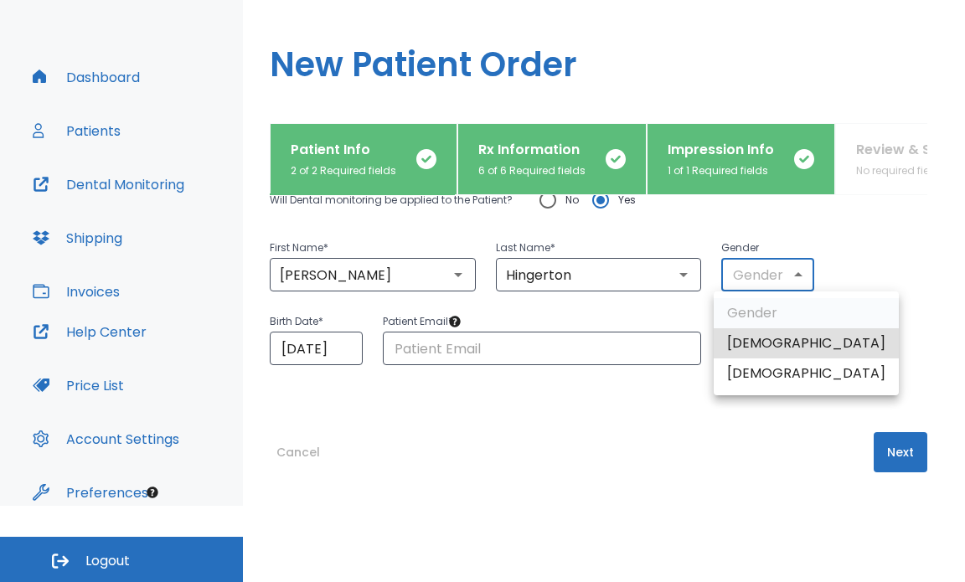
click at [769, 271] on body "​ 6 [PERSON_NAME] Dashboard Patients Dental Monitoring Shipping Invoices Help C…" at bounding box center [482, 215] width 965 height 582
click at [760, 336] on li "[DEMOGRAPHIC_DATA]" at bounding box center [806, 343] width 185 height 30
type input "1"
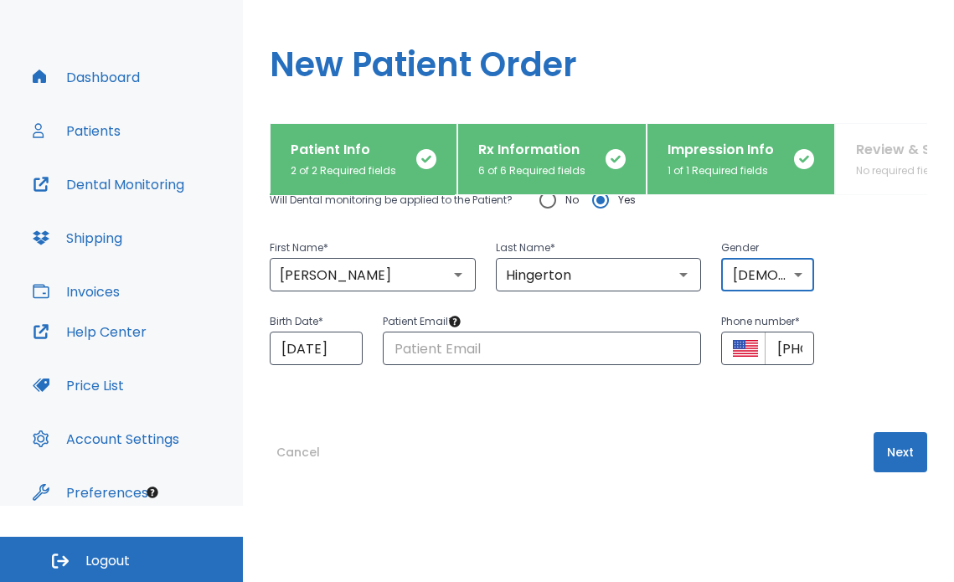
click at [850, 346] on div "Birth Date * [DEMOGRAPHIC_DATA] ​ Patient Email * ​ Phone number * ​ [PHONE_NUM…" at bounding box center [589, 329] width 678 height 74
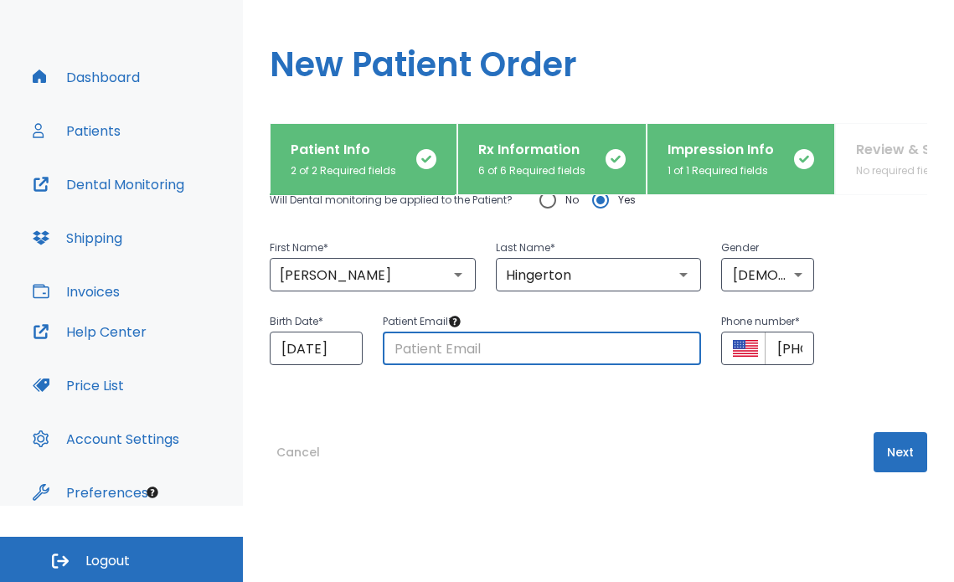
click at [606, 349] on input "text" at bounding box center [542, 349] width 319 height 34
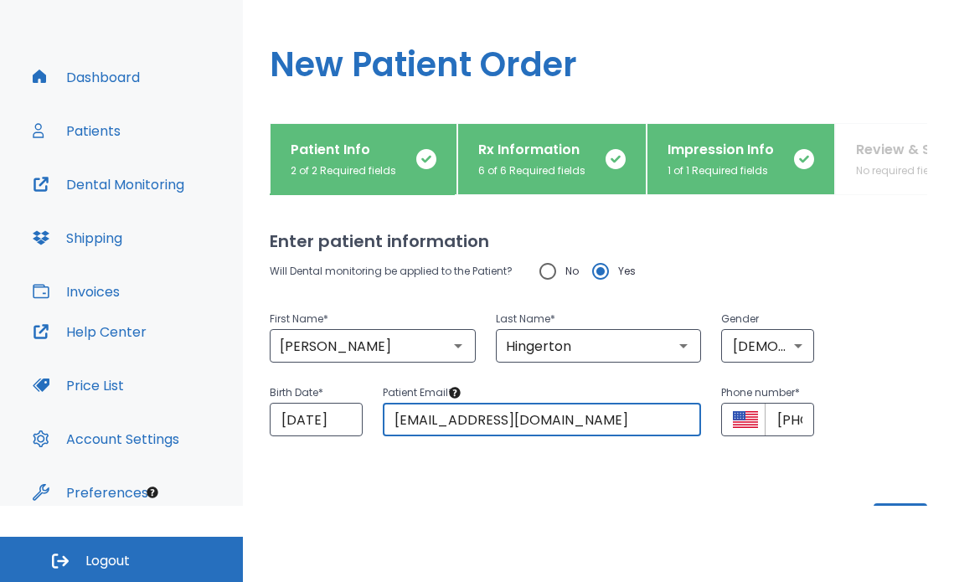
scroll to position [71, 0]
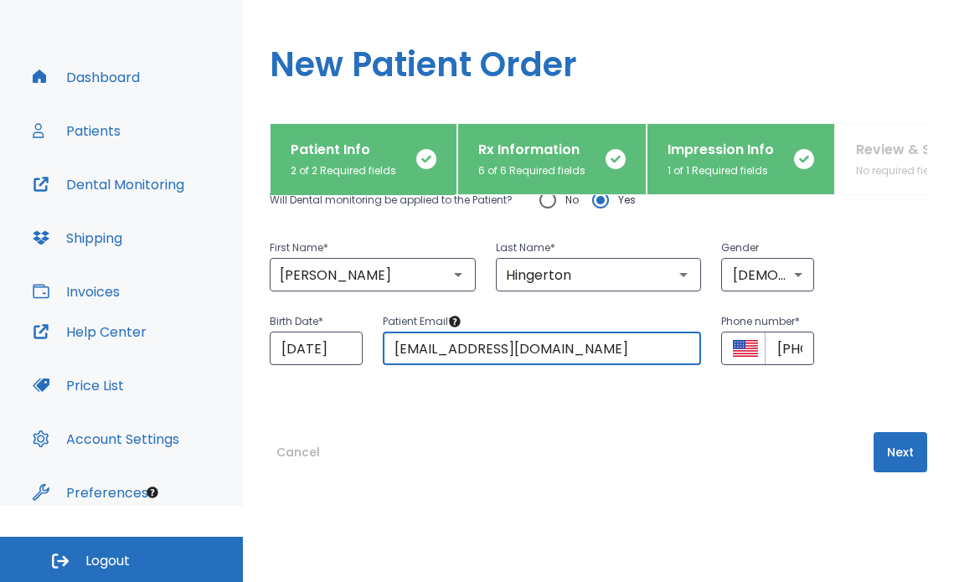
type input "[EMAIL_ADDRESS][DOMAIN_NAME]"
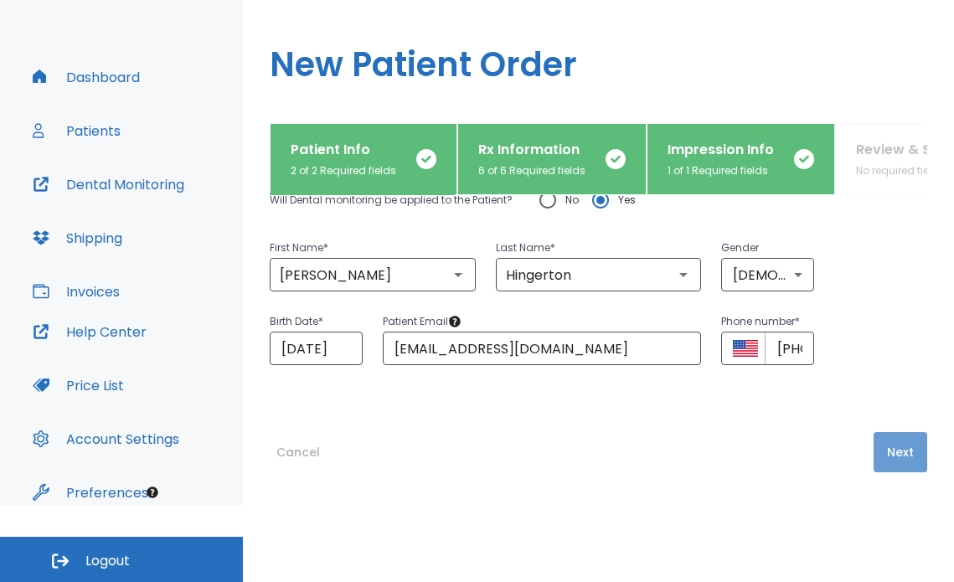
click at [880, 442] on button "Next" at bounding box center [901, 452] width 54 height 40
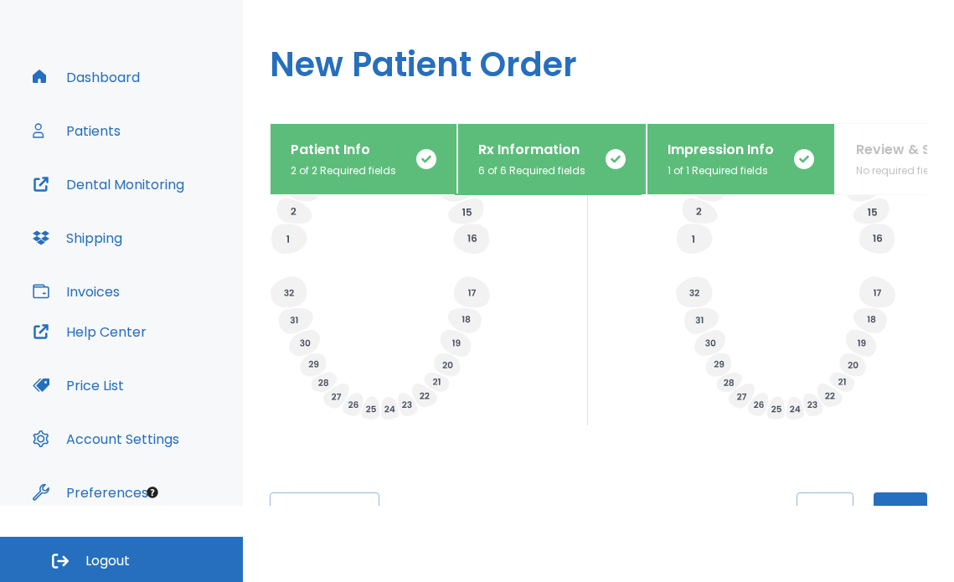
scroll to position [738, 0]
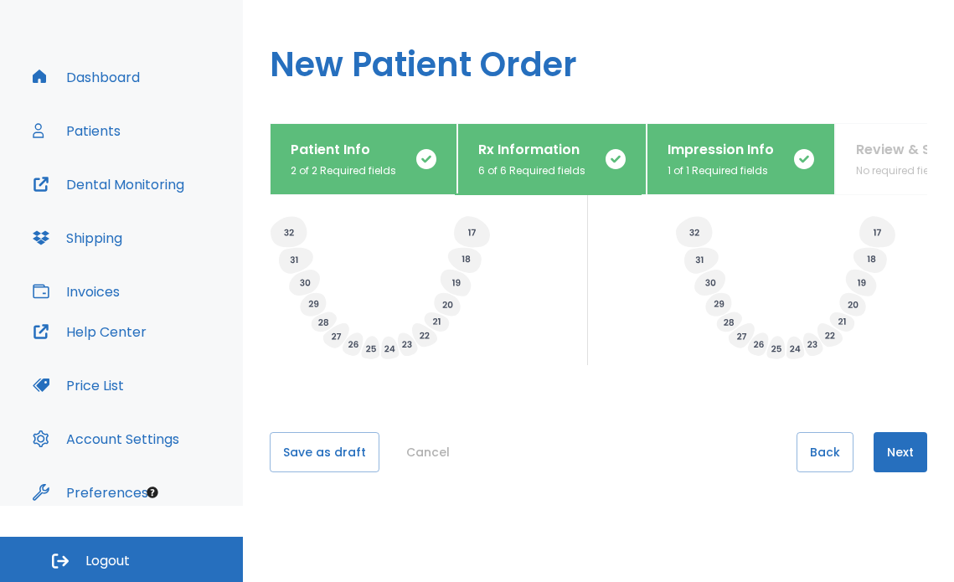
click at [889, 449] on button "Next" at bounding box center [901, 452] width 54 height 40
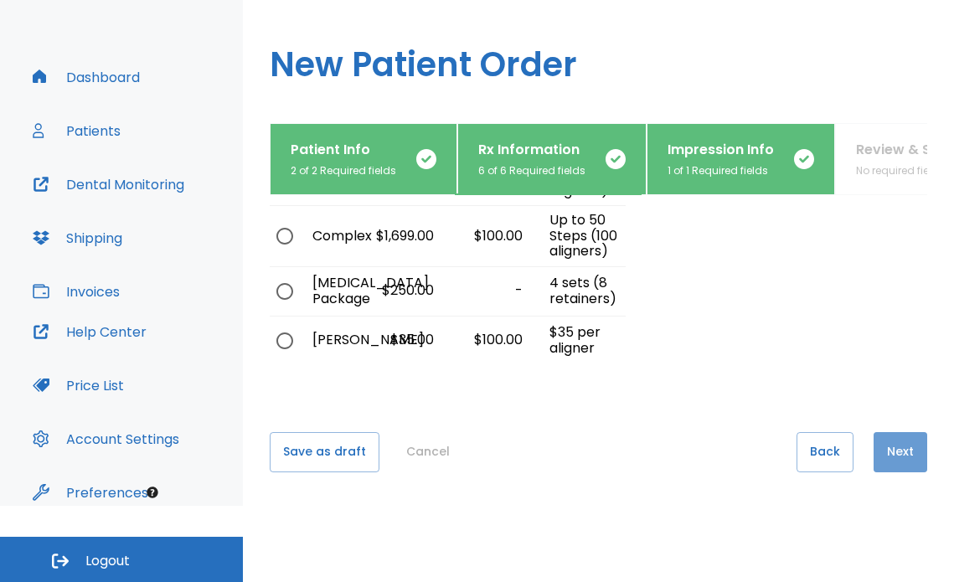
click at [881, 441] on button "Next" at bounding box center [901, 452] width 54 height 40
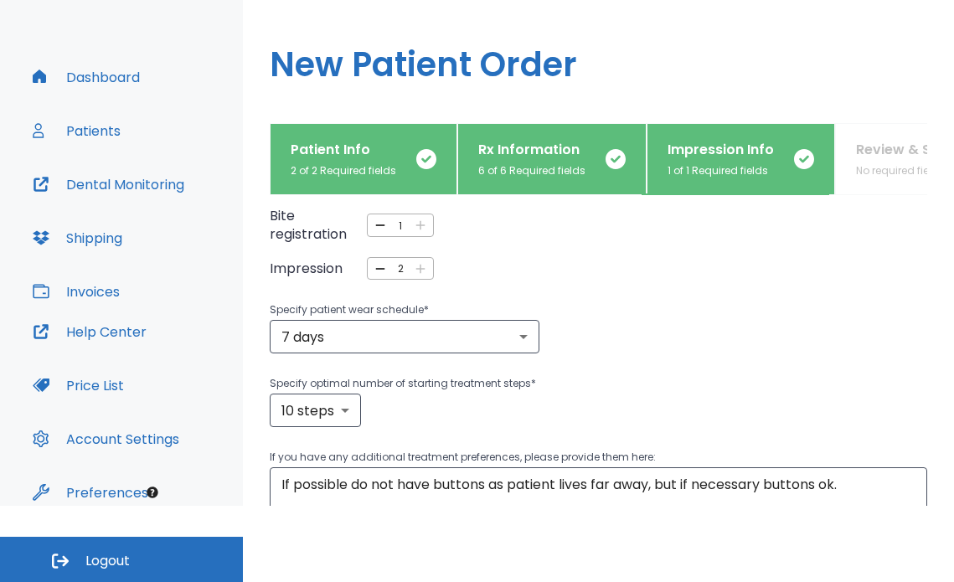
scroll to position [291, 0]
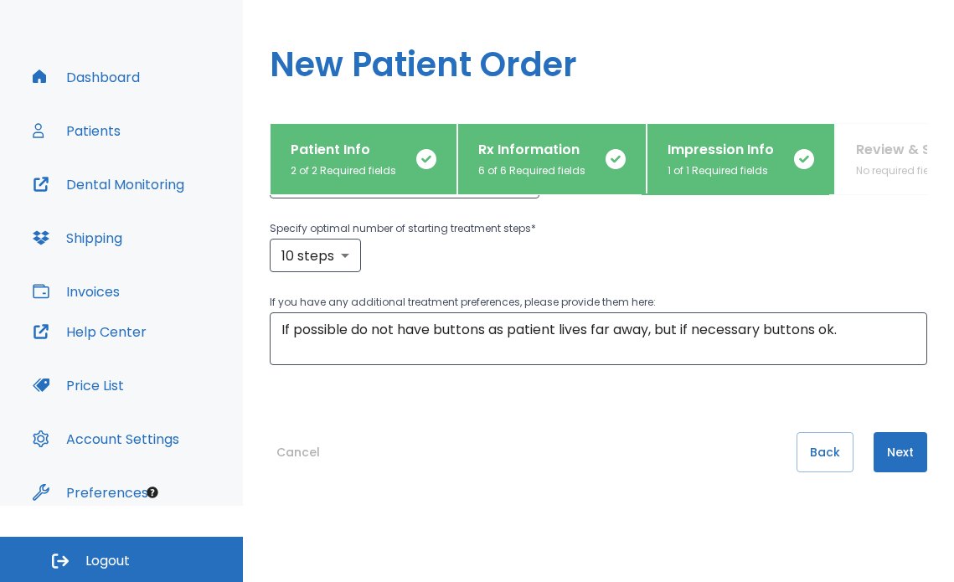
click at [892, 445] on button "Next" at bounding box center [901, 452] width 54 height 40
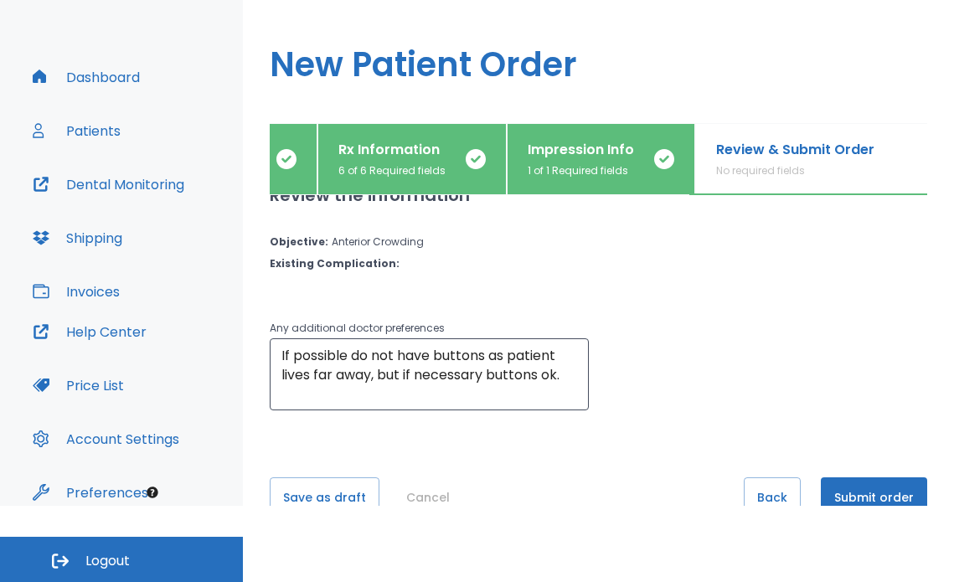
scroll to position [0, 0]
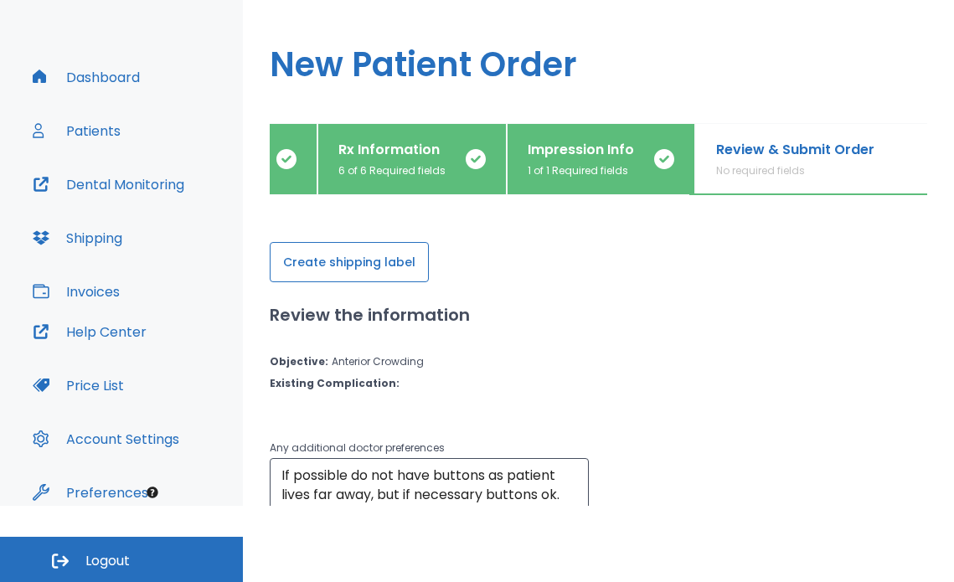
click at [322, 258] on button "Create shipping label" at bounding box center [349, 262] width 159 height 40
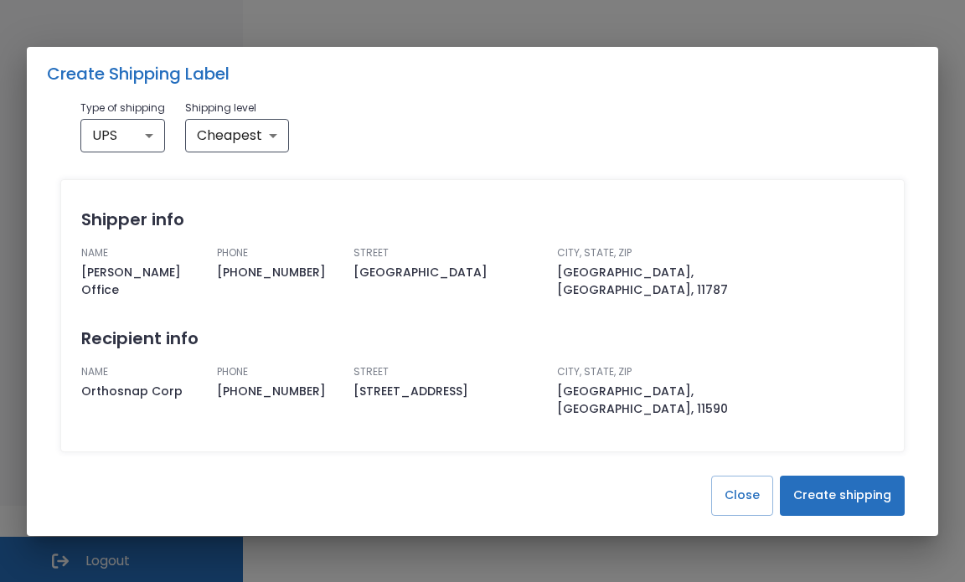
click at [846, 478] on button "Create shipping" at bounding box center [842, 496] width 125 height 40
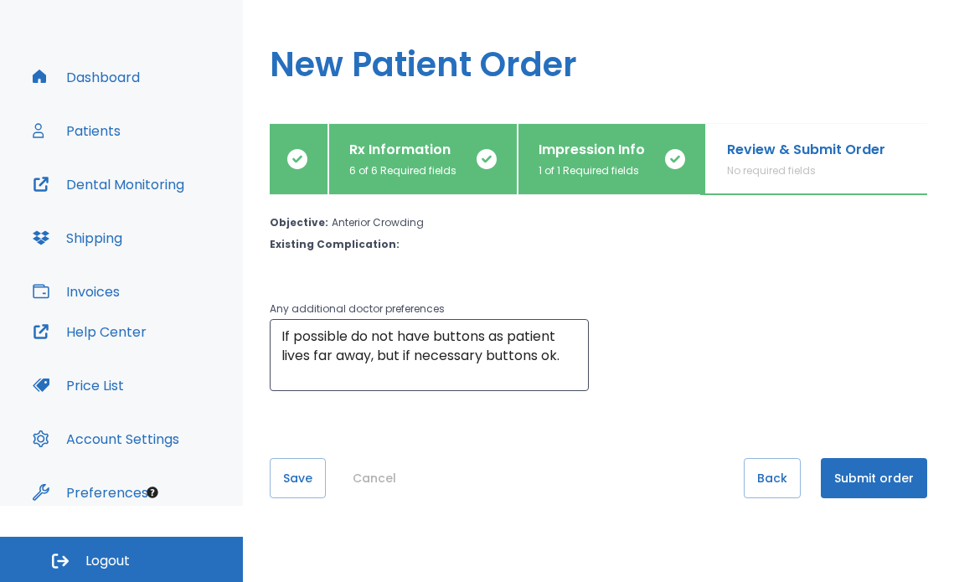
scroll to position [78, 0]
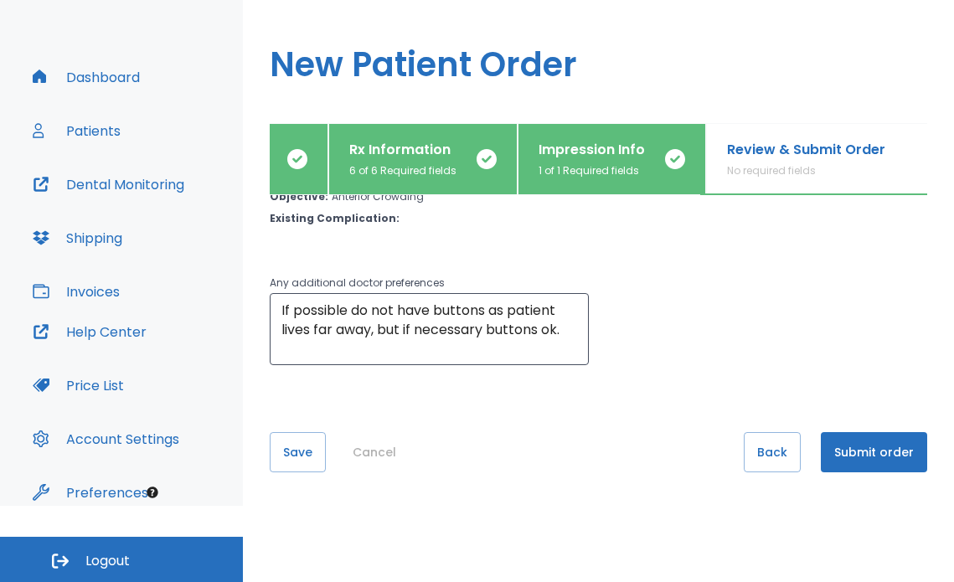
click at [867, 450] on button "Submit order" at bounding box center [874, 452] width 106 height 40
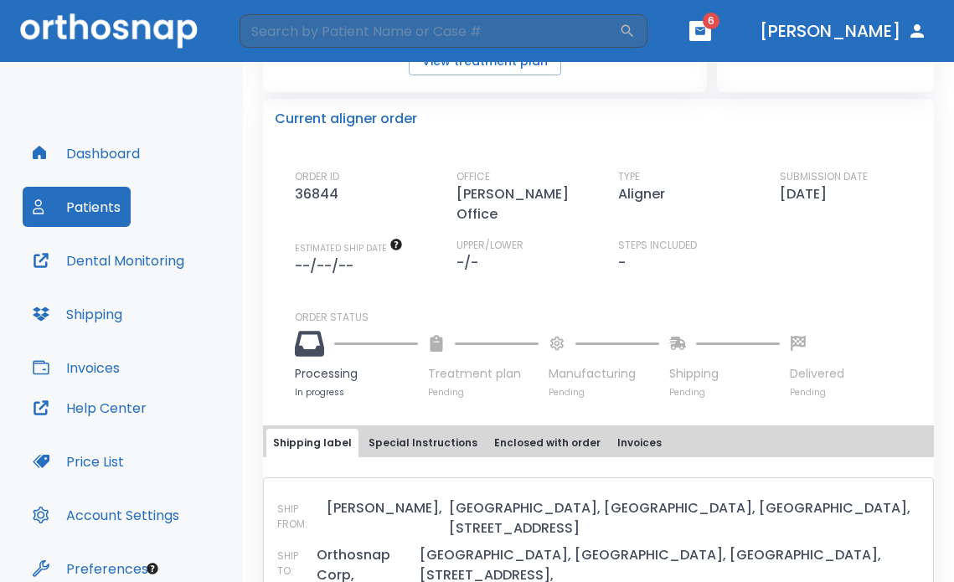
scroll to position [442, 0]
